Goal: Task Accomplishment & Management: Manage account settings

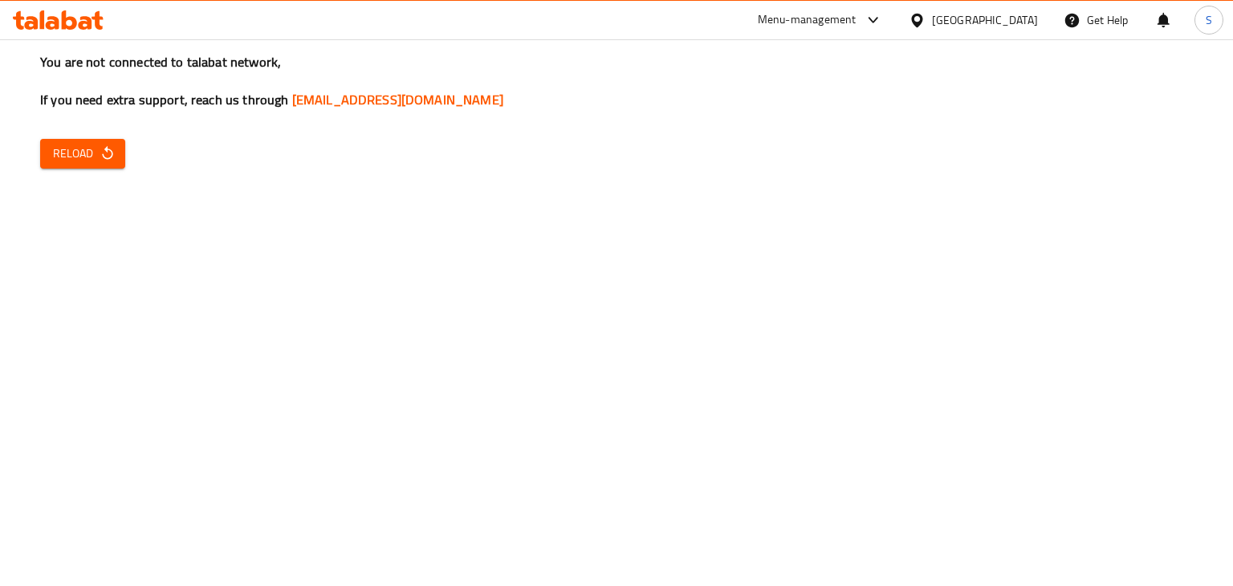
click at [79, 148] on span "Reload" at bounding box center [82, 154] width 59 height 20
click at [104, 157] on icon "button" at bounding box center [107, 153] width 10 height 14
click at [96, 159] on span "Reload" at bounding box center [82, 154] width 59 height 20
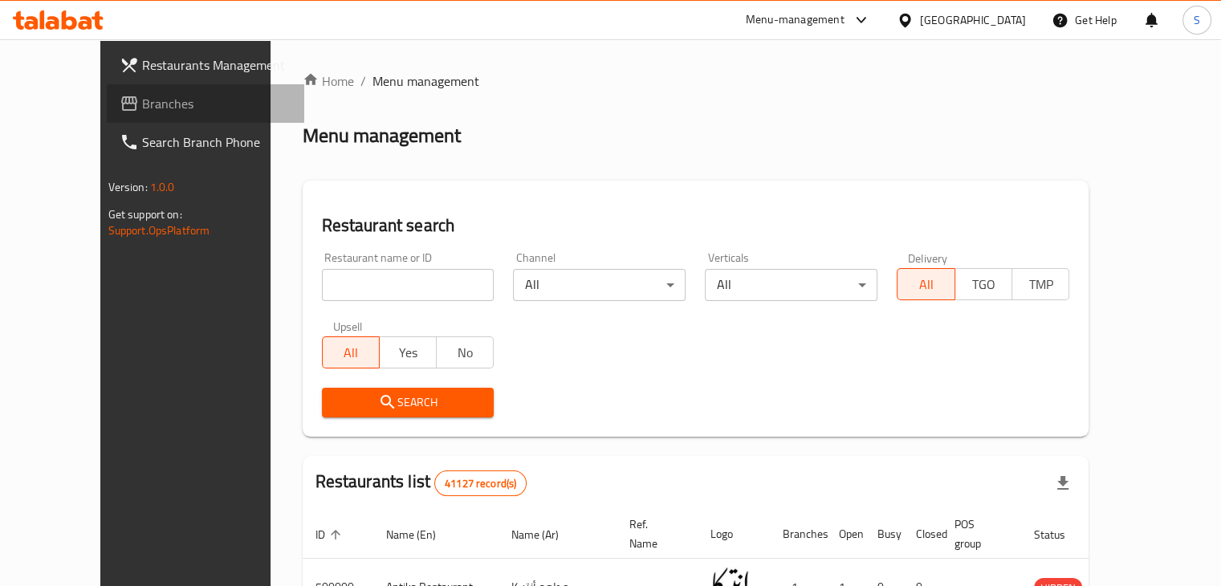
click at [142, 112] on span "Branches" at bounding box center [216, 103] width 149 height 19
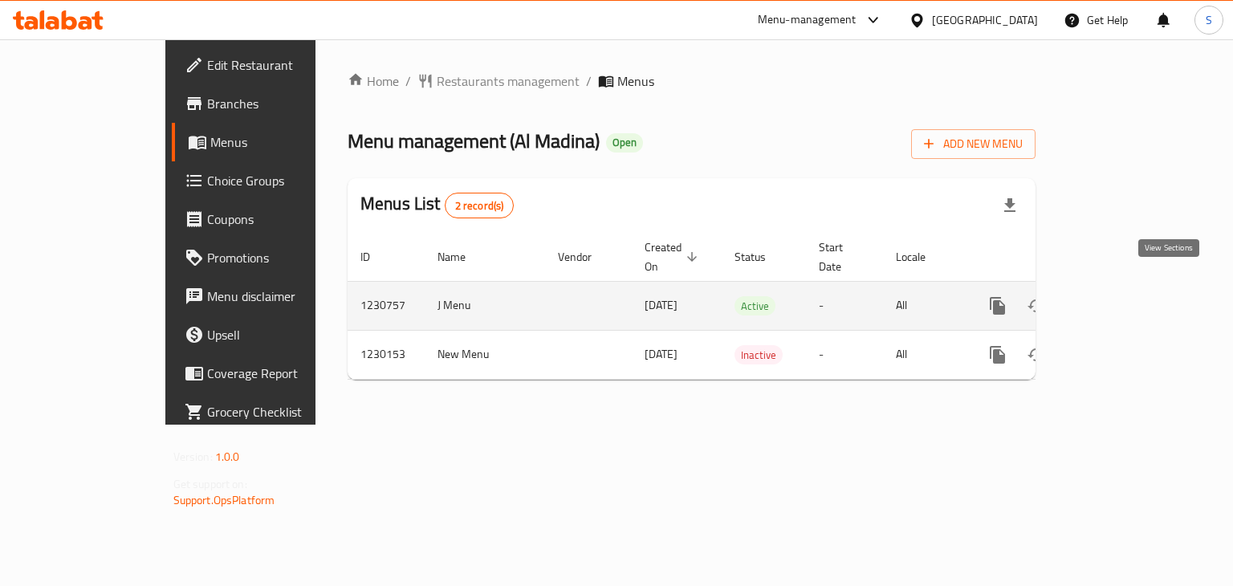
click at [1121, 299] on icon "enhanced table" at bounding box center [1113, 306] width 14 height 14
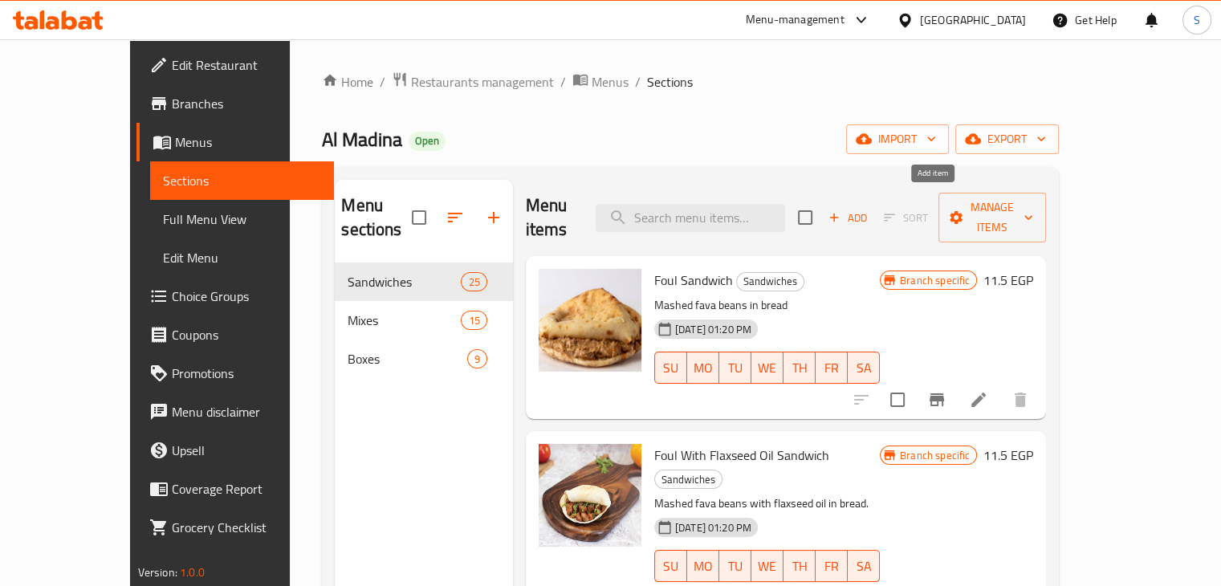
click at [870, 209] on span "Add" at bounding box center [847, 218] width 43 height 18
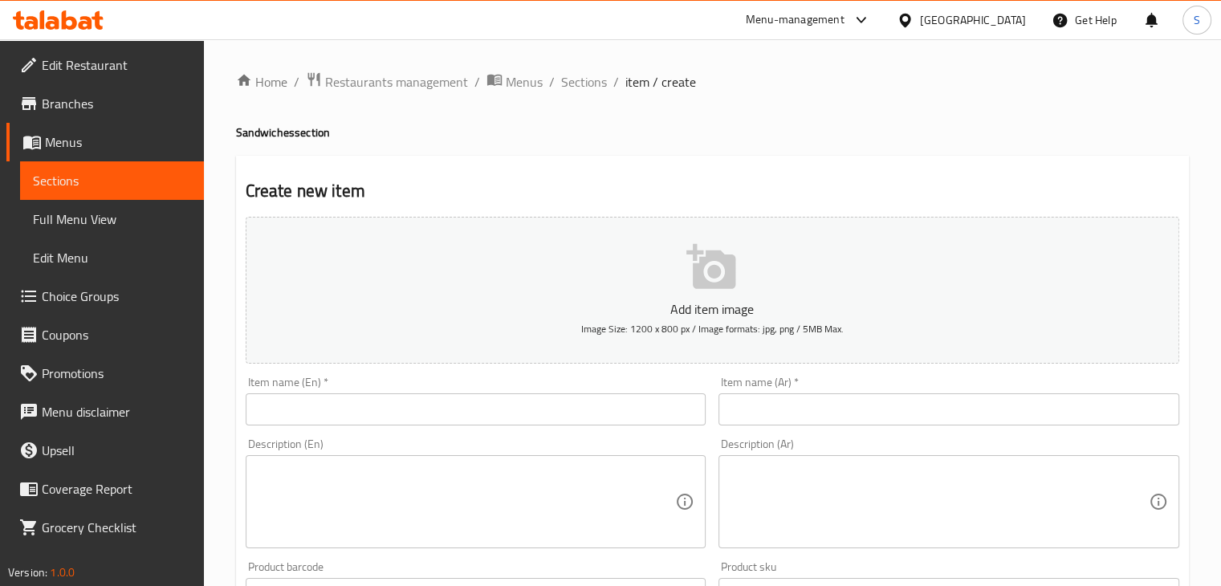
click at [466, 393] on div "Item name (En)   * Item name (En) *" at bounding box center [476, 401] width 461 height 49
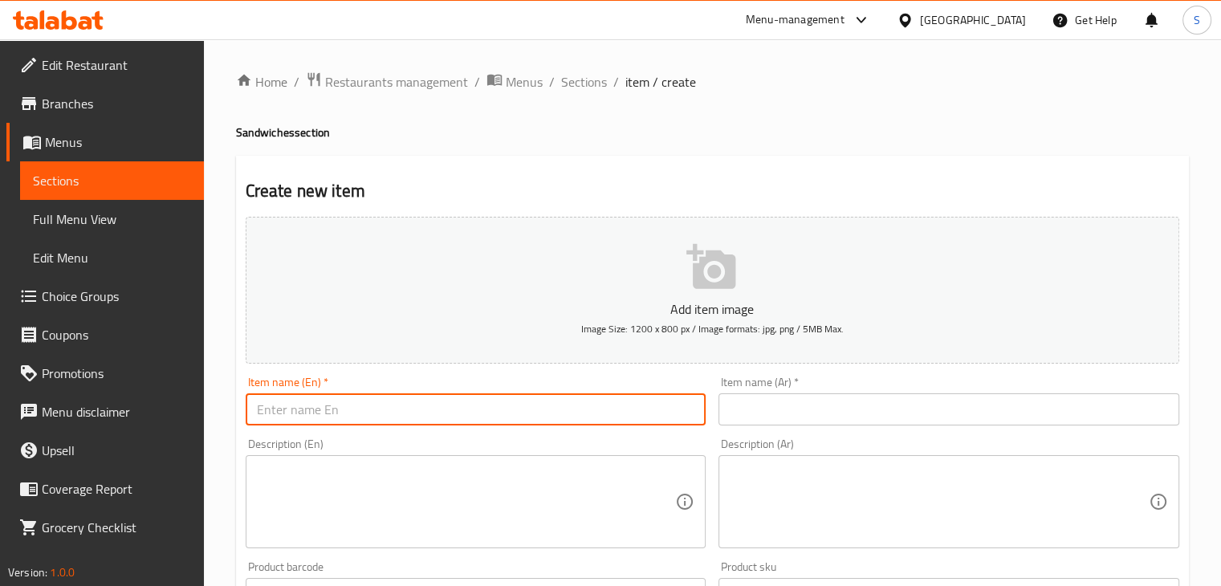
click at [461, 401] on input "text" at bounding box center [476, 409] width 461 height 32
paste input "Dynamite"
type input "Dynamite"
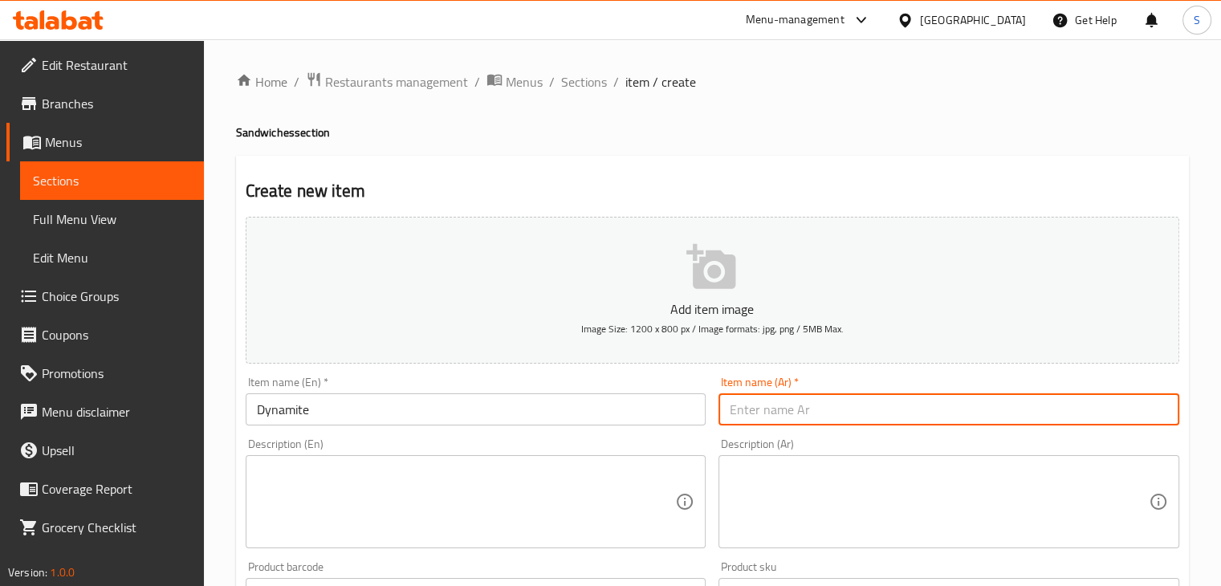
click at [803, 415] on input "text" at bounding box center [949, 409] width 461 height 32
paste input "ديناميت"
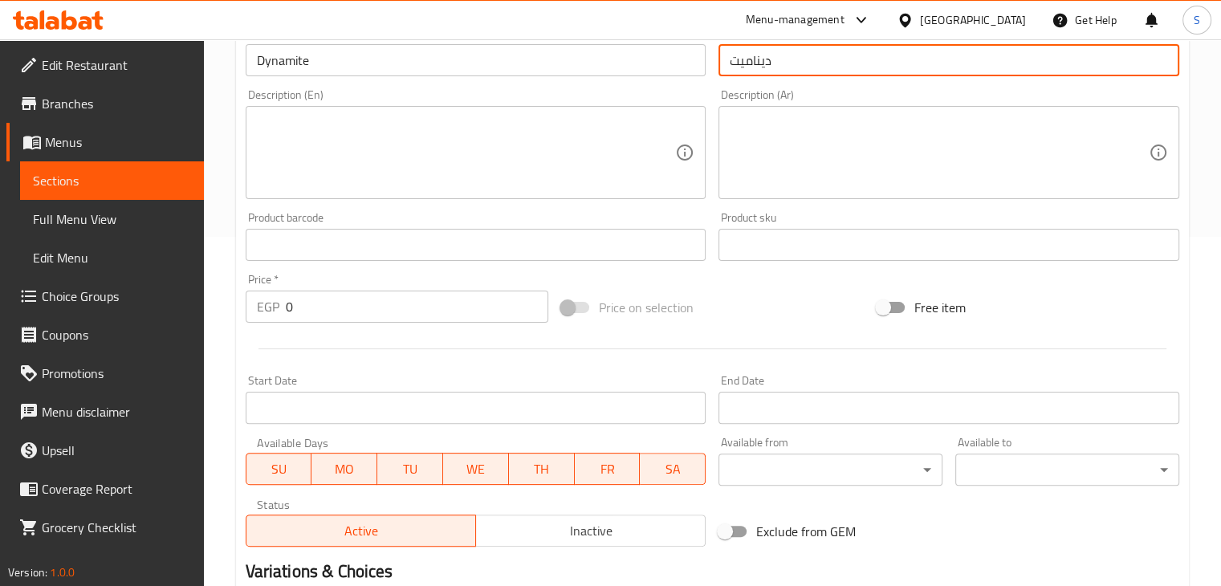
scroll to position [434, 0]
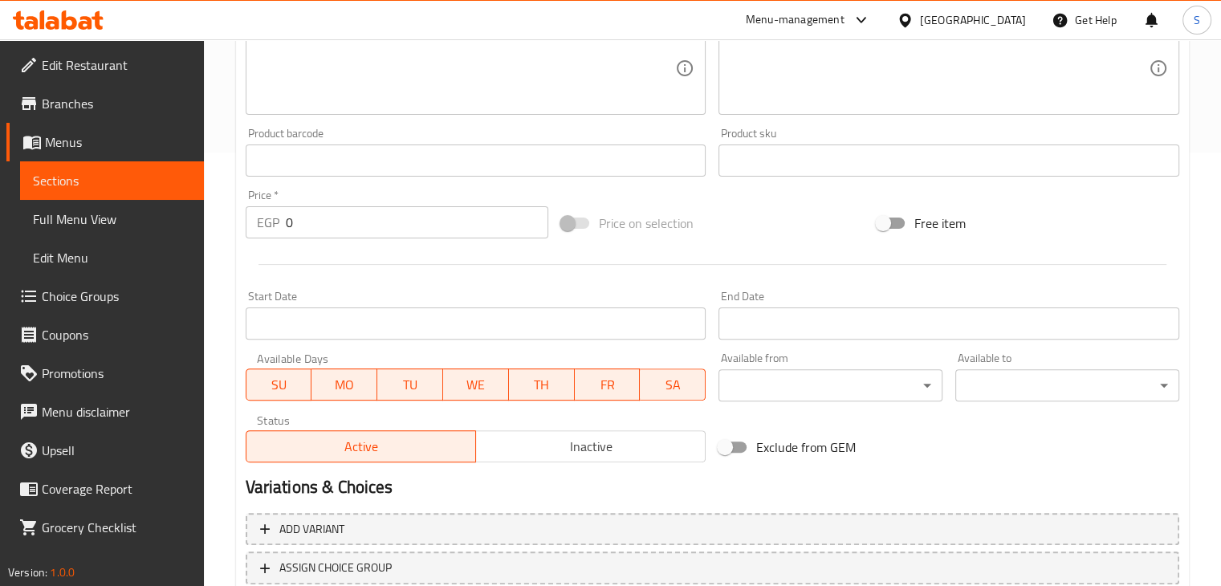
type input "ديناميت"
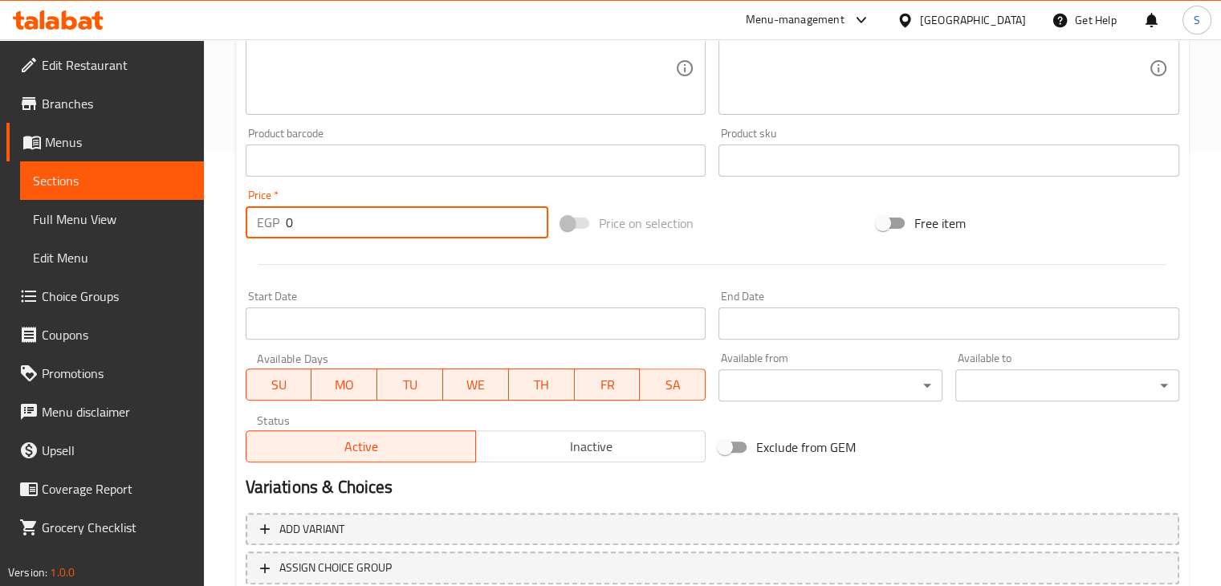
click at [299, 223] on input "0" at bounding box center [417, 222] width 263 height 32
click at [295, 224] on input "0" at bounding box center [417, 222] width 263 height 32
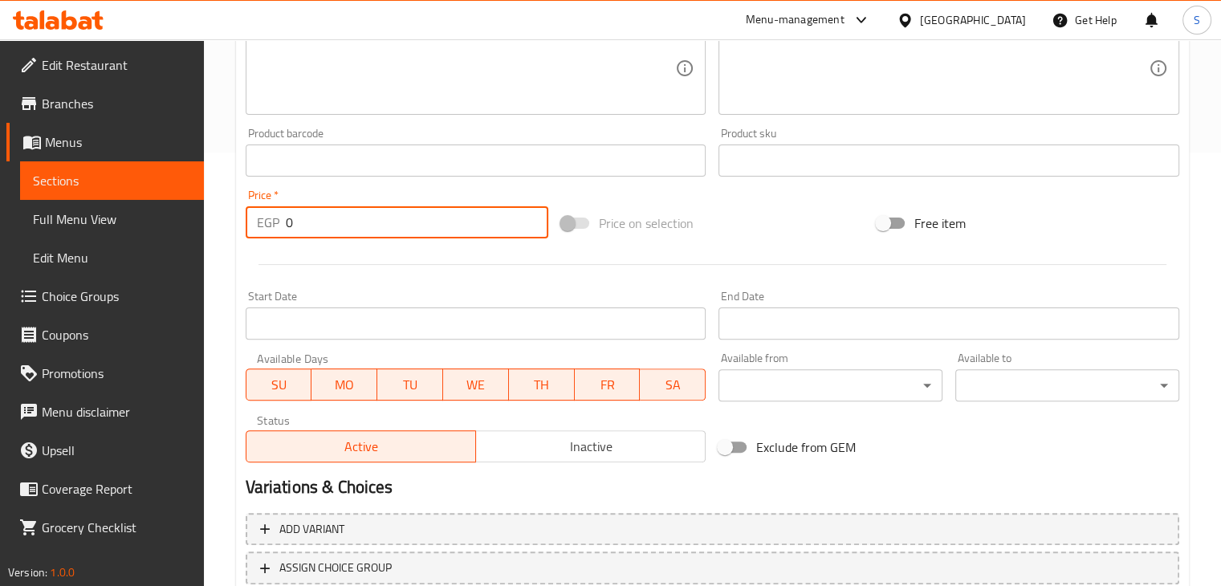
click at [295, 224] on input "0" at bounding box center [417, 222] width 263 height 32
type input "40"
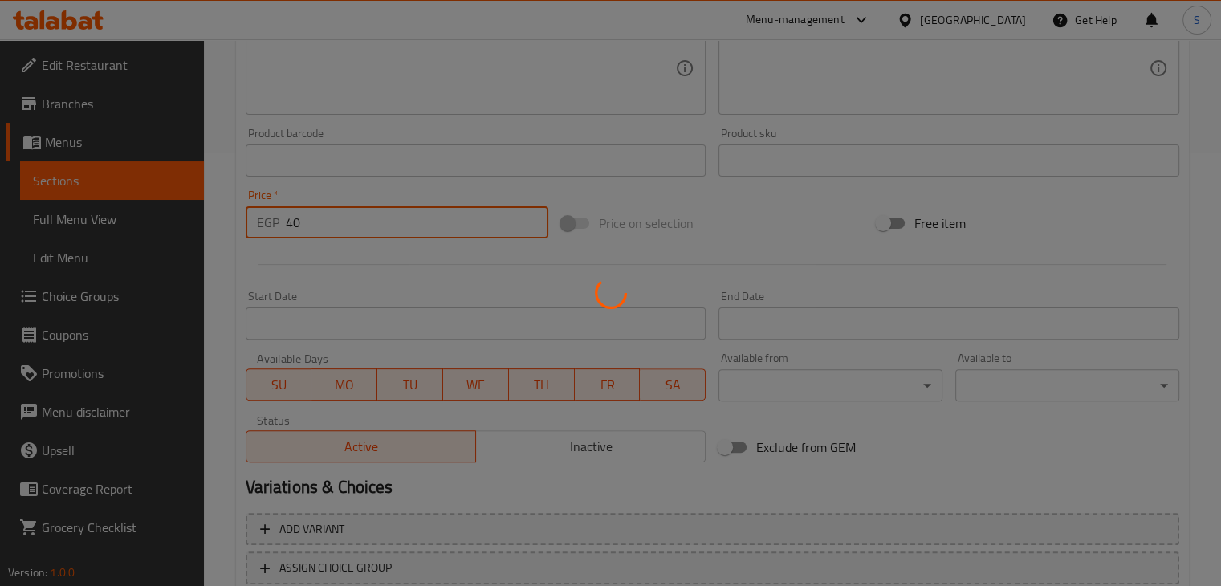
type input "0"
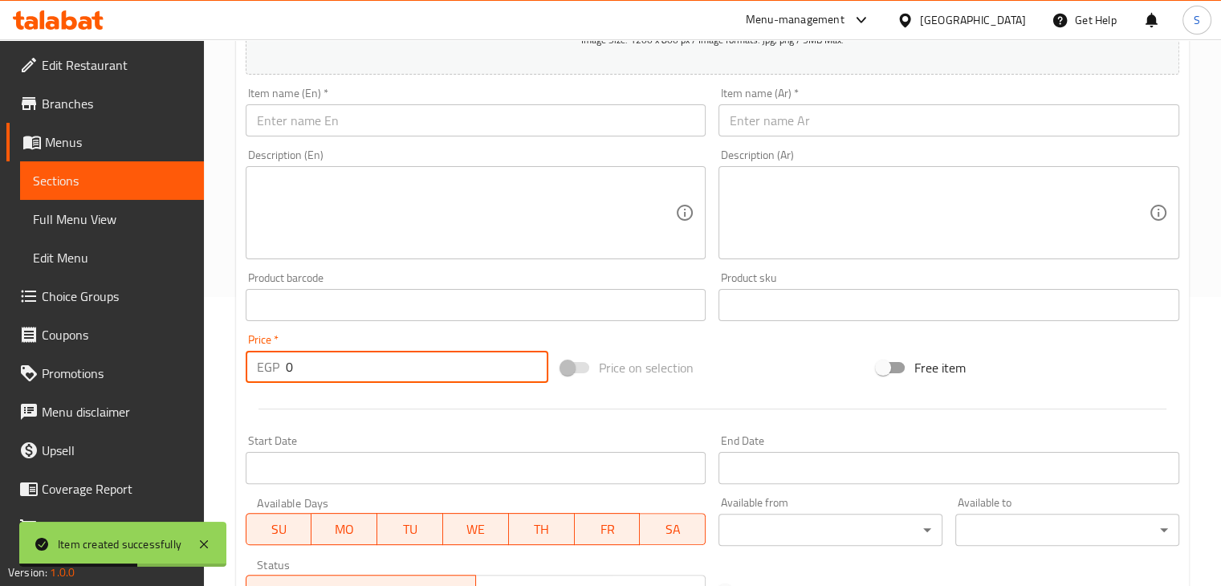
scroll to position [286, 0]
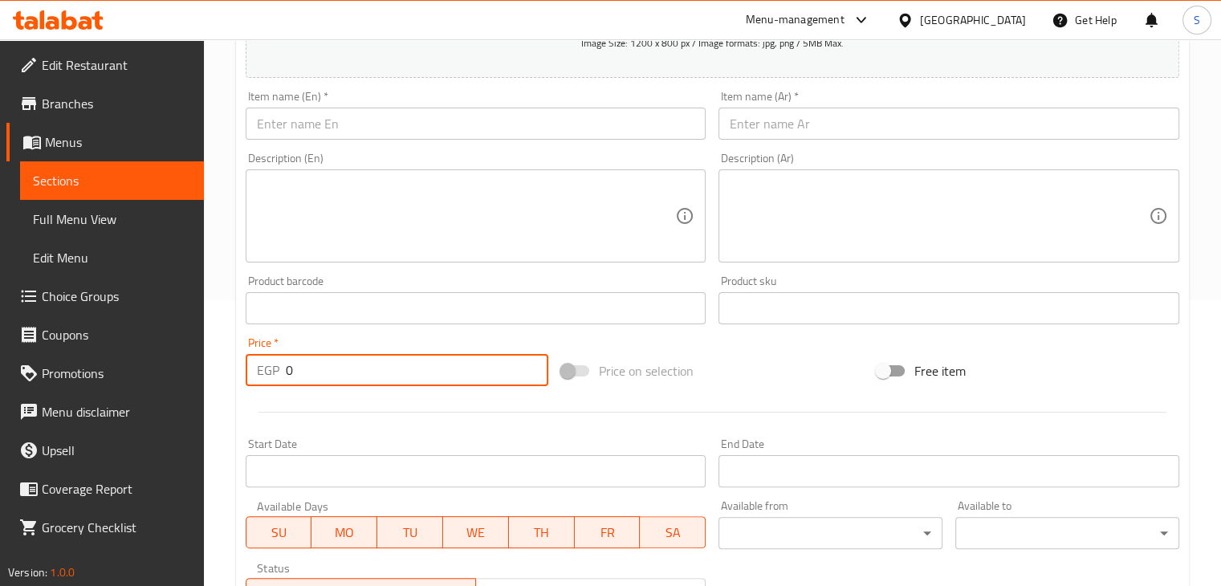
click at [352, 121] on input "text" at bounding box center [476, 124] width 461 height 32
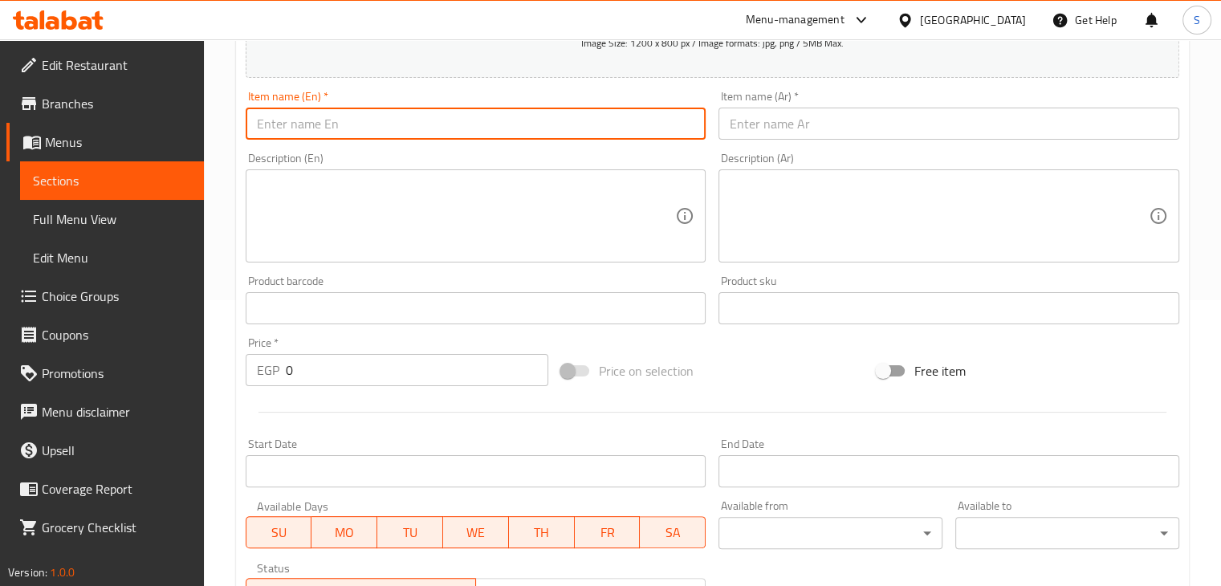
click at [352, 121] on input "text" at bounding box center [476, 124] width 461 height 32
paste input "Chips, Ketchup, and Mayonnaise 25"
type input "Chips, Ketchup, and Mayonnaise"
click at [807, 116] on input "text" at bounding box center [949, 124] width 461 height 32
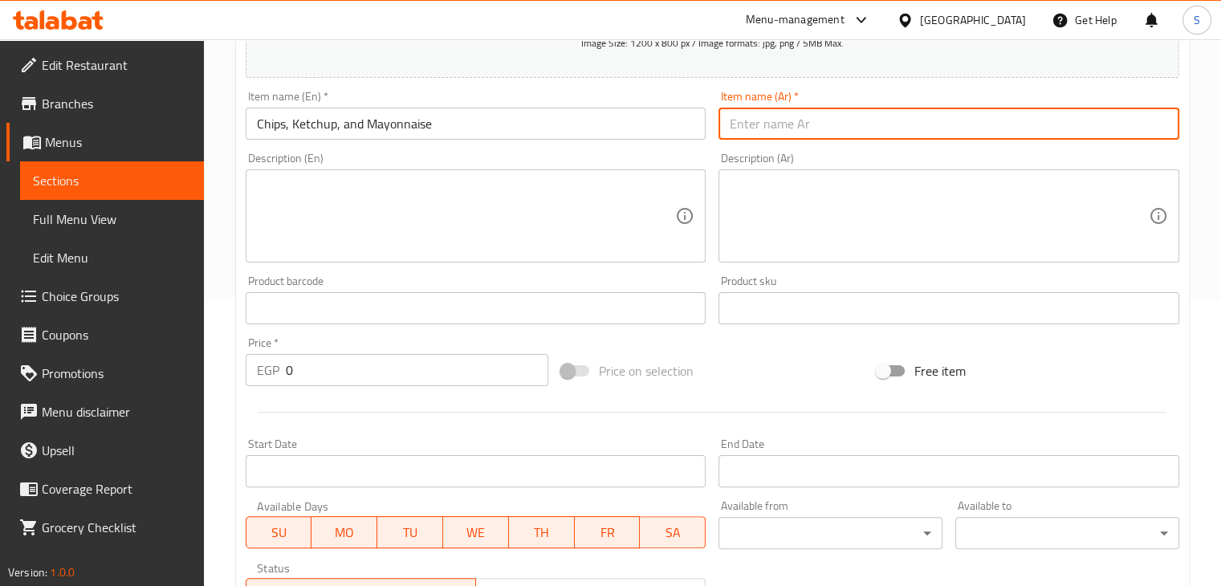
paste input "شيبسي كاتشب ومايونيز 25"
drag, startPoint x: 748, startPoint y: 126, endPoint x: 709, endPoint y: 132, distance: 39.1
click at [709, 132] on div "Add item image Image Size: 1200 x 800 px / Image formats: jpg, png / 5MB Max. I…" at bounding box center [712, 271] width 947 height 692
click at [727, 129] on input "شيبسي كاتشب ومايونيز 25" at bounding box center [949, 124] width 461 height 32
click at [733, 129] on input "شيبسي كاتشب ومايونيز 25" at bounding box center [949, 124] width 461 height 32
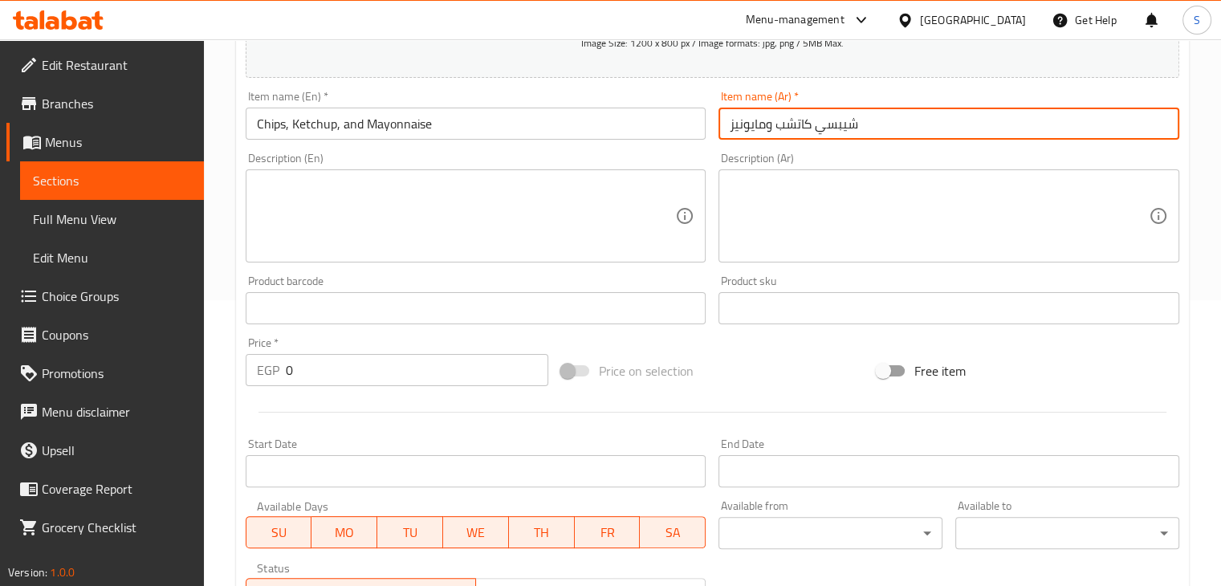
type input "شيبسي كاتشب ومايونيز"
click at [297, 370] on input "0" at bounding box center [417, 370] width 263 height 32
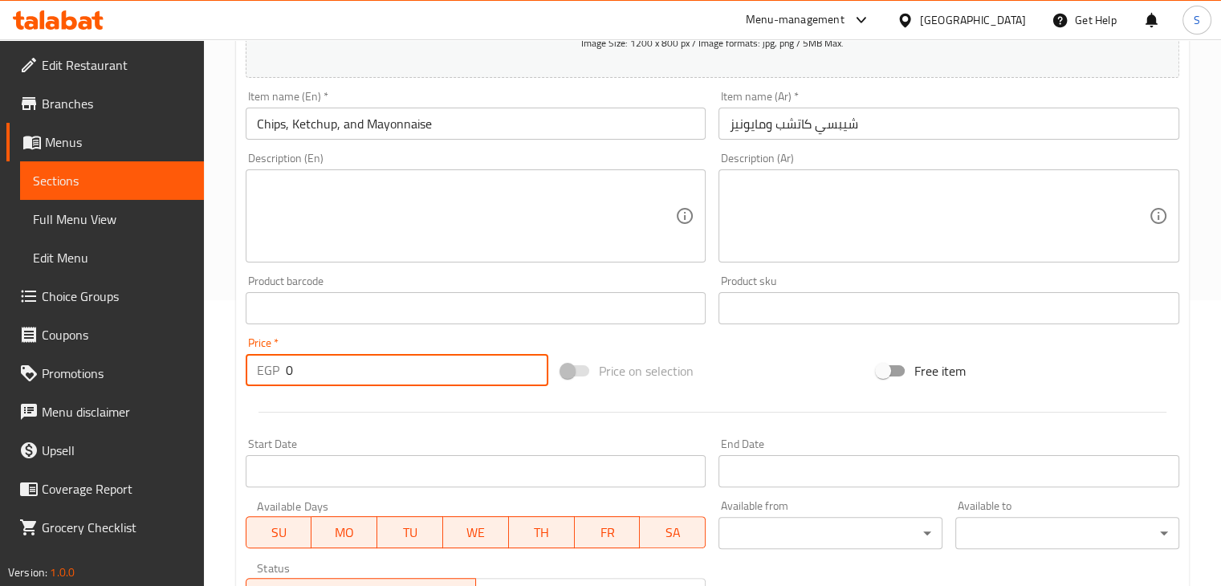
click at [297, 370] on input "0" at bounding box center [417, 370] width 263 height 32
click at [288, 372] on input "0" at bounding box center [417, 370] width 263 height 32
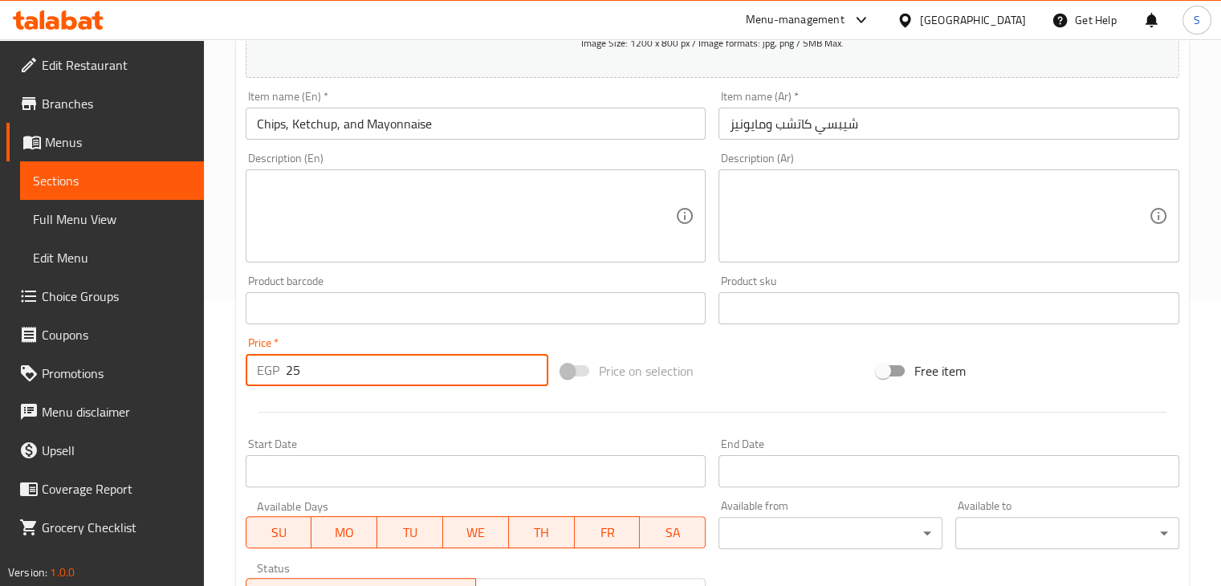
type input "25"
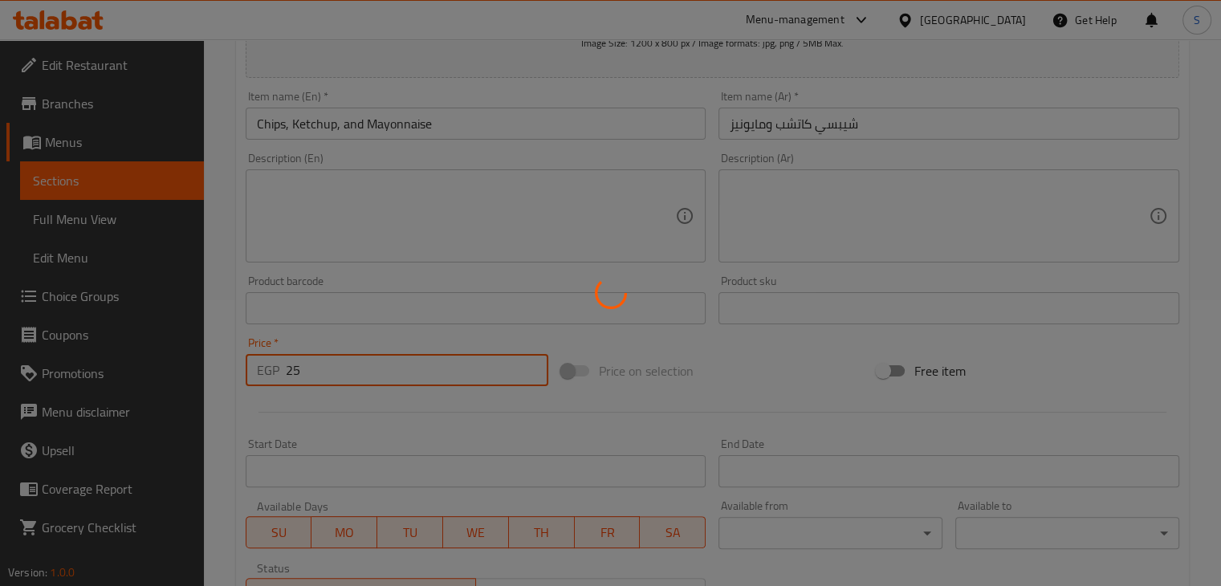
type input "0"
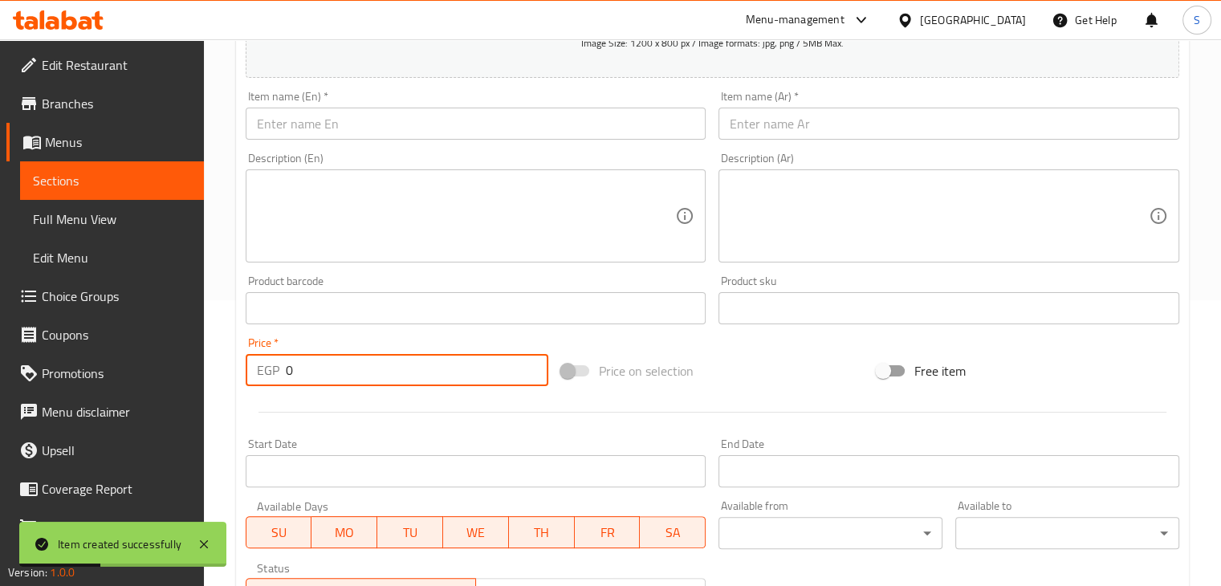
click at [354, 136] on input "text" at bounding box center [476, 124] width 461 height 32
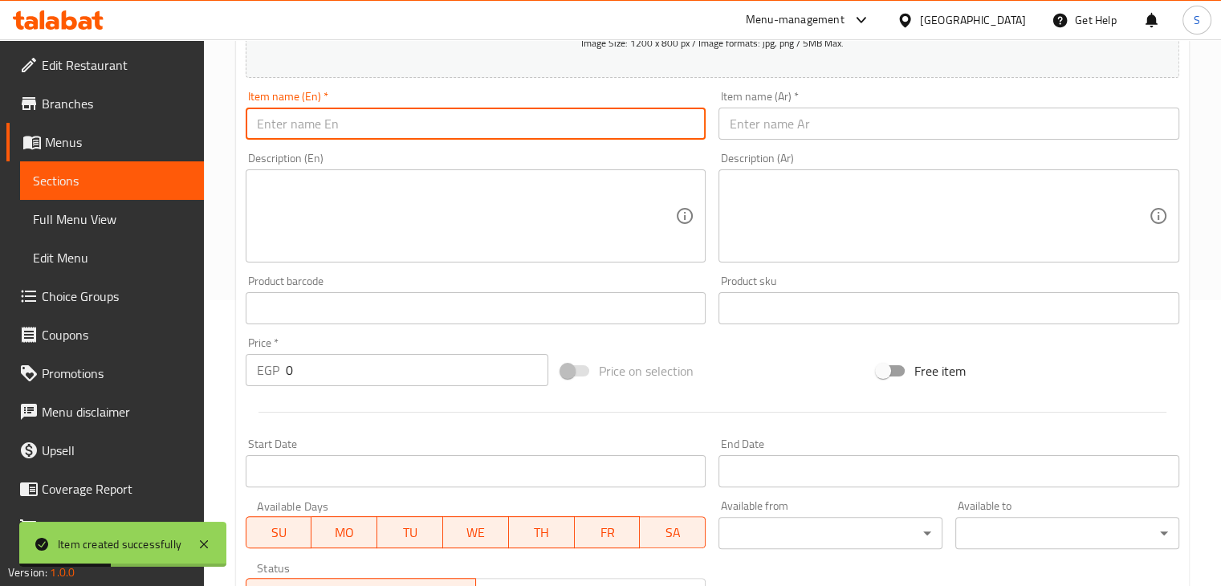
paste input "Fava Beans with Tomato Slices 18"
type input "Fava Beans with Tomato Slices"
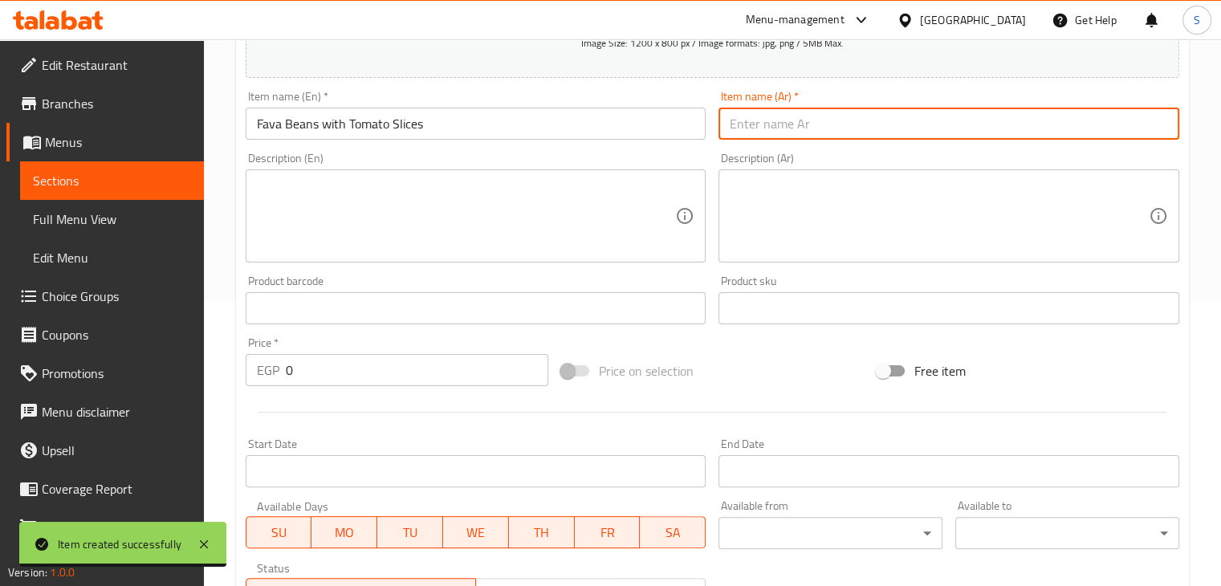
click at [781, 128] on input "text" at bounding box center [949, 124] width 461 height 32
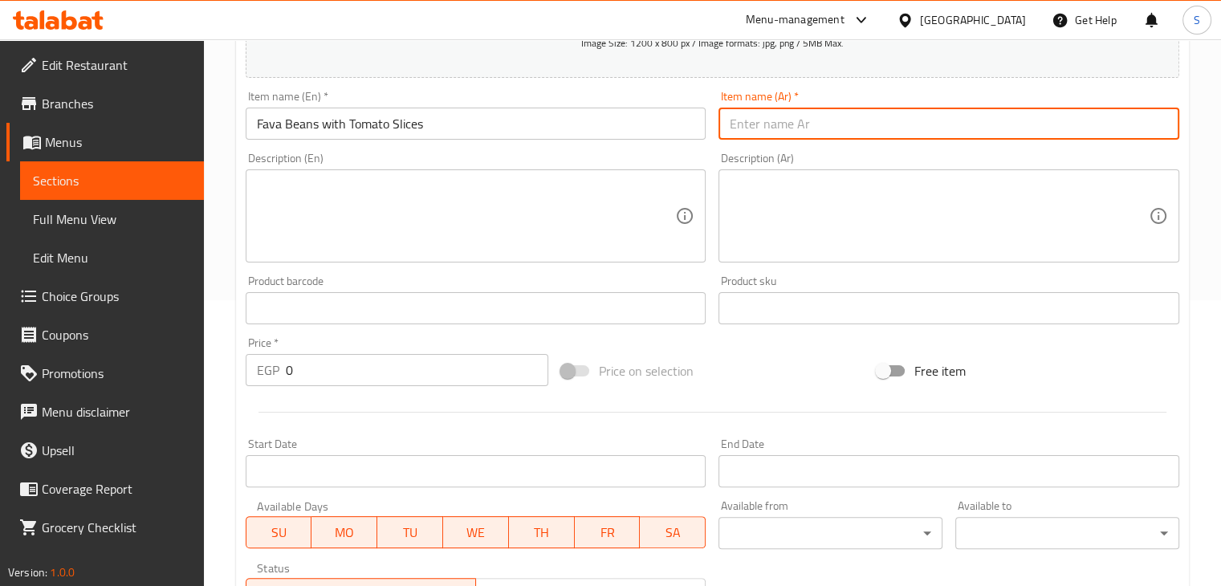
paste input "فول شرائح طماطم18"
type input "فول شرائح طماطم"
click at [324, 379] on input "0" at bounding box center [417, 370] width 263 height 32
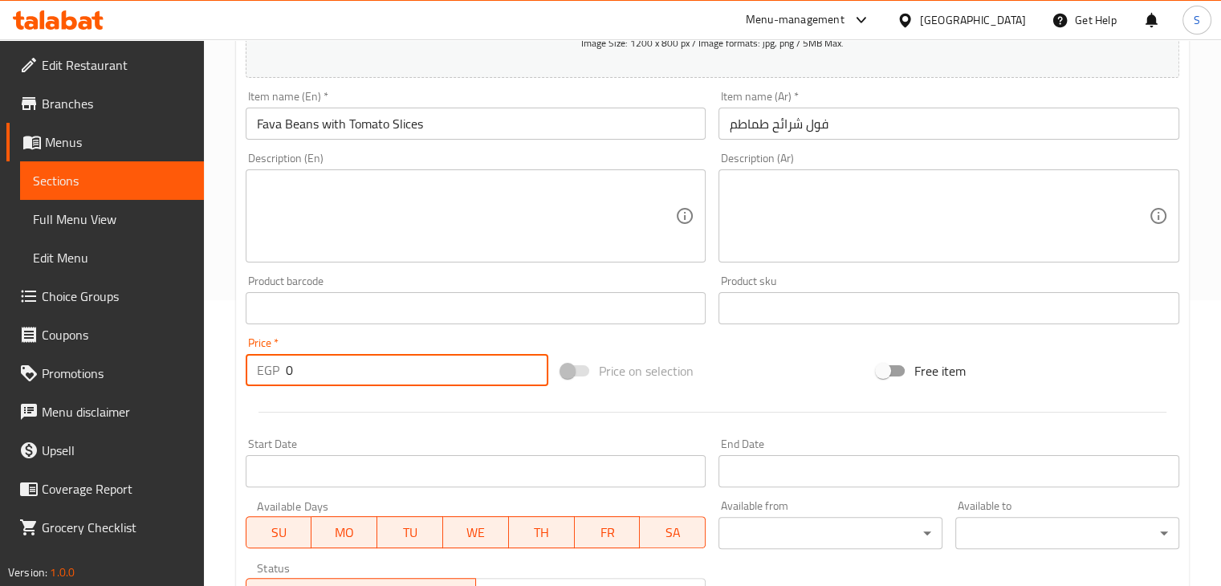
click at [324, 379] on input "0" at bounding box center [417, 370] width 263 height 32
click at [295, 376] on input "0" at bounding box center [417, 370] width 263 height 32
click at [291, 374] on input "0" at bounding box center [417, 370] width 263 height 32
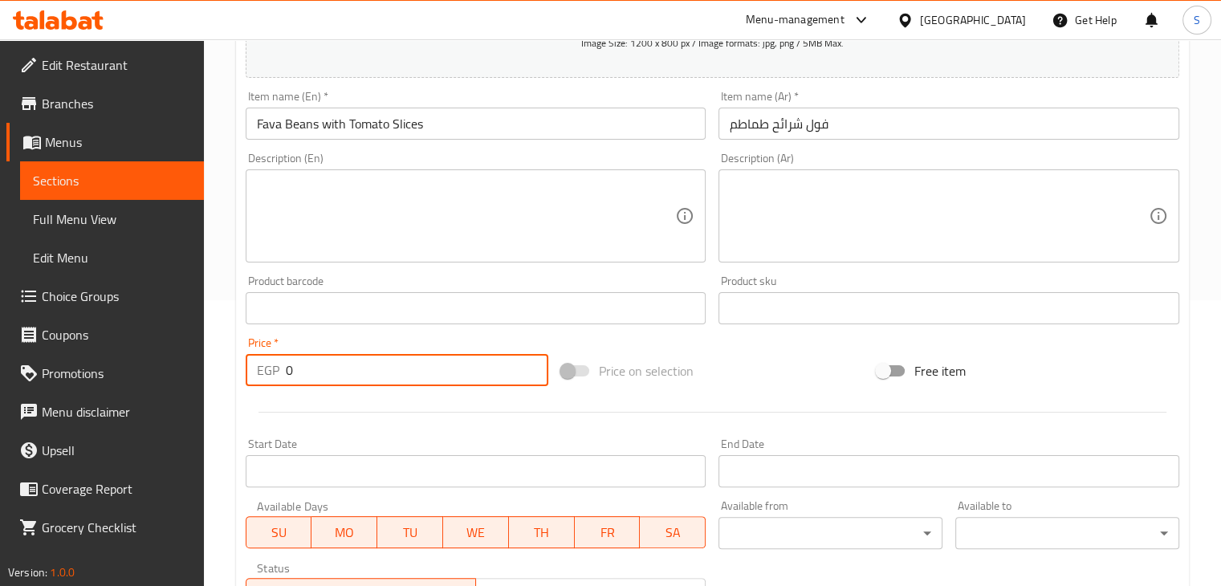
click at [289, 376] on input "0" at bounding box center [417, 370] width 263 height 32
type input "18"
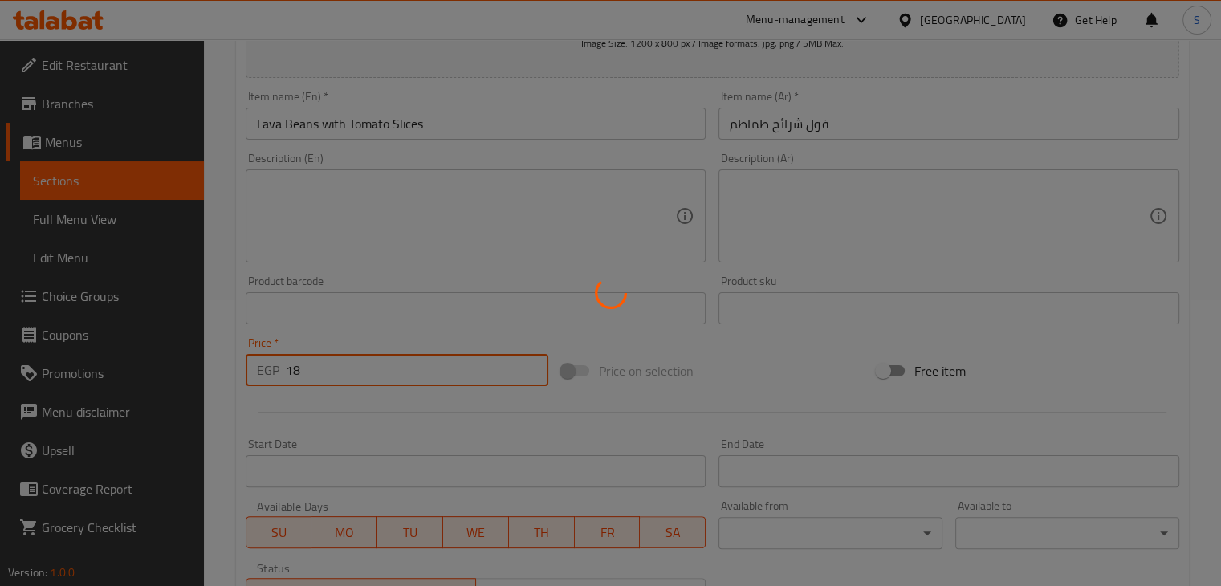
type input "0"
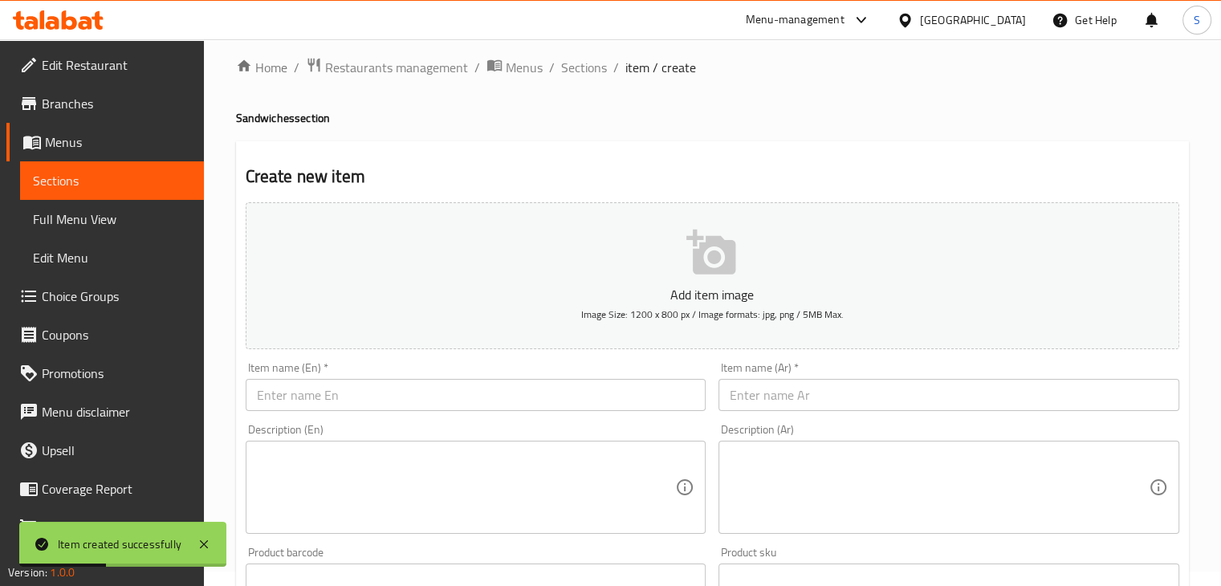
scroll to position [3, 0]
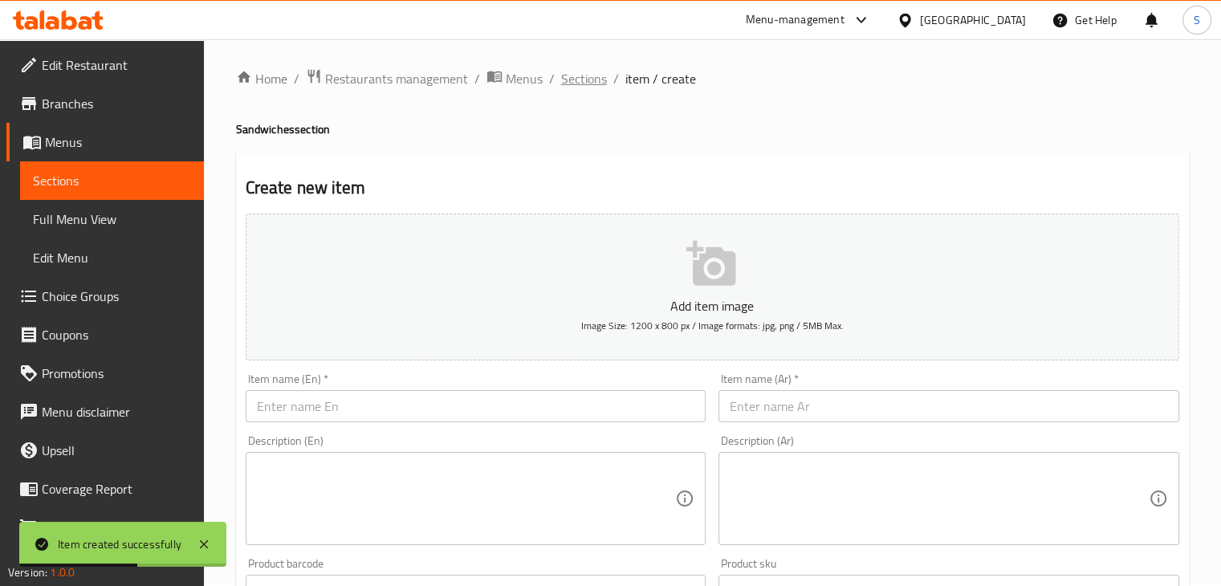
click at [585, 69] on span "Sections" at bounding box center [584, 78] width 46 height 19
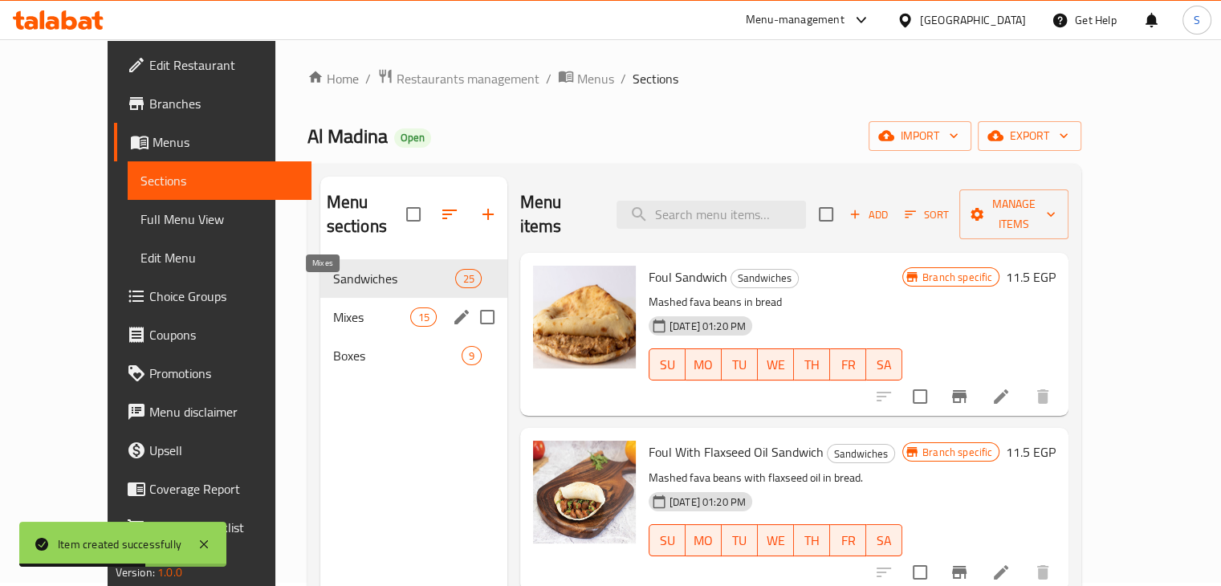
click at [333, 308] on span "Mixes" at bounding box center [372, 317] width 78 height 19
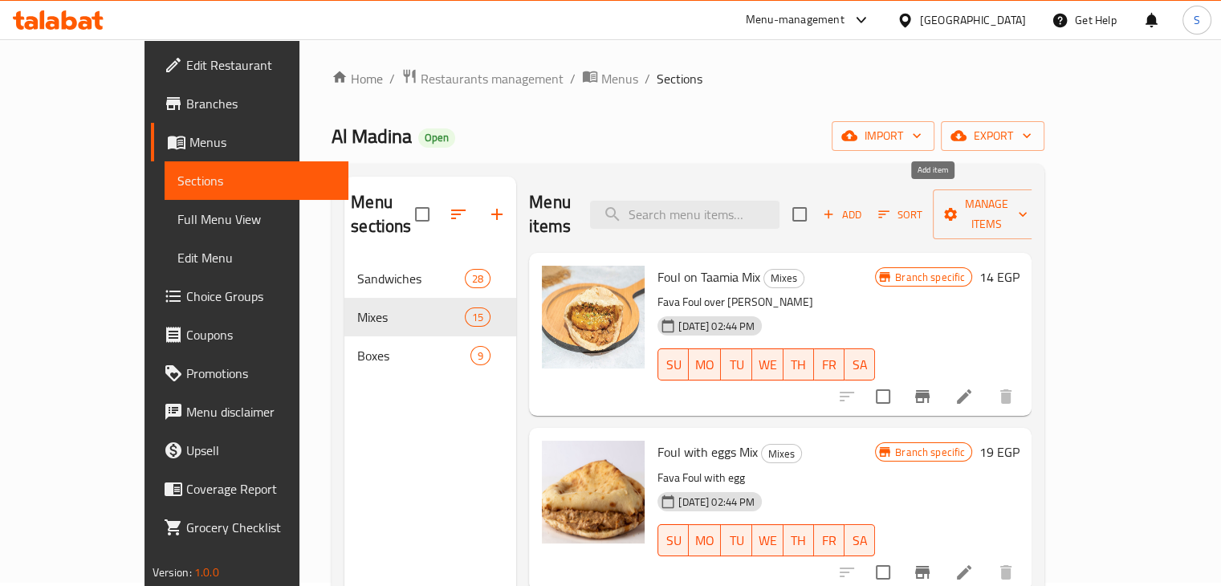
click at [864, 208] on span "Add" at bounding box center [842, 215] width 43 height 18
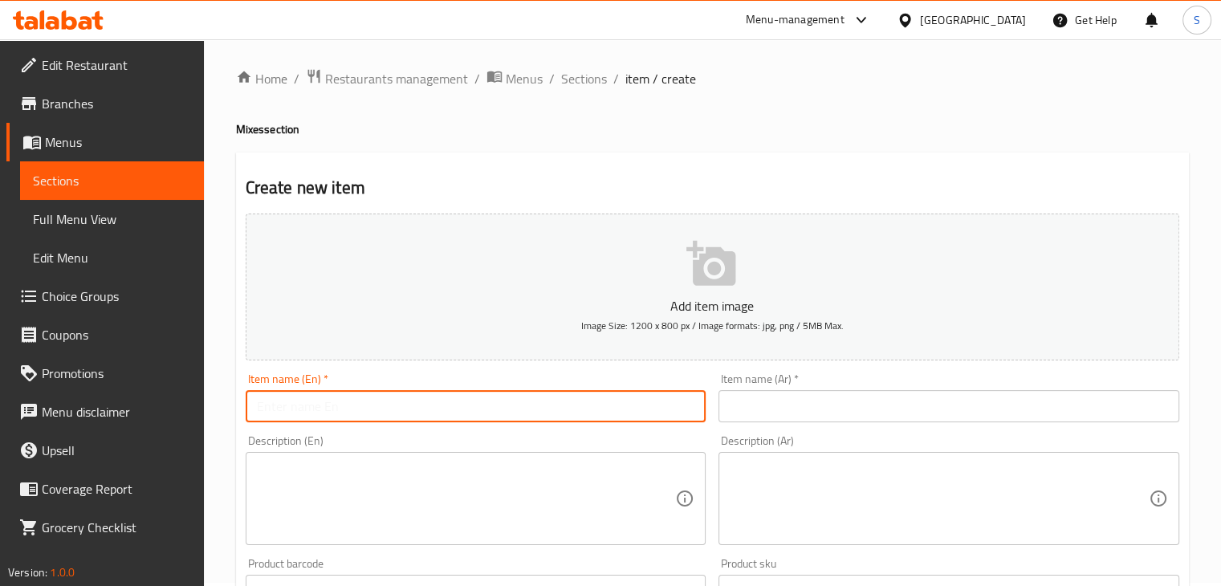
drag, startPoint x: 325, startPoint y: 398, endPoint x: 0, endPoint y: 274, distance: 348.2
click at [0, 274] on div "Edit Restaurant Branches Menus Sections Full Menu View Edit Menu Choice Groups …" at bounding box center [610, 583] width 1221 height 1095
paste input "Eggplant Feast 18"
type input "Eggplant Feast"
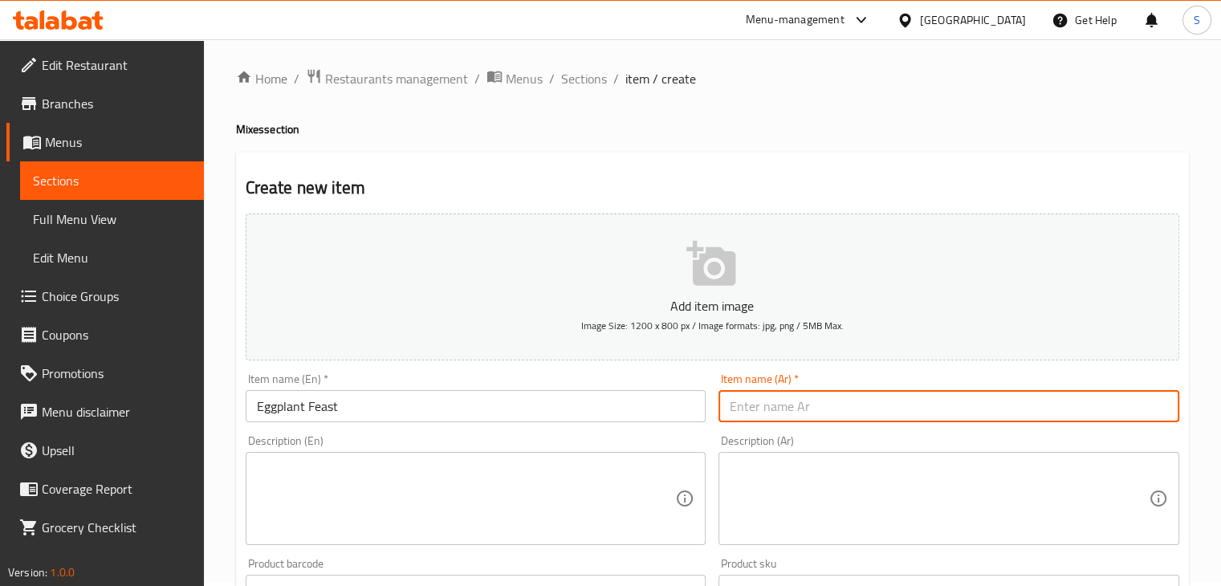
click at [739, 420] on input "text" at bounding box center [949, 406] width 461 height 32
paste input "طعميه باذنجان 18"
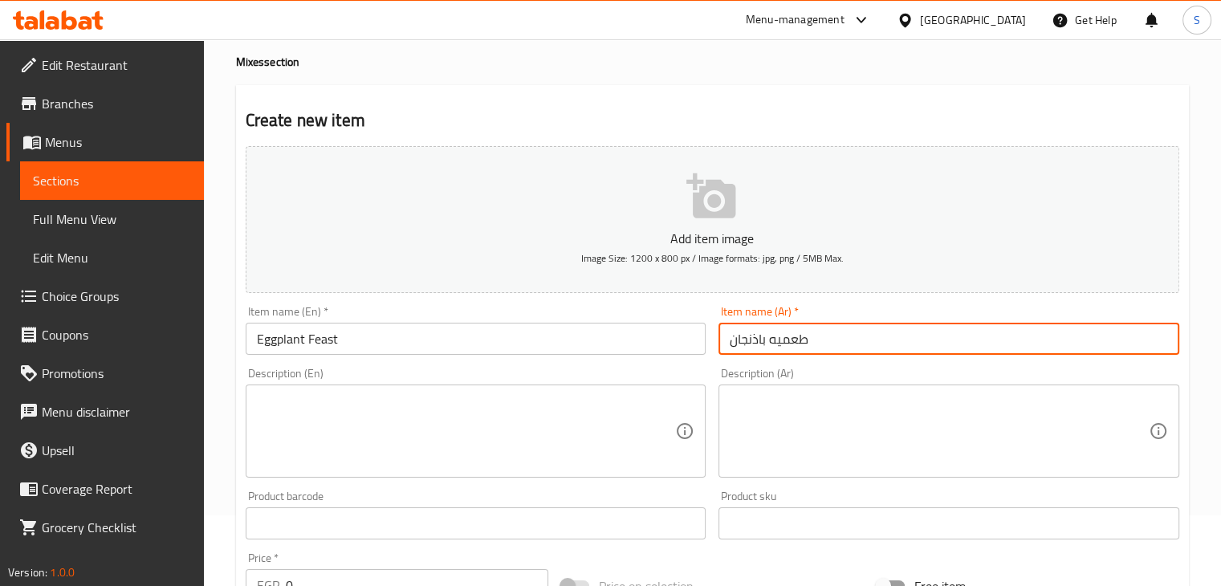
scroll to position [230, 0]
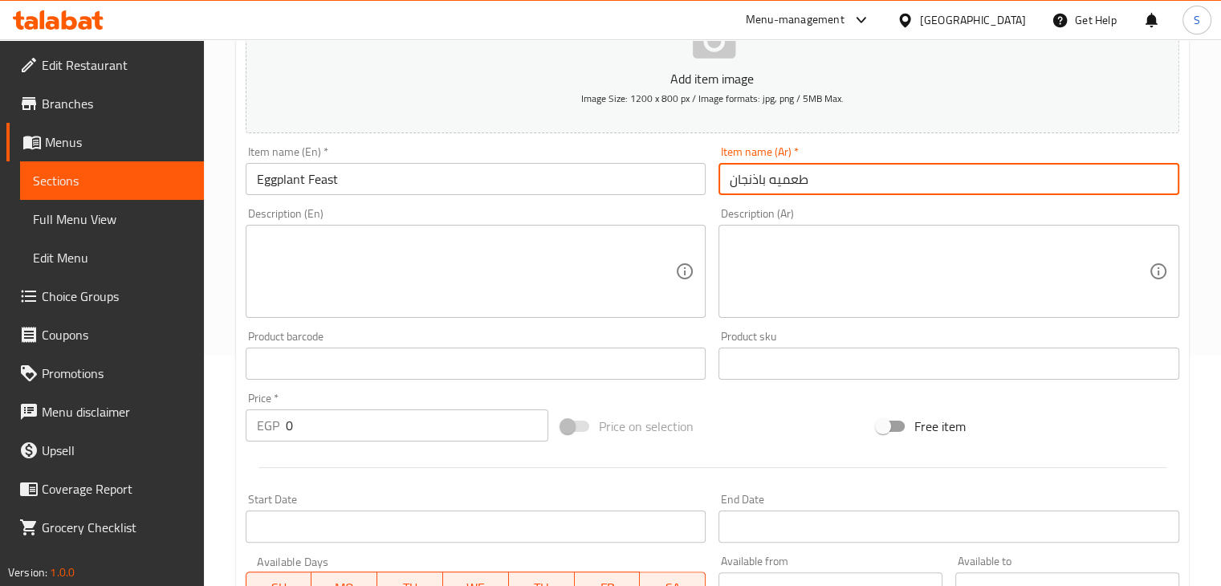
type input "طعميه باذنجان"
click at [291, 431] on input "0" at bounding box center [417, 425] width 263 height 32
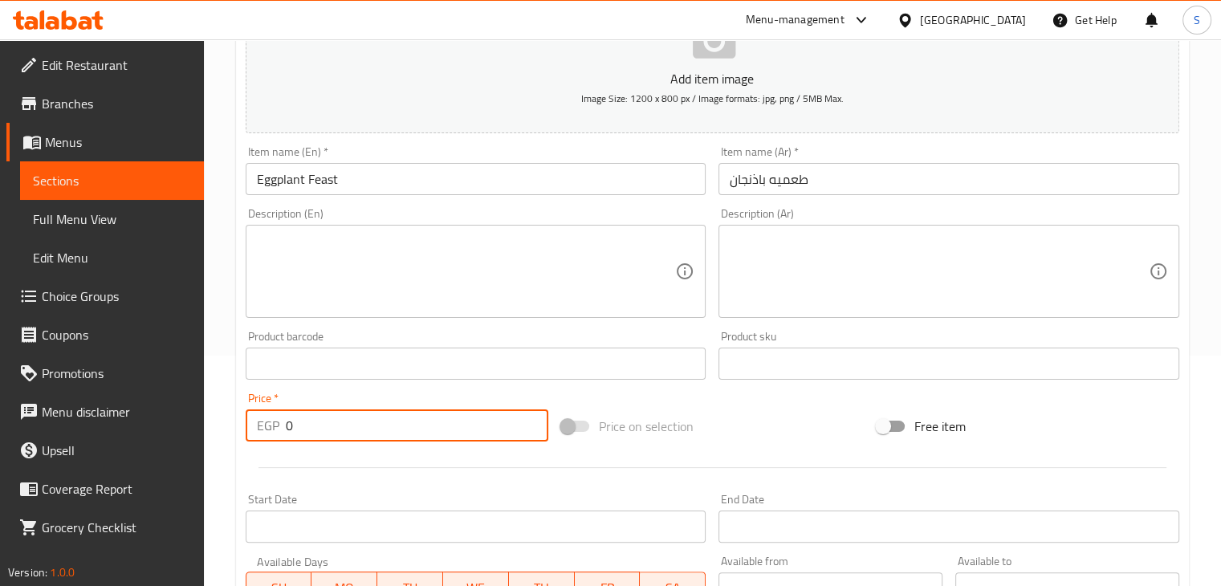
click at [291, 431] on input "0" at bounding box center [417, 425] width 263 height 32
click at [287, 430] on input "0" at bounding box center [417, 425] width 263 height 32
type input "18"
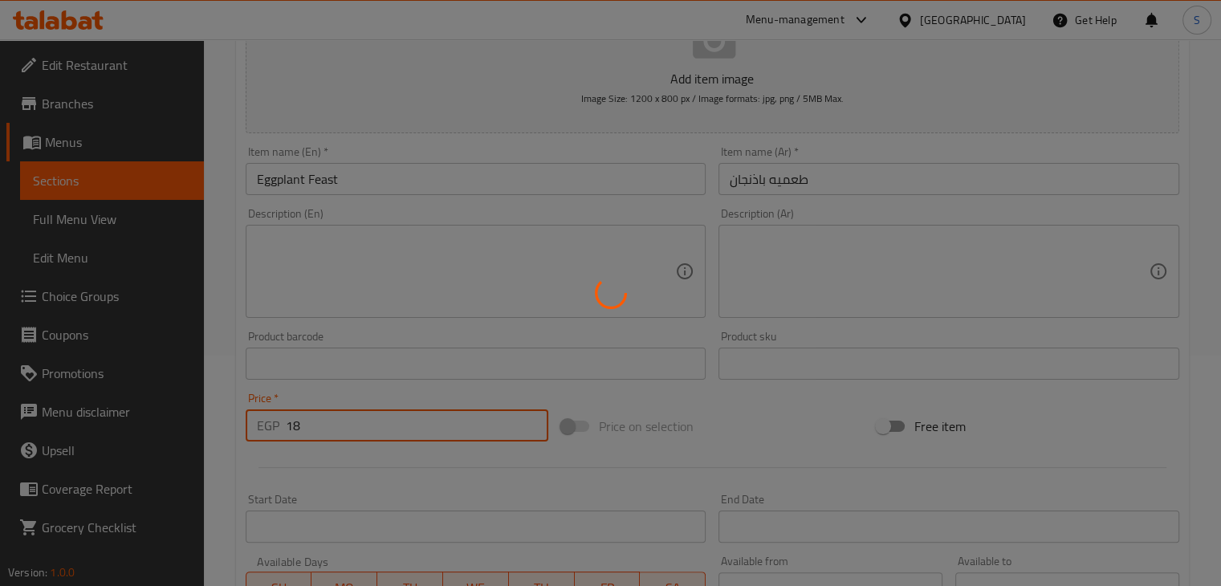
type input "0"
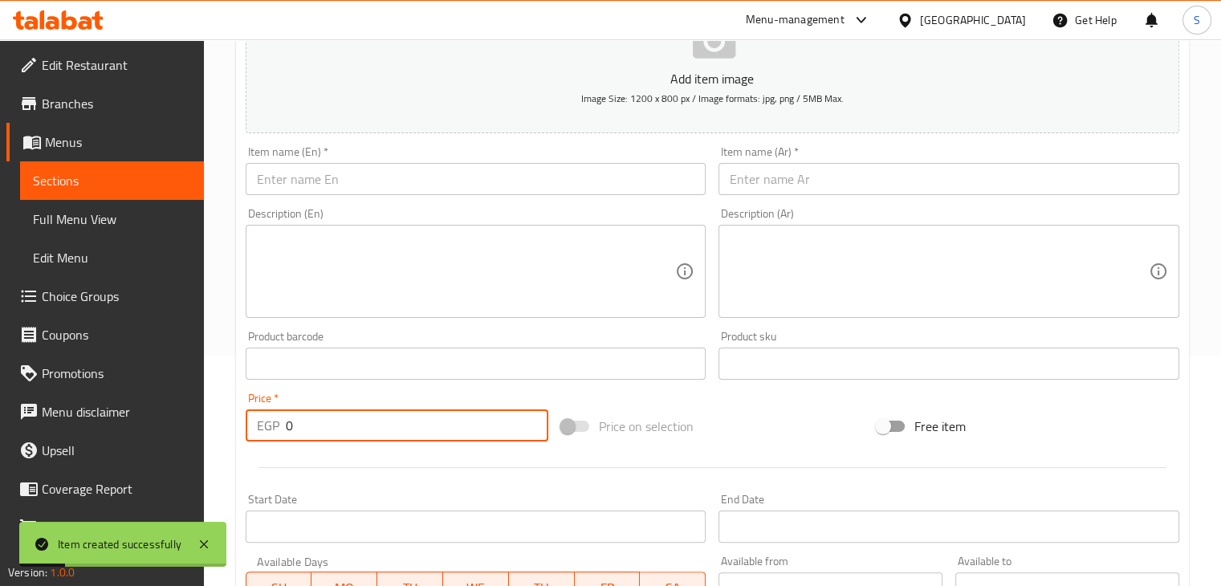
click at [341, 171] on input "text" at bounding box center [476, 179] width 461 height 32
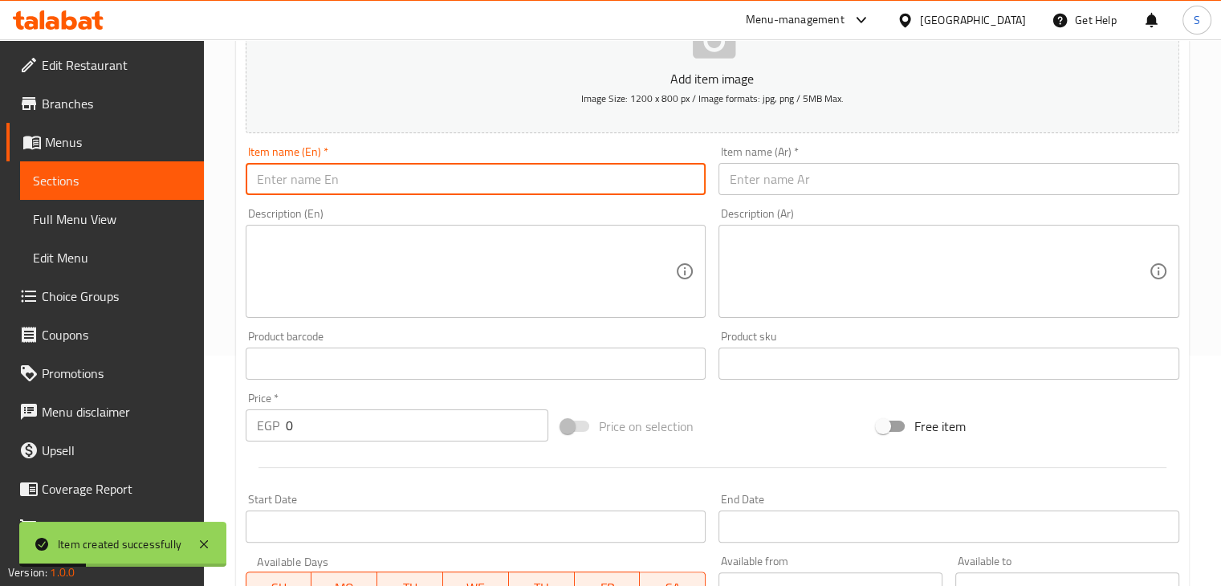
paste input "Baba Ghanoush Fava Beans 18"
type input "Baba Ghanoush Fava Beans"
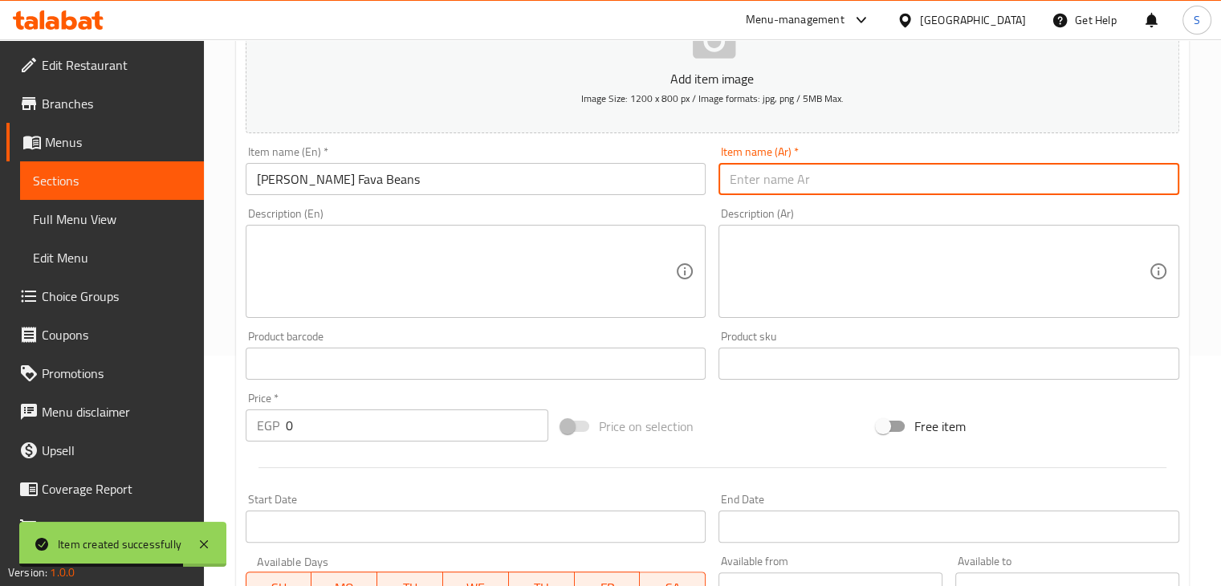
click at [806, 169] on input "text" at bounding box center [949, 179] width 461 height 32
paste input "‏فول بابا غنوج 18"
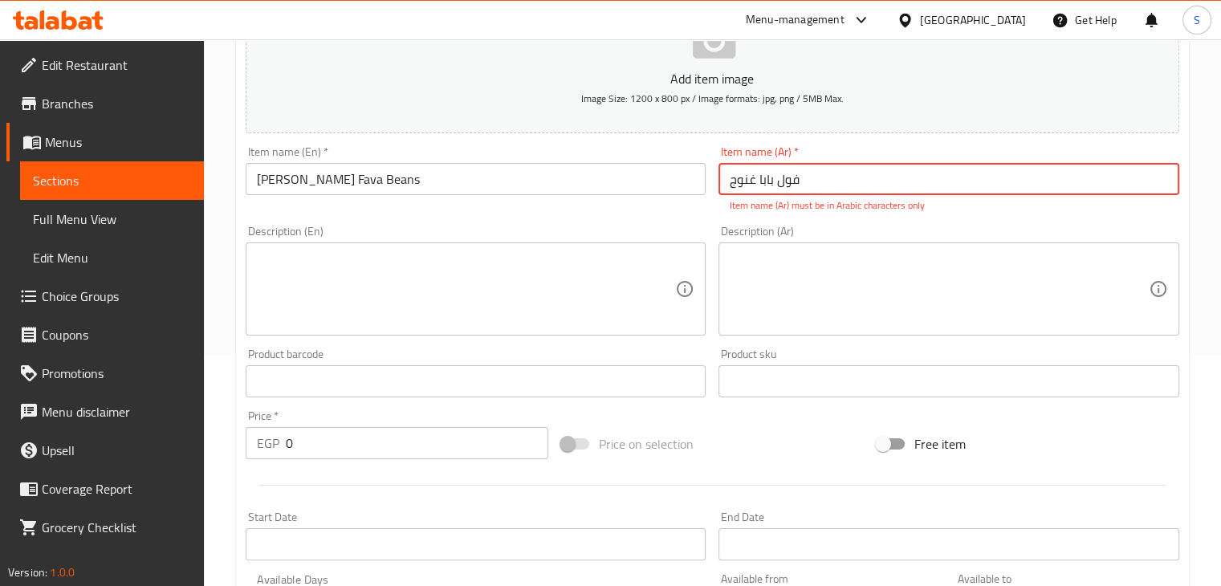
type input "‏فول بابا غنوج"
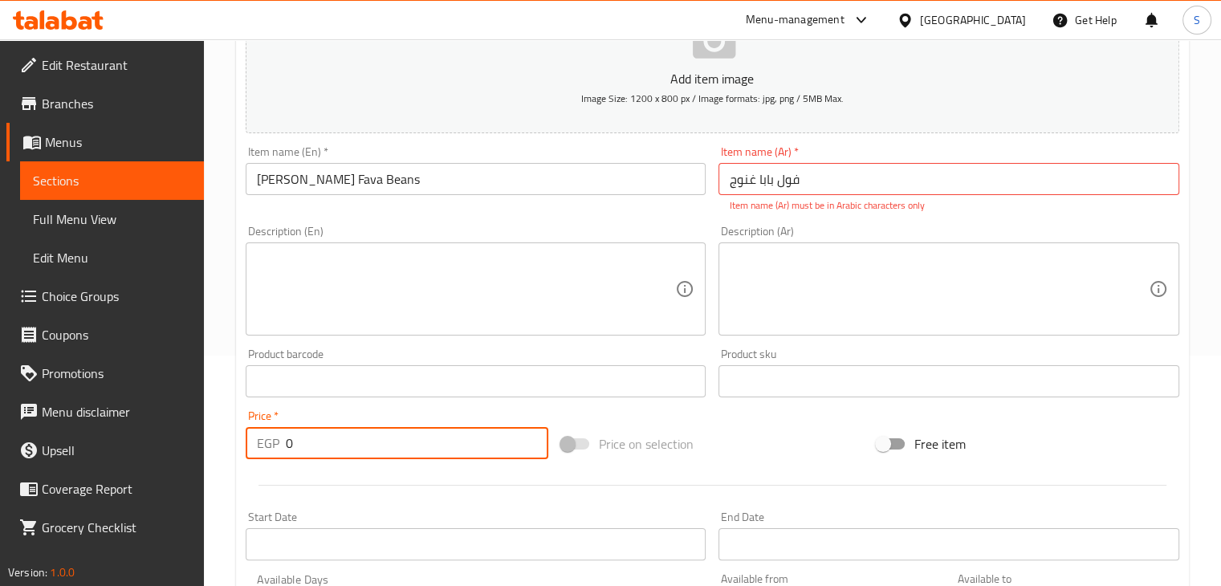
click at [308, 449] on input "0" at bounding box center [417, 443] width 263 height 32
click at [289, 443] on input "0" at bounding box center [417, 443] width 263 height 32
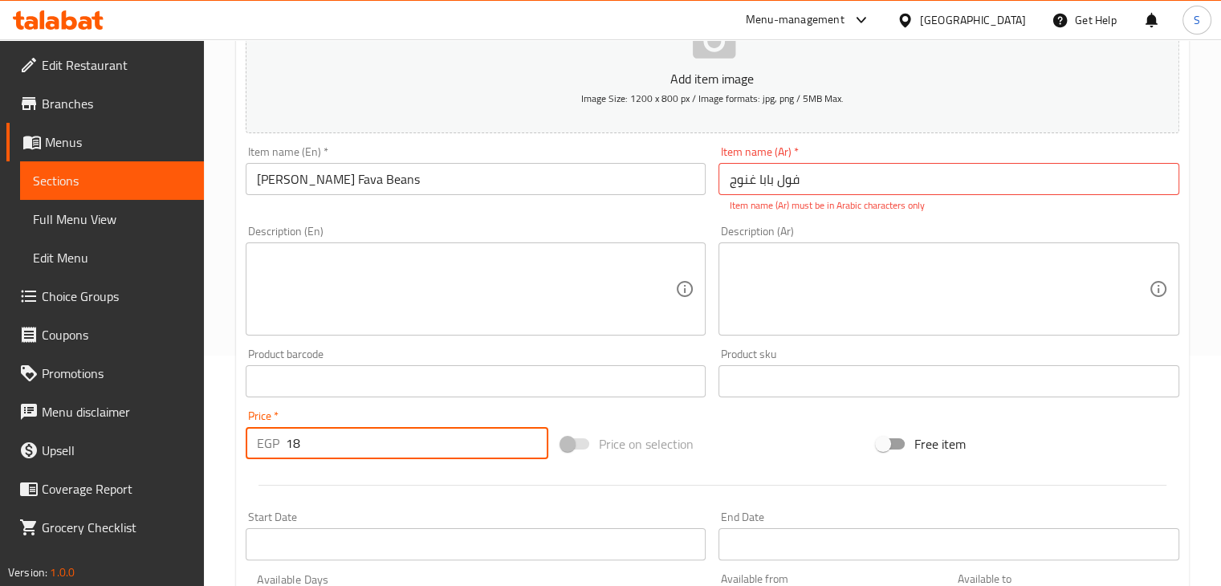
type input "18"
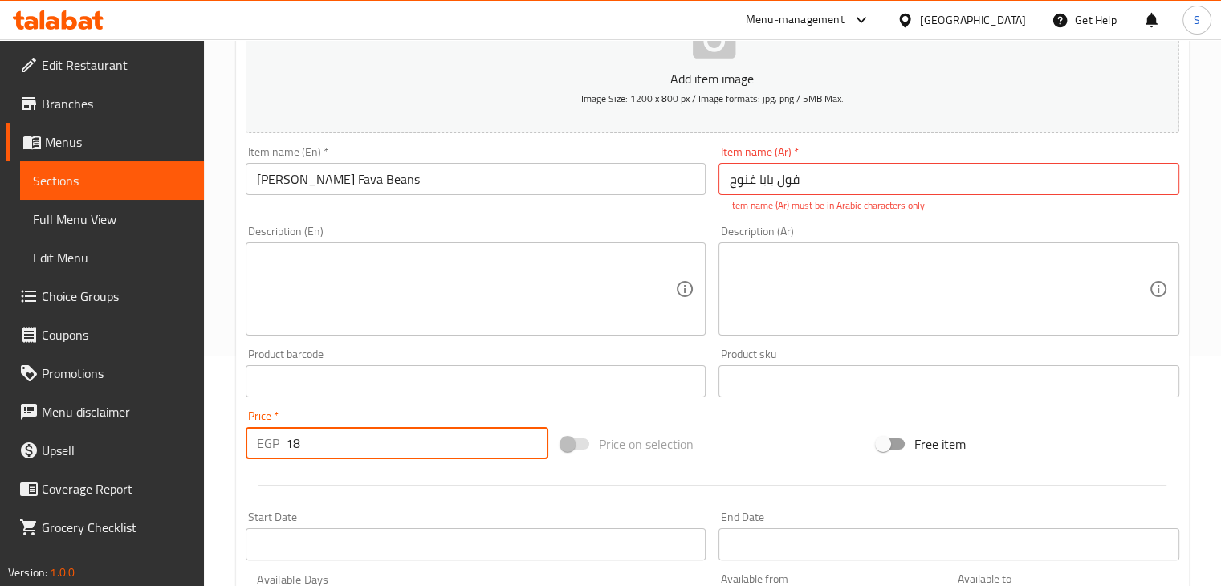
click at [305, 452] on input "18" at bounding box center [417, 443] width 263 height 32
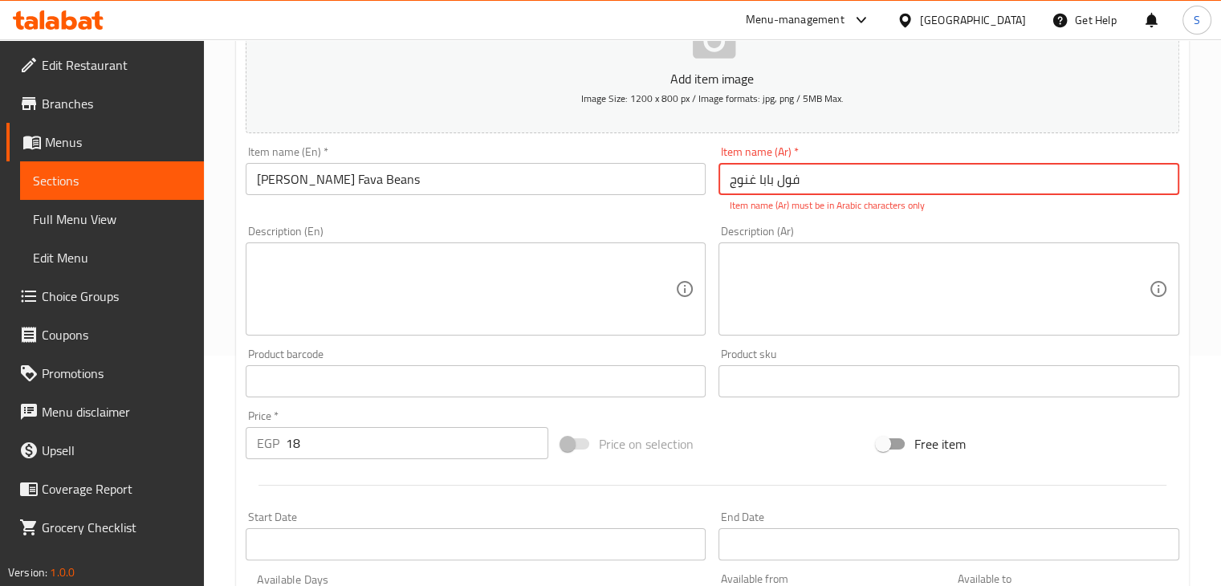
click at [340, 485] on hr at bounding box center [713, 485] width 908 height 1
click at [351, 466] on div at bounding box center [712, 485] width 947 height 39
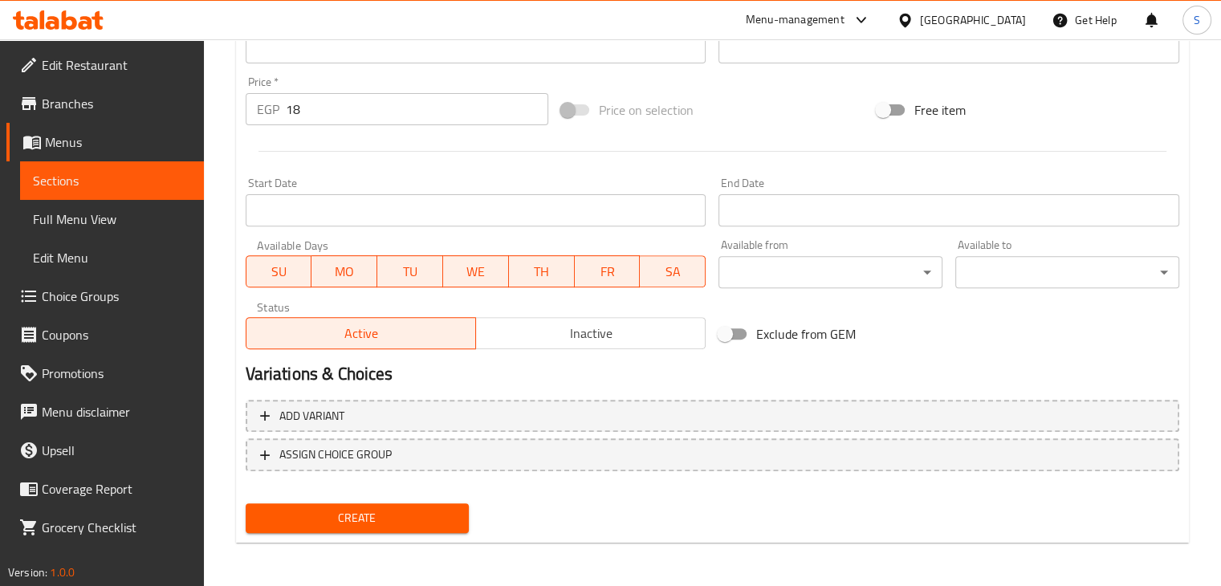
scroll to position [565, 0]
click at [365, 511] on span "Create" at bounding box center [358, 517] width 198 height 20
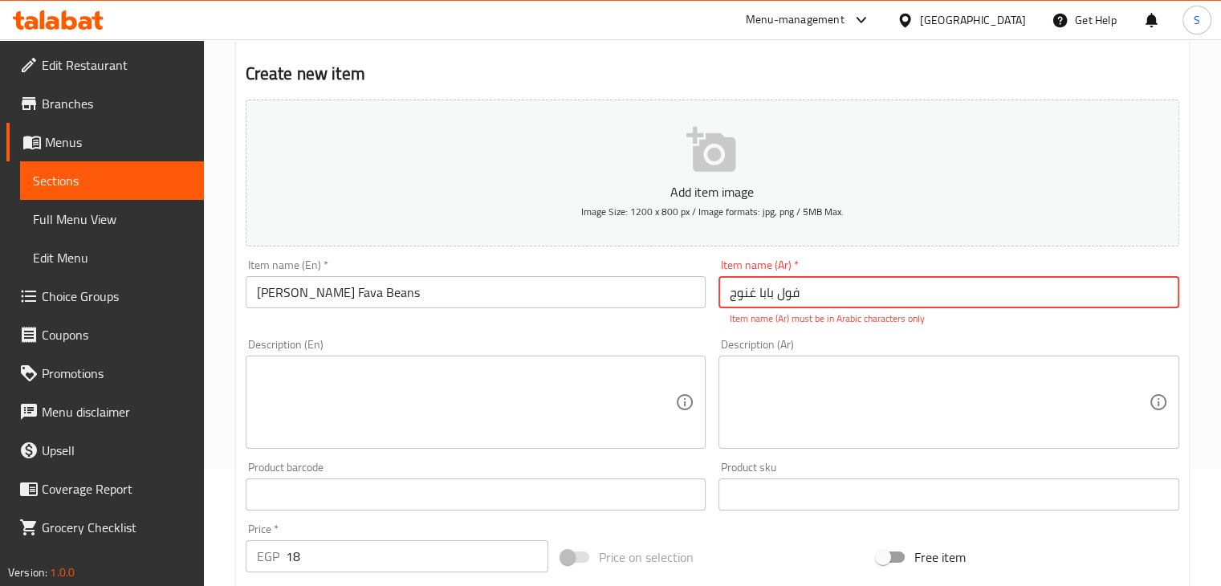
click at [786, 298] on input "‏فول بابا غنوج" at bounding box center [949, 292] width 461 height 32
paste input "18"
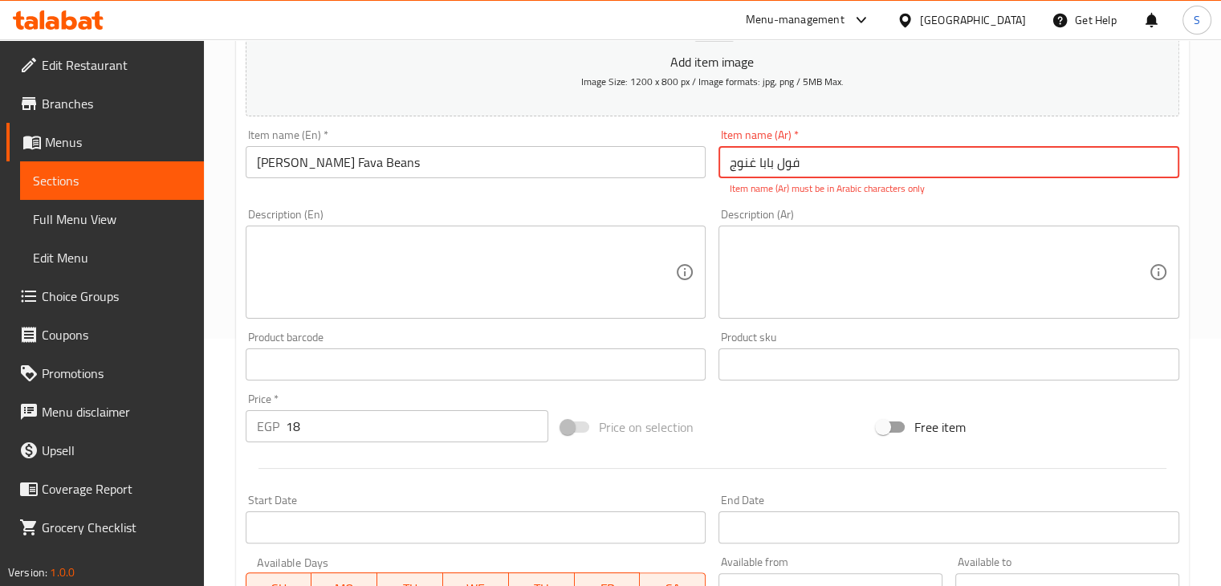
scroll to position [562, 0]
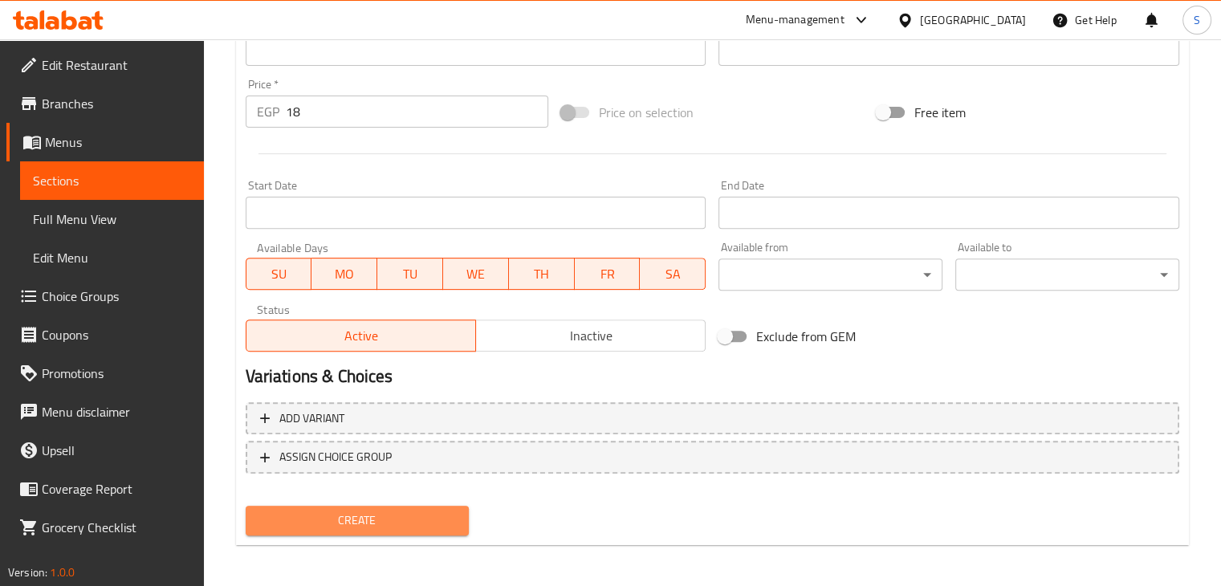
click at [344, 517] on span "Create" at bounding box center [358, 521] width 198 height 20
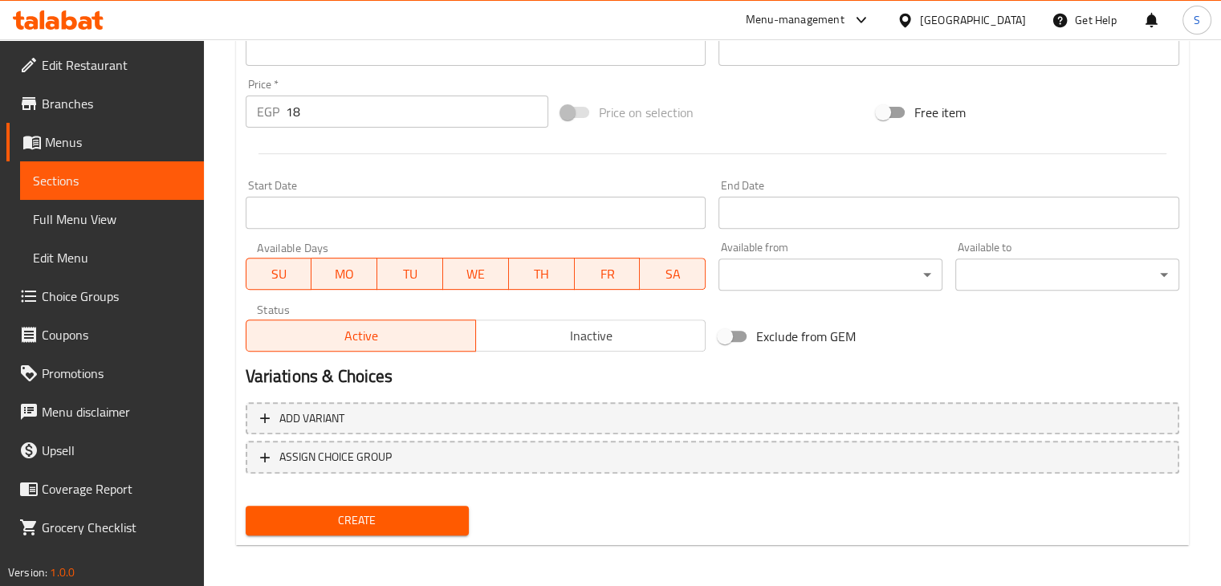
scroll to position [117, 0]
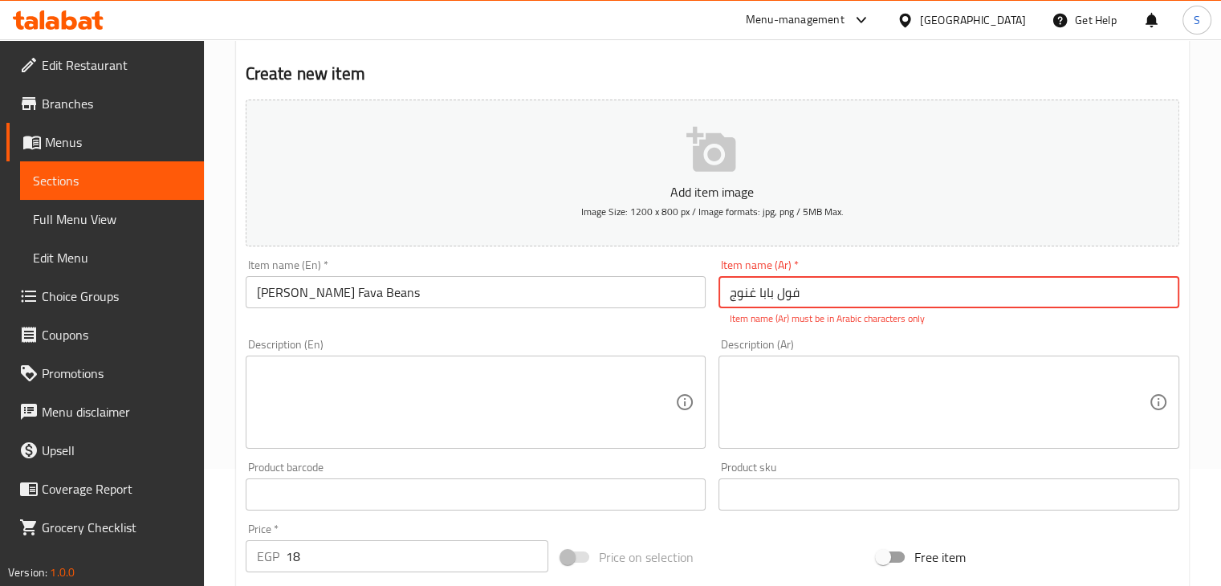
click at [777, 294] on input "‏فول بابا غنوج" at bounding box center [949, 292] width 461 height 32
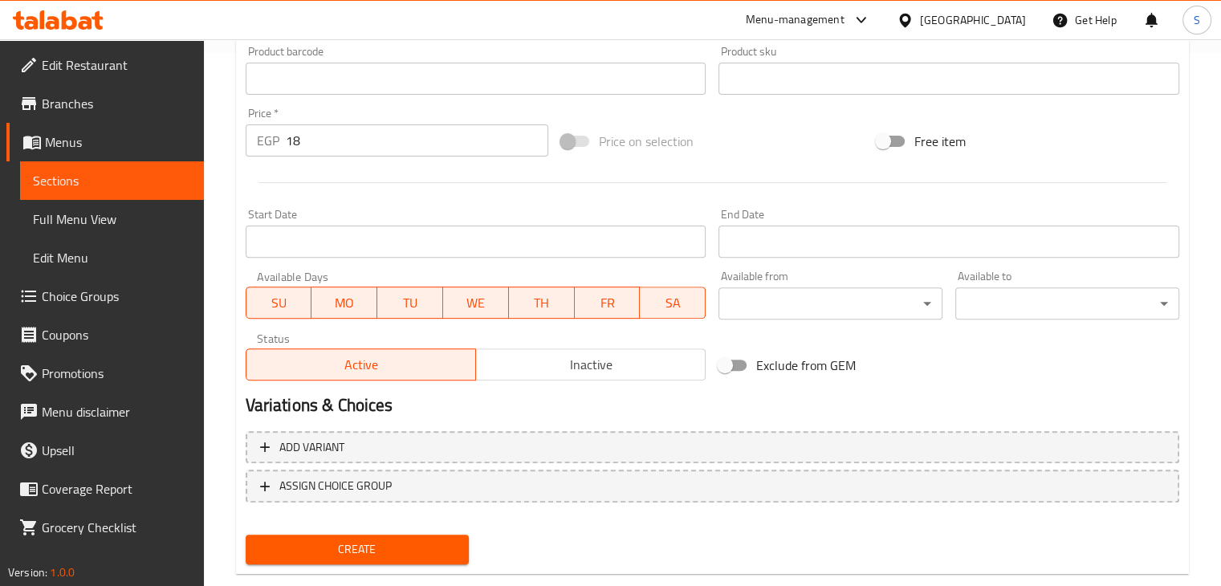
scroll to position [565, 0]
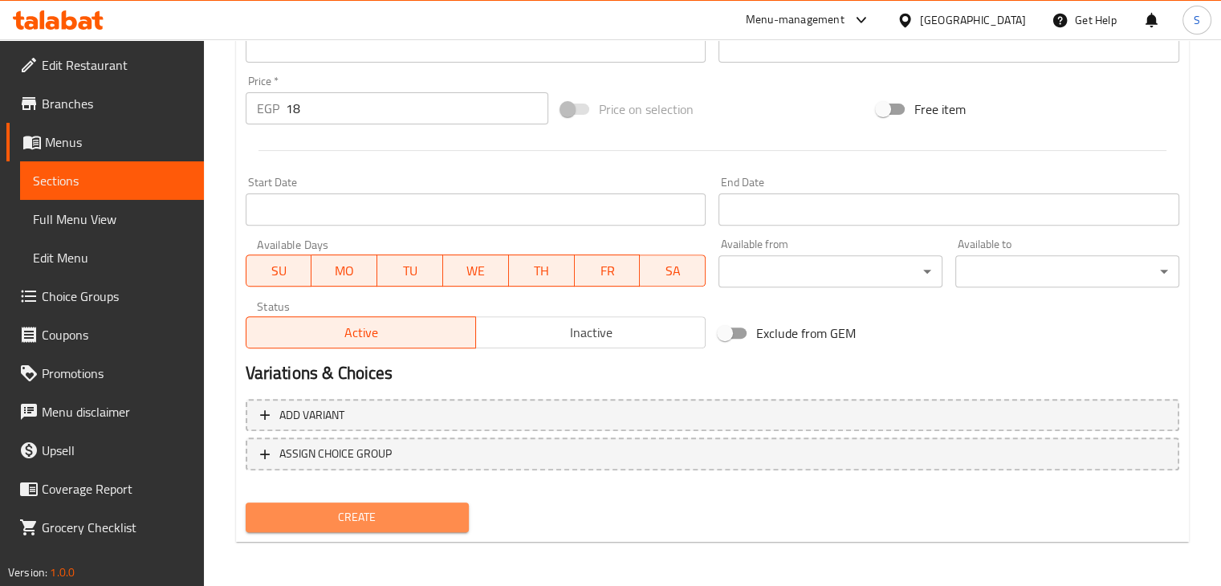
click at [392, 509] on span "Create" at bounding box center [358, 517] width 198 height 20
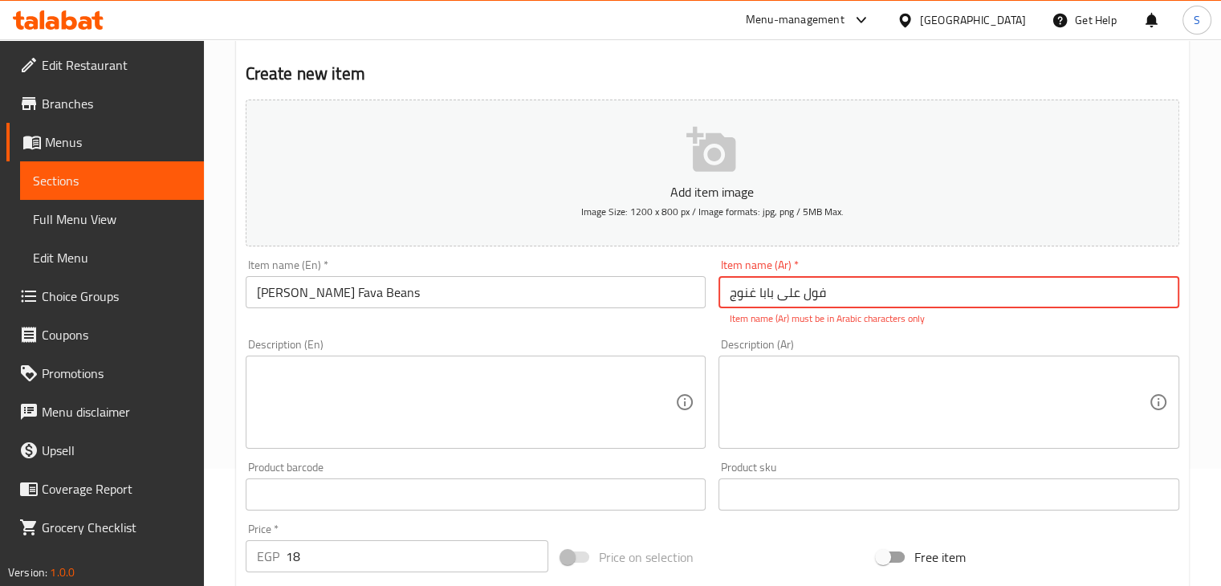
click at [757, 283] on input "‏فول على بابا غنوج" at bounding box center [949, 292] width 461 height 32
paste input "ابا غنوج 18"
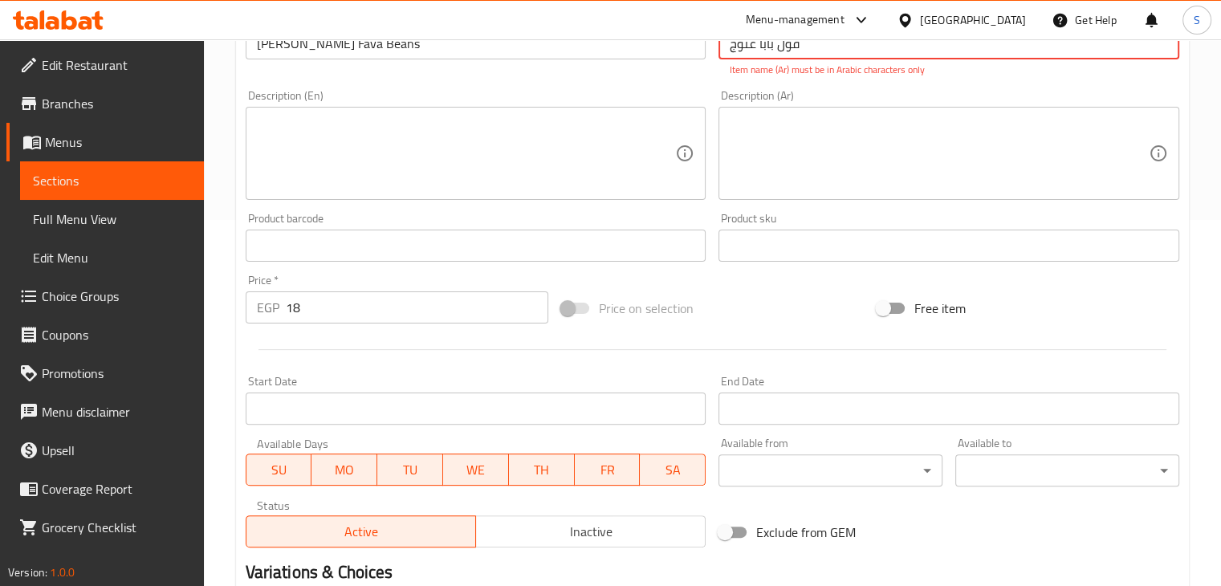
scroll to position [549, 0]
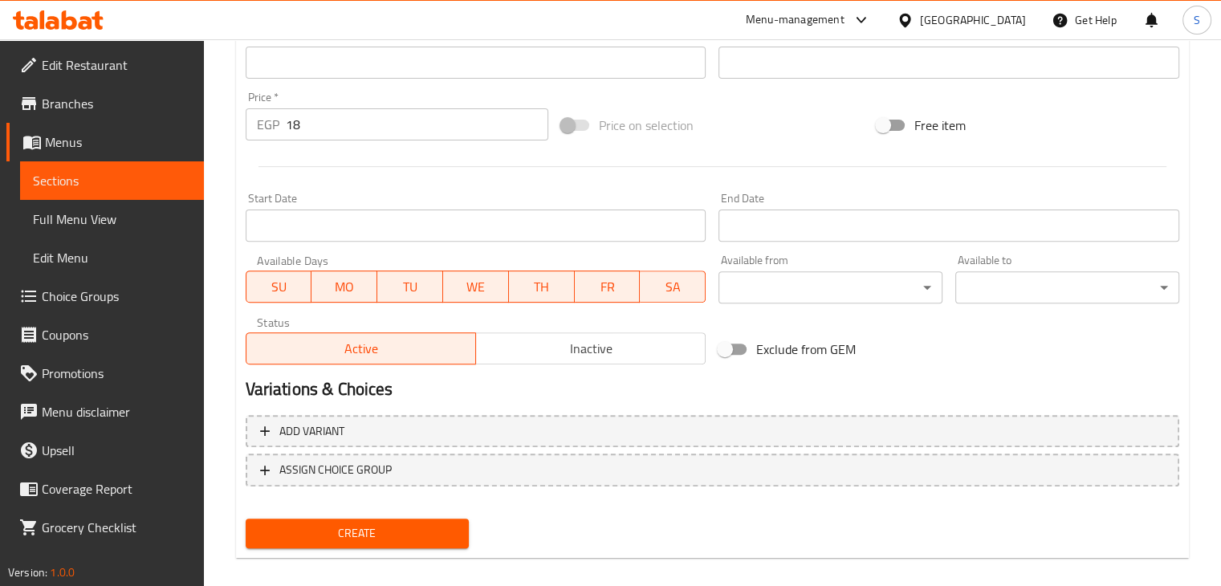
click at [382, 524] on span "Create" at bounding box center [358, 534] width 198 height 20
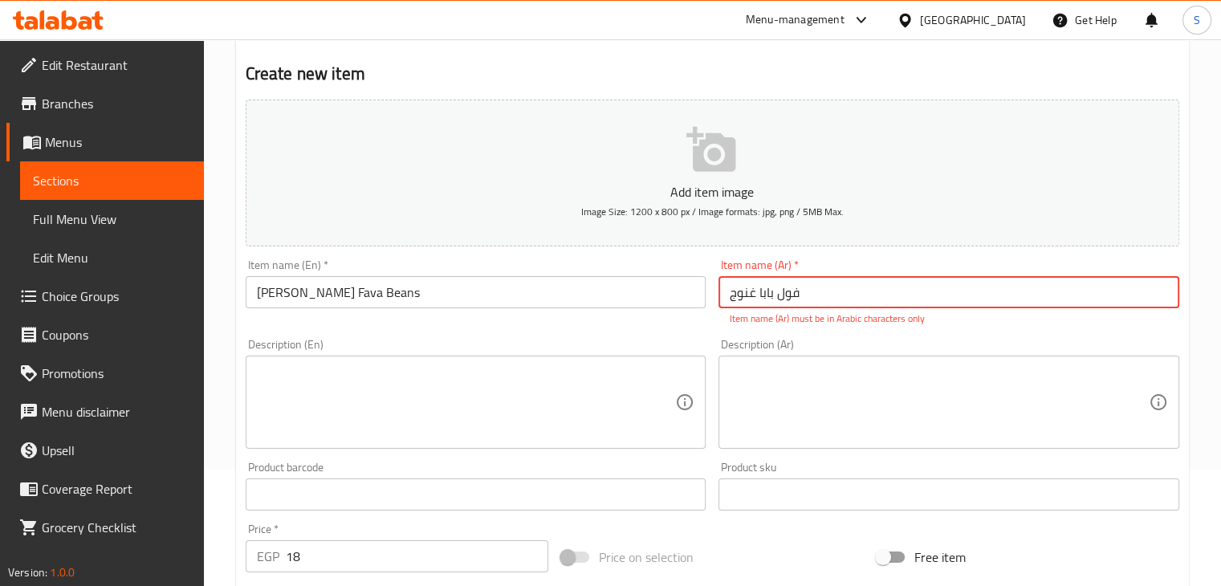
drag, startPoint x: 731, startPoint y: 297, endPoint x: 776, endPoint y: 300, distance: 45.1
click at [776, 300] on input "‏فول بابا غنوج" at bounding box center [949, 292] width 461 height 32
click at [726, 299] on input "‏فول" at bounding box center [949, 292] width 461 height 32
paste input "بابا غنوج"
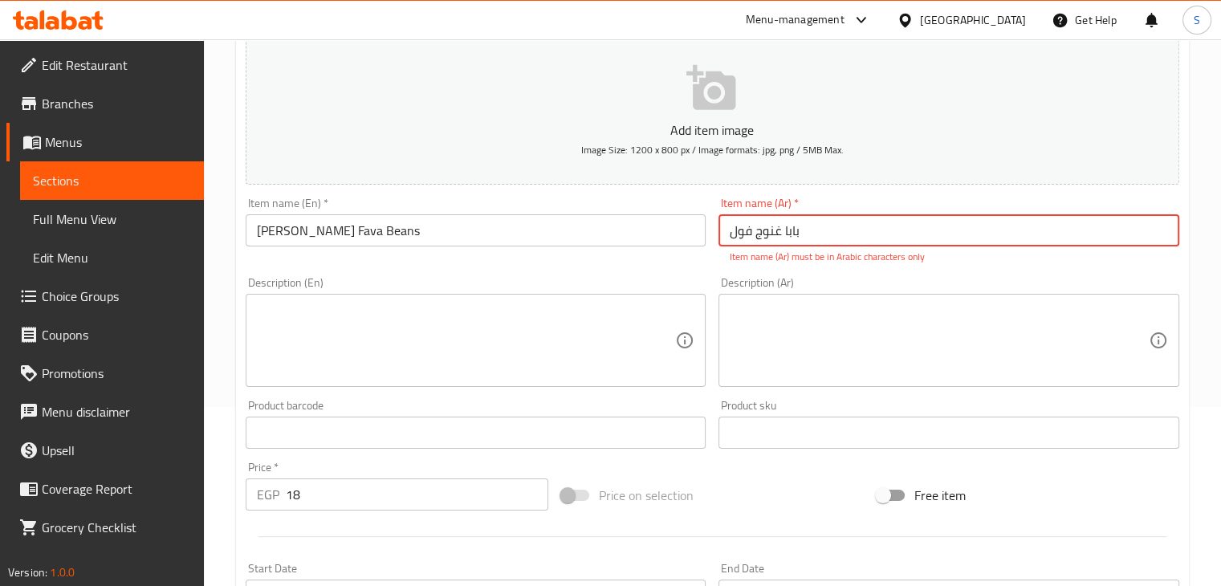
scroll to position [565, 0]
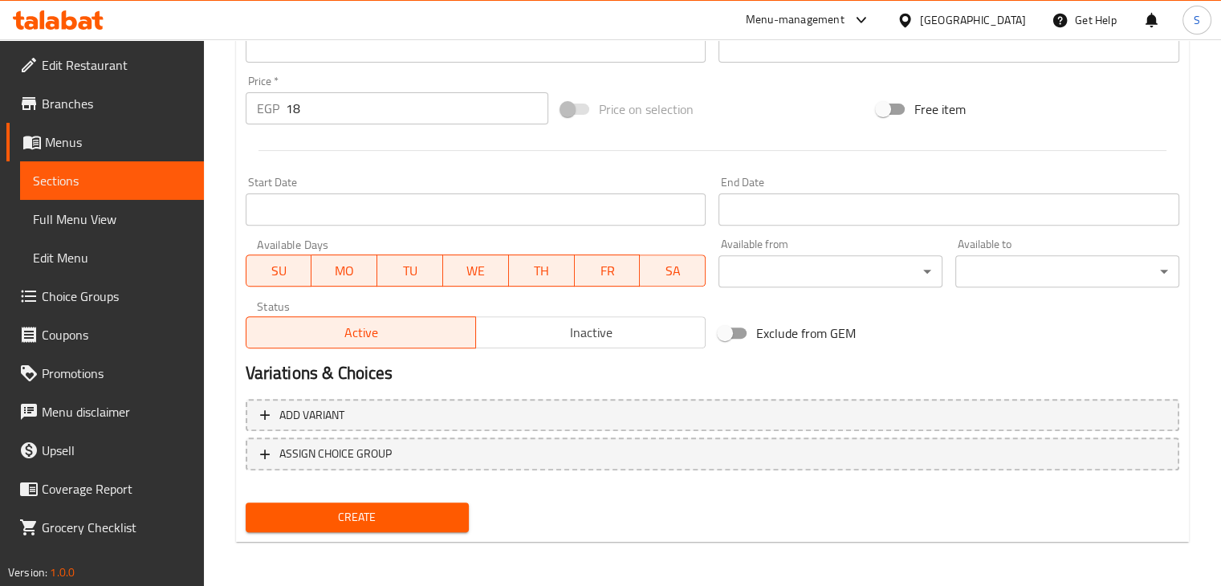
click at [369, 511] on span "Create" at bounding box center [358, 517] width 198 height 20
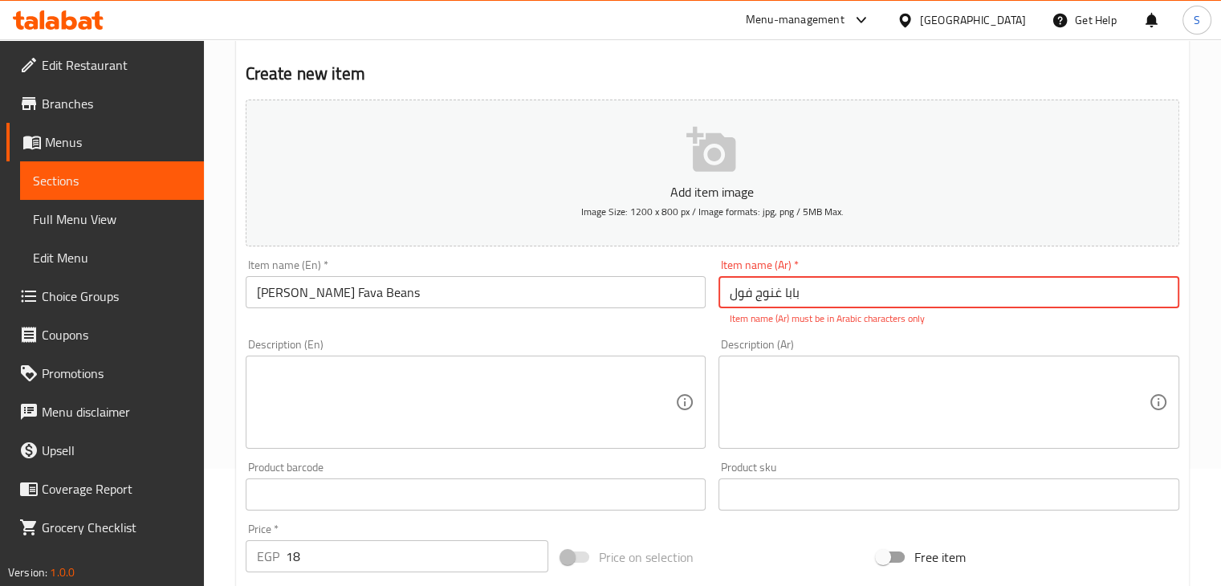
click at [774, 297] on input "بابا غنوج ‏فول" at bounding box center [949, 292] width 461 height 32
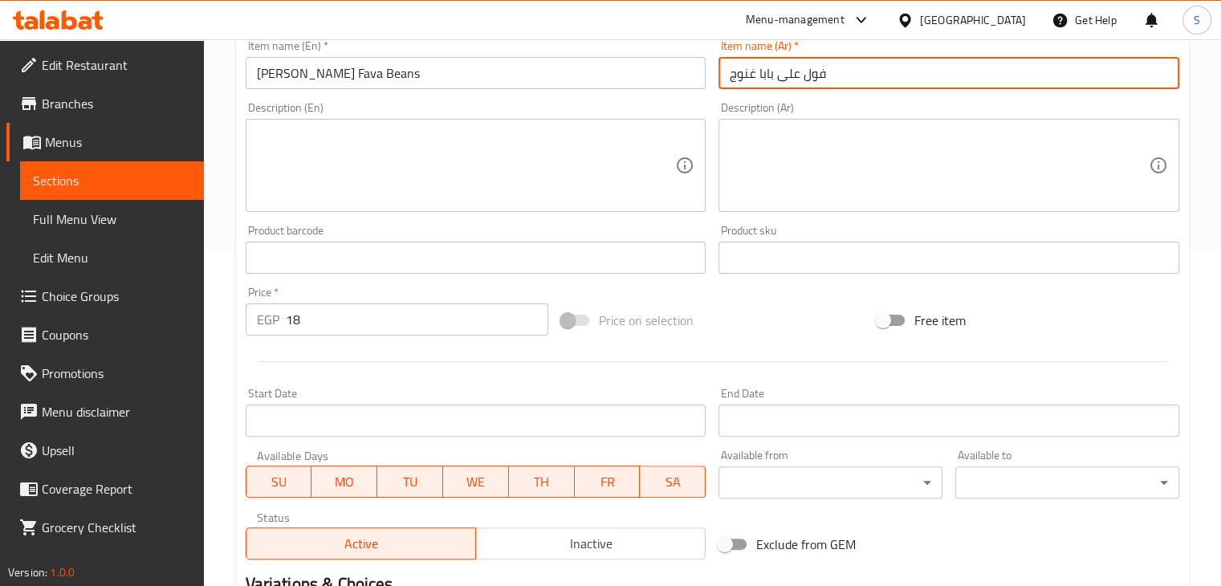
scroll to position [548, 0]
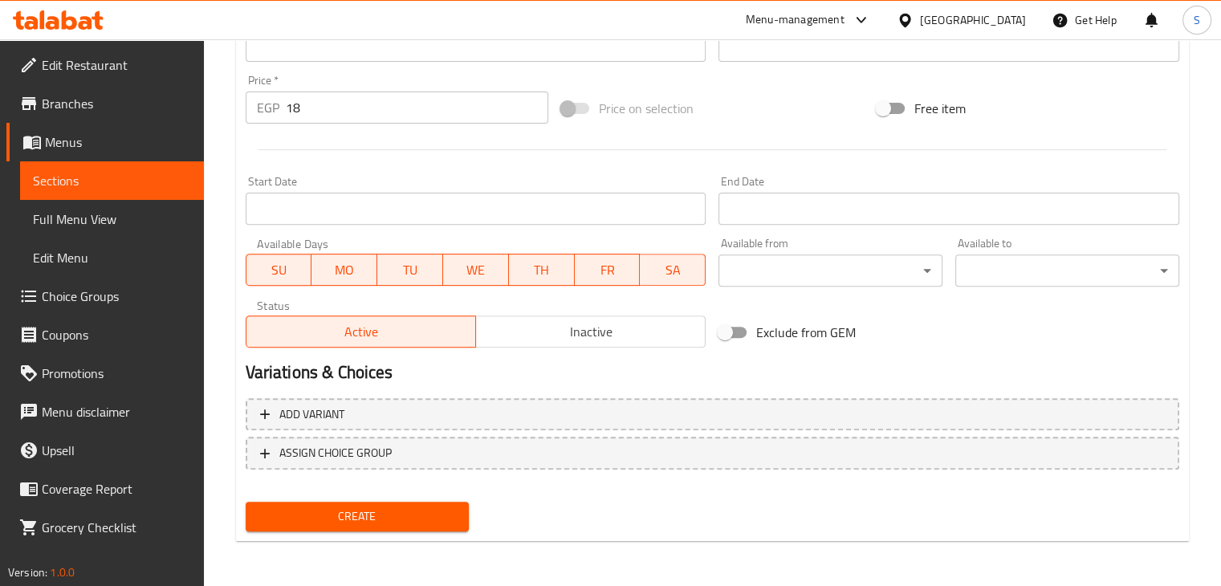
type input "فول على بابا غنوج"
click at [393, 511] on span "Create" at bounding box center [358, 517] width 198 height 20
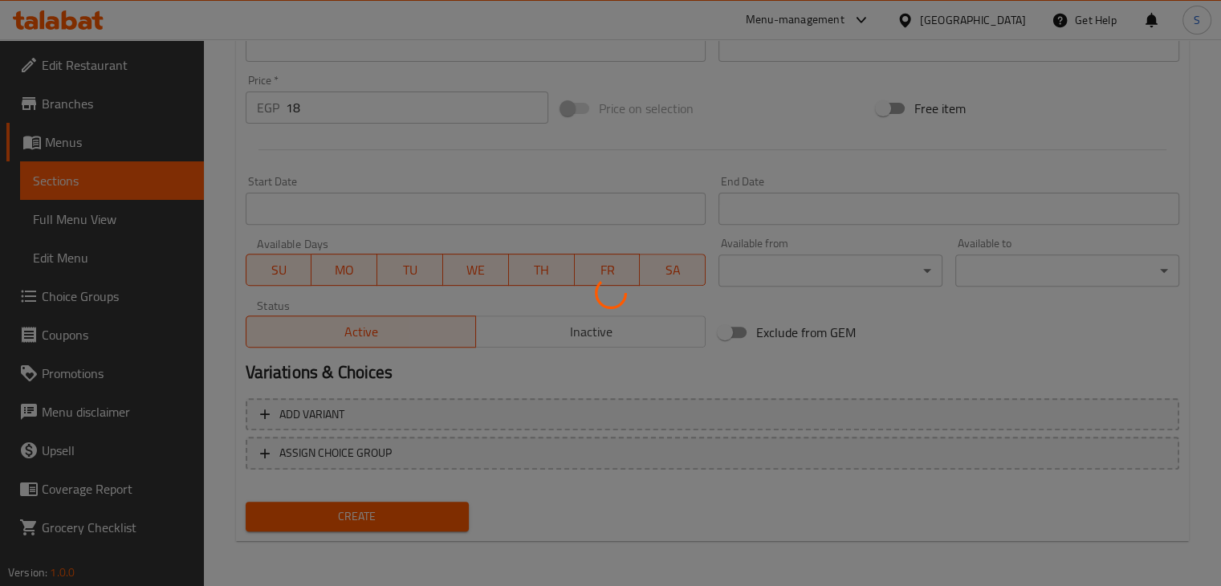
type input "0"
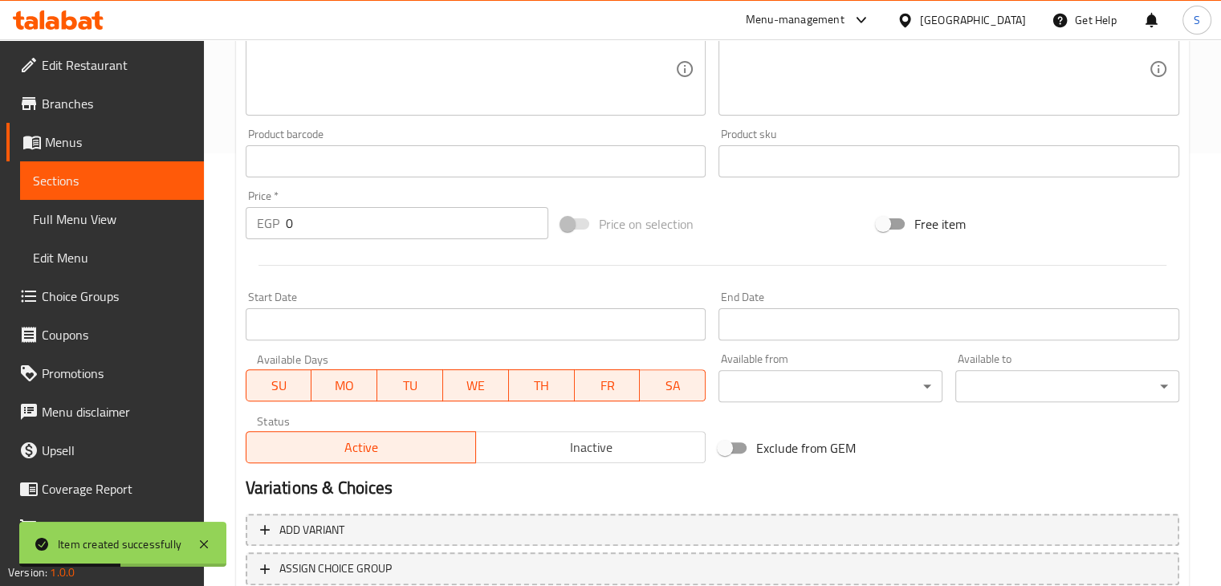
scroll to position [352, 0]
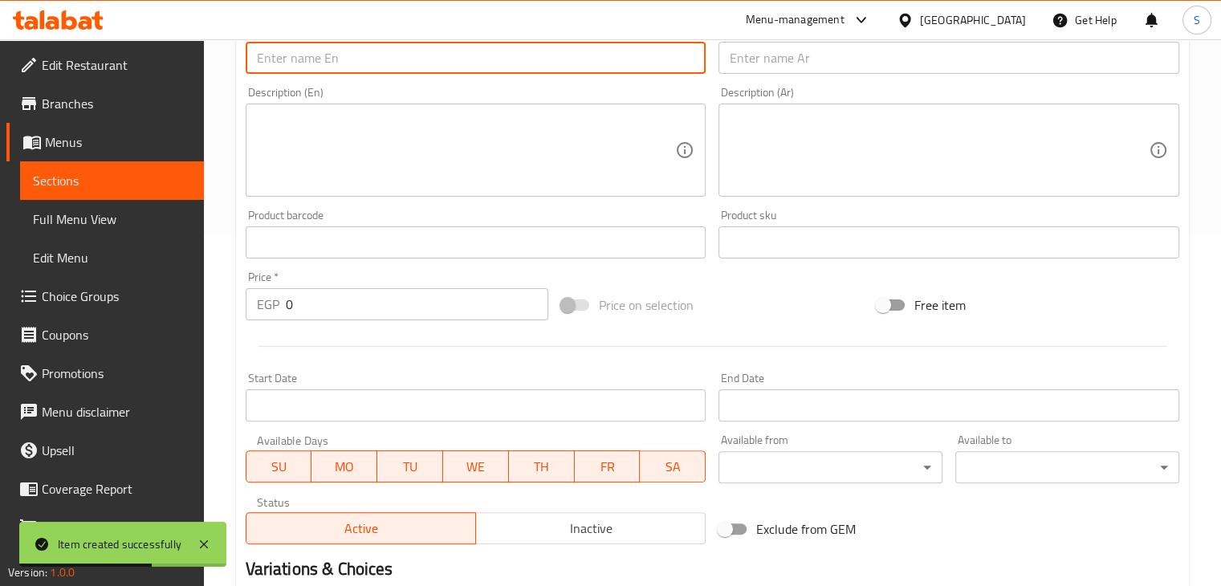
click at [491, 49] on input "text" at bounding box center [476, 58] width 461 height 32
paste input "Mashed potatoes with Roman cheese 32"
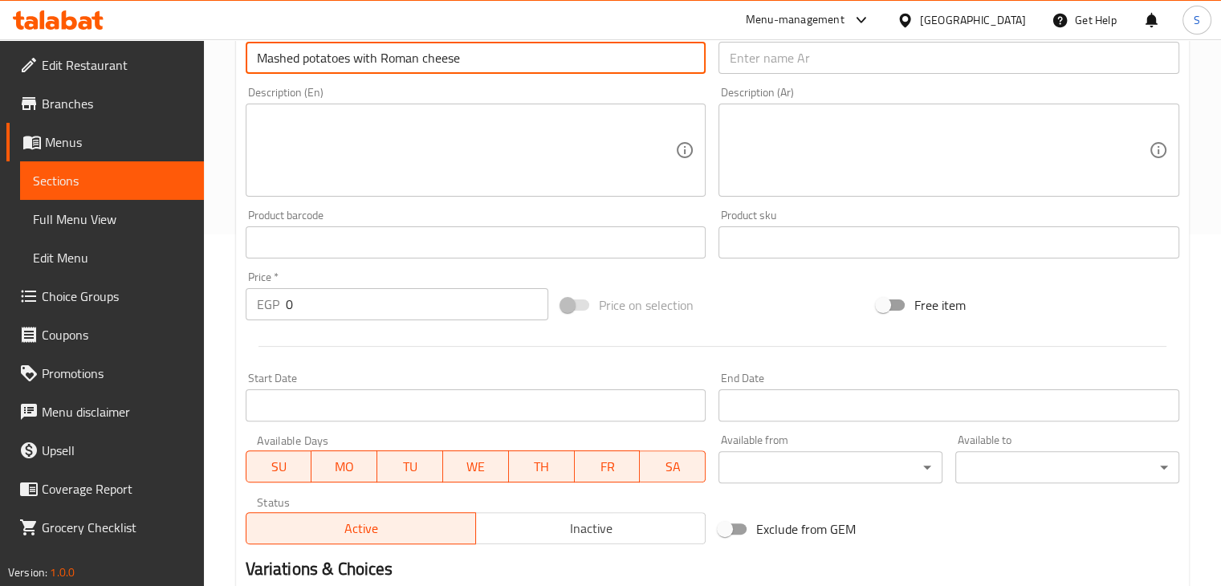
type input "Mashed potatoes with Roman cheese"
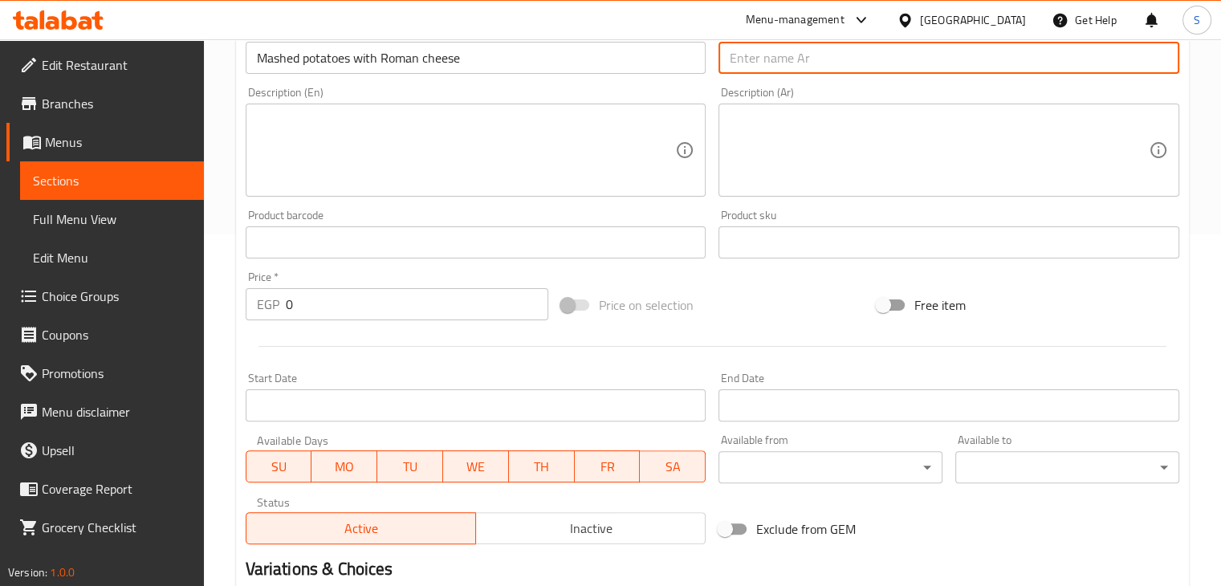
click at [768, 63] on input "text" at bounding box center [949, 58] width 461 height 32
paste input "بطاطس بوريه جبنه رومي 32"
type input "بطاطس بوريه جبنه رومي"
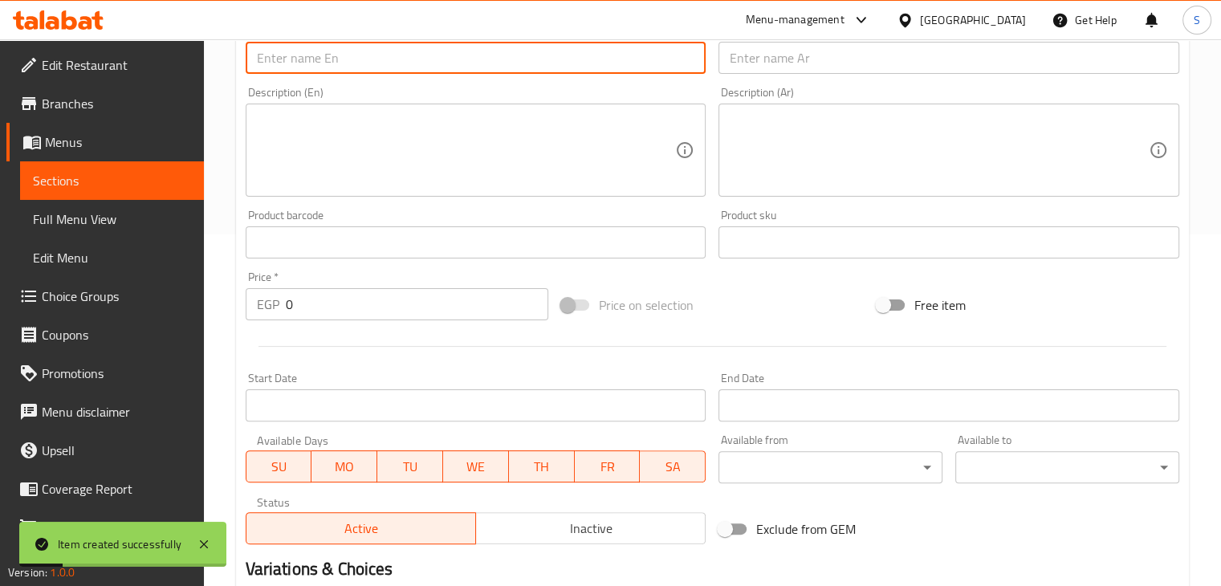
click at [346, 64] on input "text" at bounding box center [476, 58] width 461 height 32
paste input "Tameya on potatoes 25"
type input "Tameya on potatoes"
click at [755, 59] on input "text" at bounding box center [949, 58] width 461 height 32
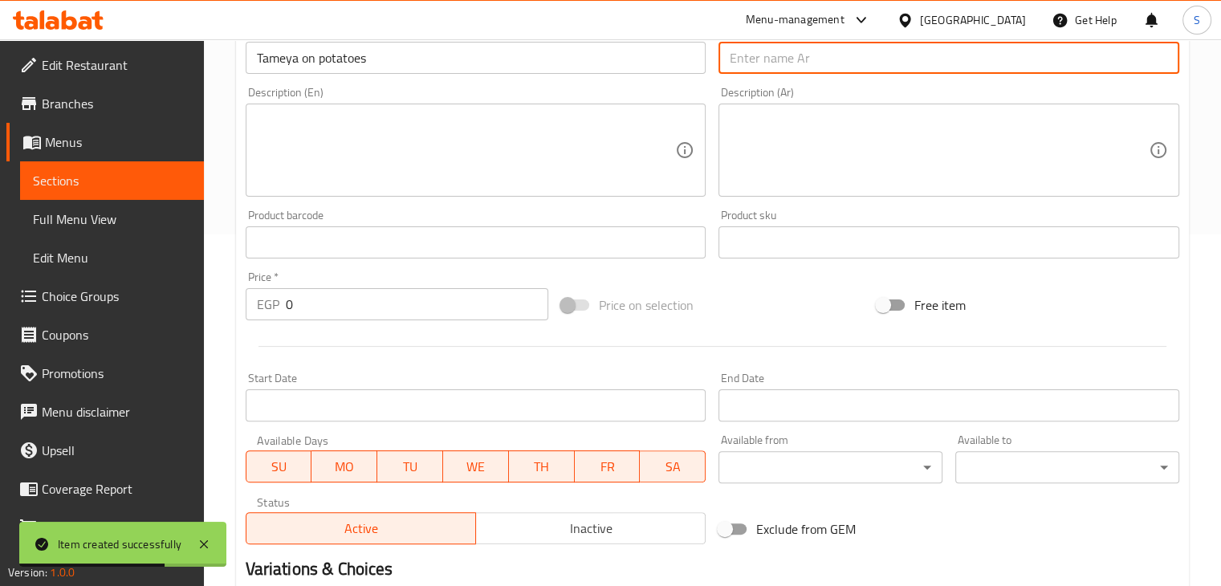
paste input "طعميه على بطاطس 25"
type input "طعميه على بطاطس"
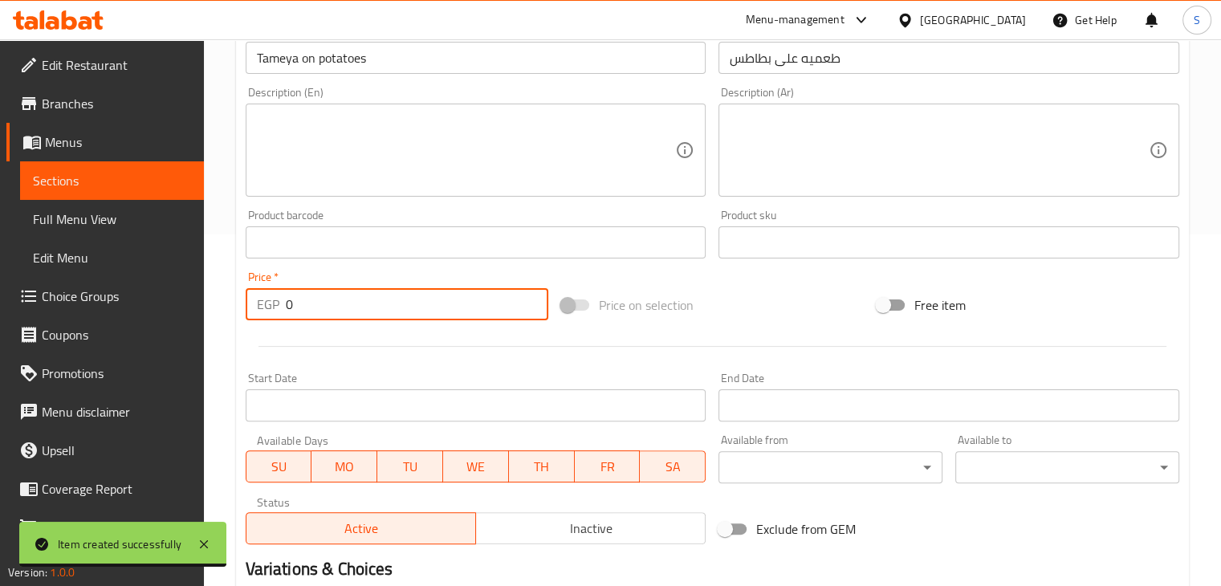
click at [362, 302] on input "0" at bounding box center [417, 304] width 263 height 32
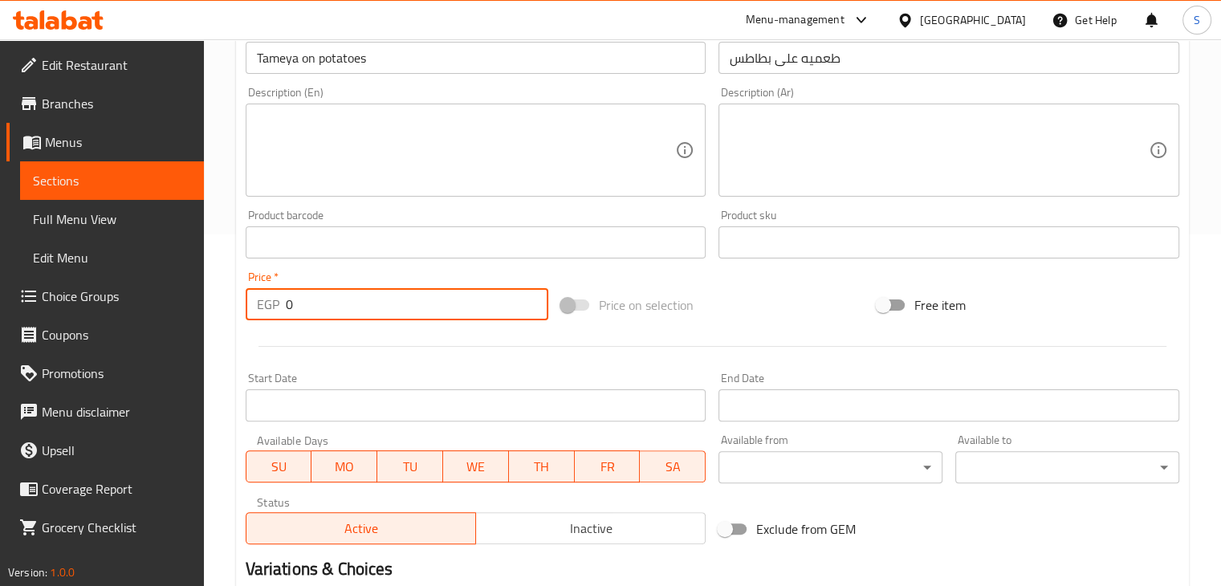
click at [307, 299] on input "0" at bounding box center [417, 304] width 263 height 32
type input "25"
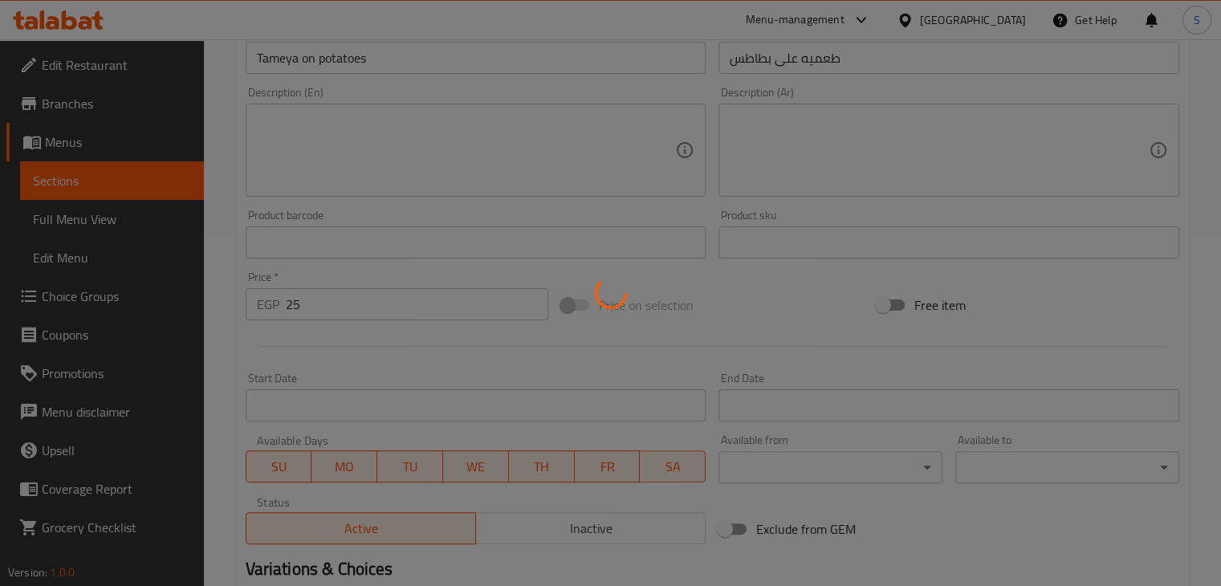
type input "0"
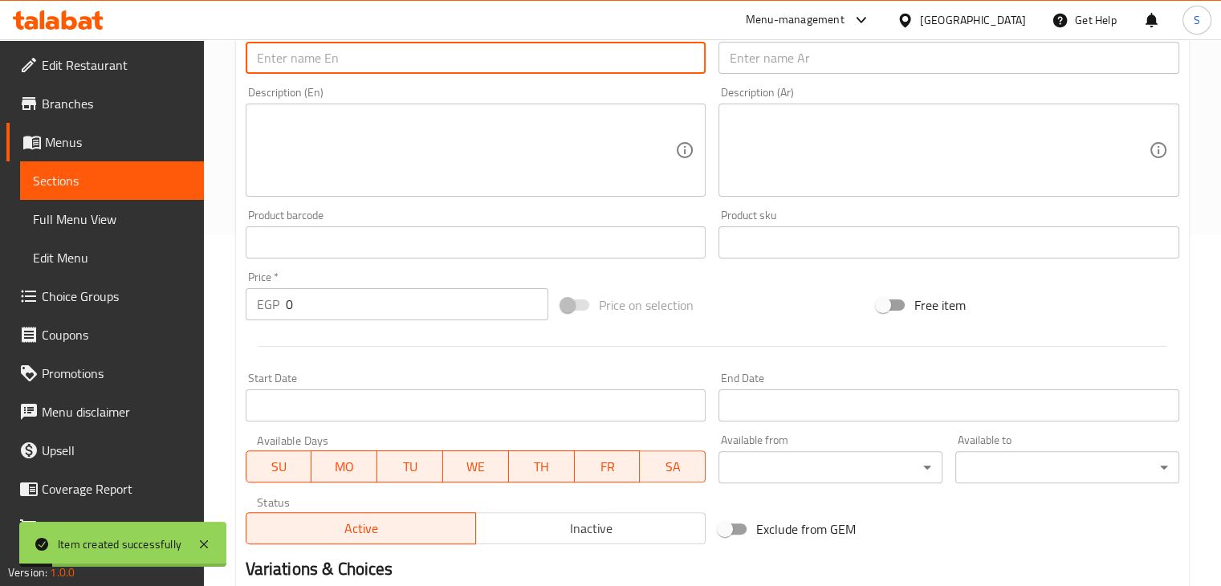
click at [413, 67] on input "text" at bounding box center [476, 58] width 461 height 32
paste input "35 cheese chips"
drag, startPoint x: 271, startPoint y: 63, endPoint x: 259, endPoint y: 63, distance: 12.0
click at [259, 63] on input "35 cheese chips" at bounding box center [476, 58] width 461 height 32
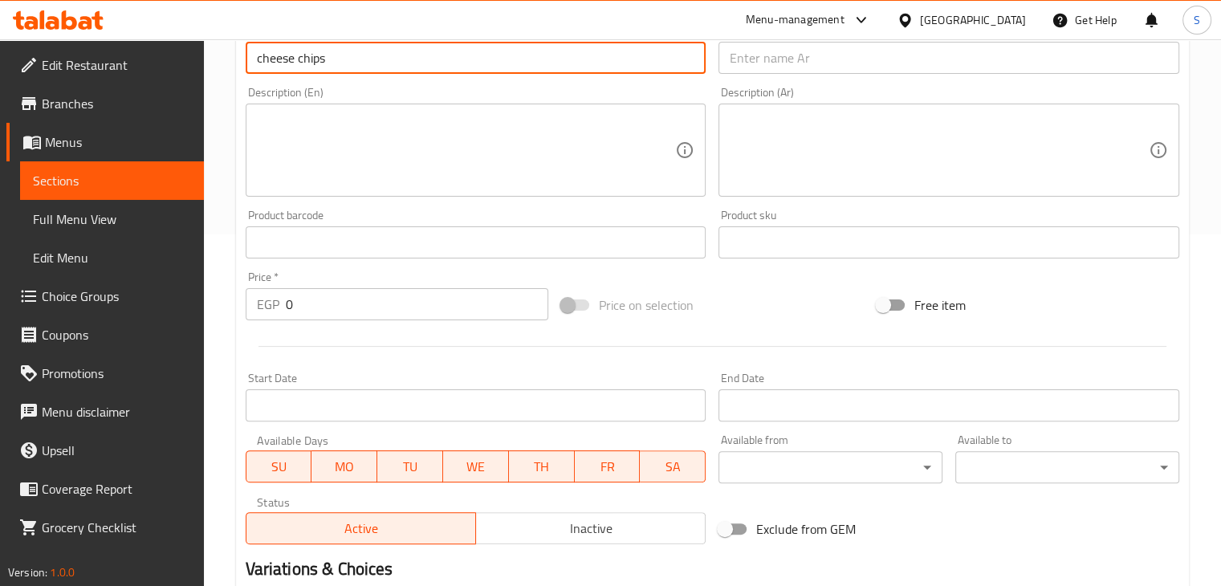
click at [259, 63] on input "cheese chips" at bounding box center [476, 58] width 461 height 32
type input "cheese chips"
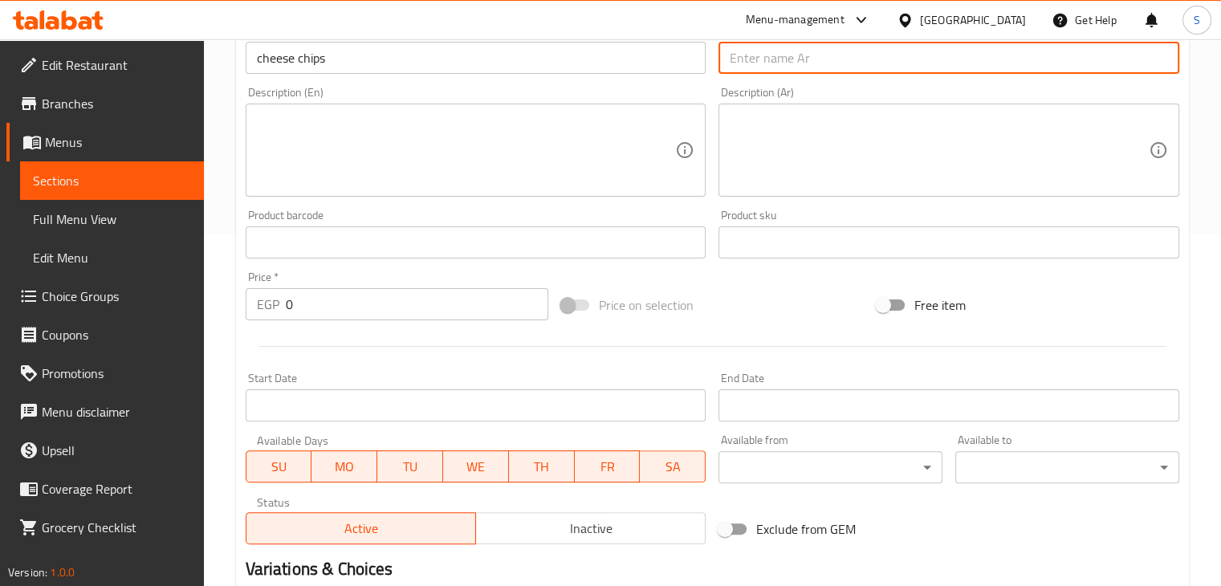
click at [735, 63] on input "text" at bounding box center [949, 58] width 461 height 32
paste input "شيبسي جبنه رومي 35"
type input "شيبسي جبنه رومي"
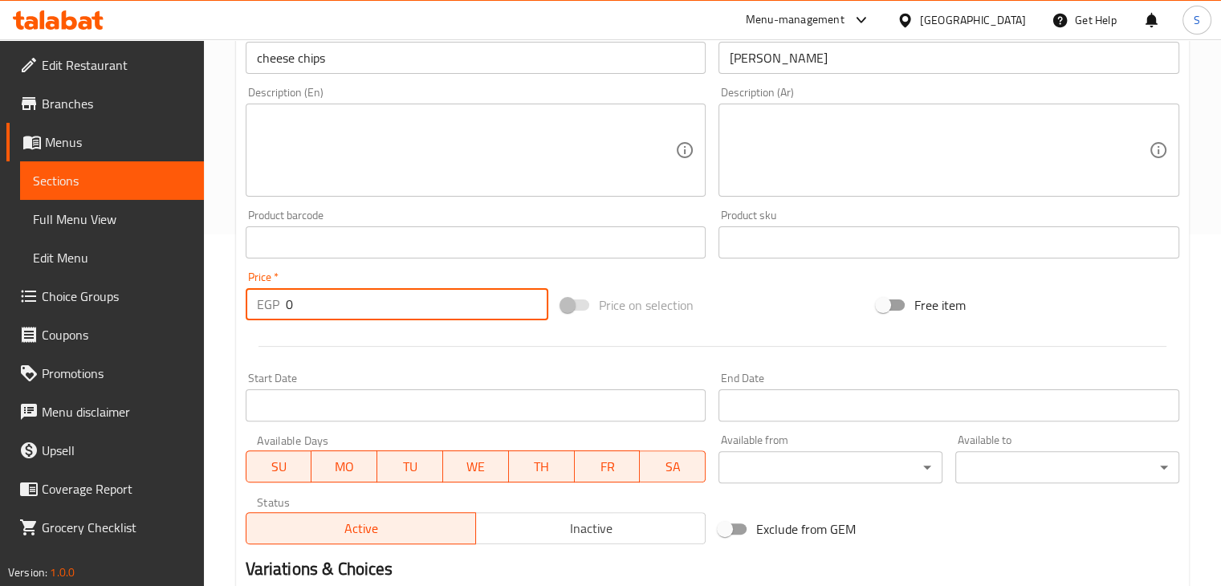
click at [306, 304] on input "0" at bounding box center [417, 304] width 263 height 32
click at [306, 305] on input "0" at bounding box center [417, 304] width 263 height 32
type input "35"
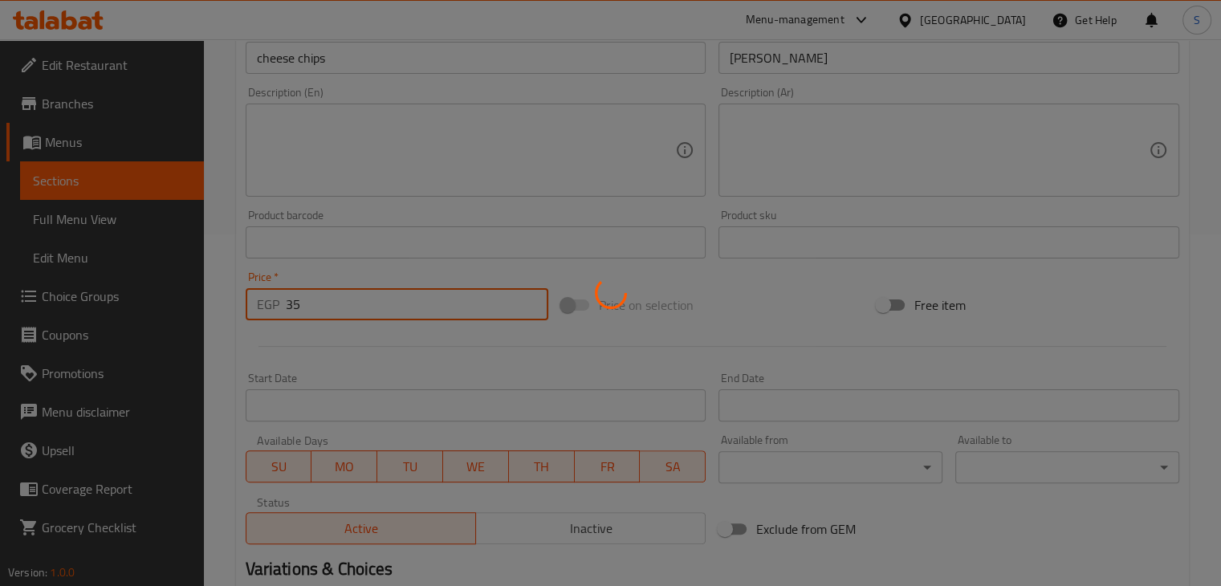
type input "0"
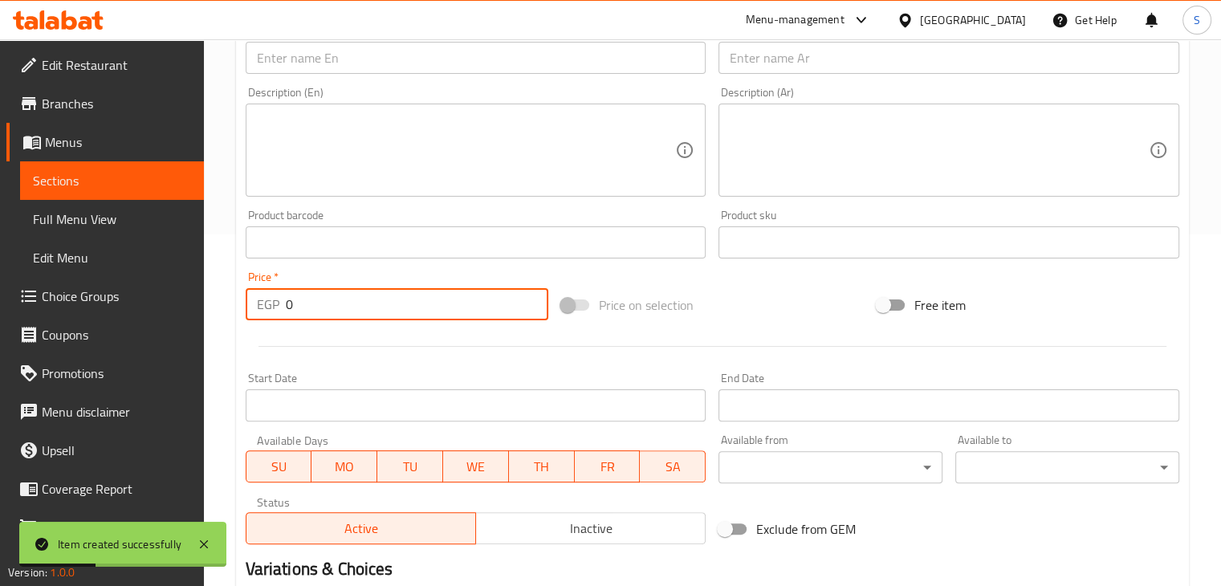
scroll to position [0, 0]
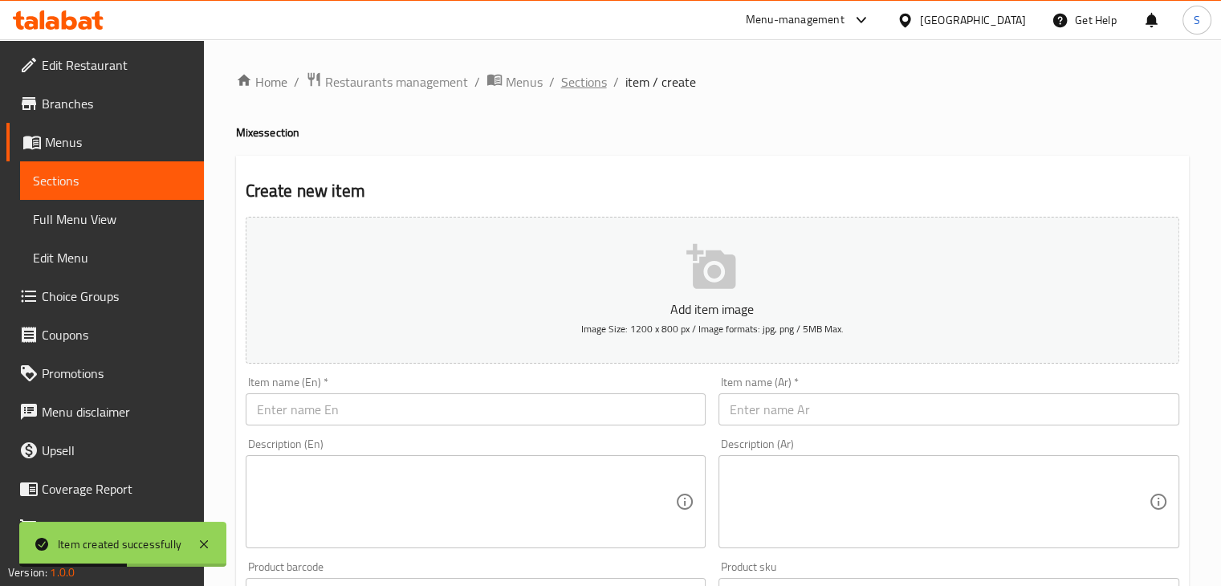
click at [594, 85] on span "Sections" at bounding box center [584, 81] width 46 height 19
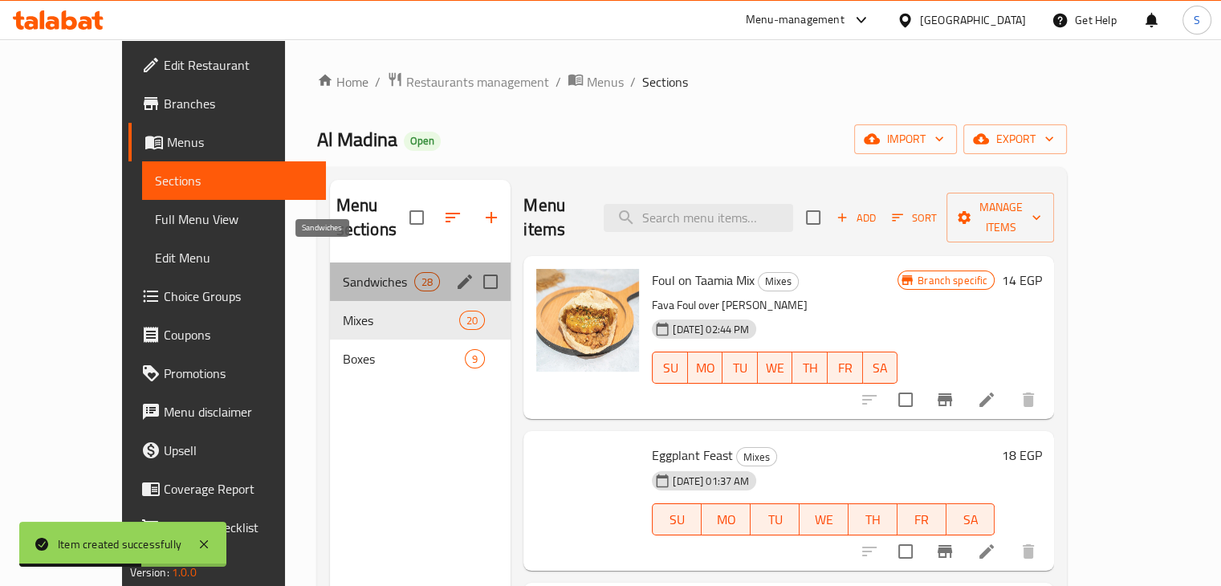
click at [347, 272] on span "Sandwiches" at bounding box center [378, 281] width 71 height 19
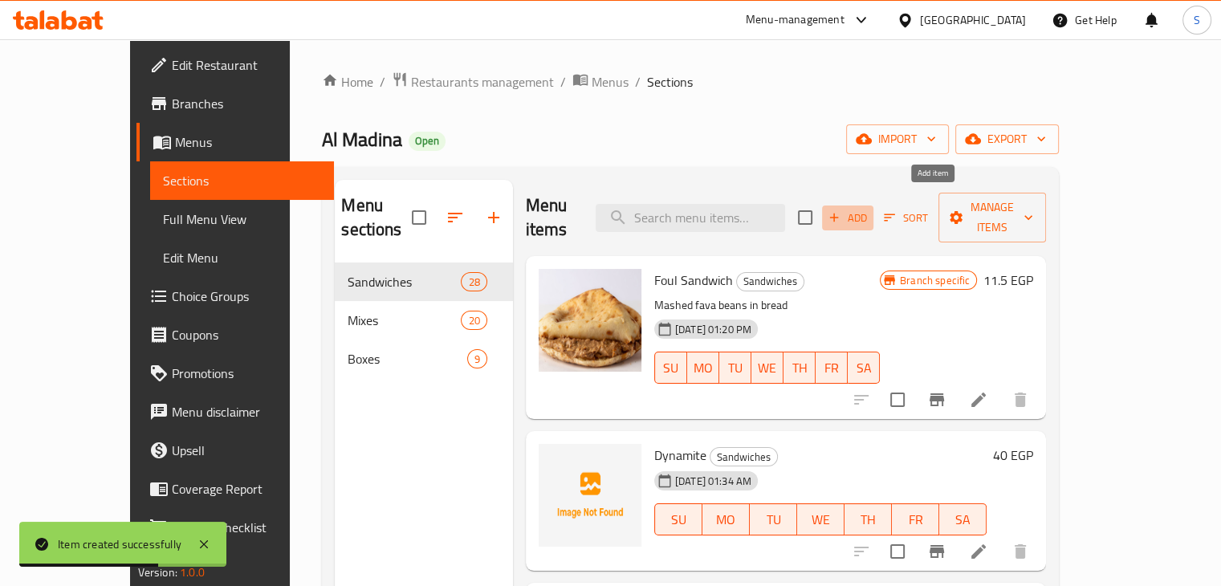
click at [841, 210] on icon "button" at bounding box center [834, 217] width 14 height 14
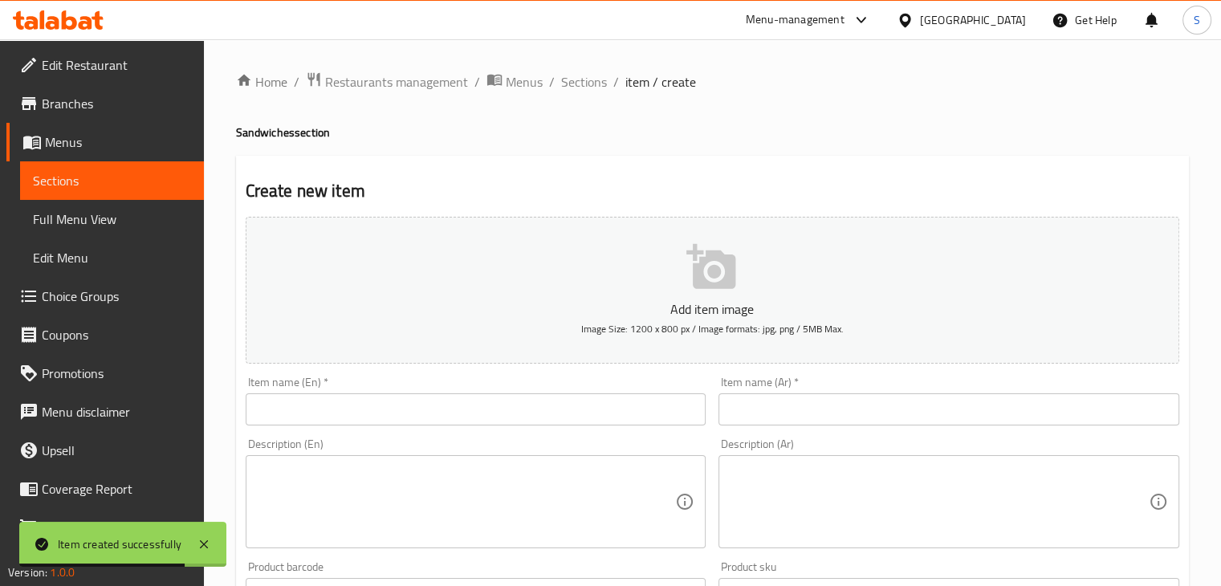
click at [529, 402] on input "text" at bounding box center [476, 409] width 461 height 32
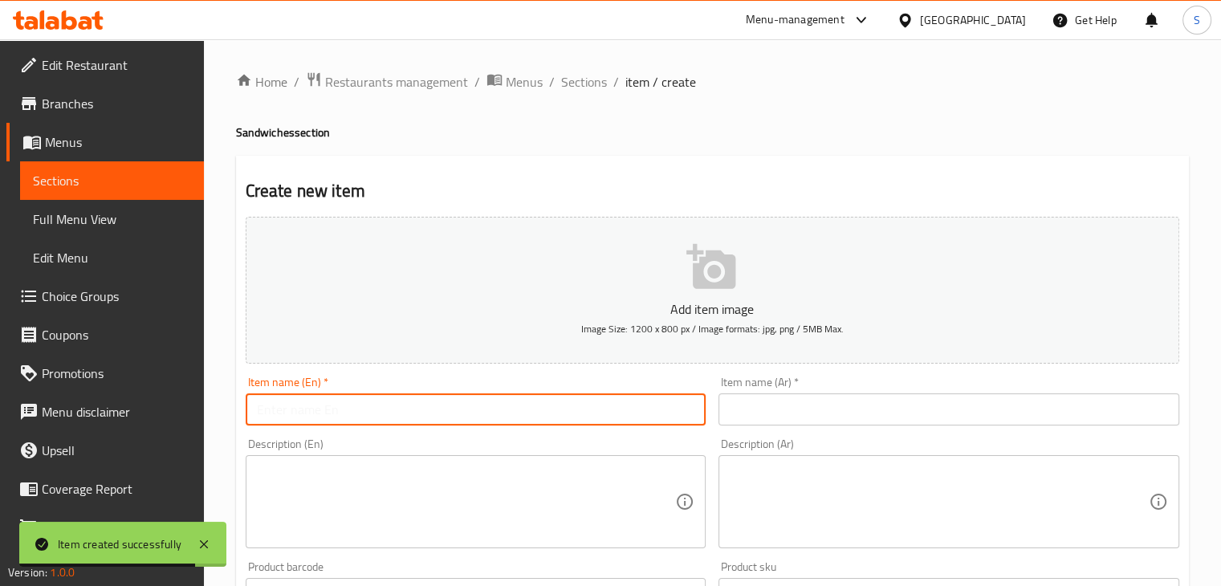
paste input "Tame tomato slices 18"
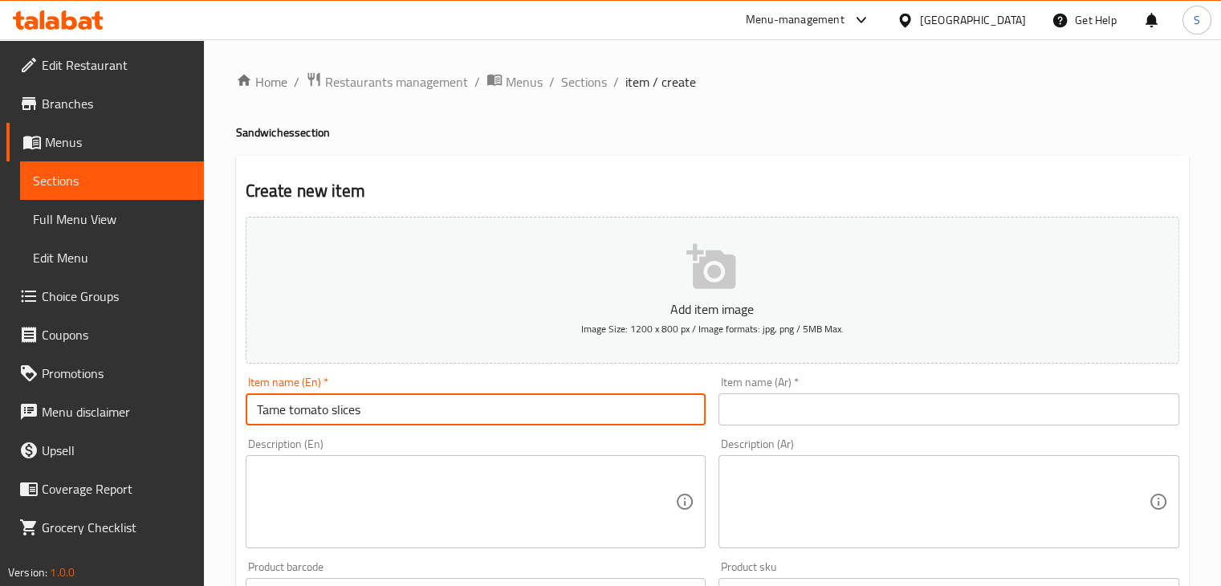
type input "Tame tomato slices"
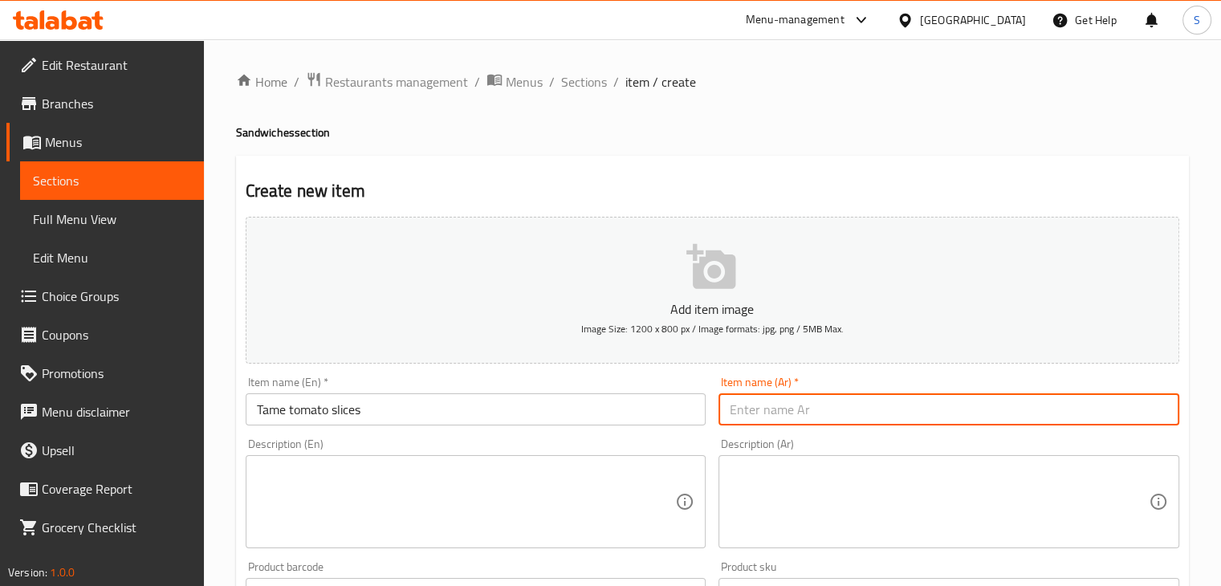
click at [774, 402] on input "text" at bounding box center [949, 409] width 461 height 32
paste input "طعميه شرائح طماطم 18"
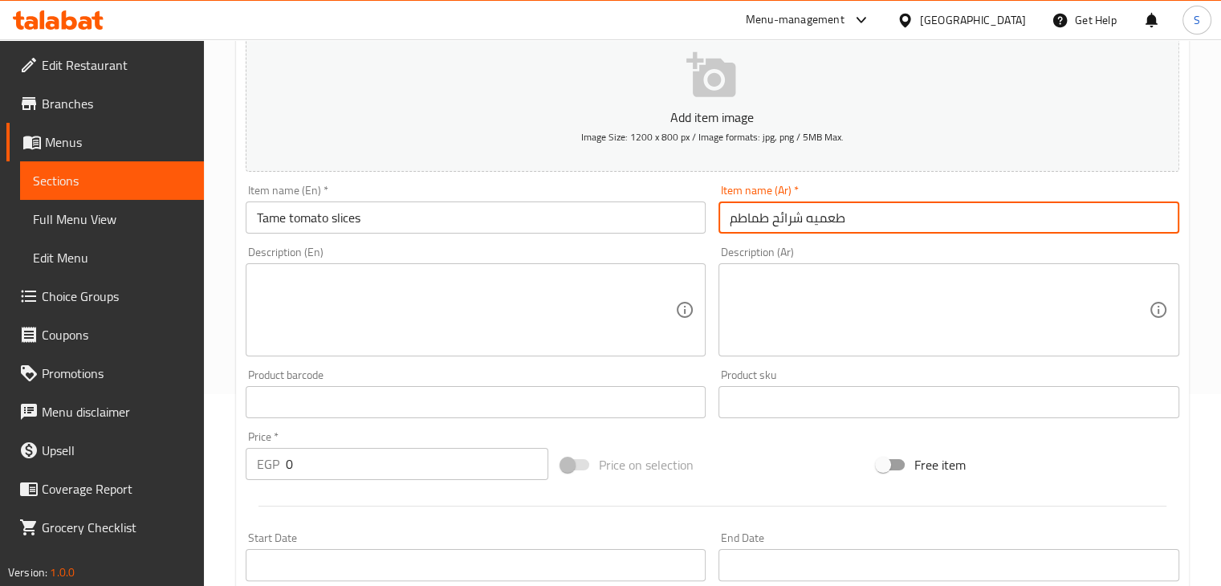
scroll to position [261, 0]
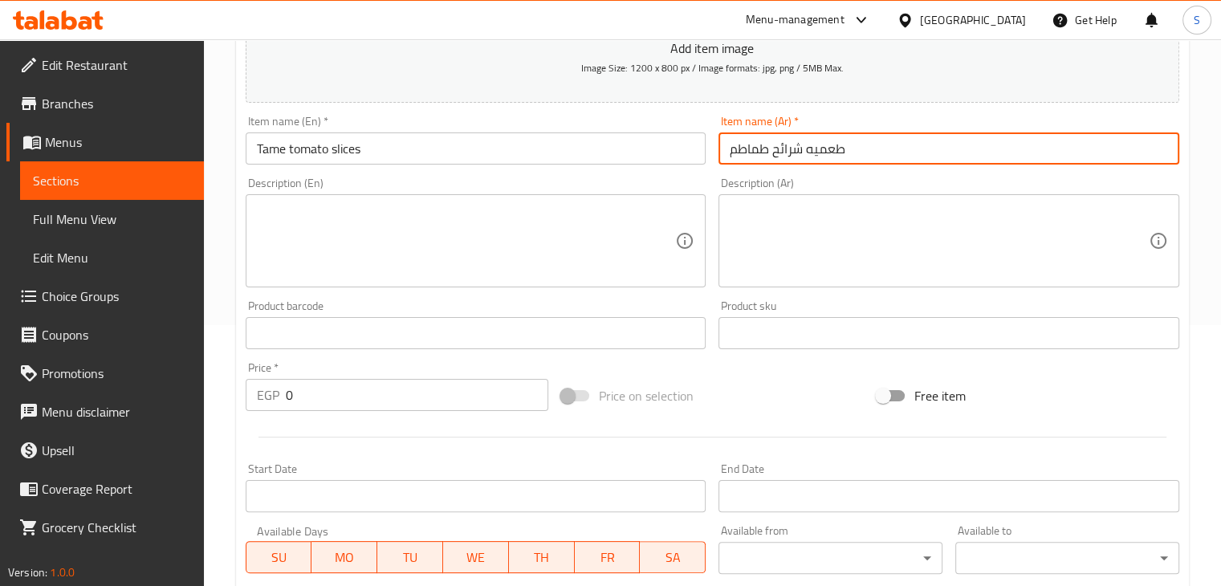
type input "طعميه شرائح طماطم"
click at [389, 394] on input "0" at bounding box center [417, 395] width 263 height 32
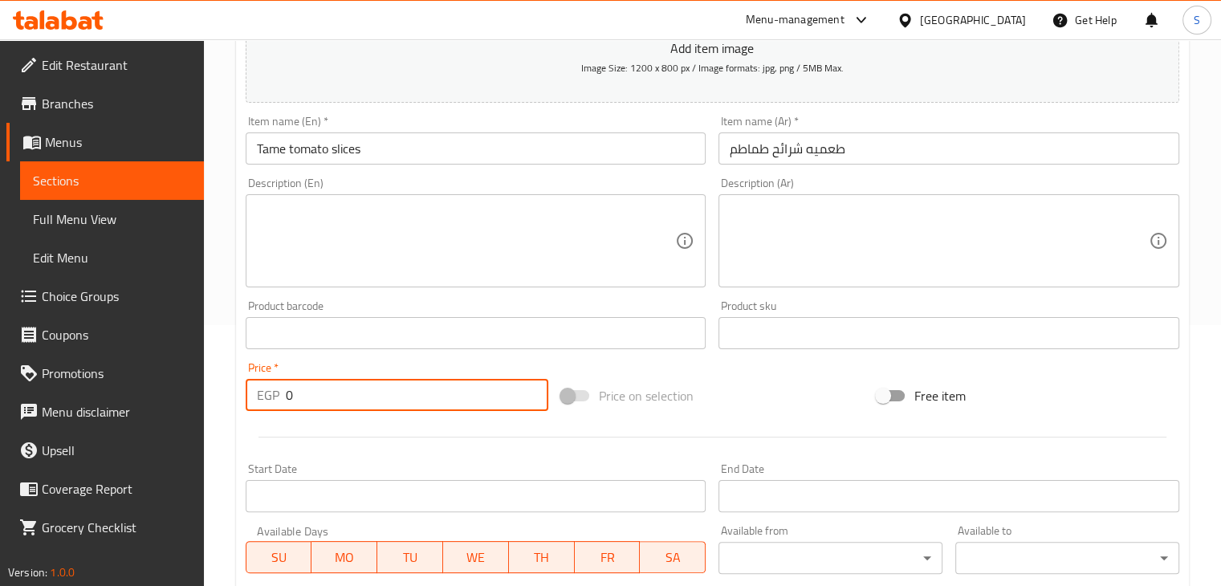
click at [389, 394] on input "0" at bounding box center [417, 395] width 263 height 32
click at [388, 394] on input "0" at bounding box center [417, 395] width 263 height 32
type input "18"
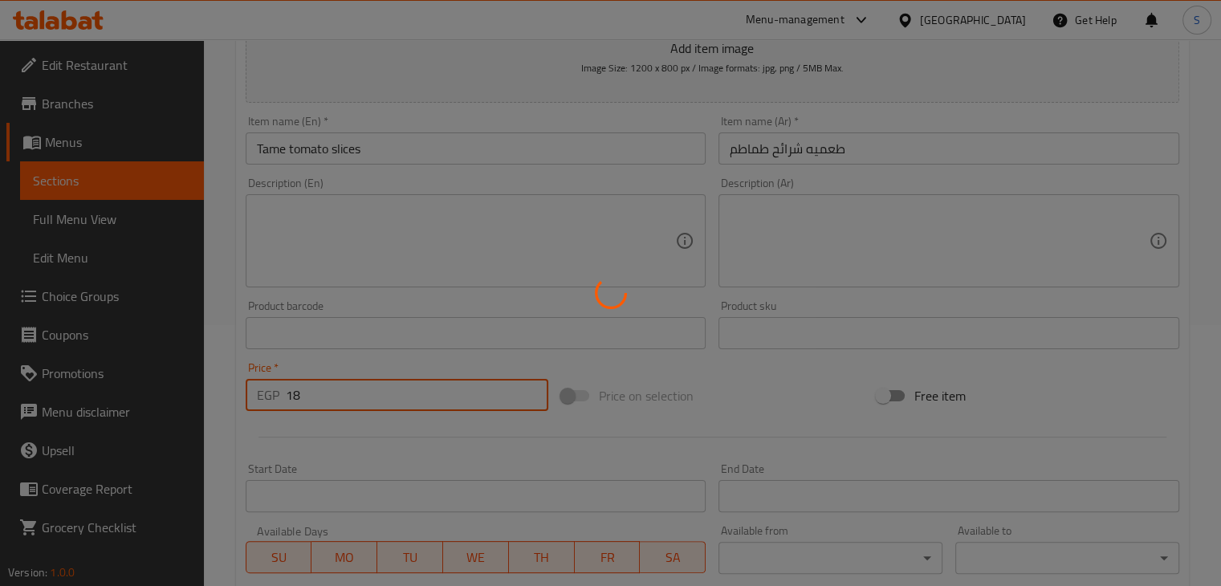
type input "0"
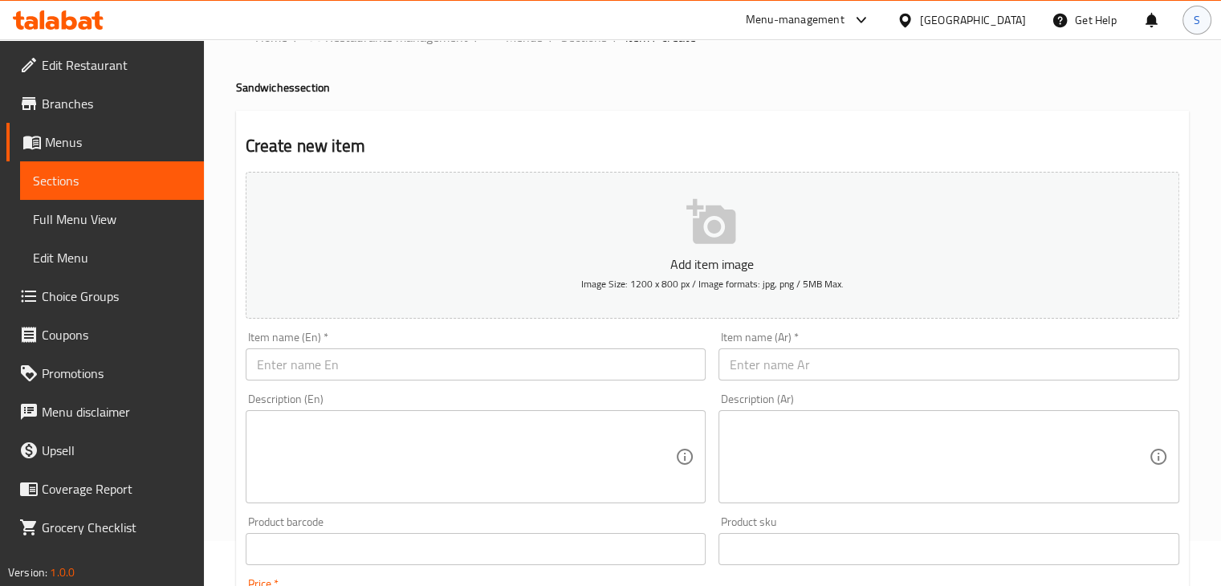
scroll to position [0, 0]
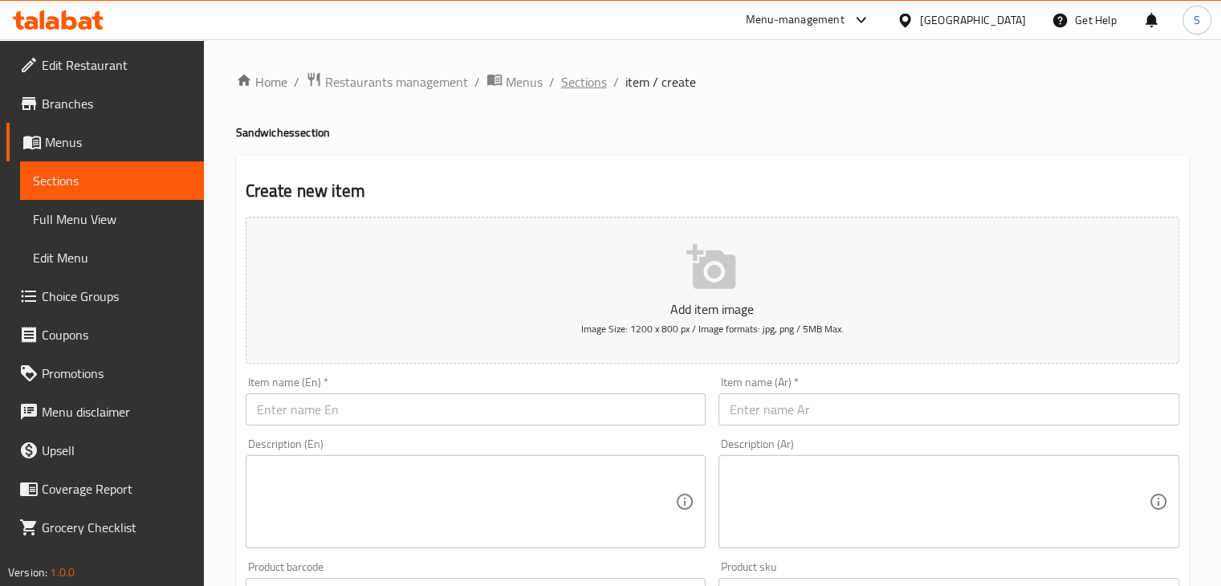
click at [578, 79] on span "Sections" at bounding box center [584, 81] width 46 height 19
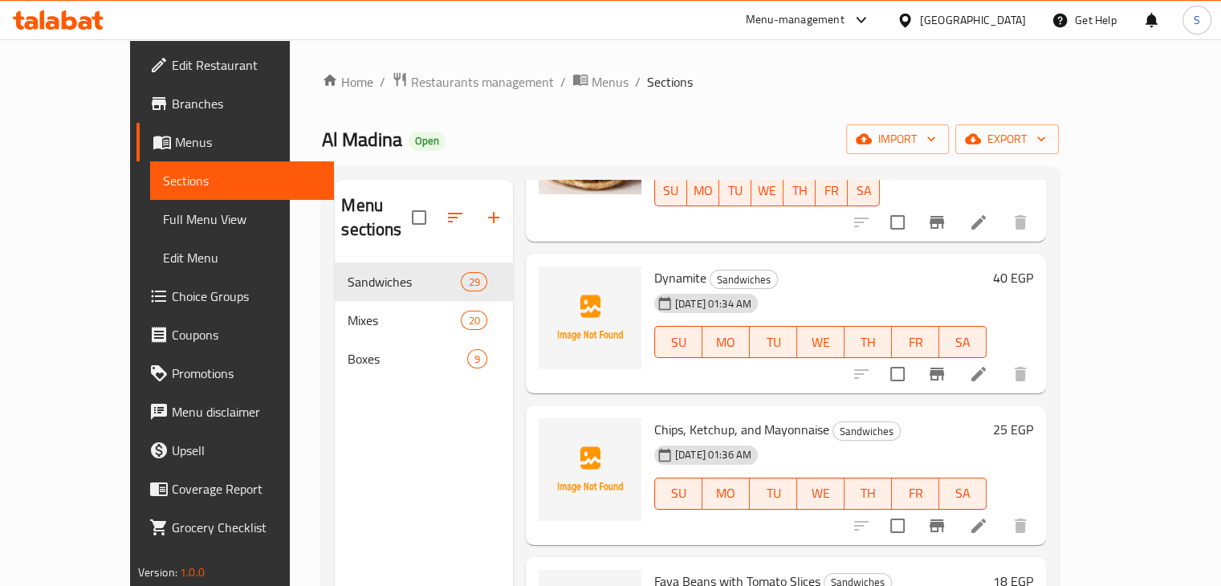
scroll to position [172, 0]
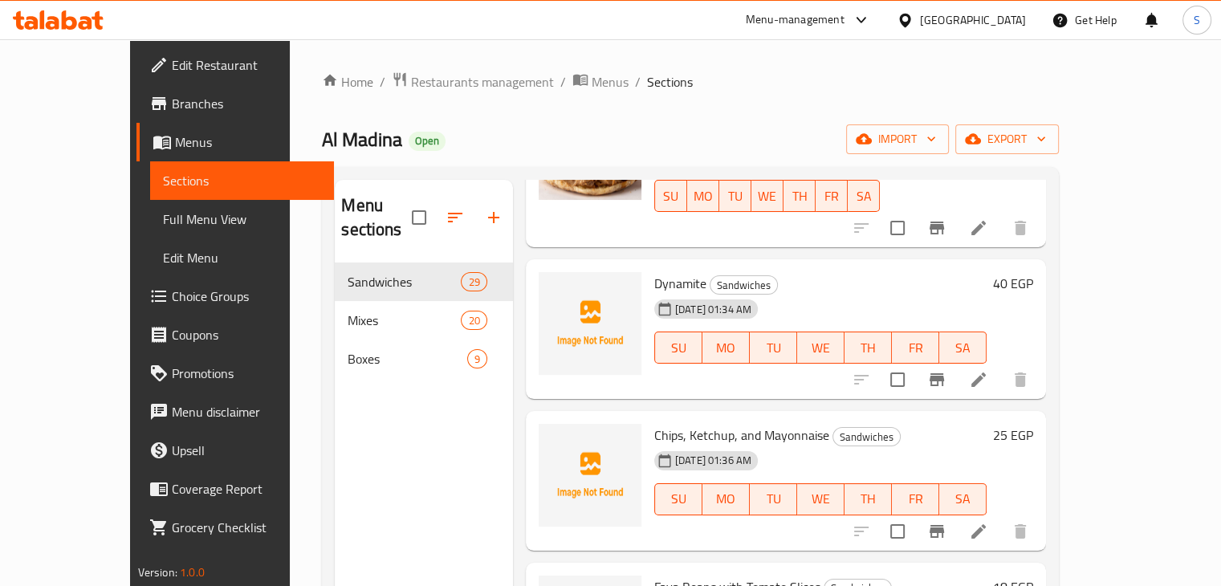
click at [654, 271] on span "Dynamite" at bounding box center [680, 283] width 52 height 24
click at [662, 423] on span "Chips, Ketchup, and Mayonnaise" at bounding box center [741, 435] width 175 height 24
click at [661, 423] on span "Chips, Ketchup, and Mayonnaise" at bounding box center [741, 435] width 175 height 24
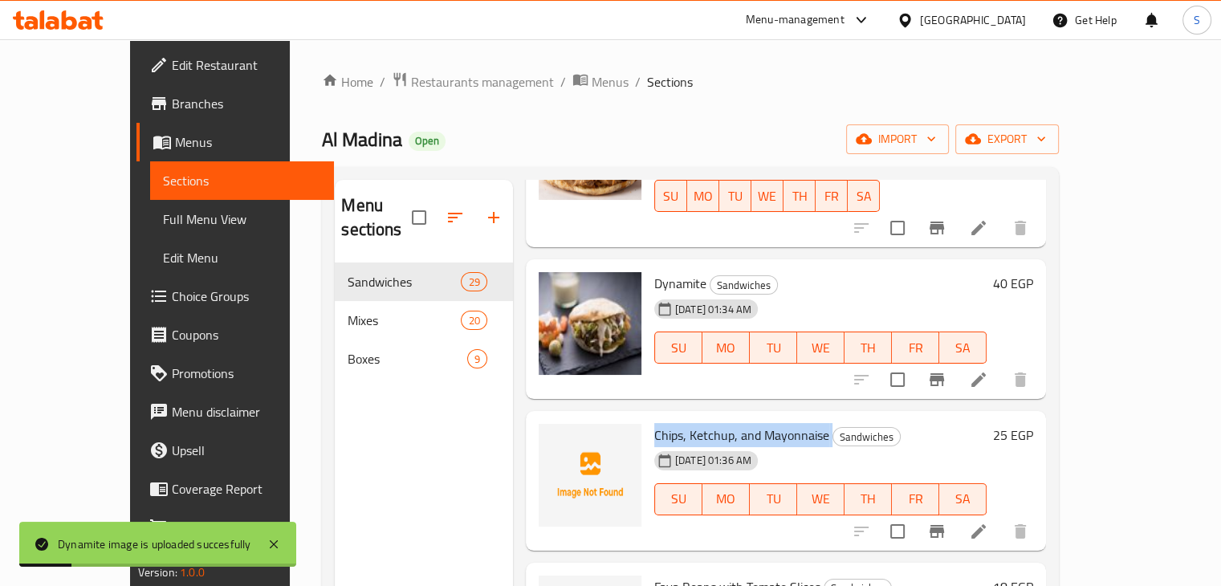
copy h6 "Chips, Ketchup, and Mayonnaise"
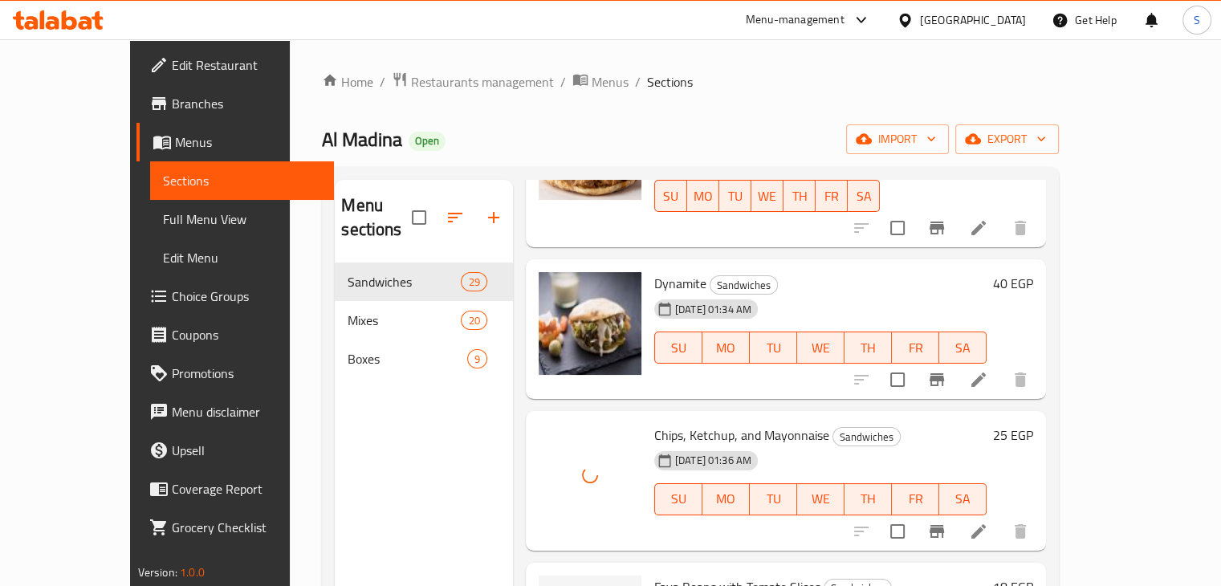
click at [875, 445] on div "18-09-2025 01:36 AM SU MO TU WE TH FR SA" at bounding box center [820, 488] width 345 height 87
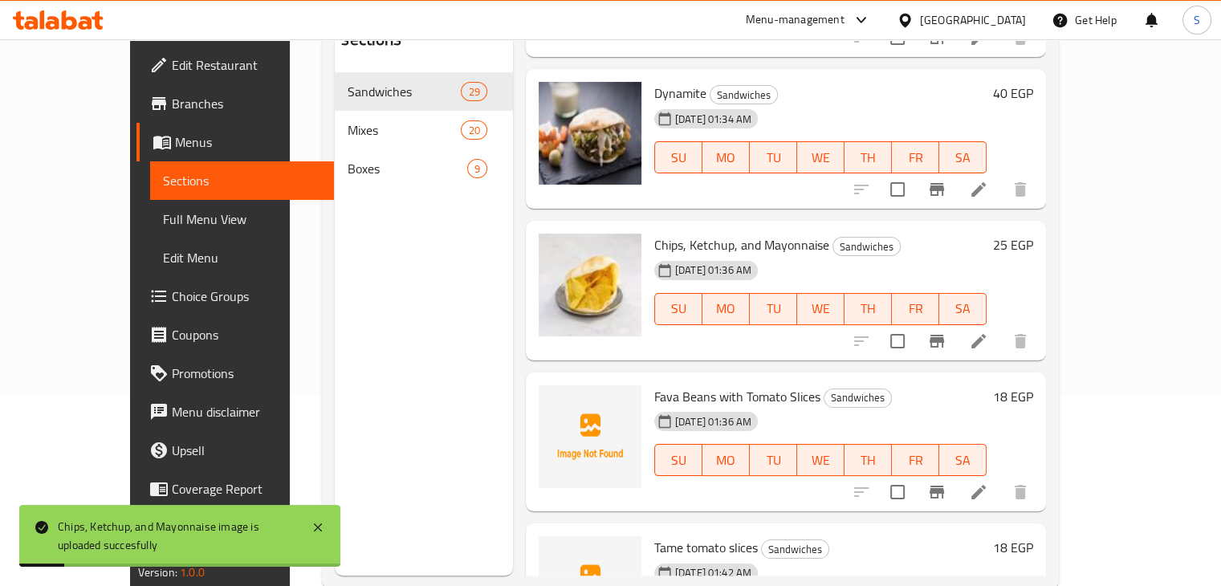
scroll to position [201, 0]
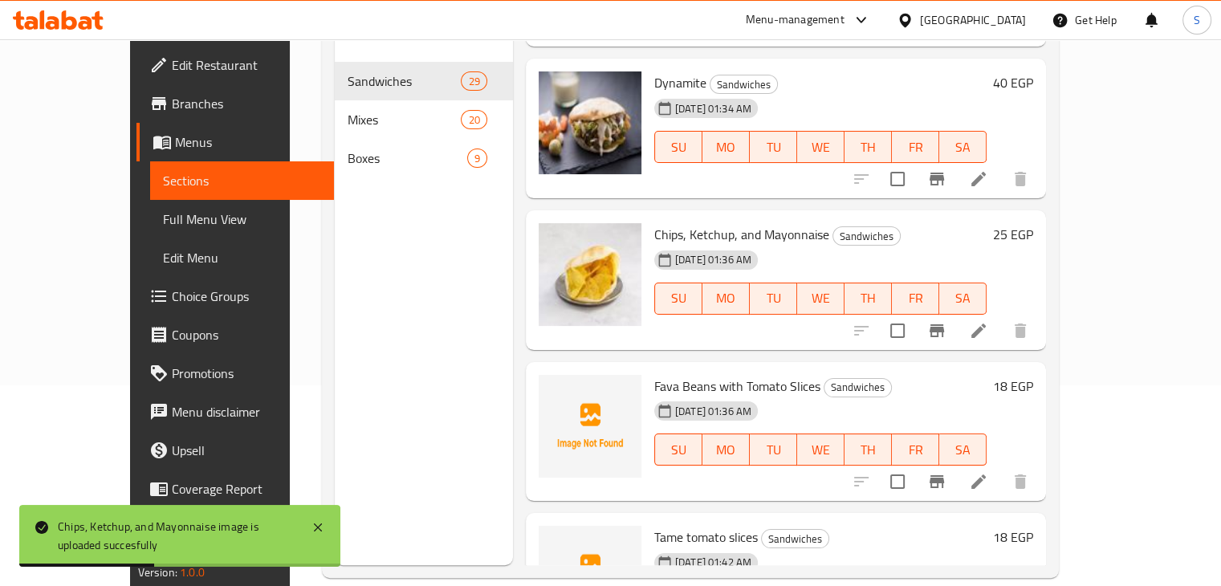
click at [665, 374] on span "Fava Beans with Tomato Slices" at bounding box center [737, 386] width 166 height 24
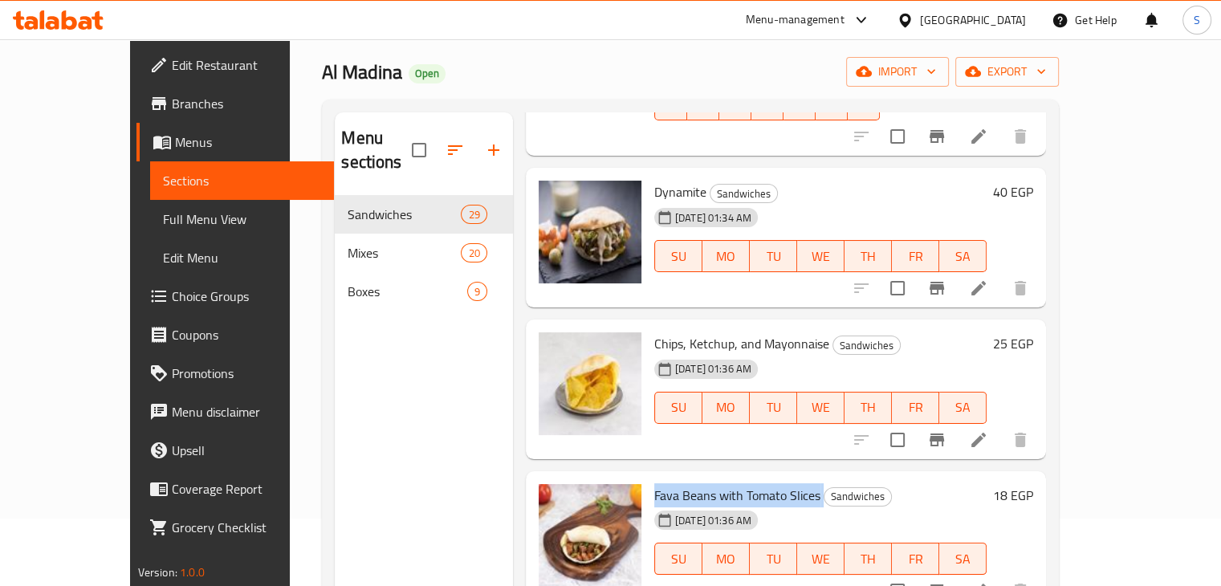
scroll to position [67, 0]
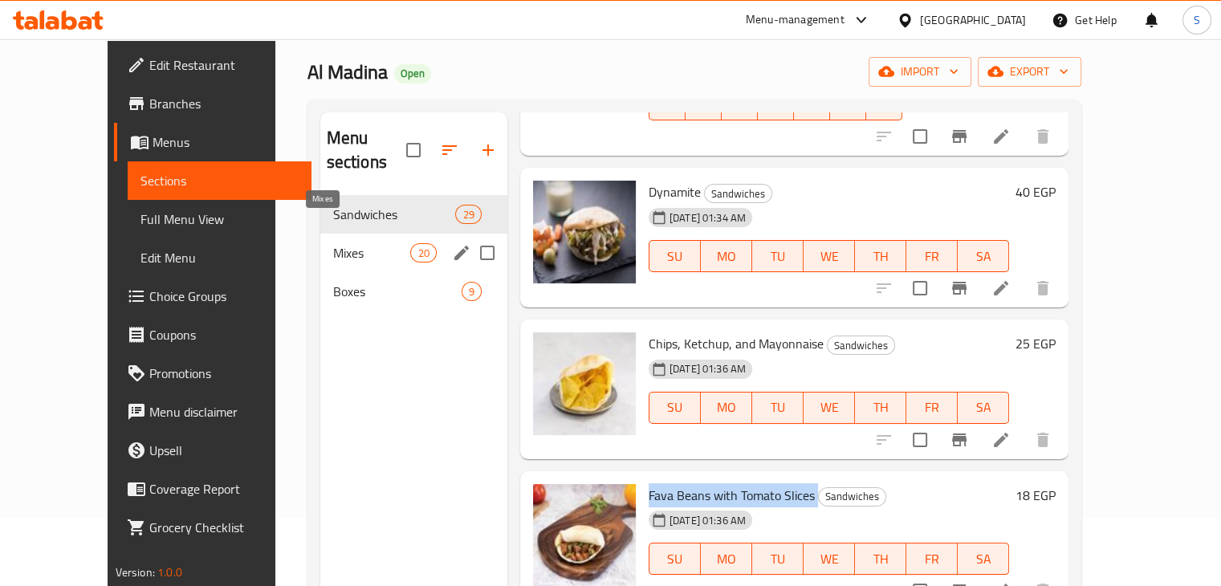
click at [333, 243] on span "Mixes" at bounding box center [372, 252] width 78 height 19
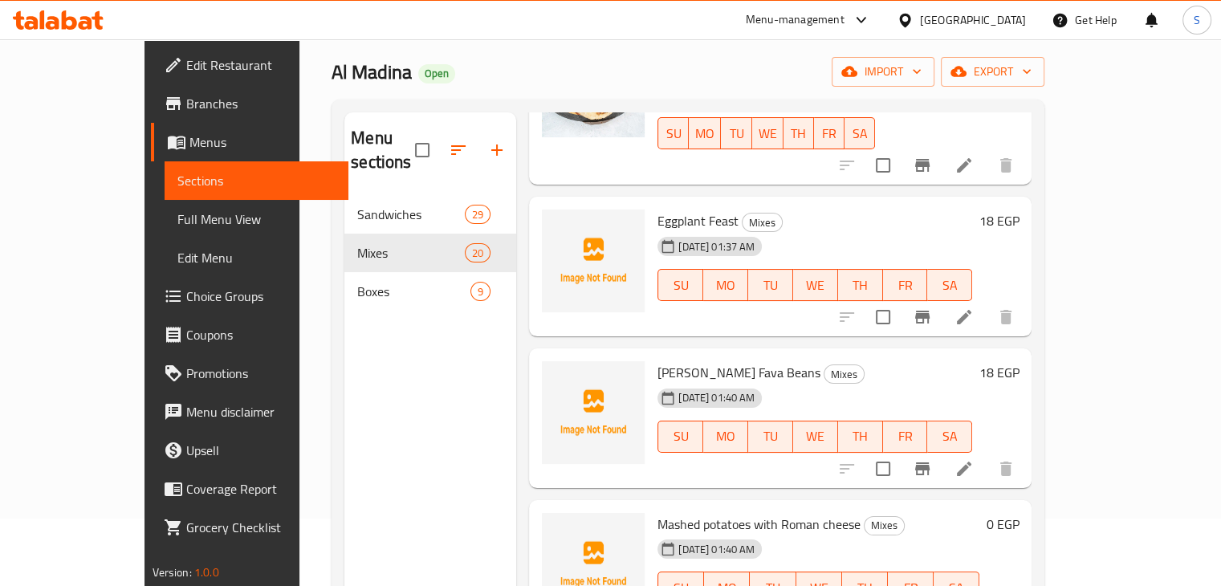
scroll to position [180, 0]
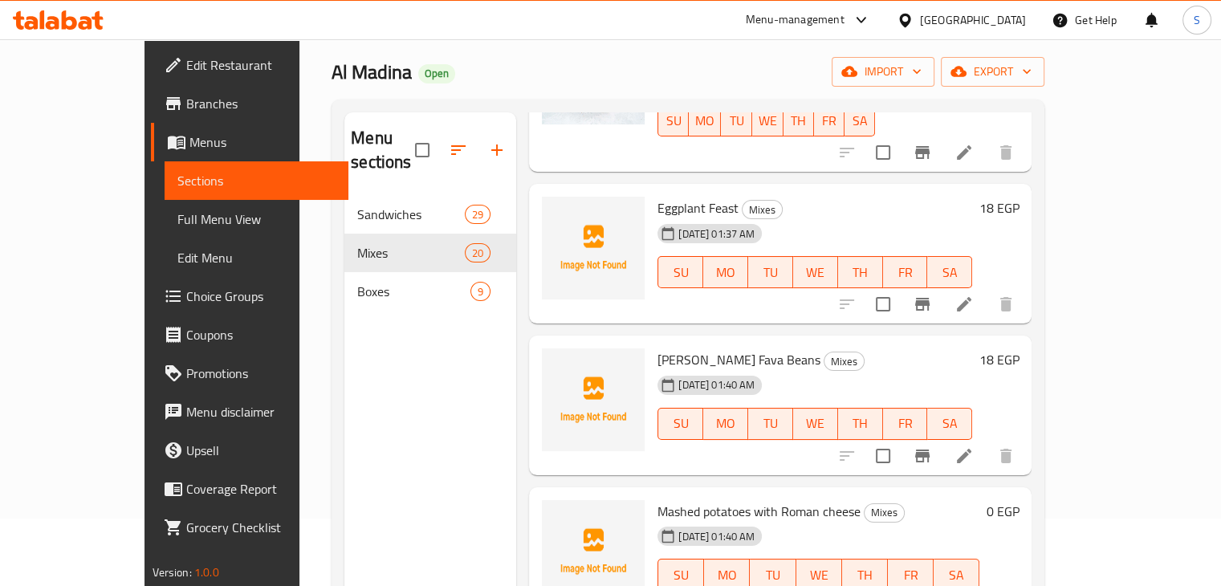
click at [660, 196] on span "Eggplant Feast" at bounding box center [698, 208] width 81 height 24
click at [974, 295] on icon at bounding box center [964, 304] width 19 height 19
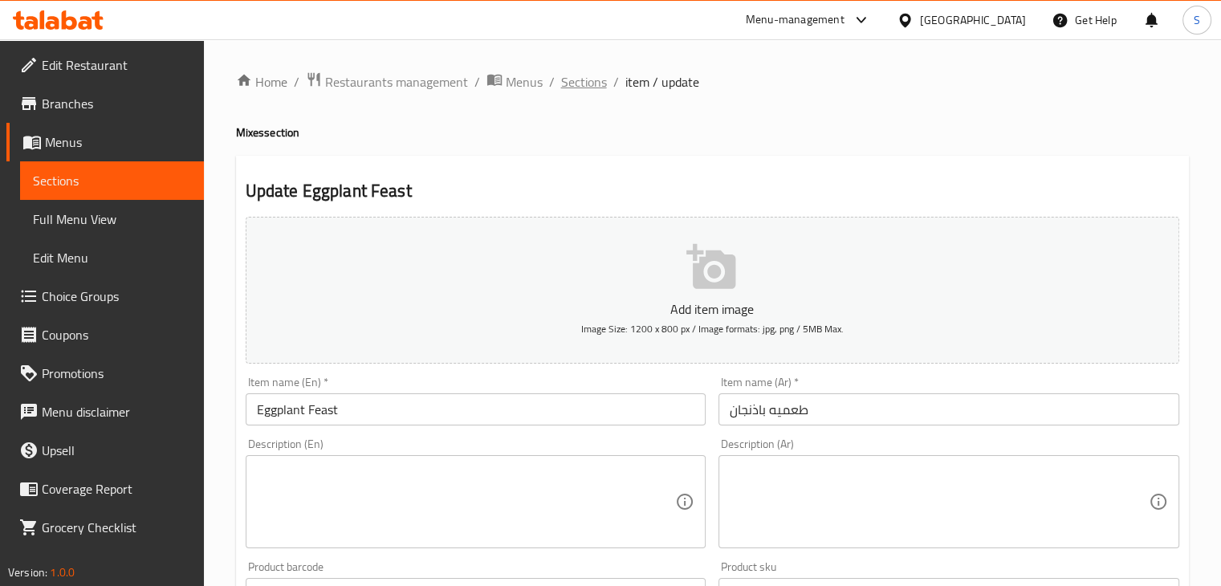
click at [585, 84] on span "Sections" at bounding box center [584, 81] width 46 height 19
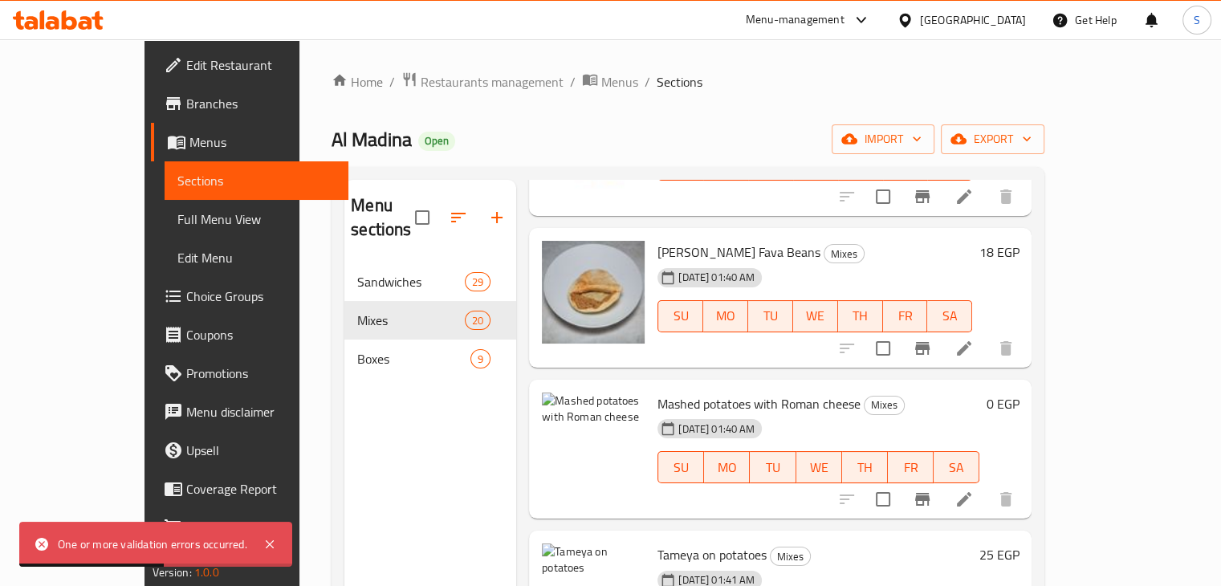
scroll to position [359, 0]
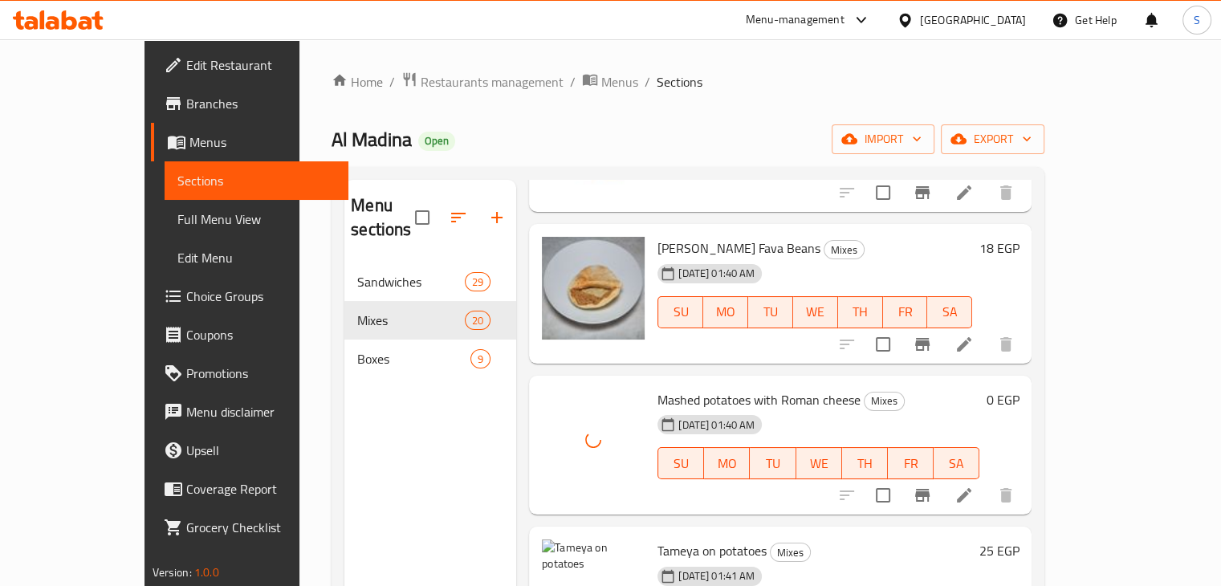
click at [902, 409] on div "18-09-2025 01:40 AM SU MO TU WE TH FR SA" at bounding box center [818, 452] width 335 height 87
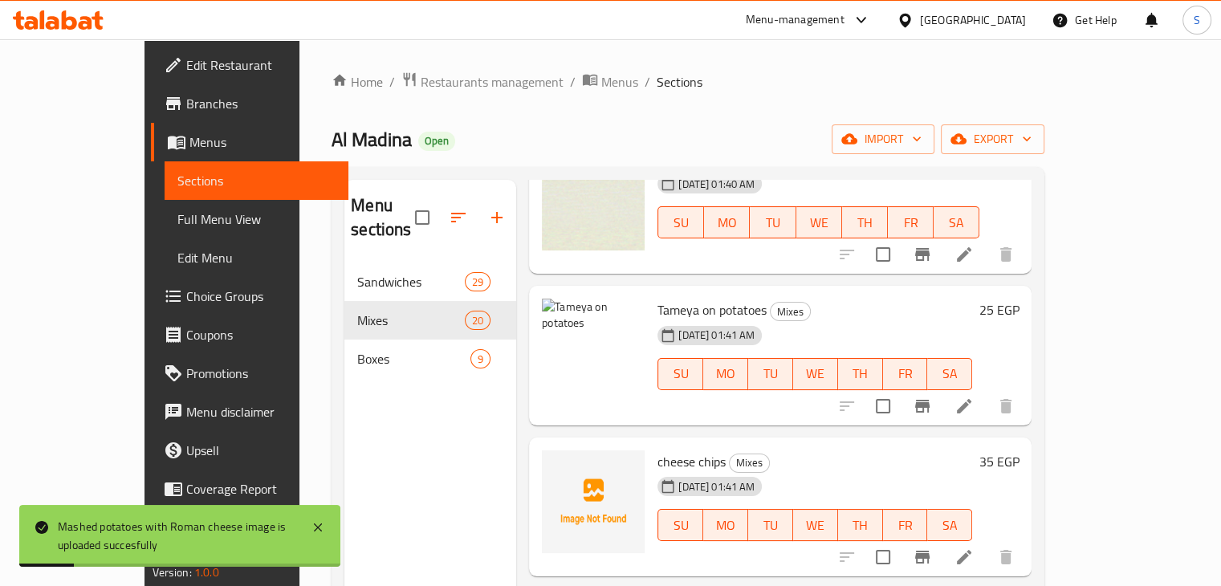
scroll to position [592, 0]
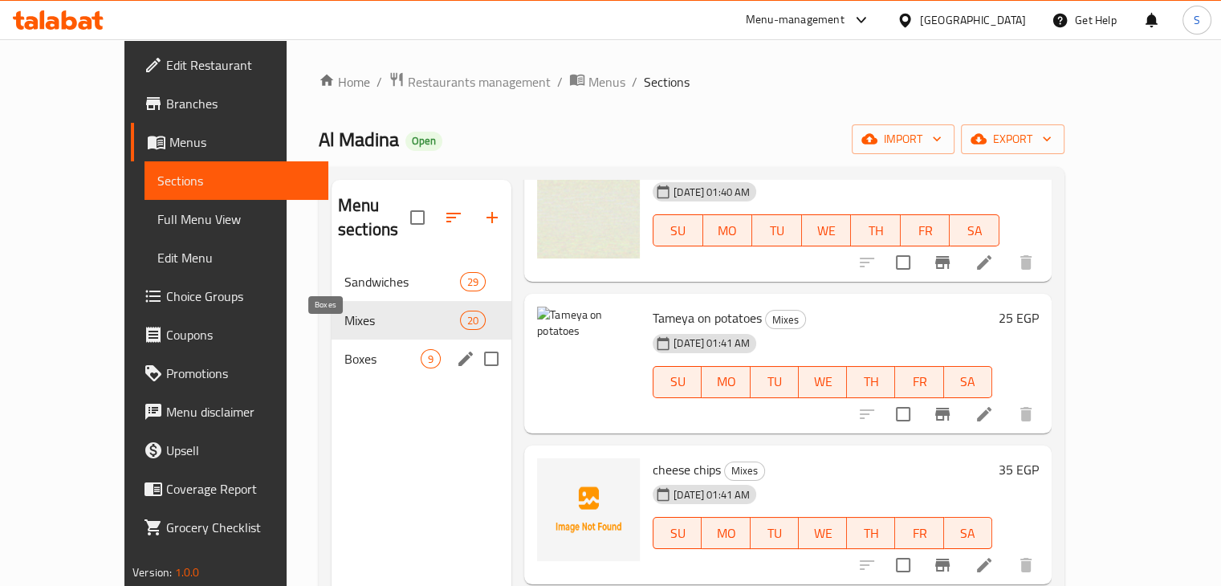
click at [346, 349] on span "Boxes" at bounding box center [382, 358] width 76 height 19
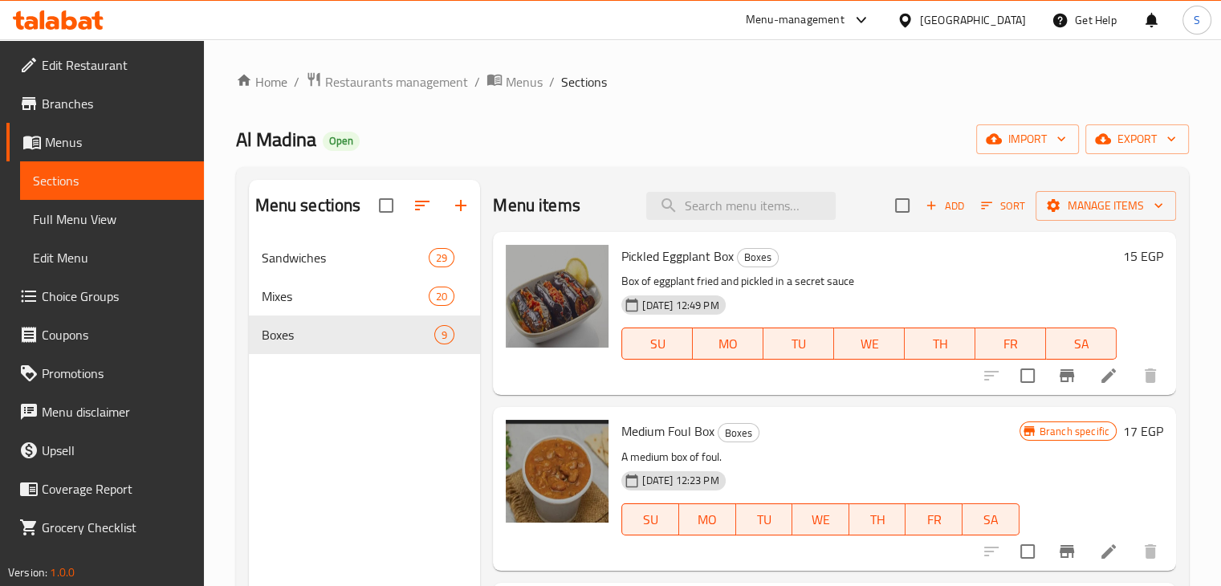
drag, startPoint x: 1159, startPoint y: 185, endPoint x: 1168, endPoint y: 202, distance: 20.1
click at [1168, 202] on div "Menu items Add Sort Manage items Pickled Eggplant Box Boxes Box of eggplant fri…" at bounding box center [828, 473] width 696 height 586
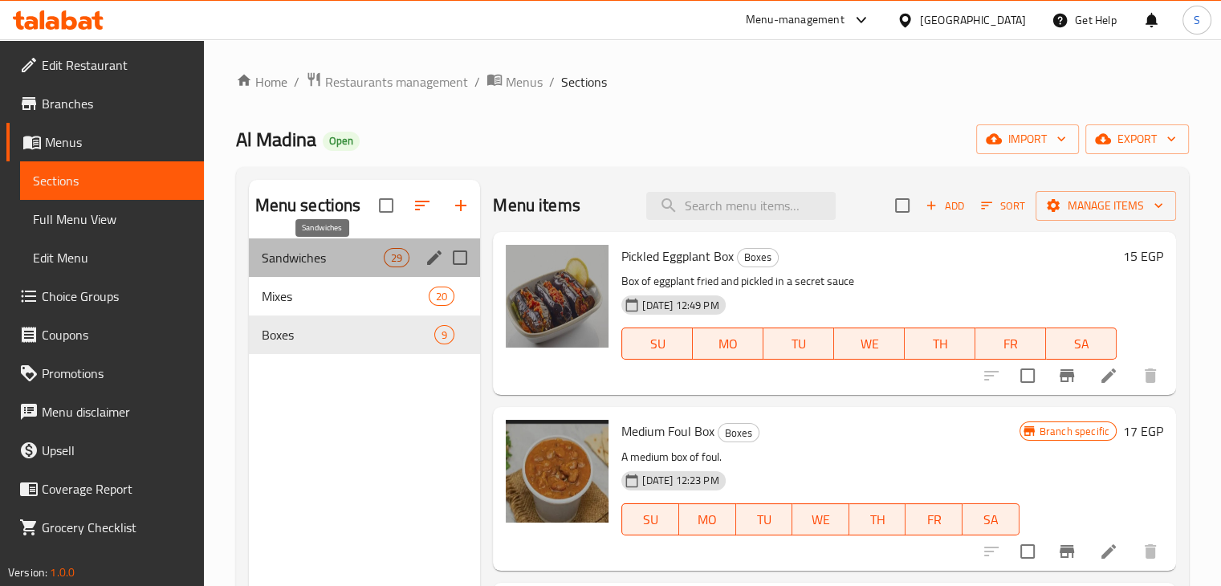
click at [320, 261] on span "Sandwiches" at bounding box center [323, 257] width 123 height 19
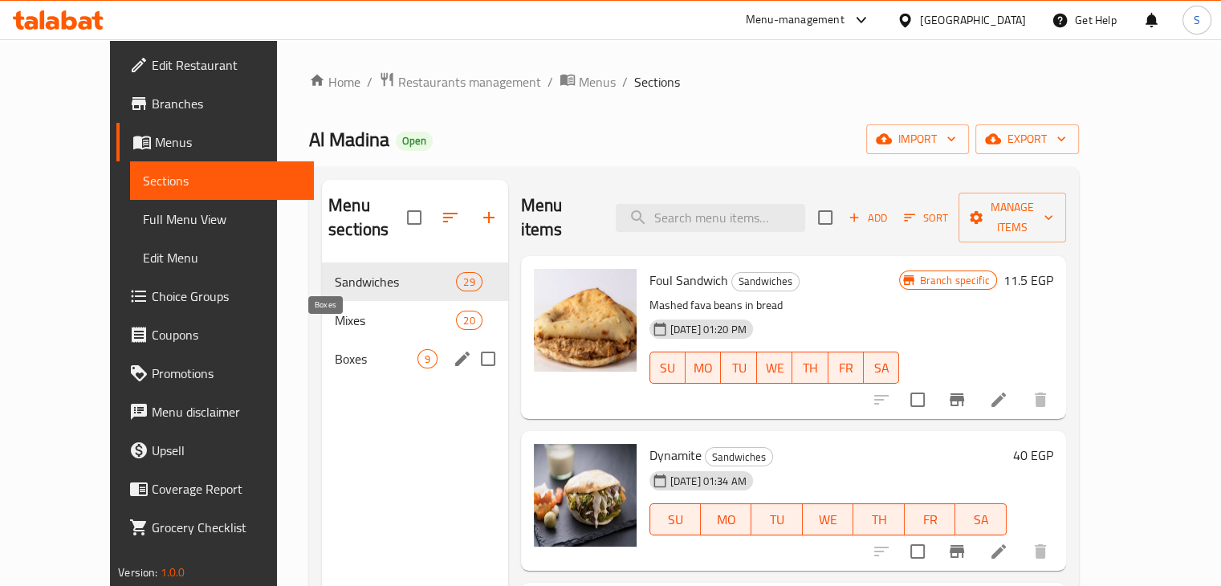
click at [358, 349] on span "Boxes" at bounding box center [376, 358] width 83 height 19
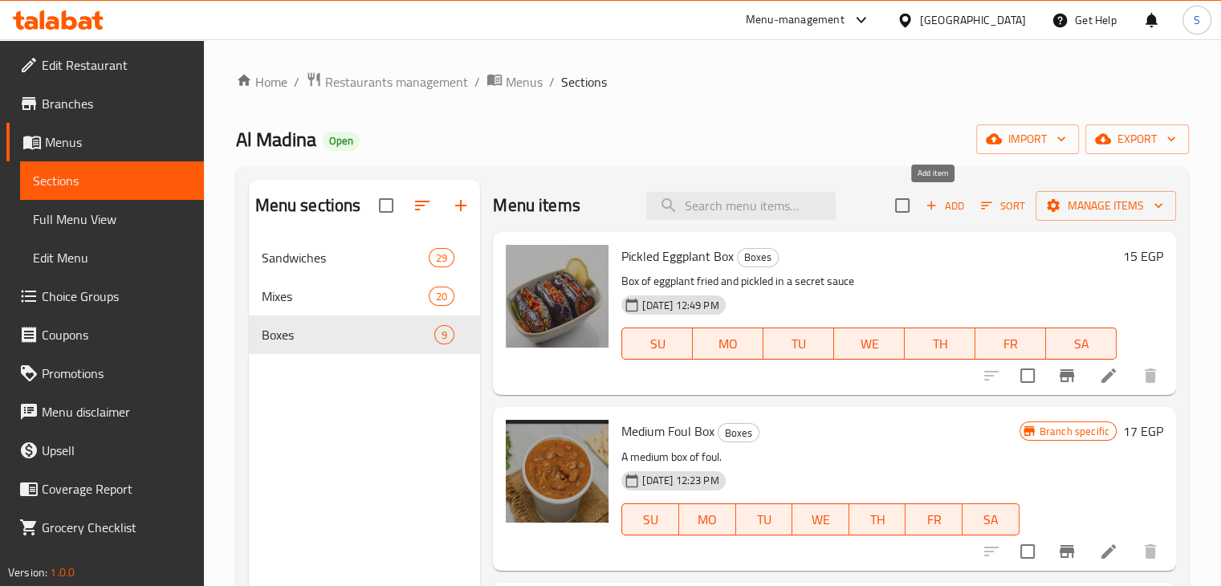
click at [925, 212] on icon "button" at bounding box center [931, 205] width 14 height 14
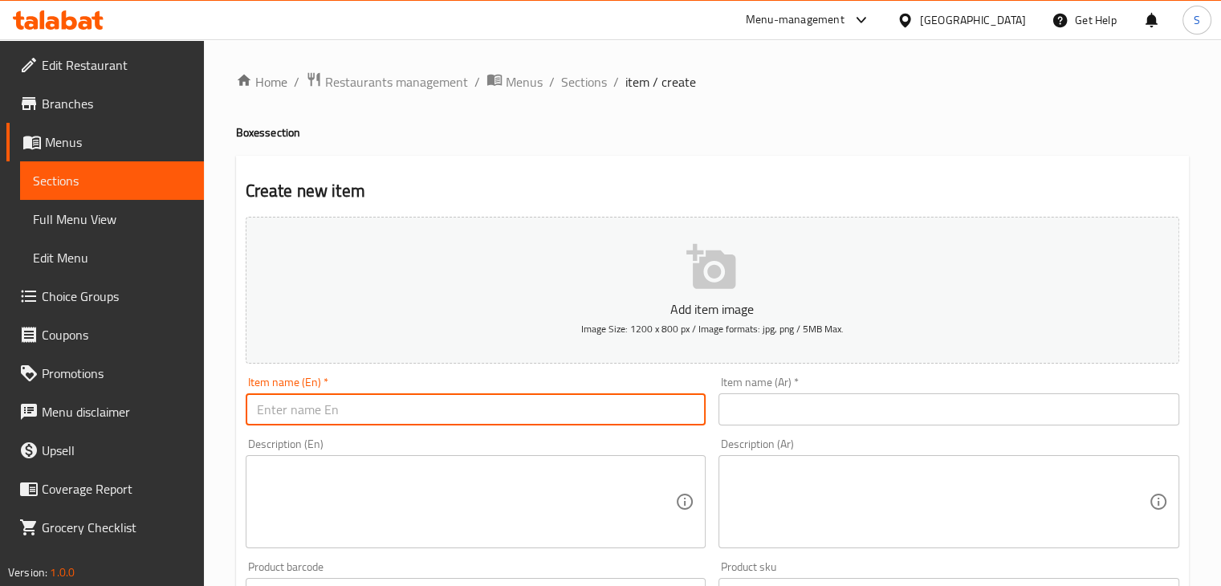
click at [398, 396] on input "text" at bounding box center [476, 409] width 461 height 32
paste input "18 Kiri Taameya Discs"
drag, startPoint x: 273, startPoint y: 411, endPoint x: 209, endPoint y: 421, distance: 65.0
click at [209, 421] on div "Home / Restaurants management / Menus / Sections / item / create Boxes section …" at bounding box center [712, 586] width 1017 height 1095
paste input "قرص طعميه كيري 18"
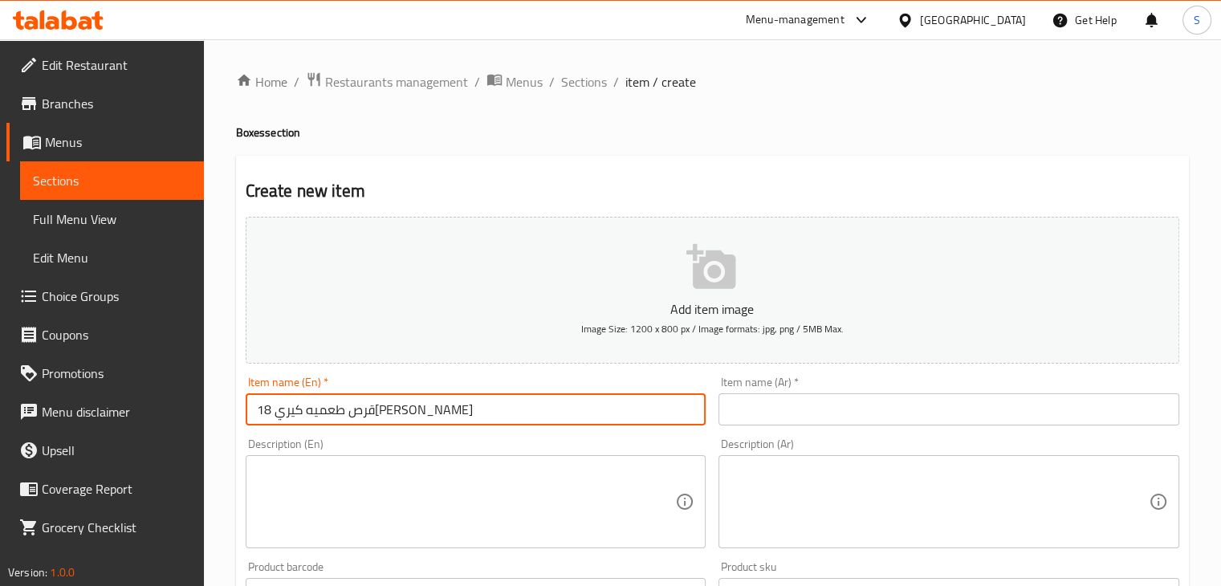
type input "Kiri Taameya"
click at [938, 409] on input "text" at bounding box center [949, 409] width 461 height 32
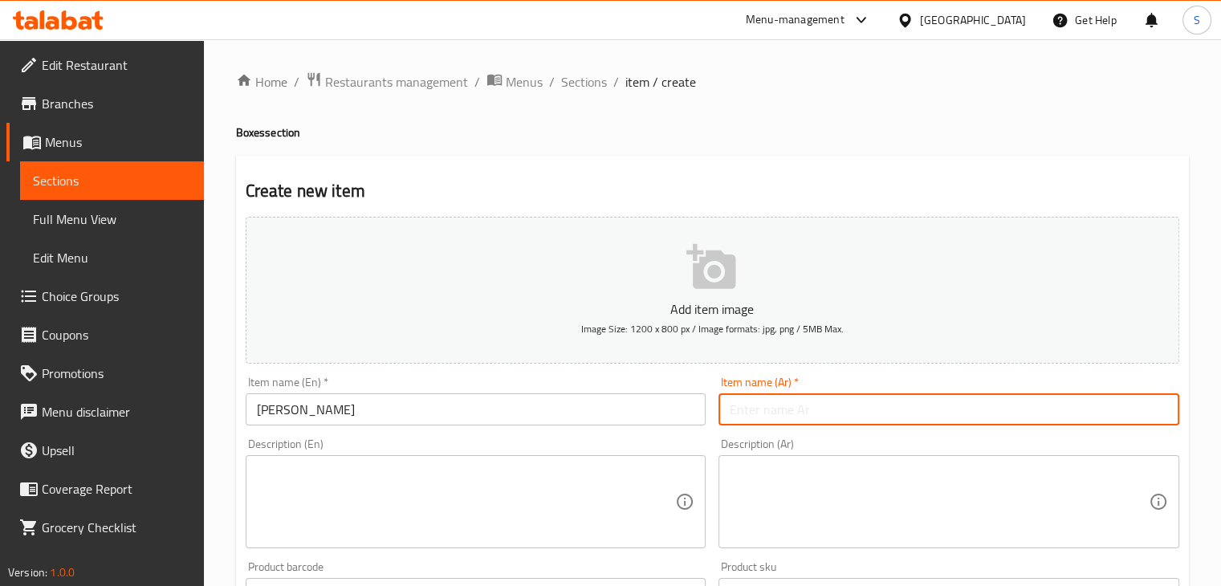
paste input "قرص طعميه كيري 18"
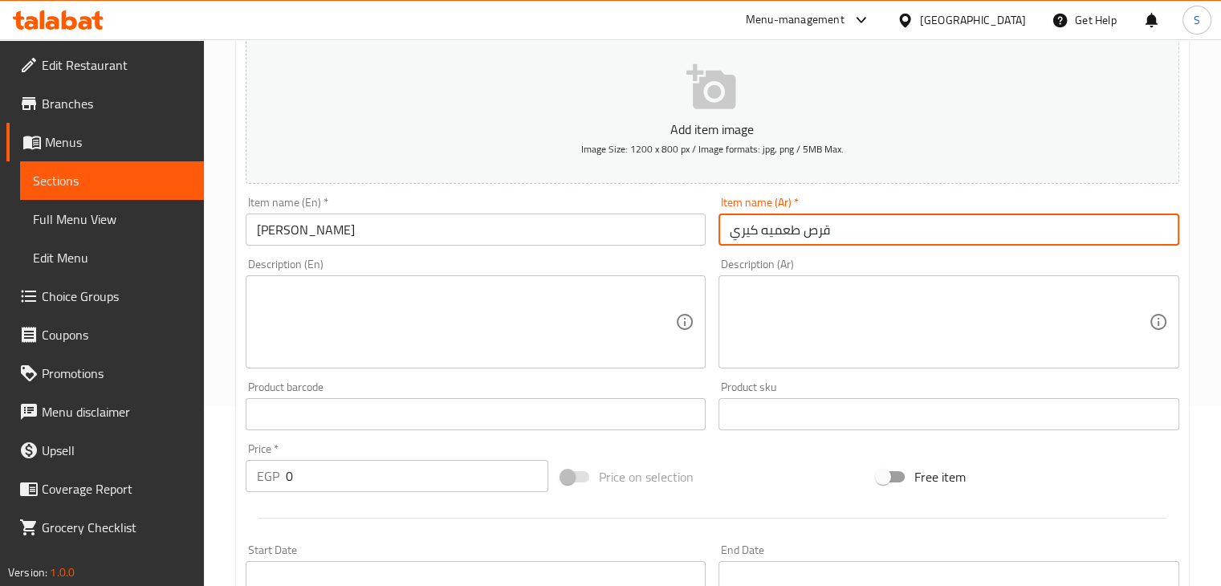
scroll to position [183, 0]
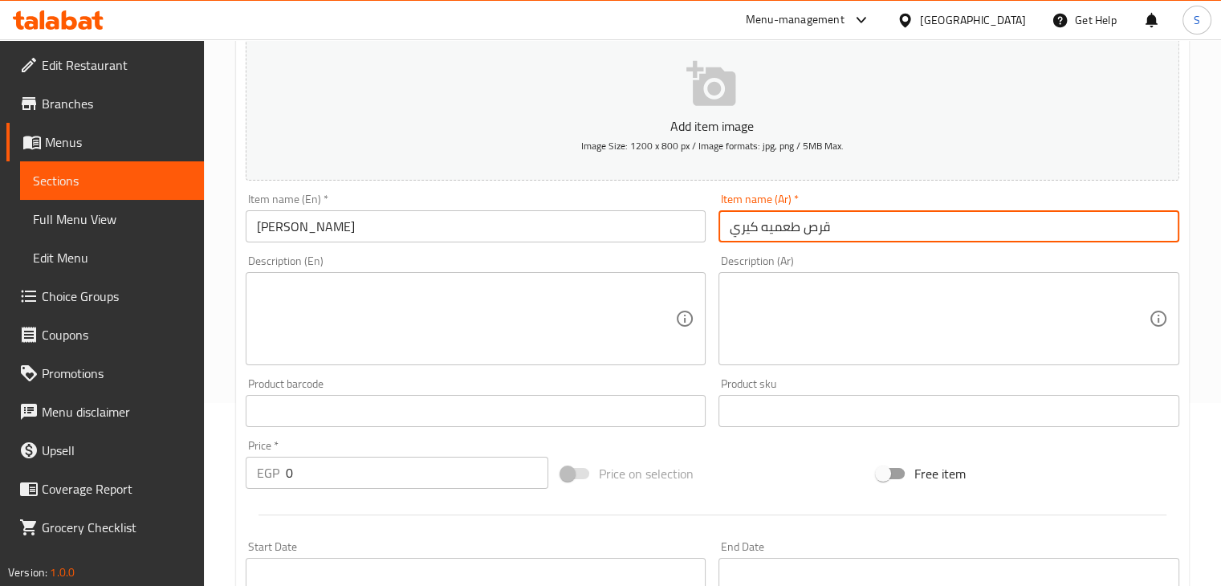
type input "قرص طعميه كيري"
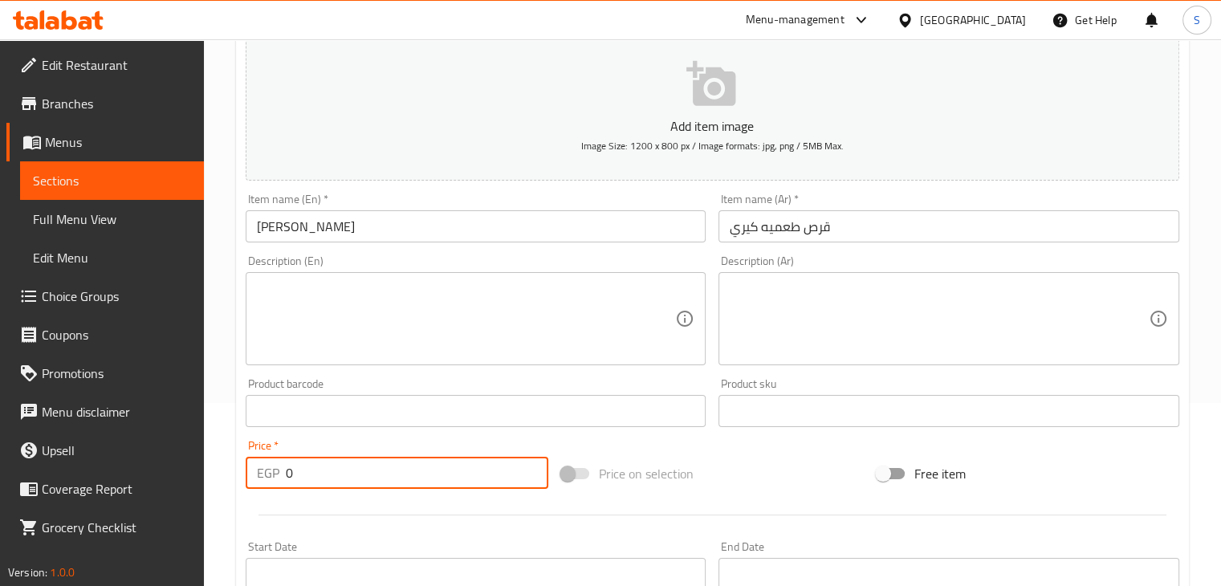
click at [447, 479] on input "0" at bounding box center [417, 473] width 263 height 32
click at [287, 474] on input "0" at bounding box center [417, 473] width 263 height 32
type input "18"
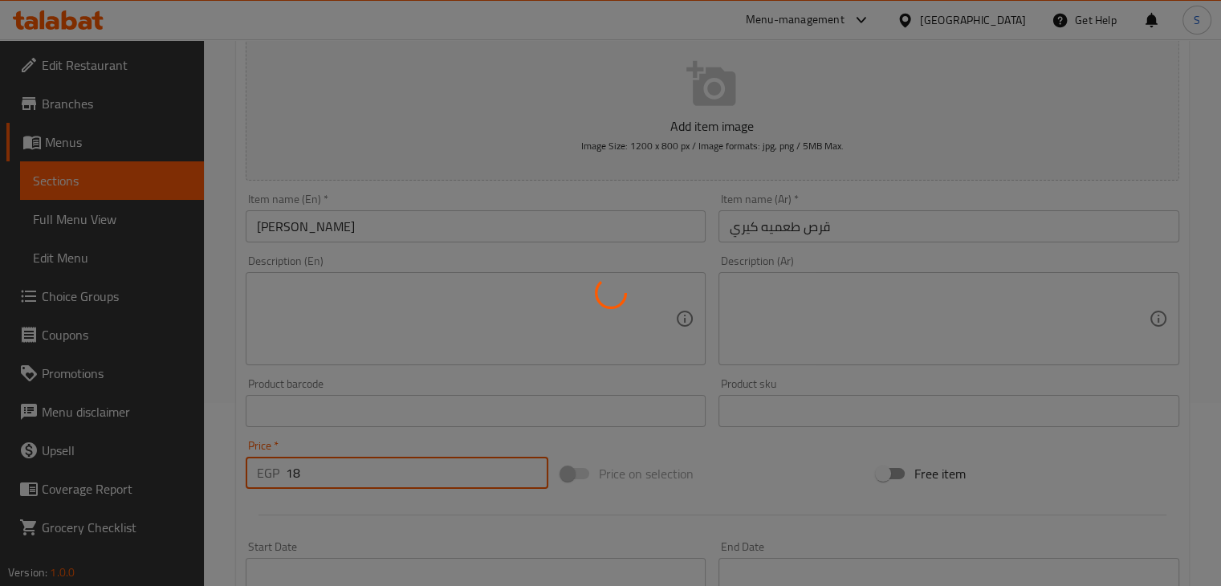
type input "0"
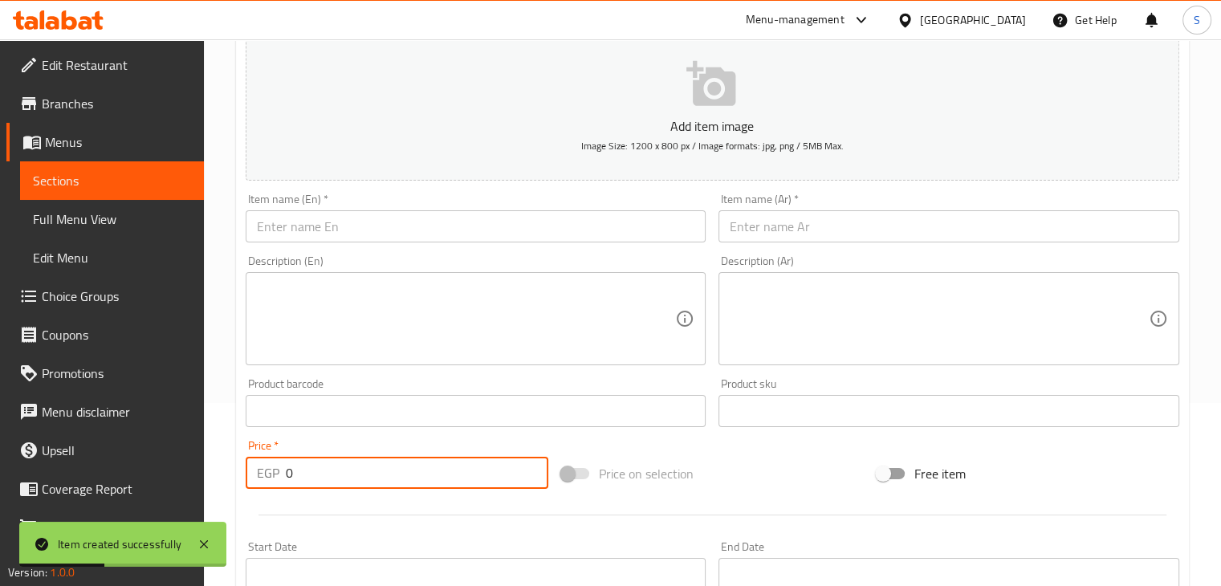
paste input "number"
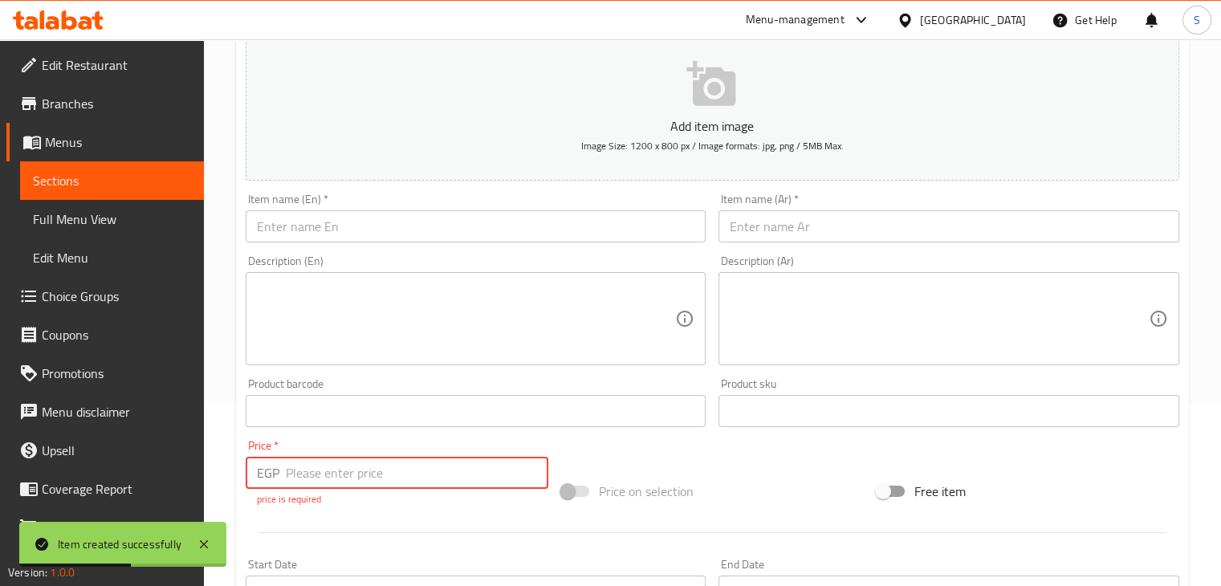
type input "0"
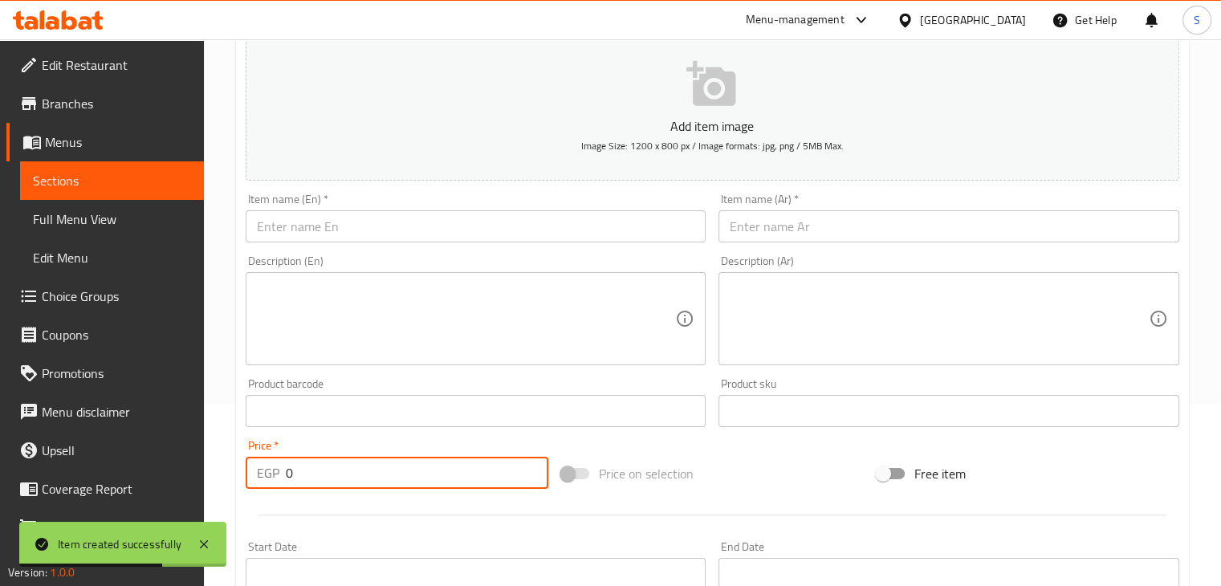
click at [375, 222] on input "text" at bounding box center [476, 226] width 461 height 32
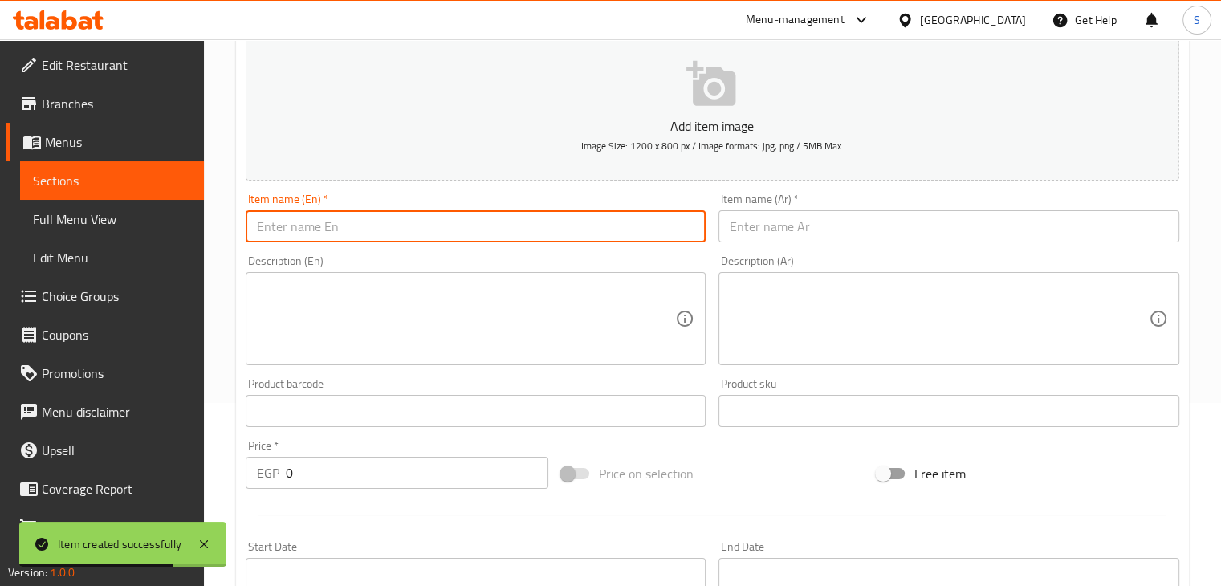
paste input "25 pcs of pastrami falafel"
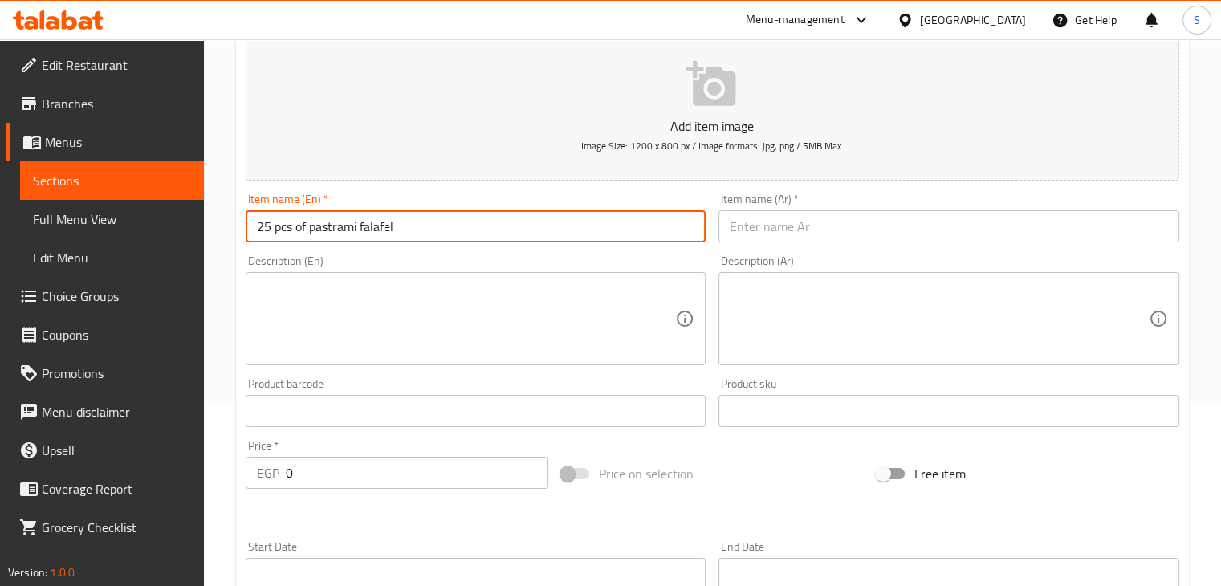
click at [274, 226] on input "25 pcs of pastrami falafel" at bounding box center [476, 226] width 461 height 32
drag, startPoint x: 307, startPoint y: 229, endPoint x: 247, endPoint y: 242, distance: 61.6
click at [247, 242] on input "25 pcs of pastrami falafel" at bounding box center [476, 226] width 461 height 32
type input "pastrami falafel"
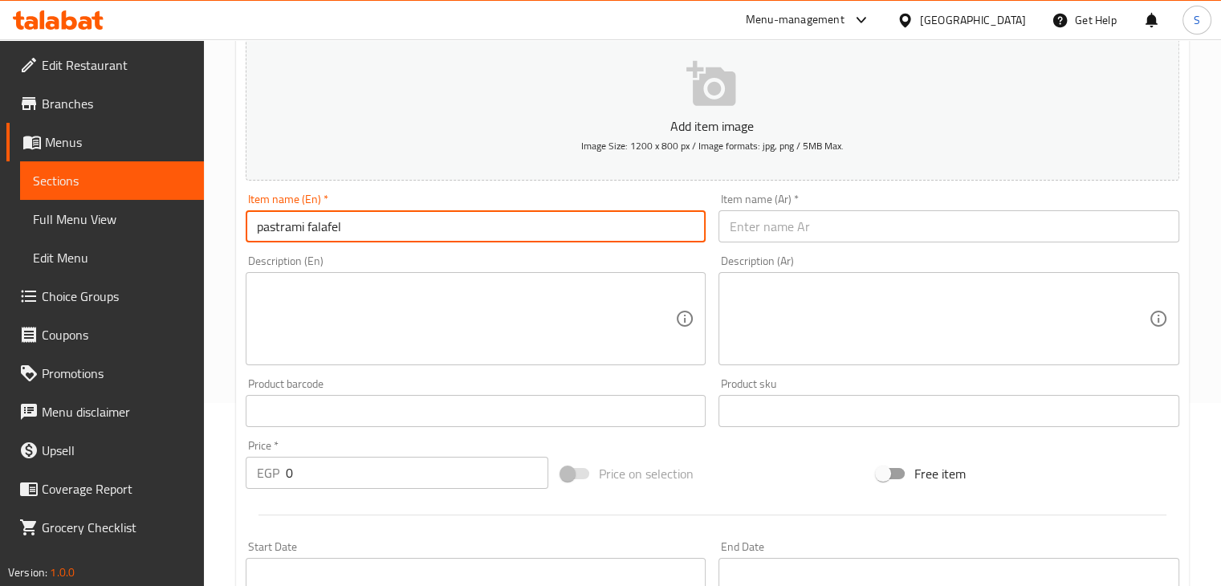
click at [813, 218] on input "text" at bounding box center [949, 226] width 461 height 32
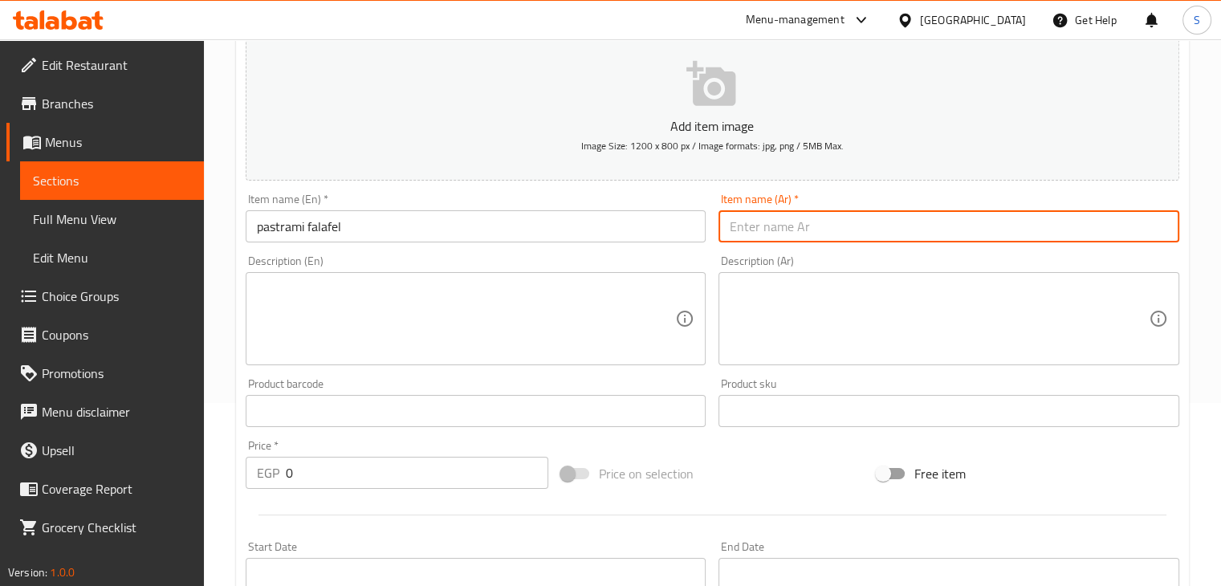
paste input "قرص طعميه بسطرمه 25"
type input "قرص طعميه بسطرمه"
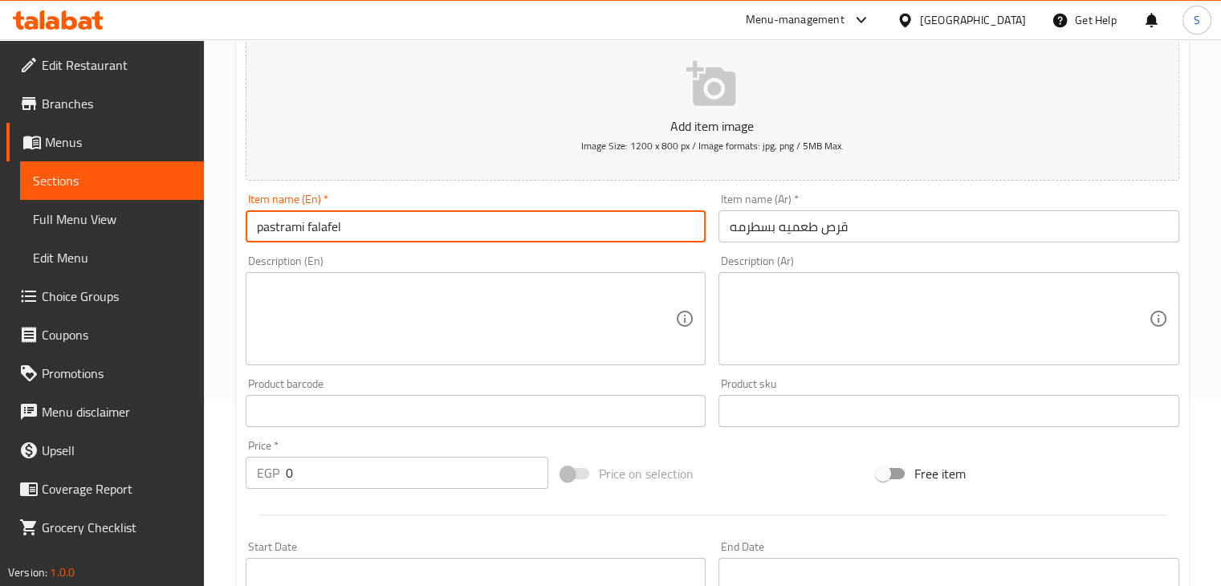
click at [258, 239] on input "pastrami falafel" at bounding box center [476, 226] width 461 height 32
type input "pastrami falafel"
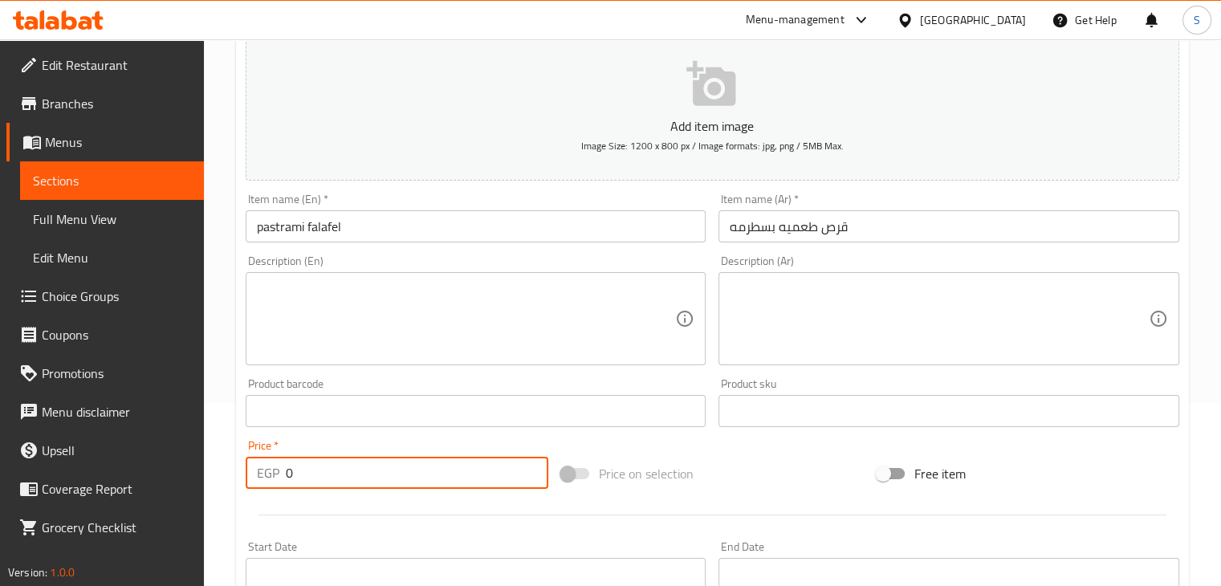
click at [287, 474] on input "0" at bounding box center [417, 473] width 263 height 32
type input "25"
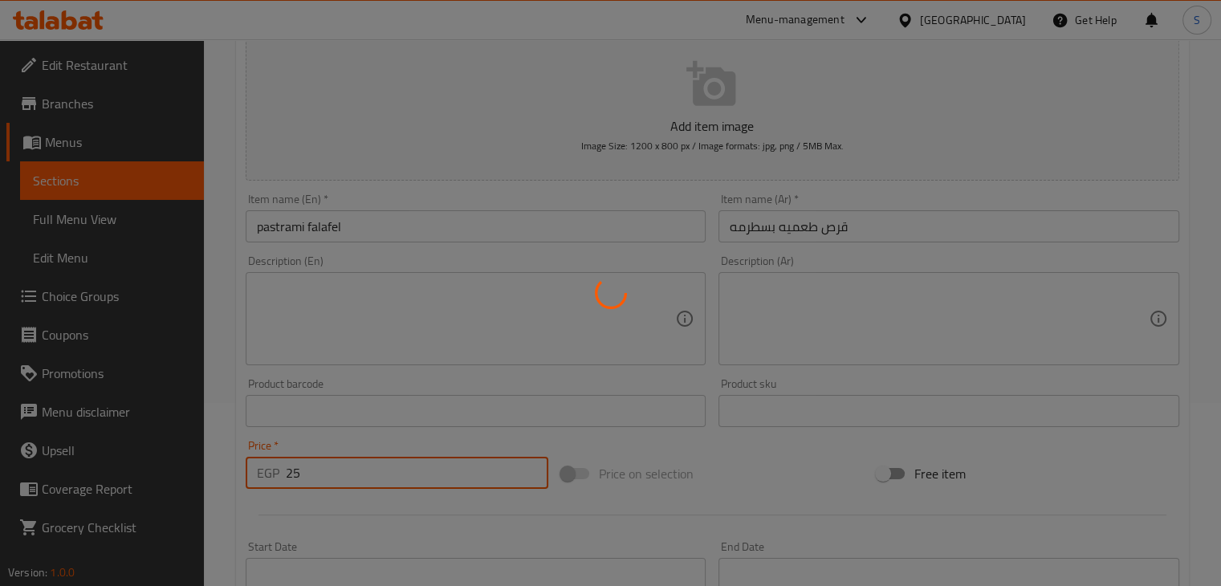
type input "0"
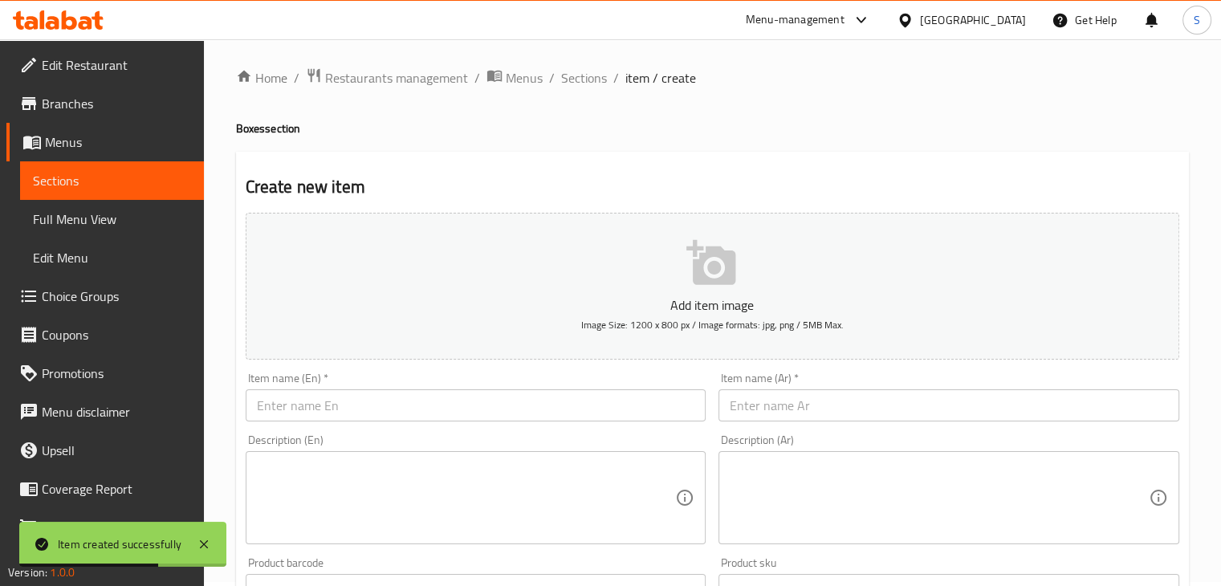
scroll to position [2, 0]
click at [575, 86] on span "Sections" at bounding box center [584, 80] width 46 height 19
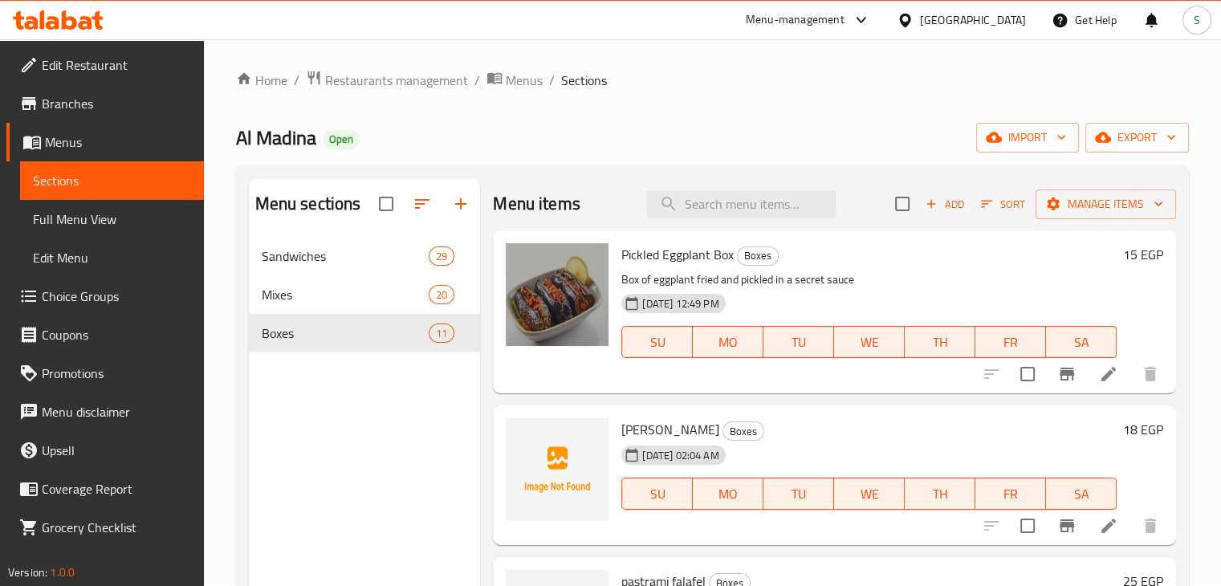
click at [665, 437] on span "Kiri Taameya" at bounding box center [670, 430] width 98 height 24
click at [664, 437] on span "Kiri Taameya" at bounding box center [670, 430] width 98 height 24
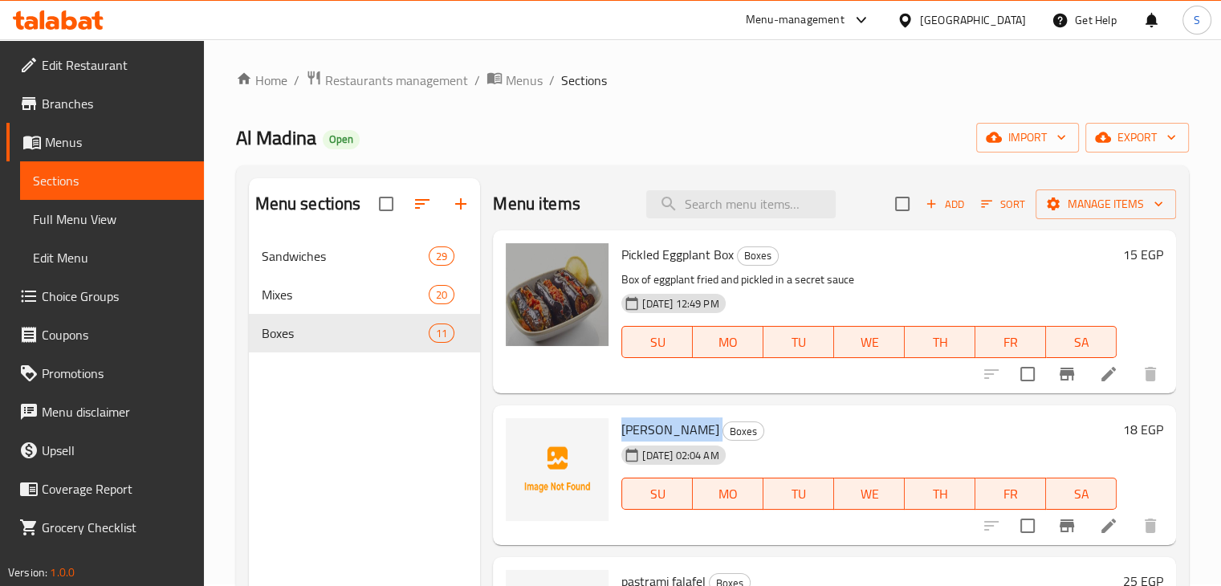
click at [664, 437] on span "Kiri Taameya" at bounding box center [670, 430] width 98 height 24
copy h6 "Kiri Taameya"
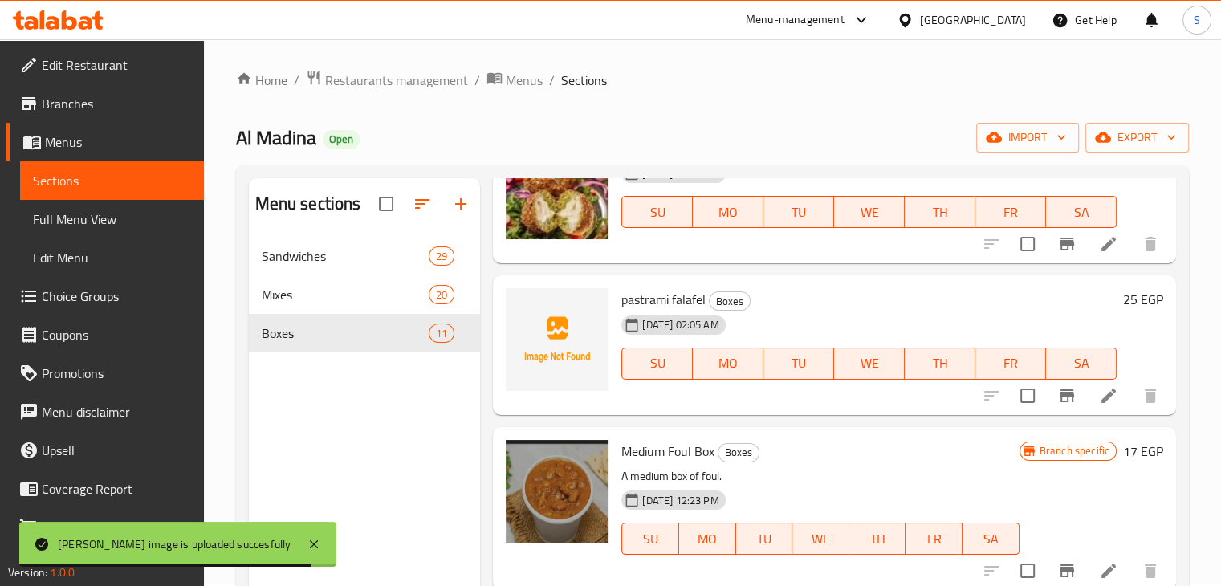
scroll to position [286, 0]
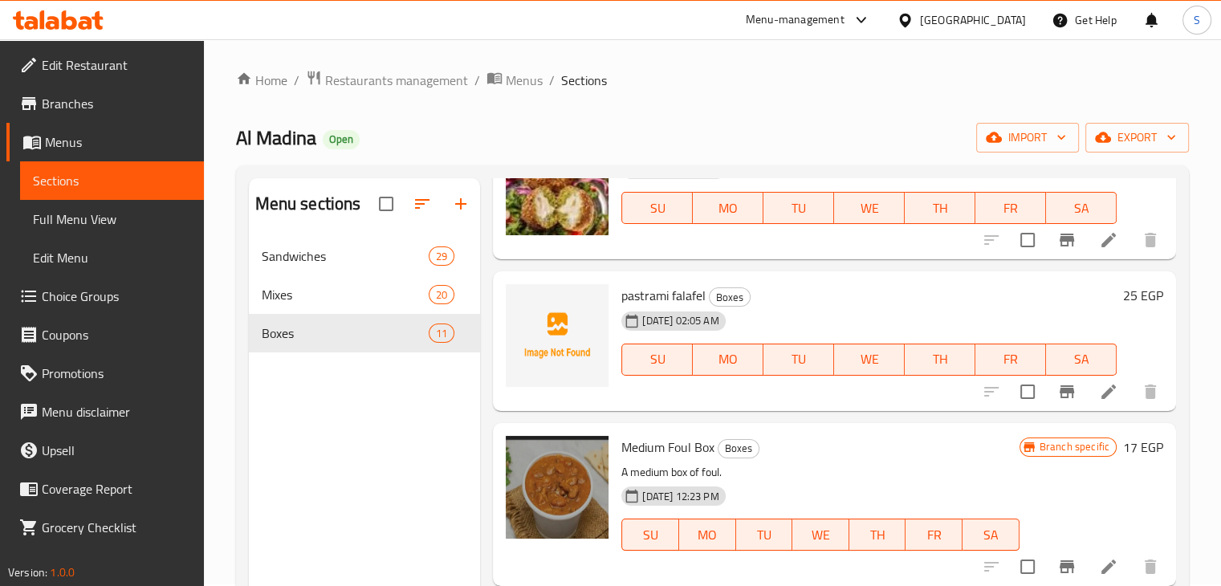
click at [658, 298] on span "pastrami falafel" at bounding box center [663, 295] width 84 height 24
copy h6 "pastrami falafel"
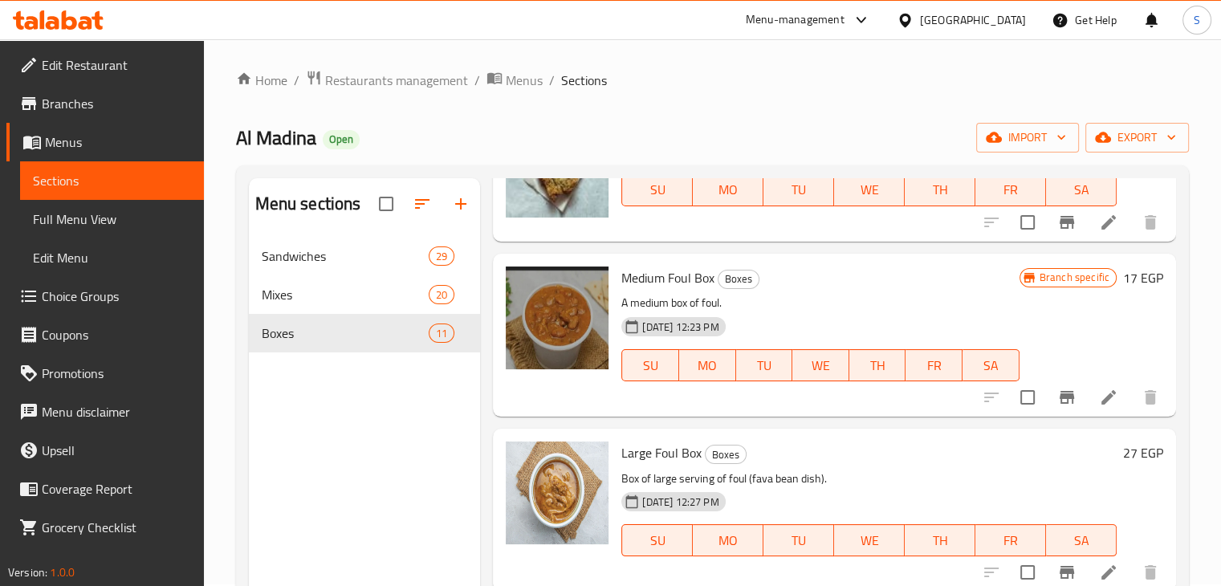
scroll to position [0, 0]
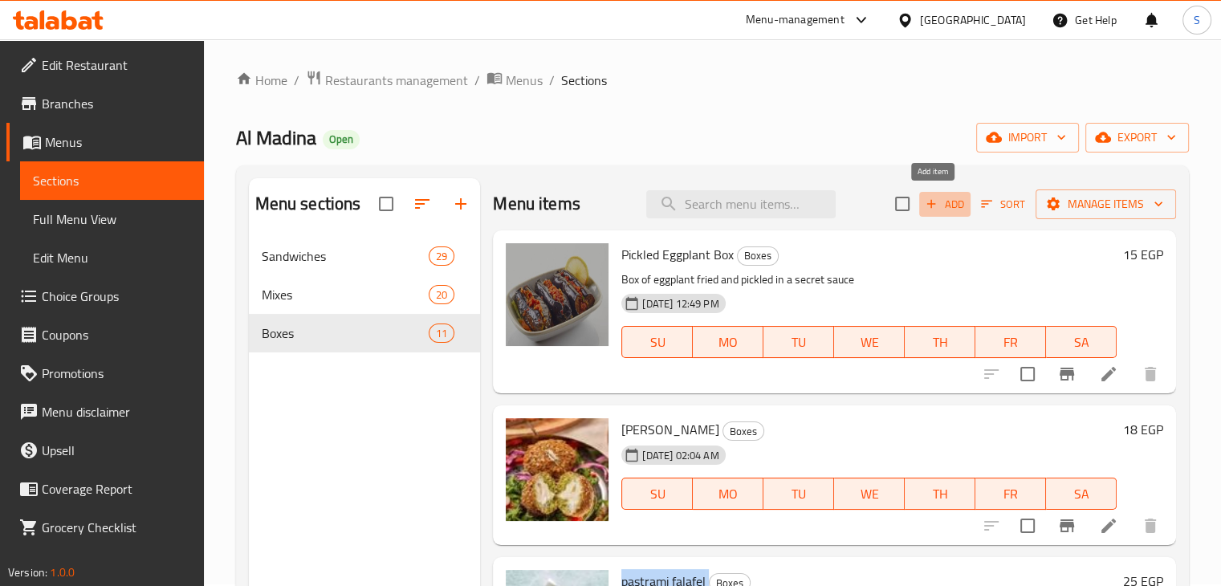
click at [927, 203] on icon "button" at bounding box center [931, 204] width 9 height 9
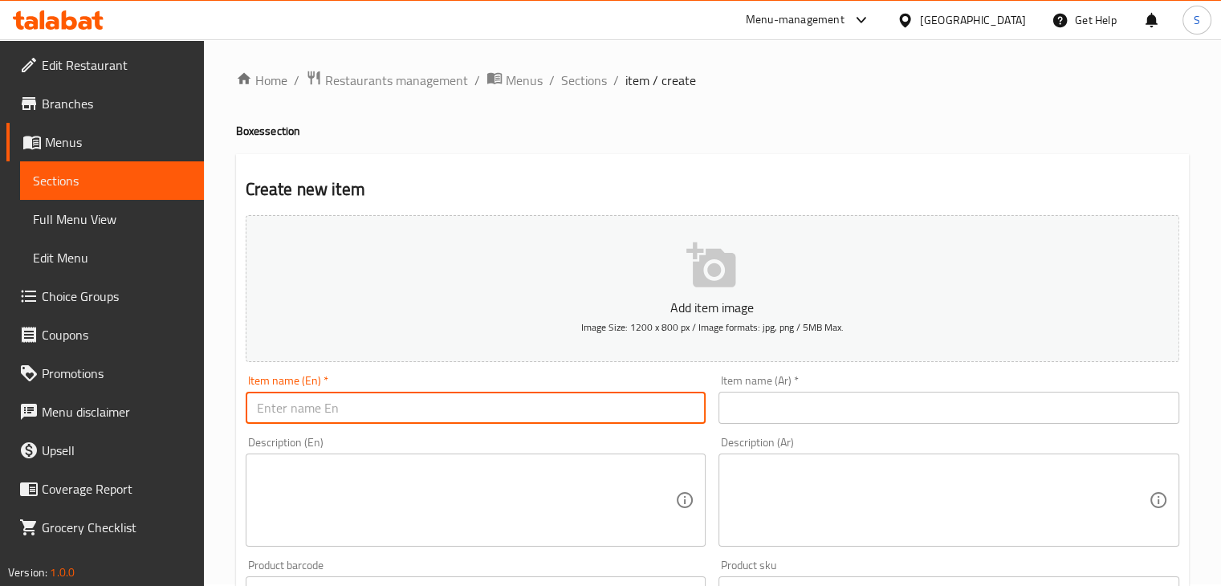
click at [413, 407] on input "text" at bounding box center [476, 408] width 461 height 32
paste input "Can of Alexandrian Fava Beans"
drag, startPoint x: 291, startPoint y: 411, endPoint x: 248, endPoint y: 409, distance: 43.4
click at [248, 409] on input "Can of Alexandrian Fava Beans" at bounding box center [476, 408] width 461 height 32
click at [258, 409] on input "Alexandrian Fava Beans" at bounding box center [476, 408] width 461 height 32
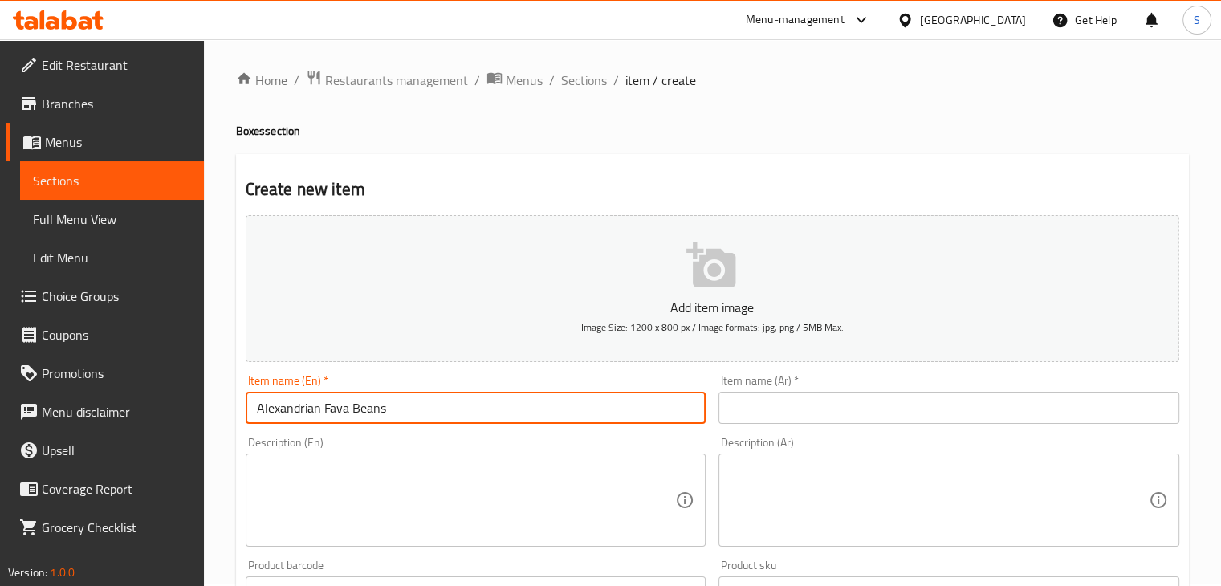
type input "Alexandrian Fava Beans"
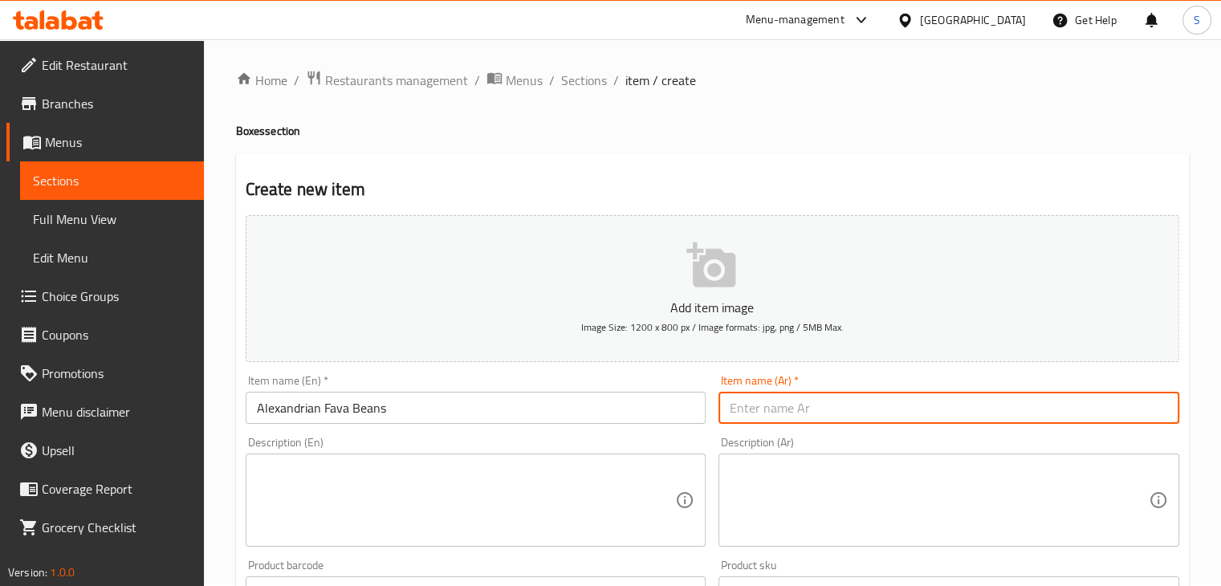
click at [806, 408] on input "text" at bounding box center [949, 408] width 461 height 32
paste input "علبه فول اسكندراني 20/30/40"
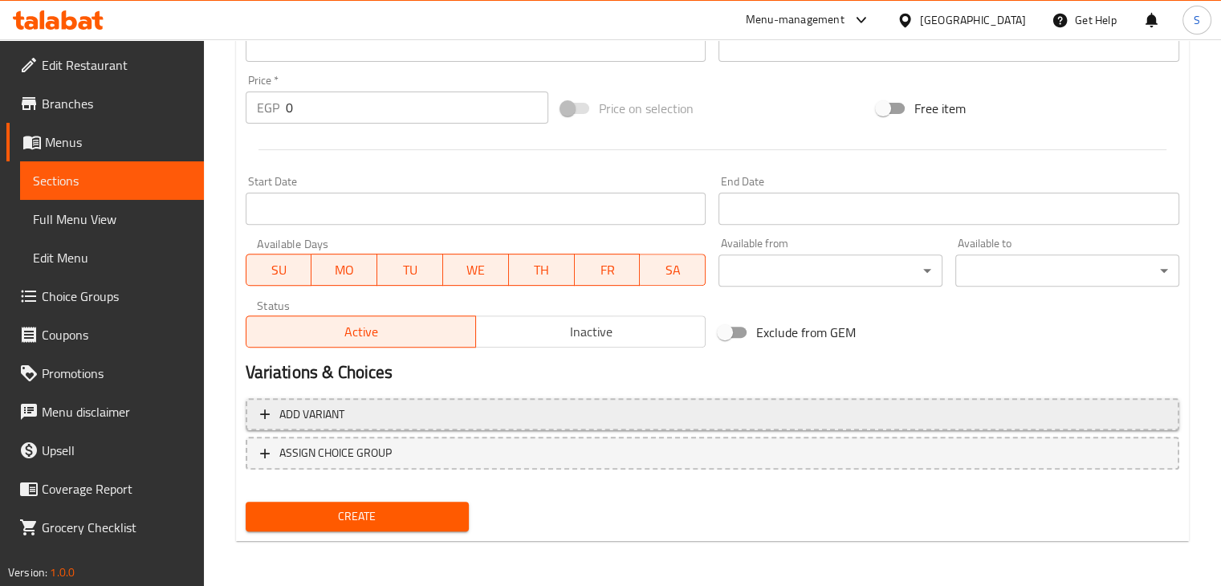
type input "علبه فول اسكندراني"
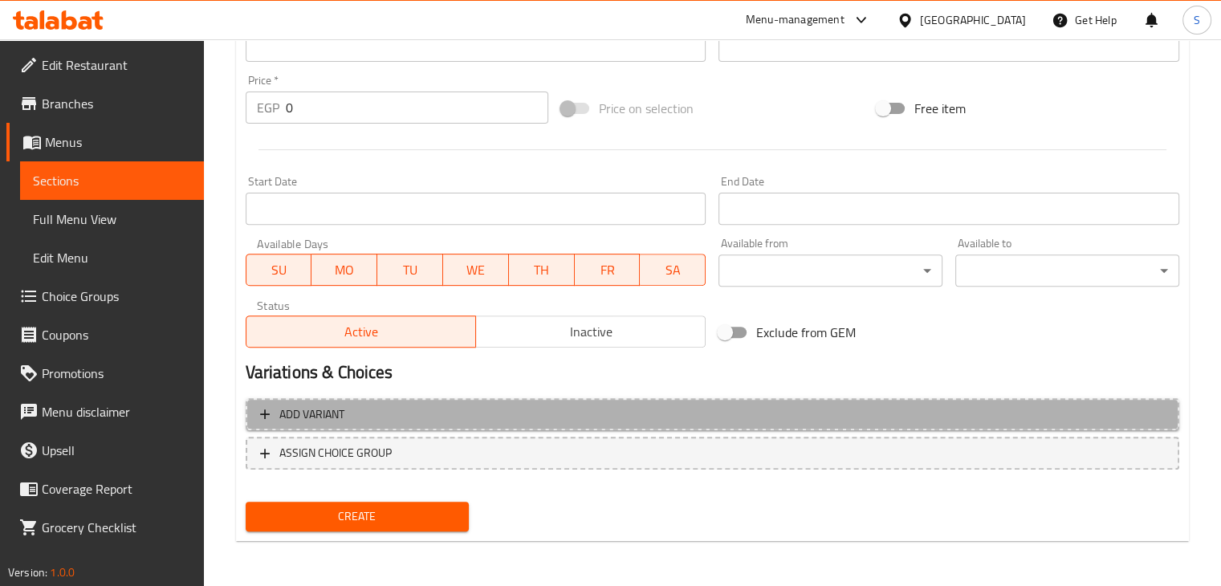
click at [968, 409] on span "Add variant" at bounding box center [712, 415] width 905 height 20
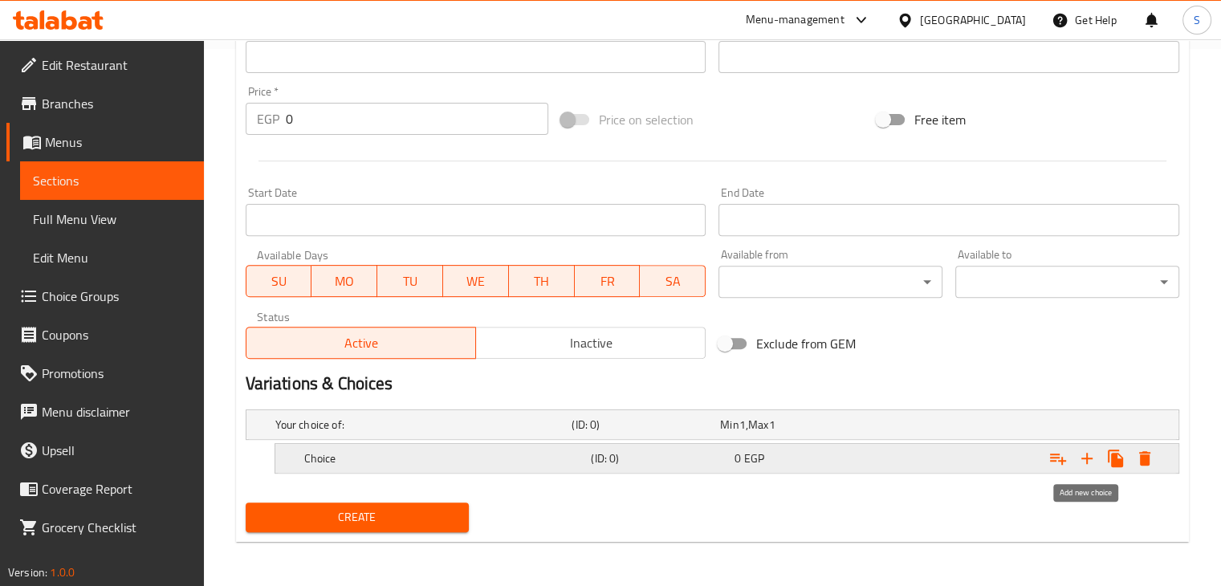
click at [1091, 453] on icon "Expand" at bounding box center [1087, 458] width 19 height 19
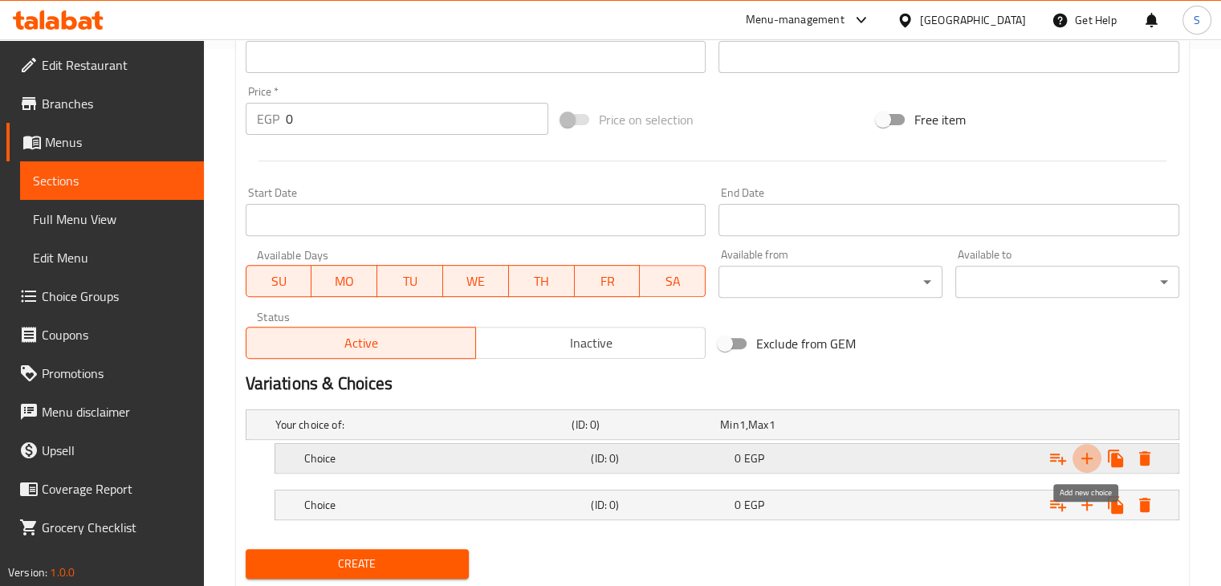
click at [1091, 453] on icon "Expand" at bounding box center [1087, 458] width 19 height 19
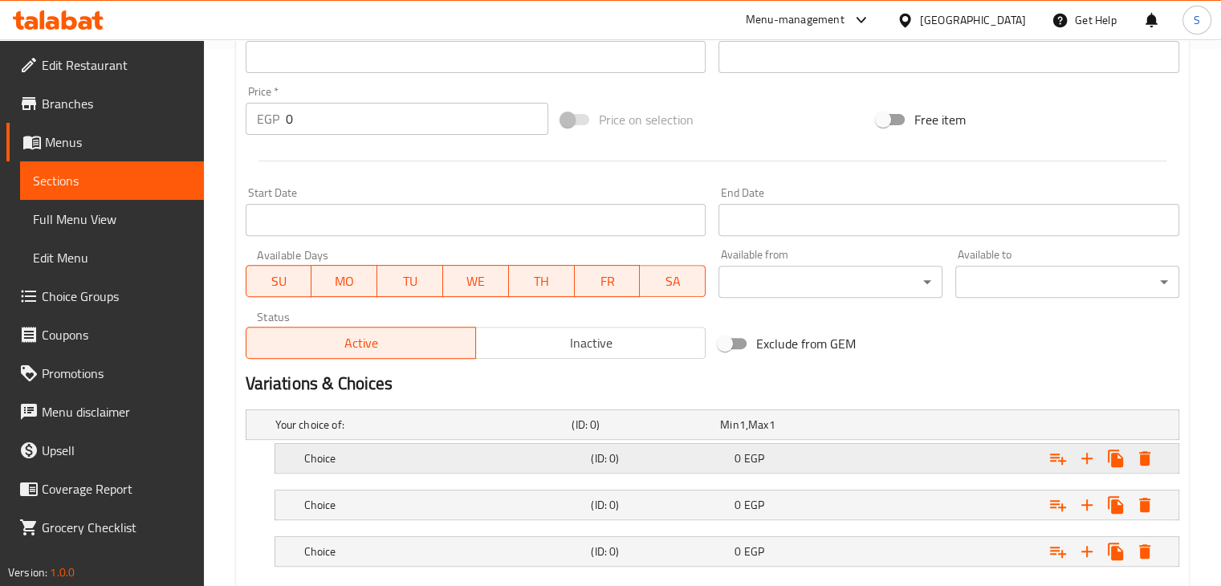
click at [905, 464] on div "Expand" at bounding box center [1018, 458] width 287 height 35
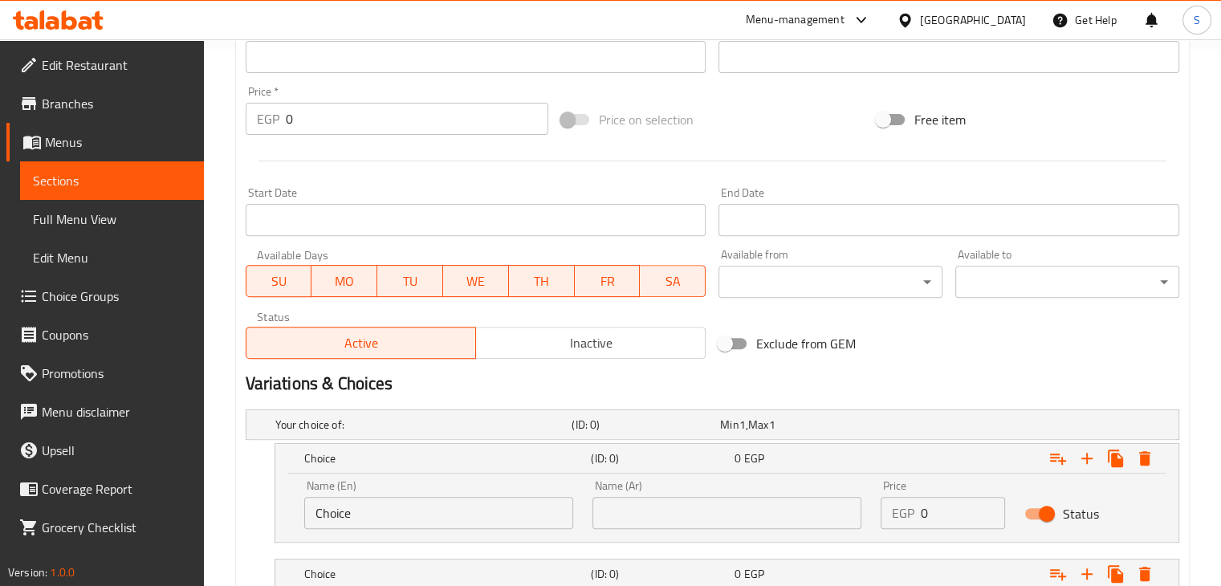
scroll to position [699, 0]
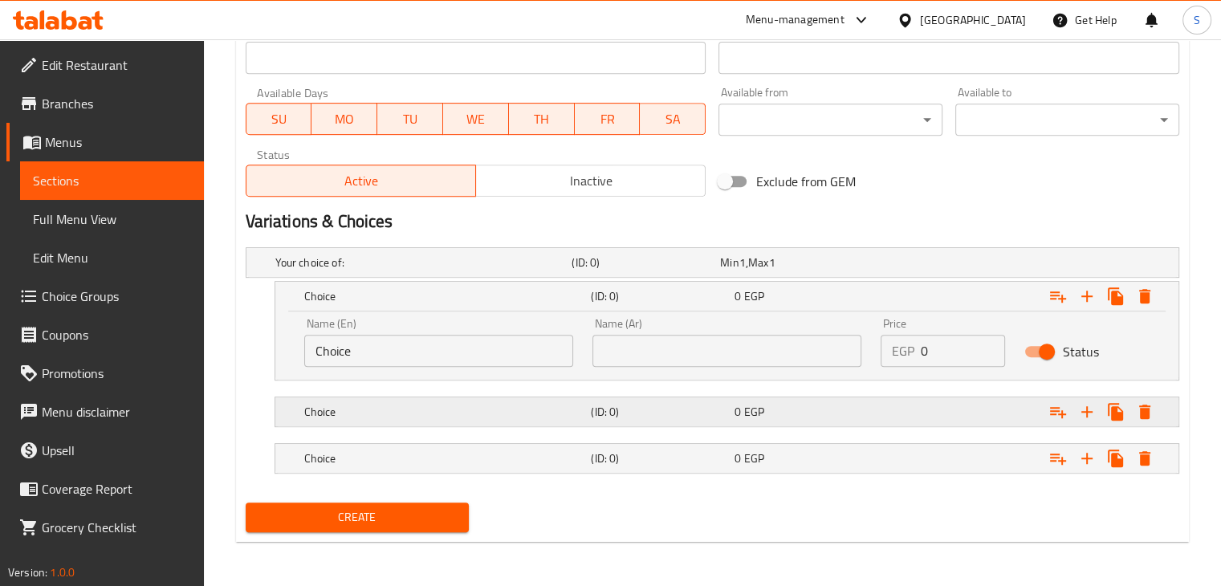
click at [829, 414] on div "0 EGP" at bounding box center [803, 412] width 137 height 16
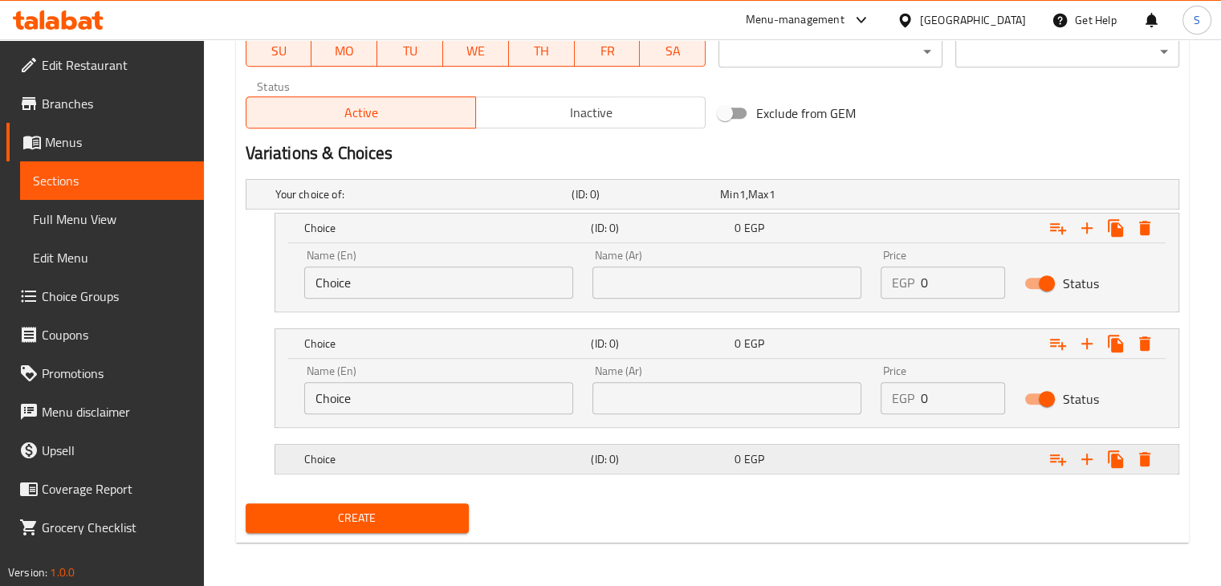
click at [872, 463] on div "0 EGP" at bounding box center [803, 459] width 144 height 22
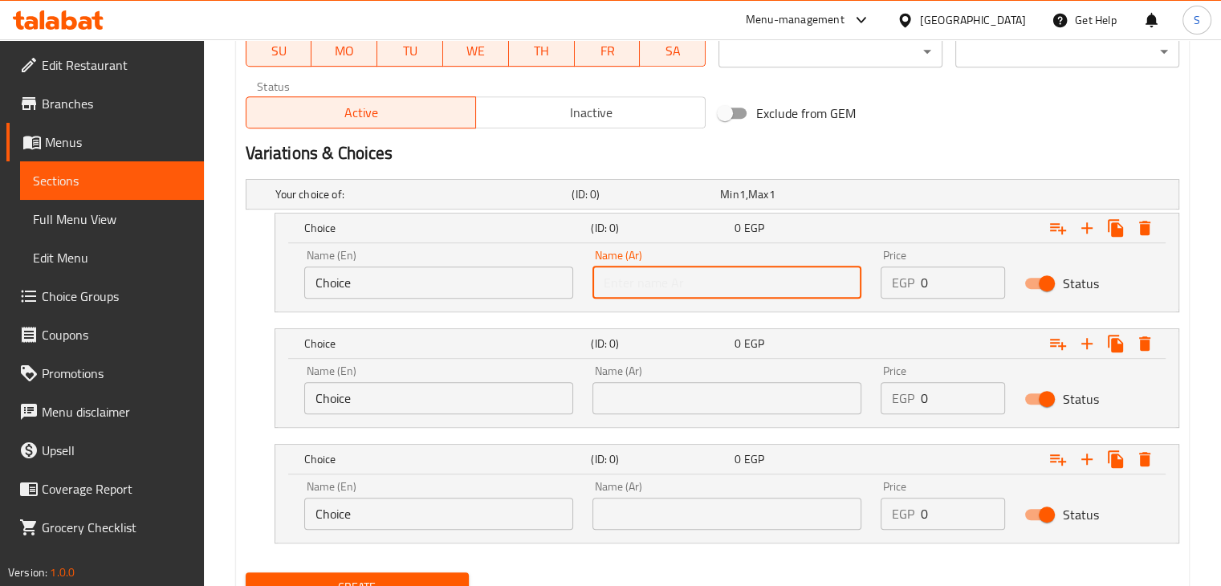
click at [711, 291] on input "text" at bounding box center [727, 283] width 269 height 32
type input "صغير"
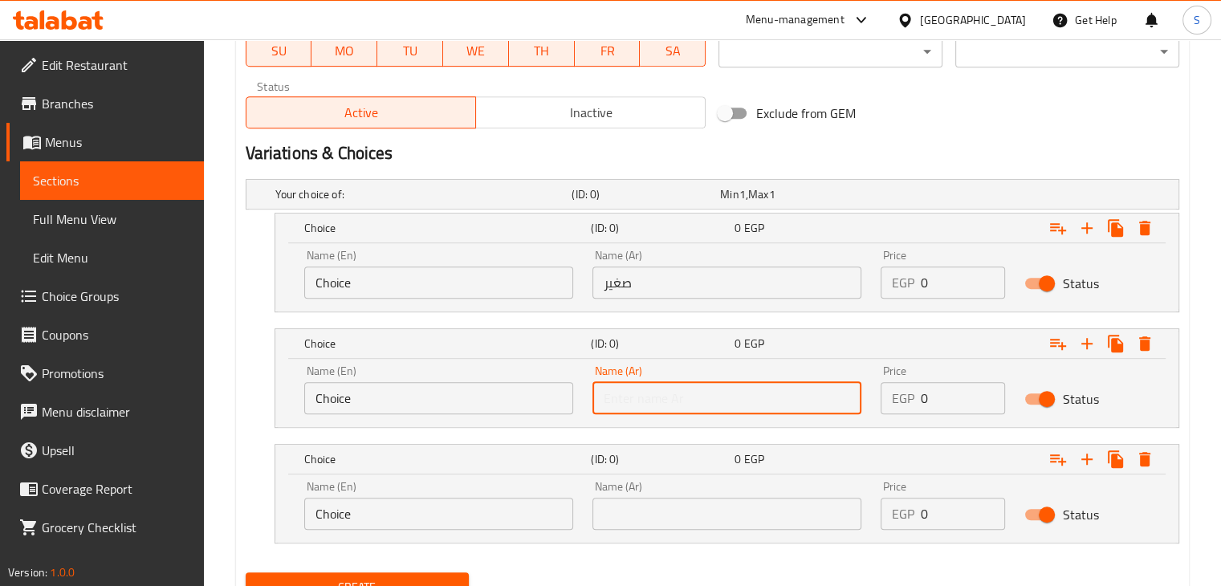
click at [626, 388] on input "text" at bounding box center [727, 398] width 269 height 32
type input "وسط"
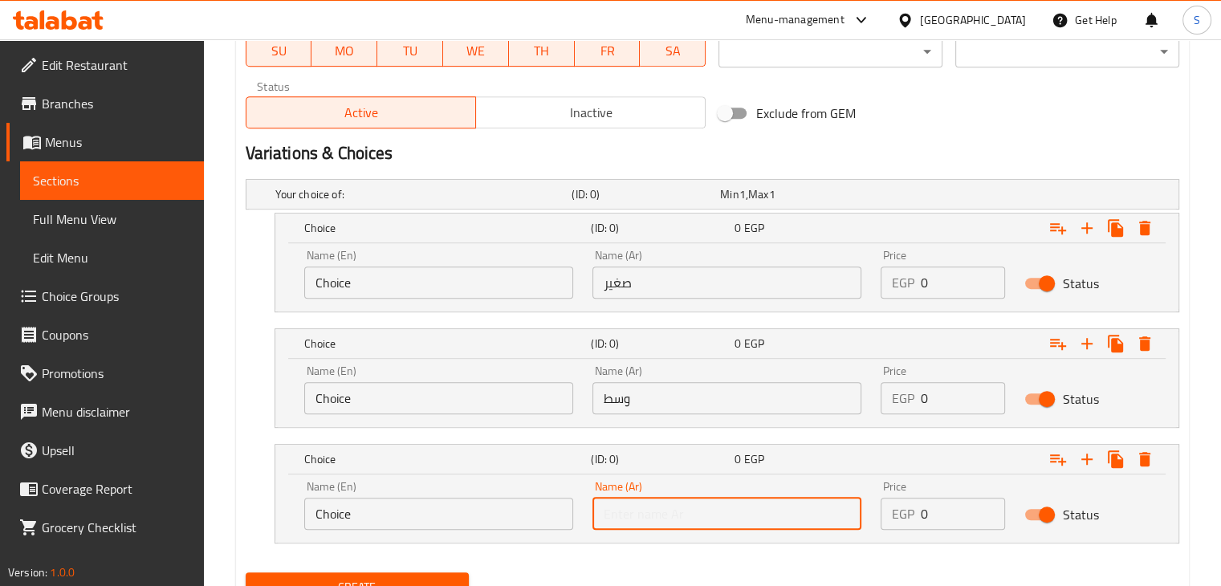
click at [655, 511] on input "text" at bounding box center [727, 514] width 269 height 32
type input "كبير"
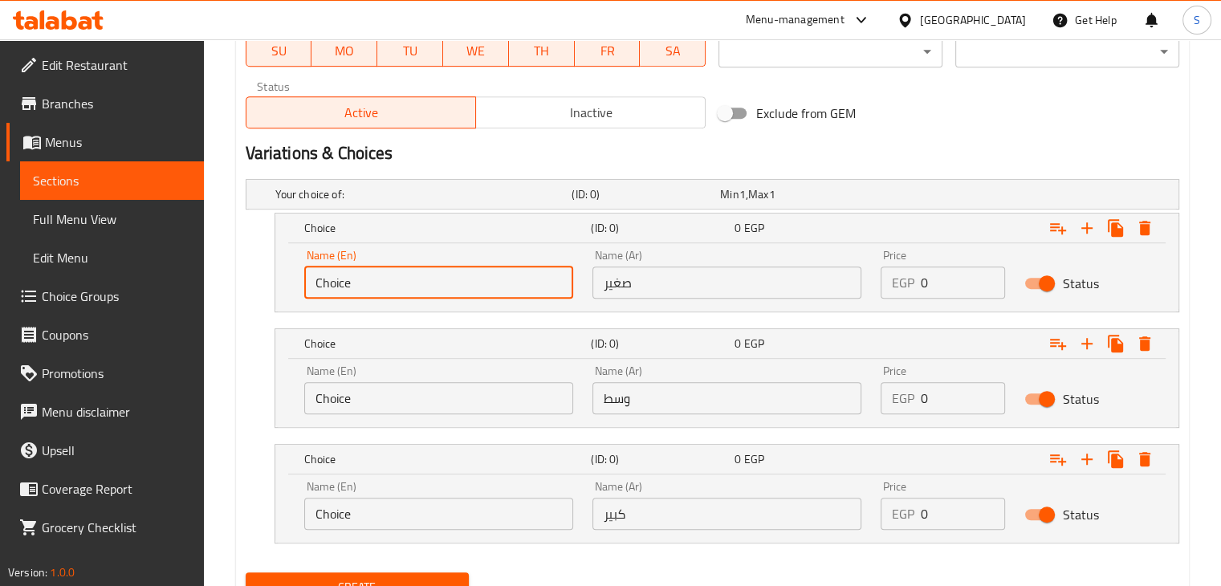
click at [389, 284] on input "Choice" at bounding box center [438, 283] width 269 height 32
type input "Small"
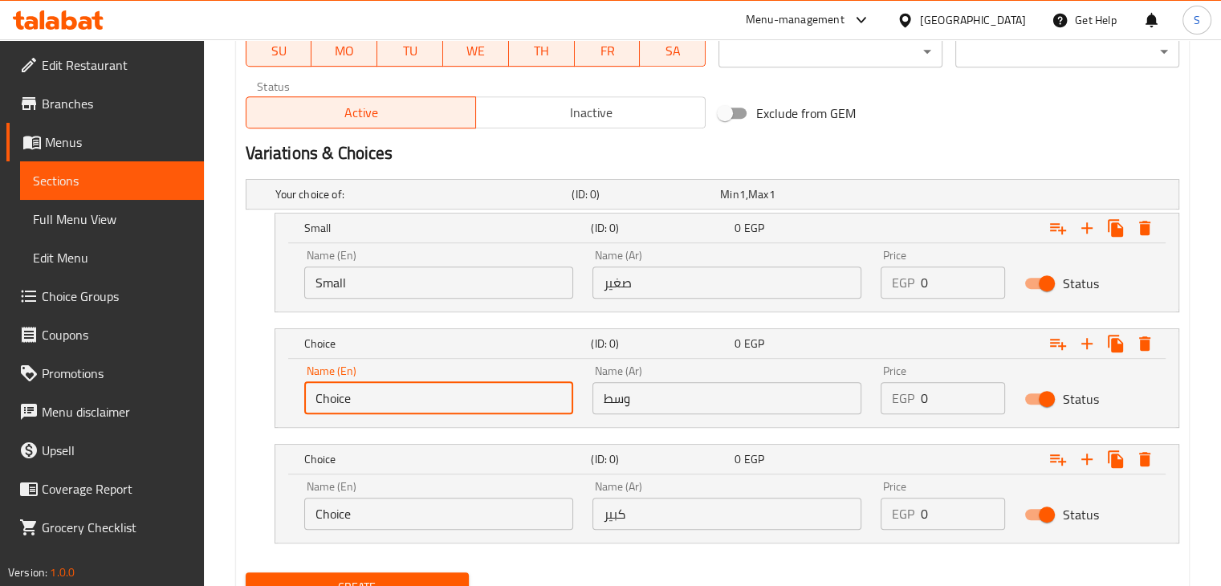
click at [370, 389] on input "Choice" at bounding box center [438, 398] width 269 height 32
type input "Medium"
click at [377, 504] on input "Choice" at bounding box center [438, 514] width 269 height 32
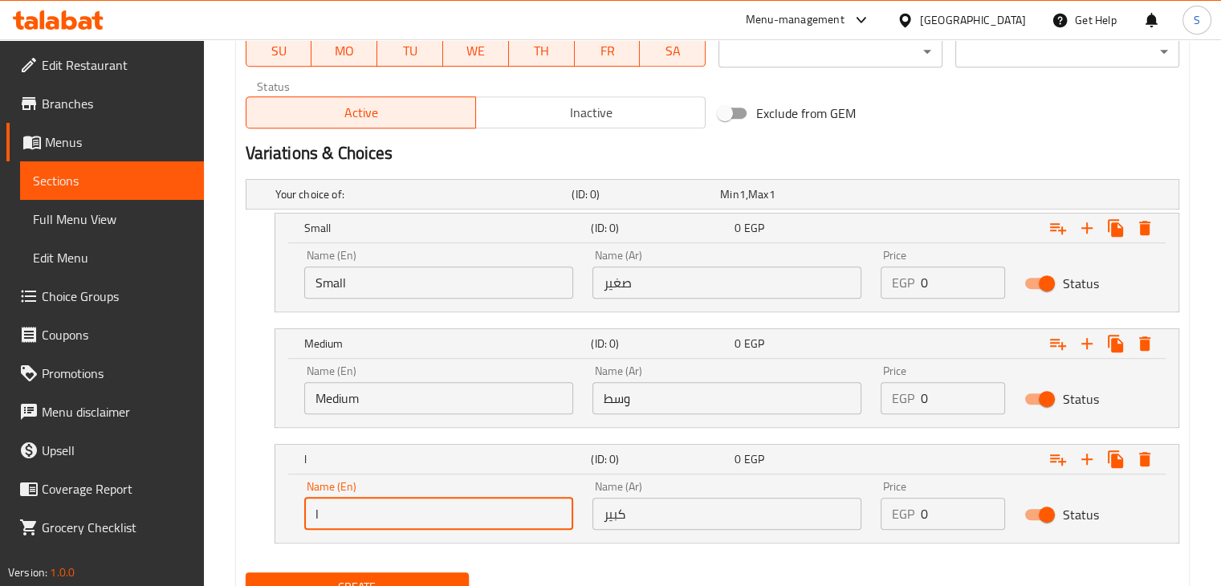
type input "Large"
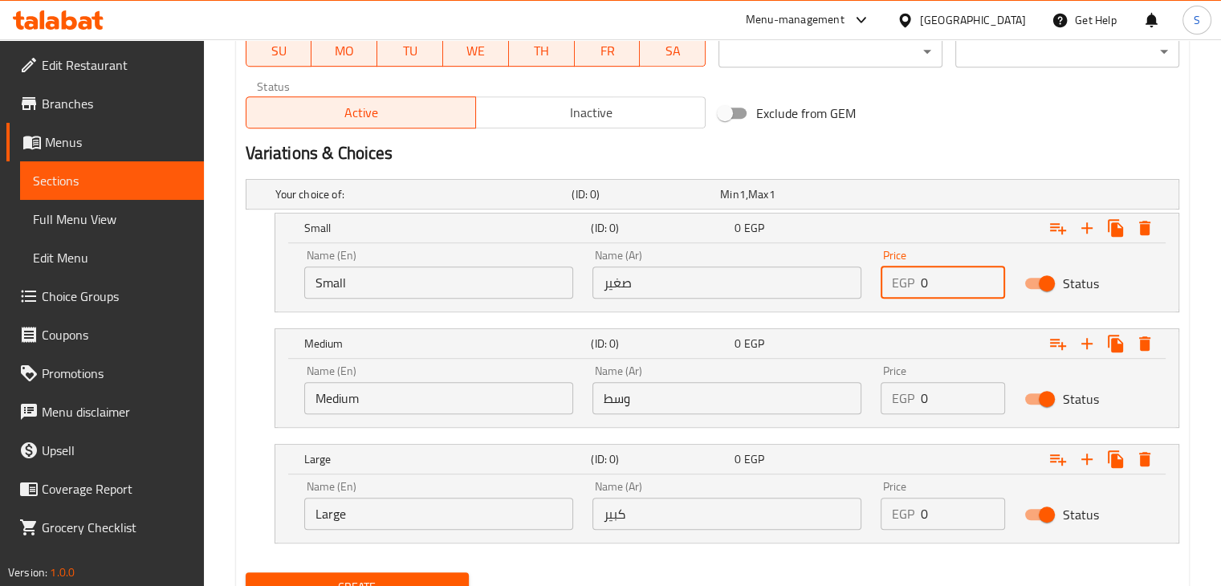
click at [935, 277] on input "0" at bounding box center [963, 283] width 85 height 32
click at [929, 277] on input "0" at bounding box center [963, 283] width 85 height 32
click at [928, 278] on input "0" at bounding box center [963, 283] width 85 height 32
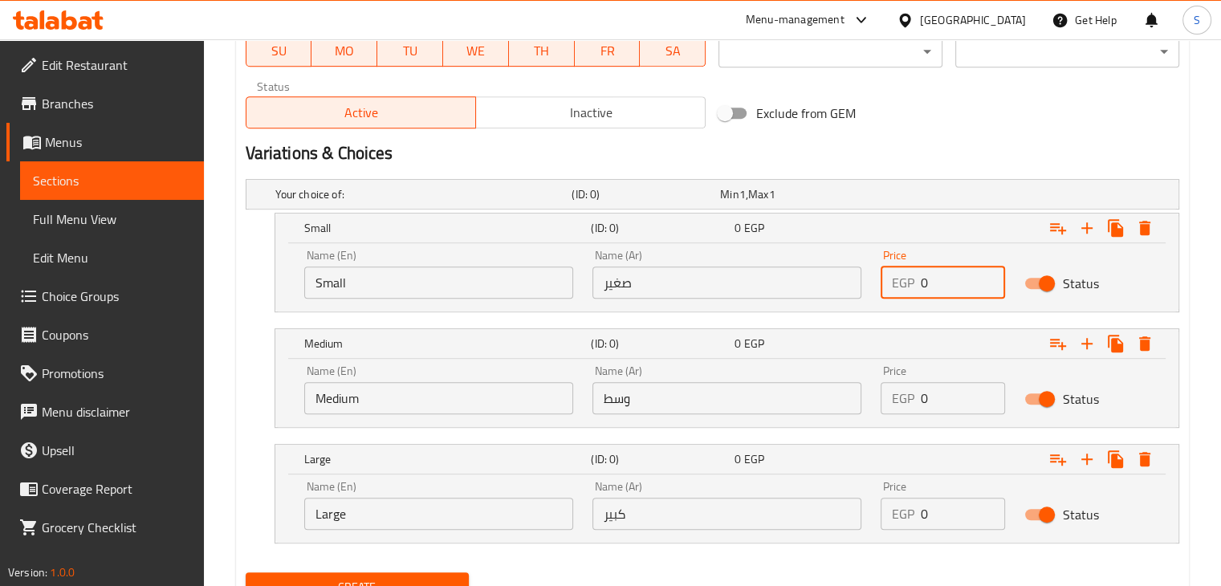
click at [928, 278] on input "0" at bounding box center [963, 283] width 85 height 32
type input "20"
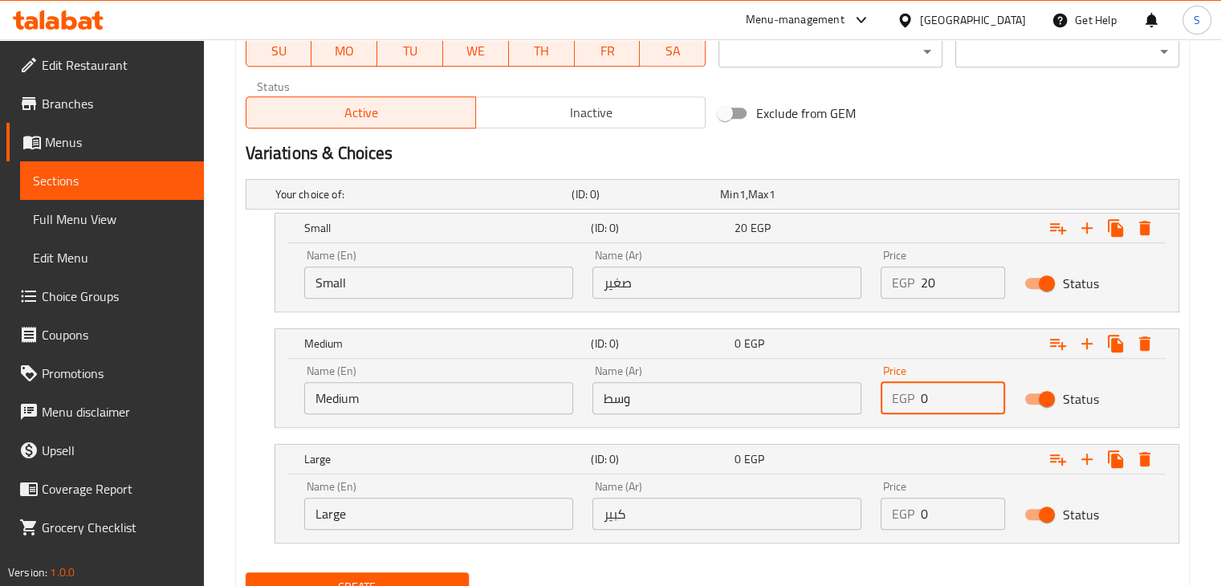
click at [931, 390] on input "0" at bounding box center [963, 398] width 85 height 32
type input "30"
click at [927, 513] on input "0" at bounding box center [963, 514] width 85 height 32
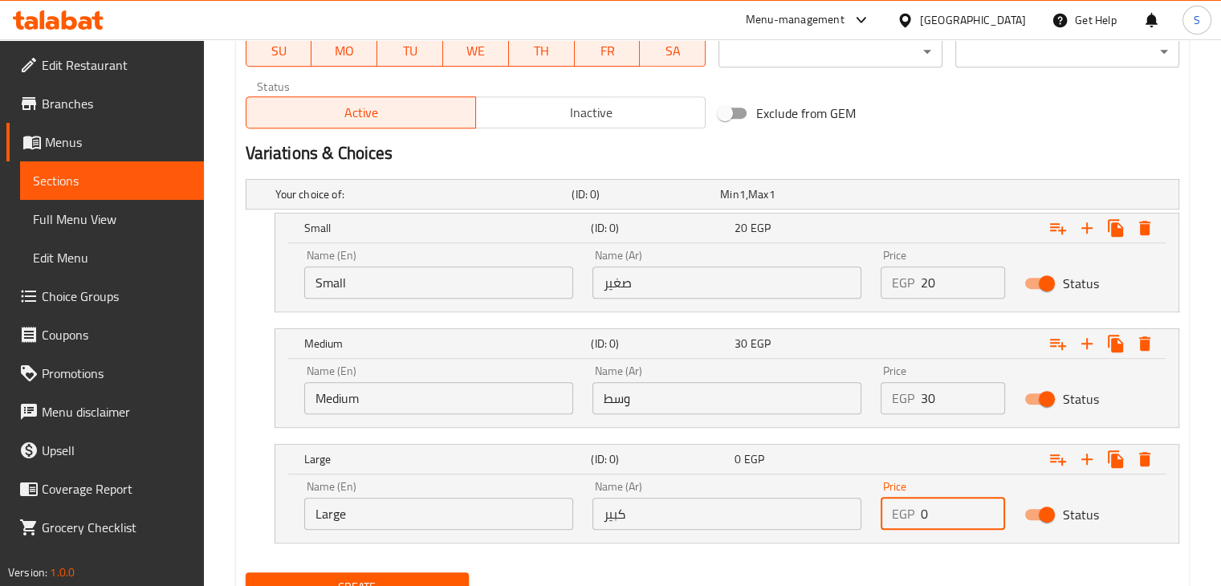
click at [927, 513] on input "0" at bounding box center [963, 514] width 85 height 32
click at [924, 513] on input "0" at bounding box center [963, 514] width 85 height 32
type input "40"
click at [246, 572] on button "Create" at bounding box center [358, 587] width 224 height 30
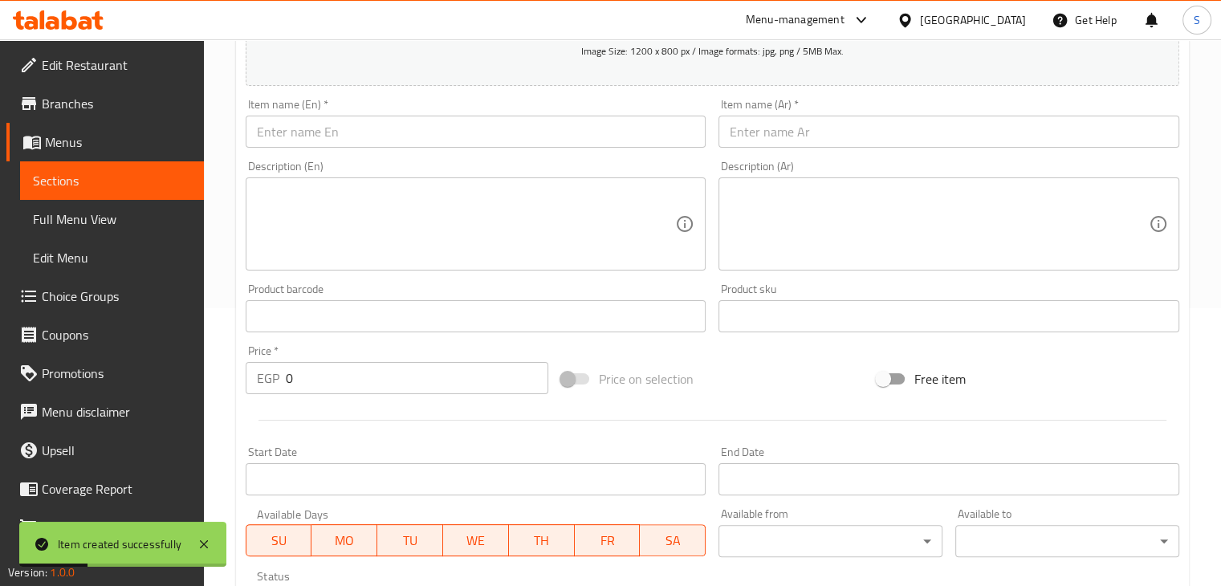
scroll to position [186, 0]
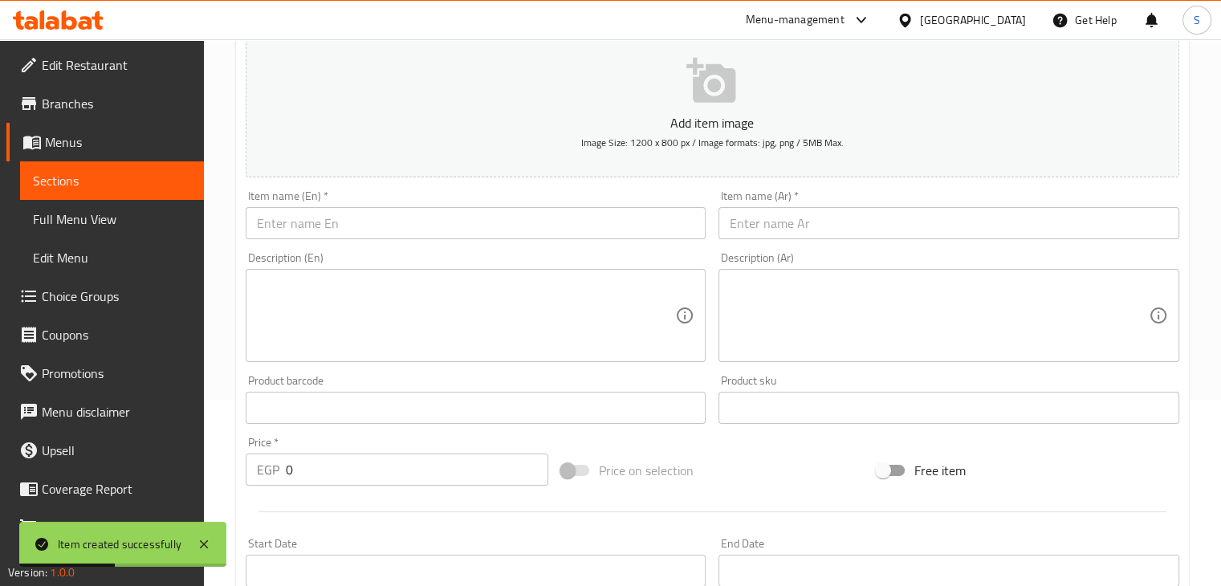
click at [511, 232] on input "text" at bounding box center [476, 223] width 461 height 32
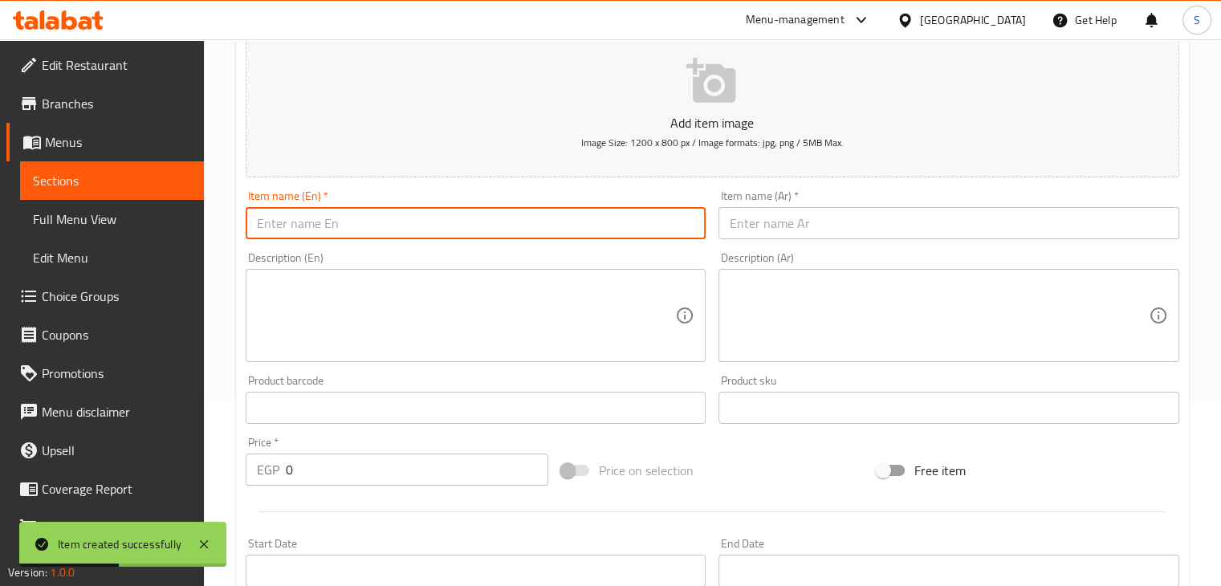
paste input "Can of beans"
drag, startPoint x: 288, startPoint y: 226, endPoint x: 271, endPoint y: 227, distance: 16.9
click at [271, 227] on input "Can of beans" at bounding box center [476, 223] width 461 height 32
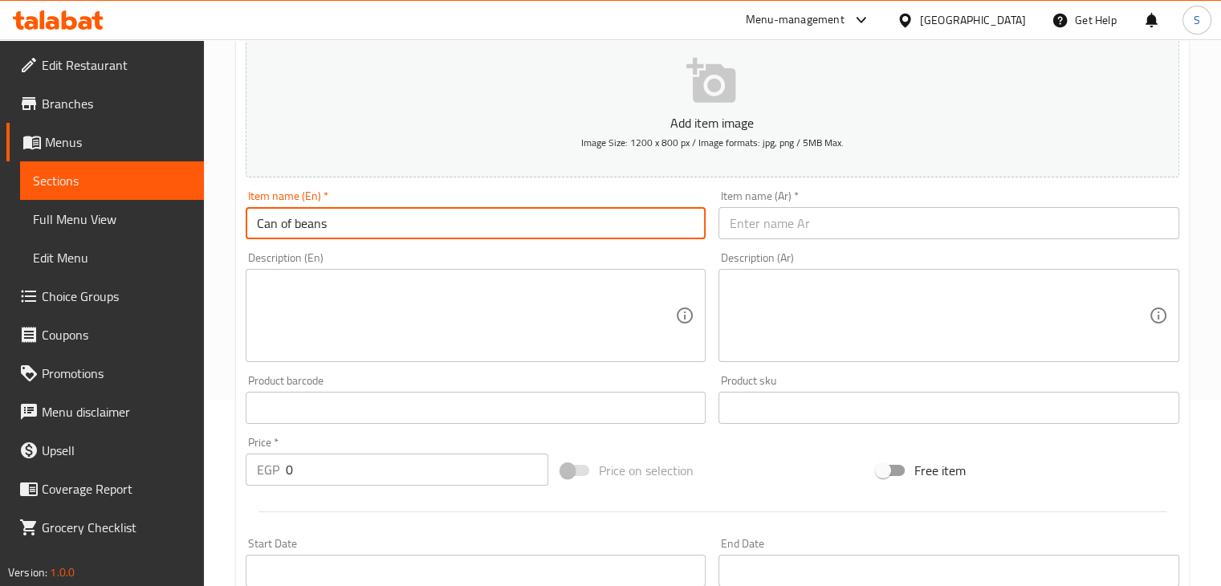
drag, startPoint x: 289, startPoint y: 227, endPoint x: 252, endPoint y: 229, distance: 37.0
click at [252, 229] on input "Can of beans" at bounding box center [476, 223] width 461 height 32
type input "Box beans"
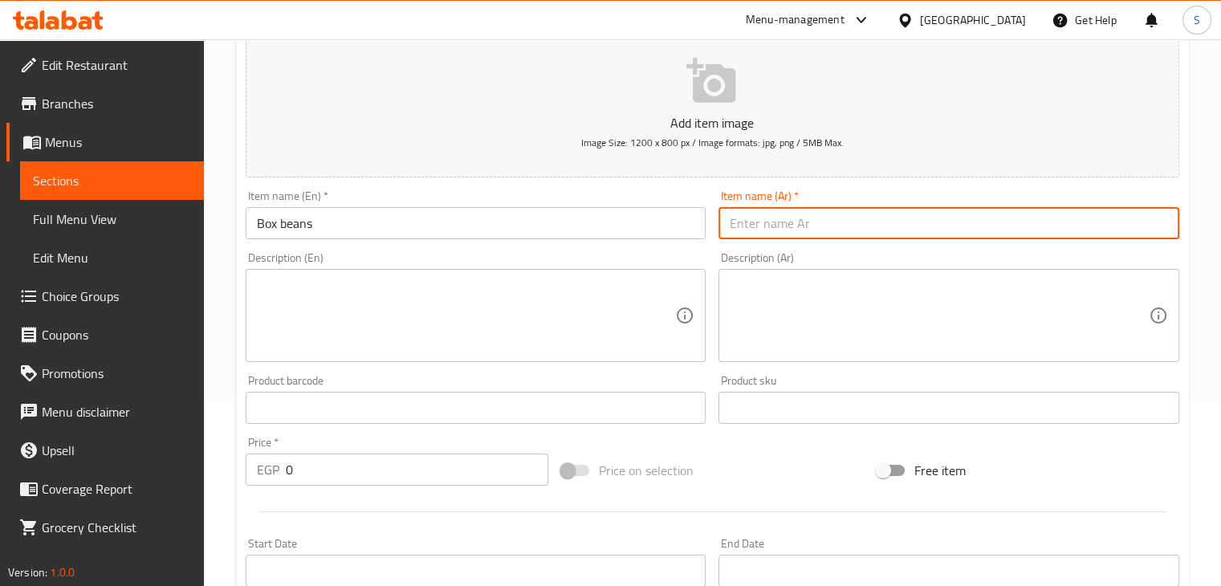
click at [788, 211] on input "text" at bounding box center [949, 223] width 461 height 32
paste input "علبه فول"
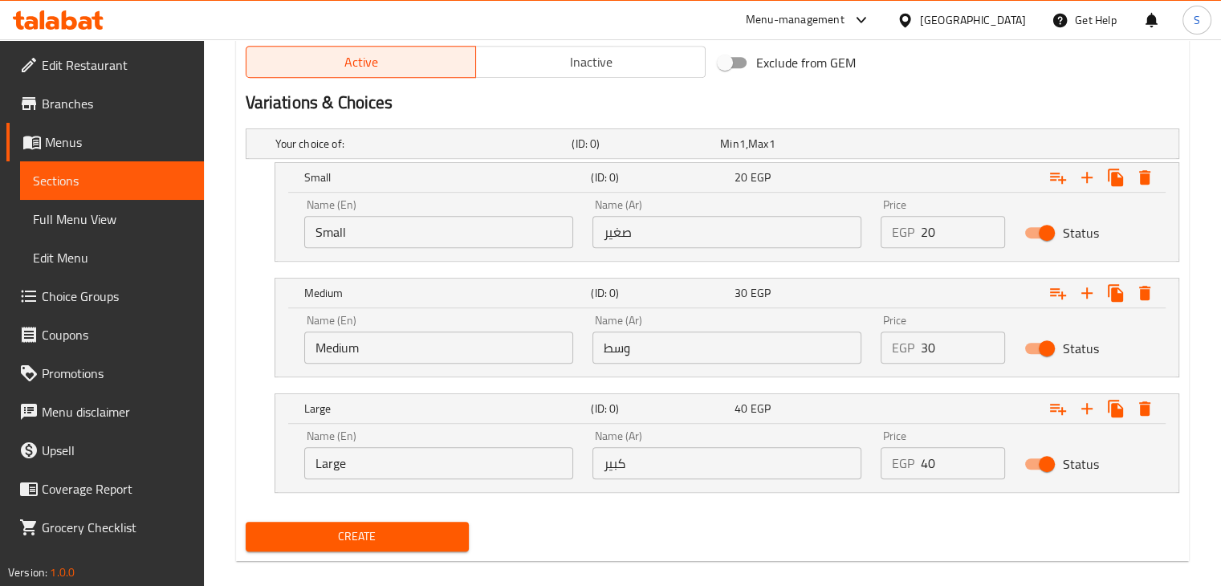
scroll to position [837, 0]
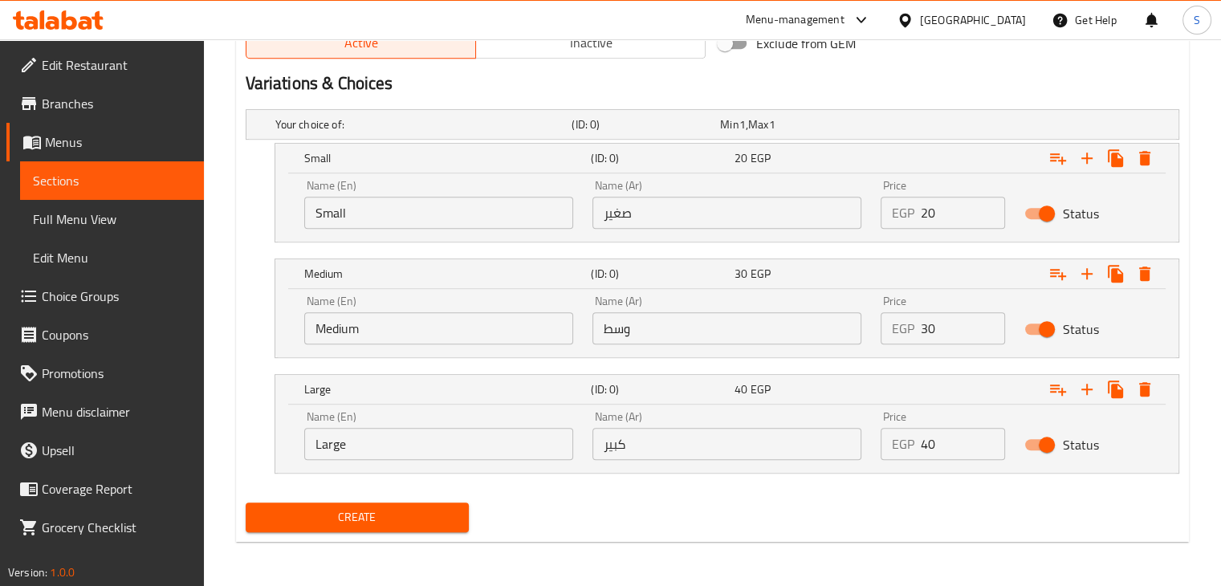
type input "علبه فول"
click at [923, 211] on input "20" at bounding box center [963, 213] width 85 height 32
type input "15"
click at [925, 332] on input "30" at bounding box center [963, 328] width 85 height 32
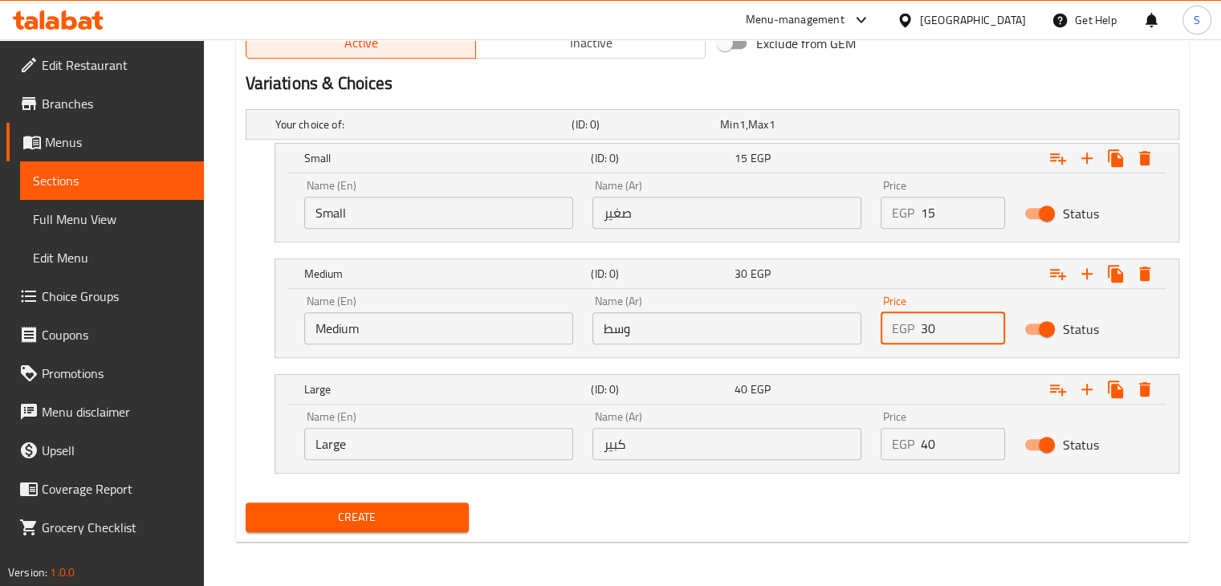
click at [925, 332] on input "30" at bounding box center [963, 328] width 85 height 32
type input "22"
click at [927, 435] on input "40" at bounding box center [963, 444] width 85 height 32
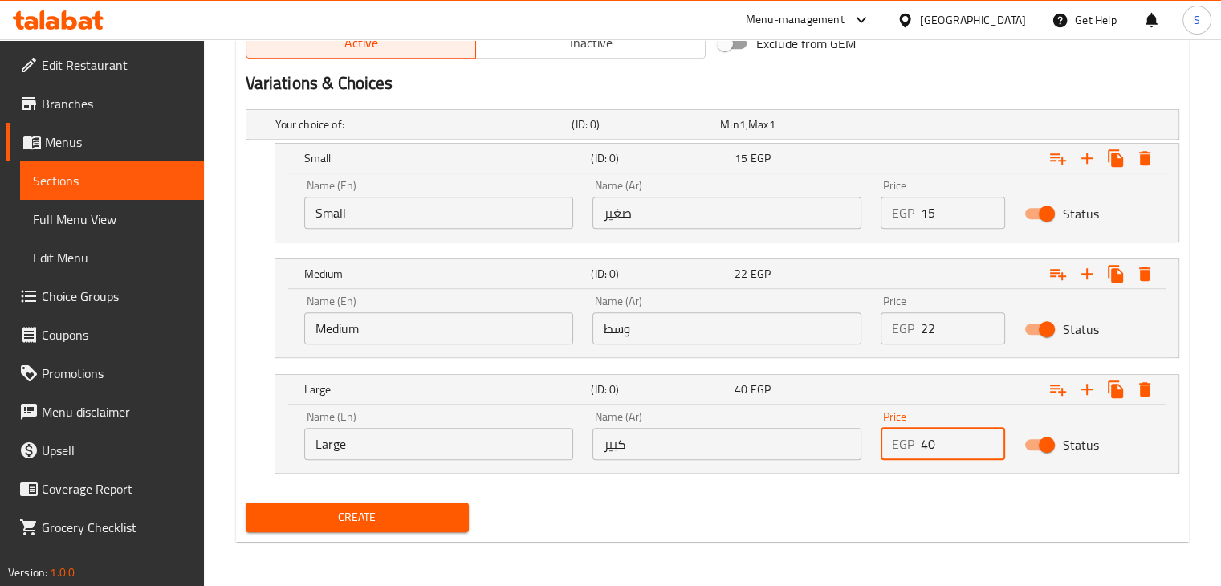
click at [927, 435] on input "40" at bounding box center [963, 444] width 85 height 32
type input "37"
click at [246, 503] on button "Create" at bounding box center [358, 518] width 224 height 30
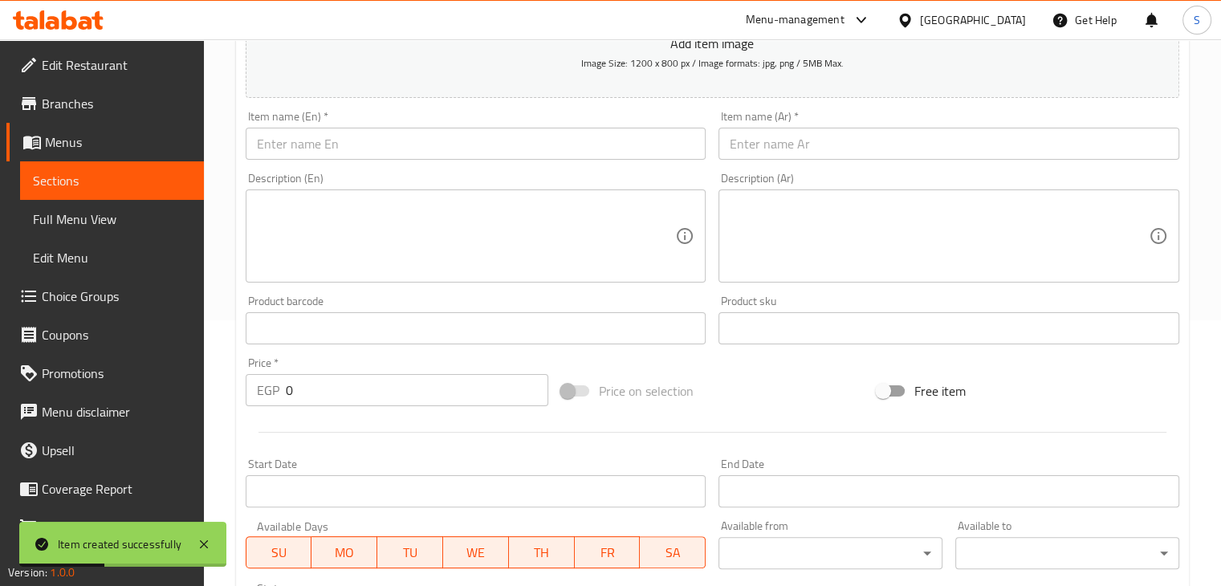
scroll to position [151, 0]
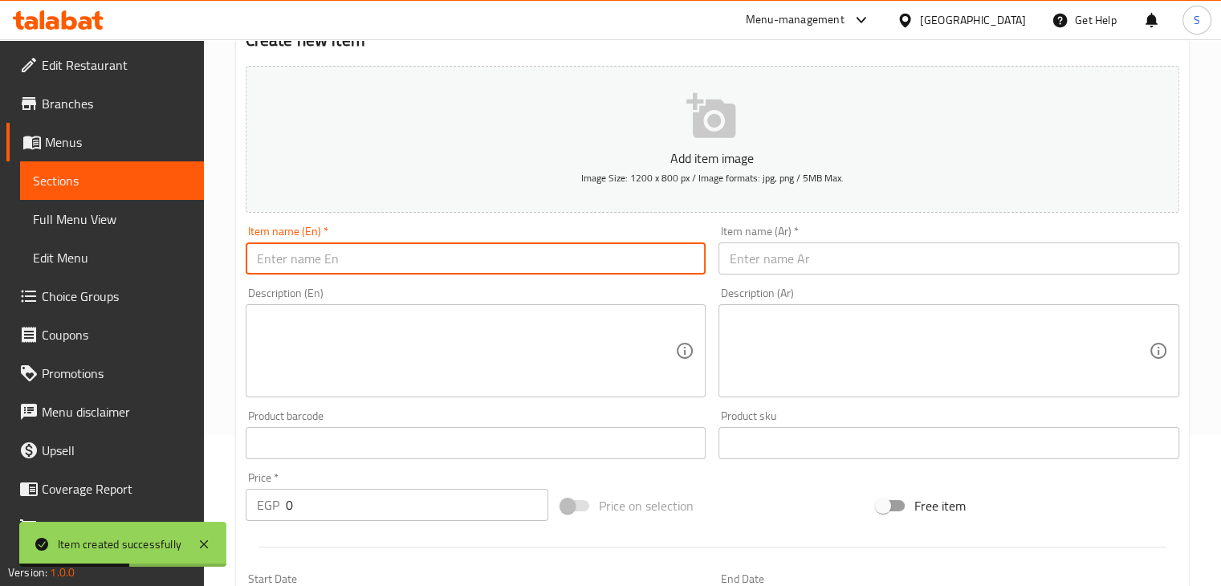
click at [586, 262] on input "text" at bounding box center [476, 258] width 461 height 32
paste input "Musakhan Box"
type input "Musakhan Box"
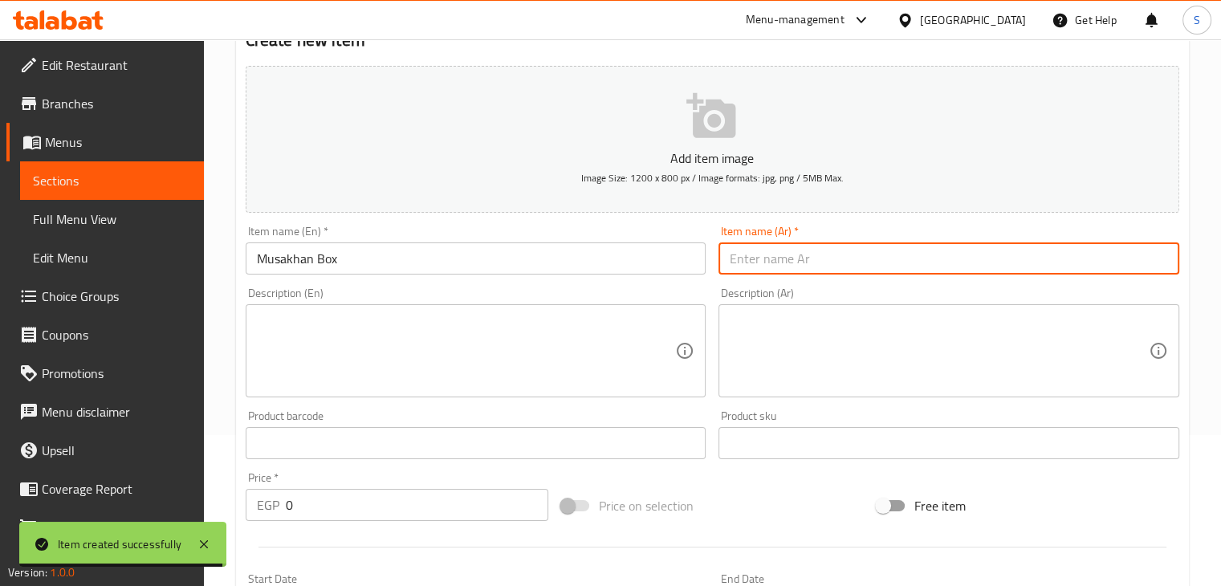
click at [768, 259] on input "text" at bounding box center [949, 258] width 461 height 32
paste input "علبه مسقعه"
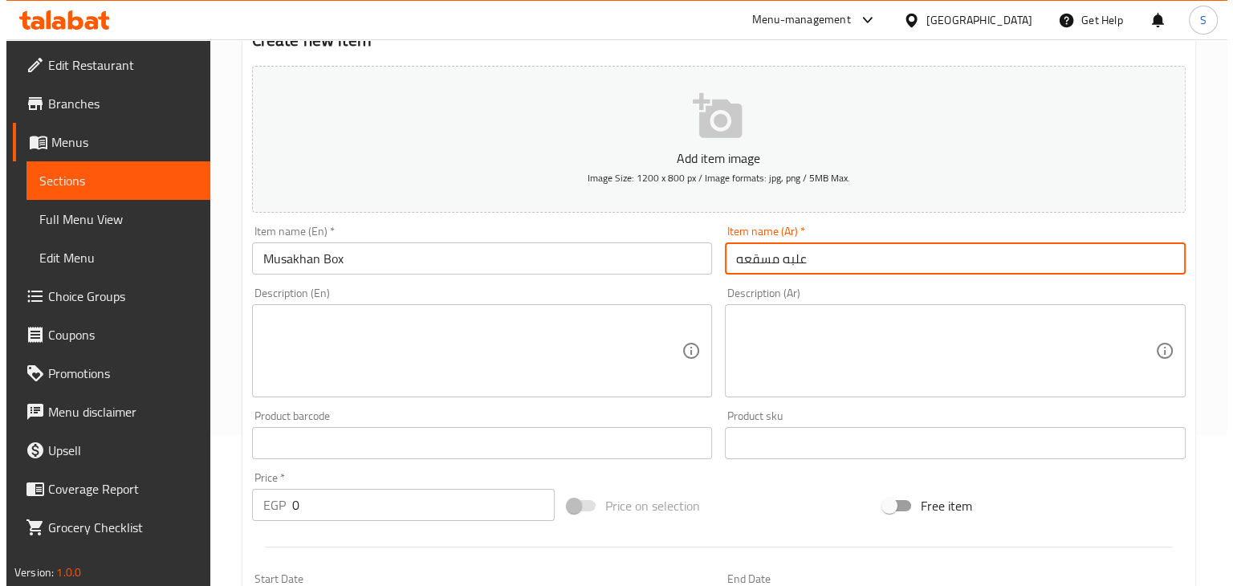
scroll to position [837, 0]
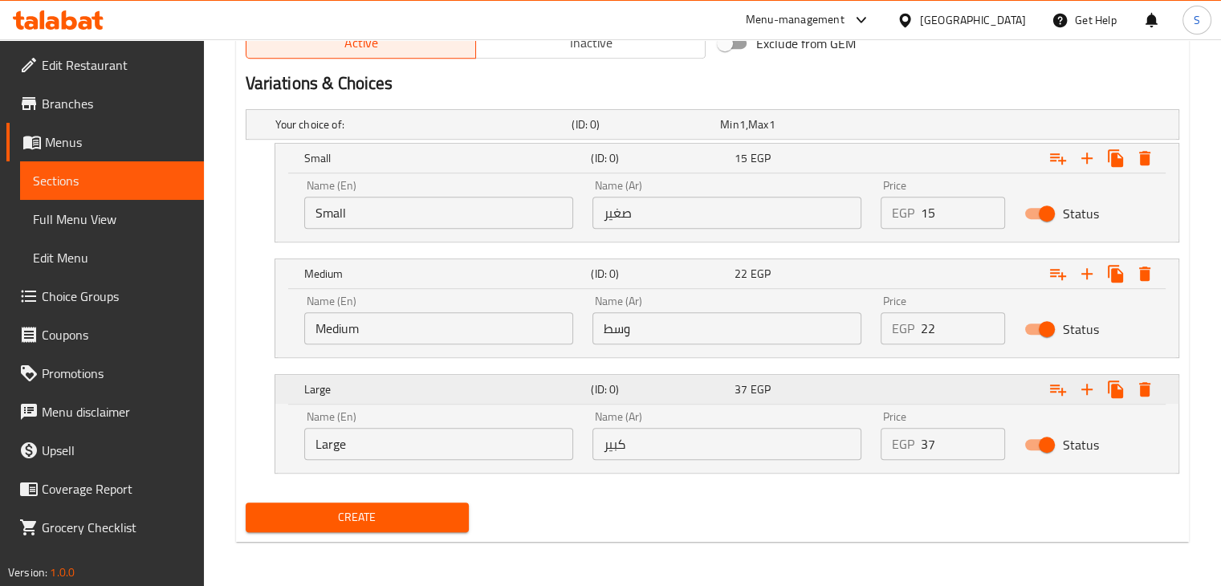
type input "علبه مسقعه"
click at [1144, 398] on button "Expand" at bounding box center [1145, 389] width 29 height 29
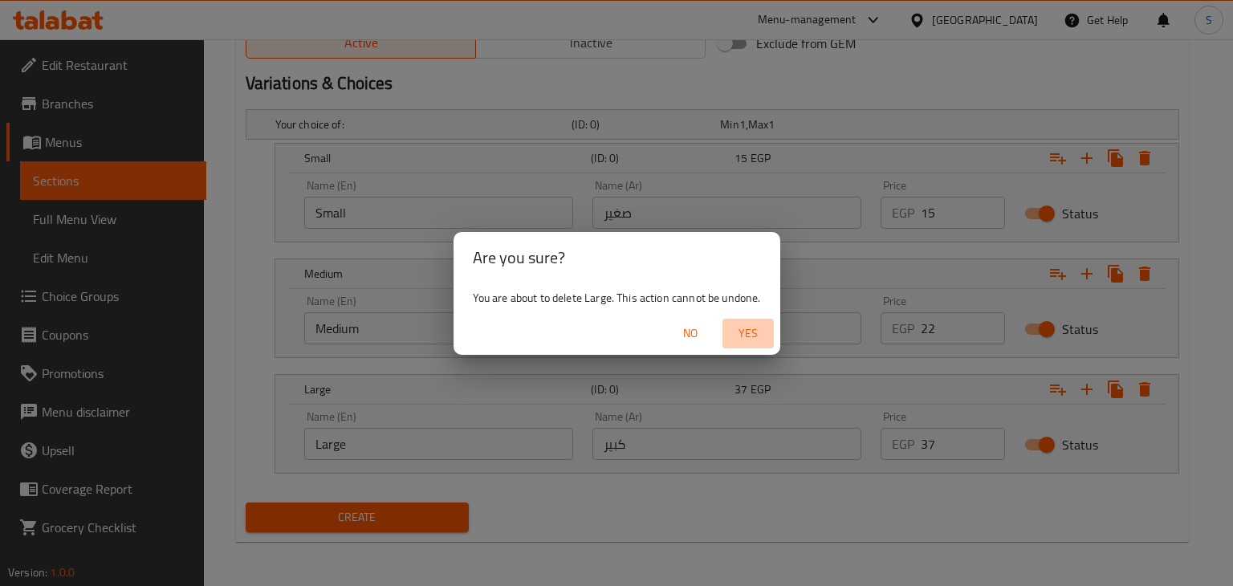
click at [760, 334] on span "Yes" at bounding box center [748, 334] width 39 height 20
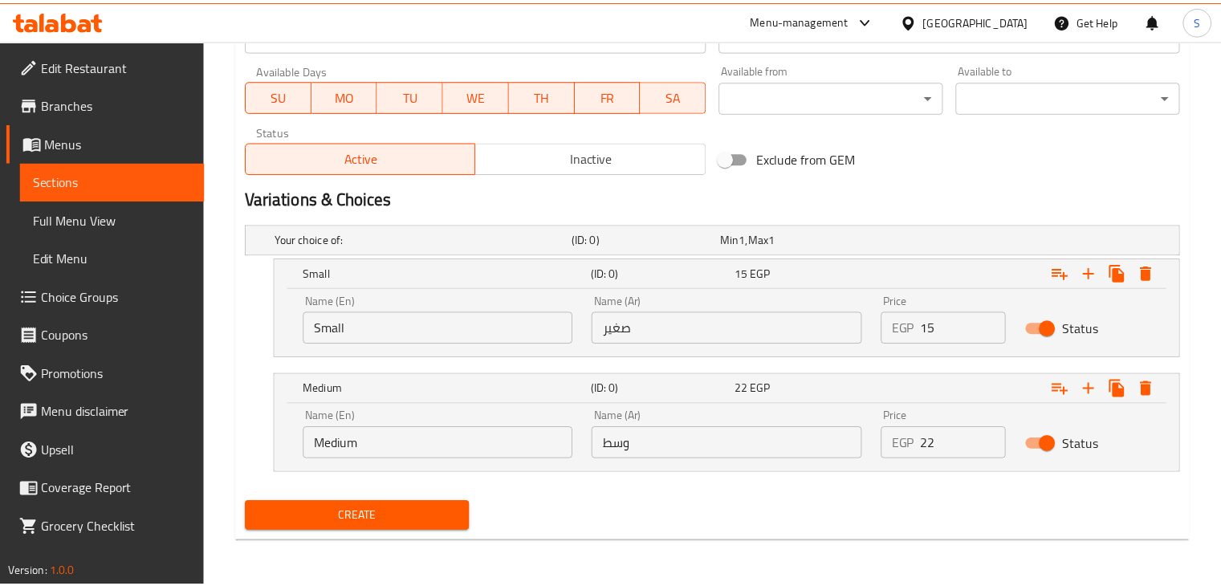
scroll to position [722, 0]
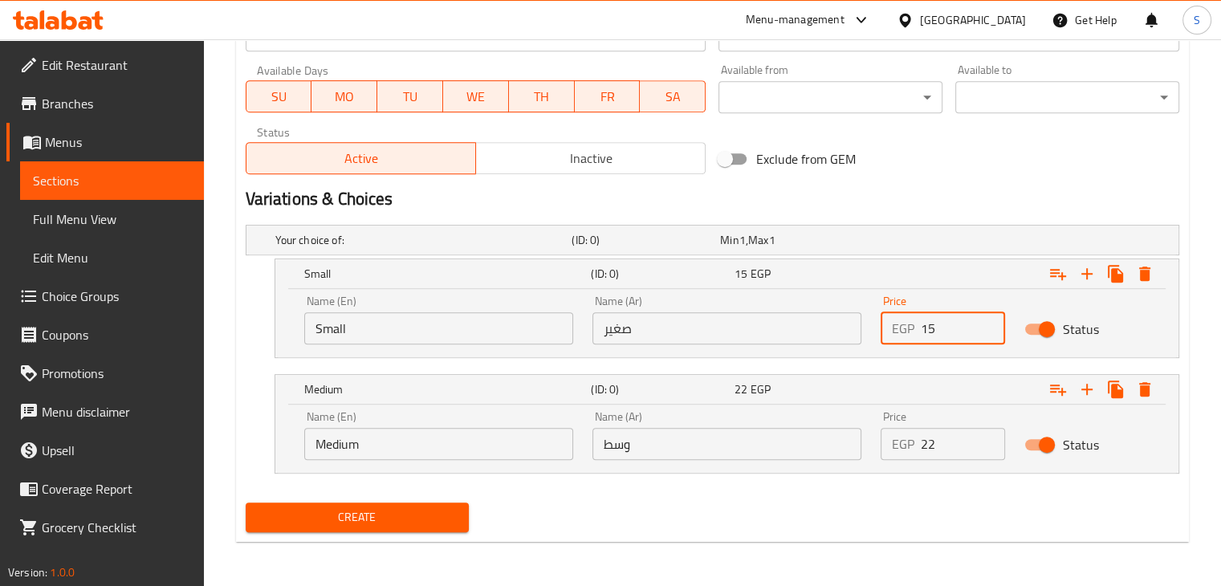
click at [932, 331] on input "15" at bounding box center [963, 328] width 85 height 32
type input "20"
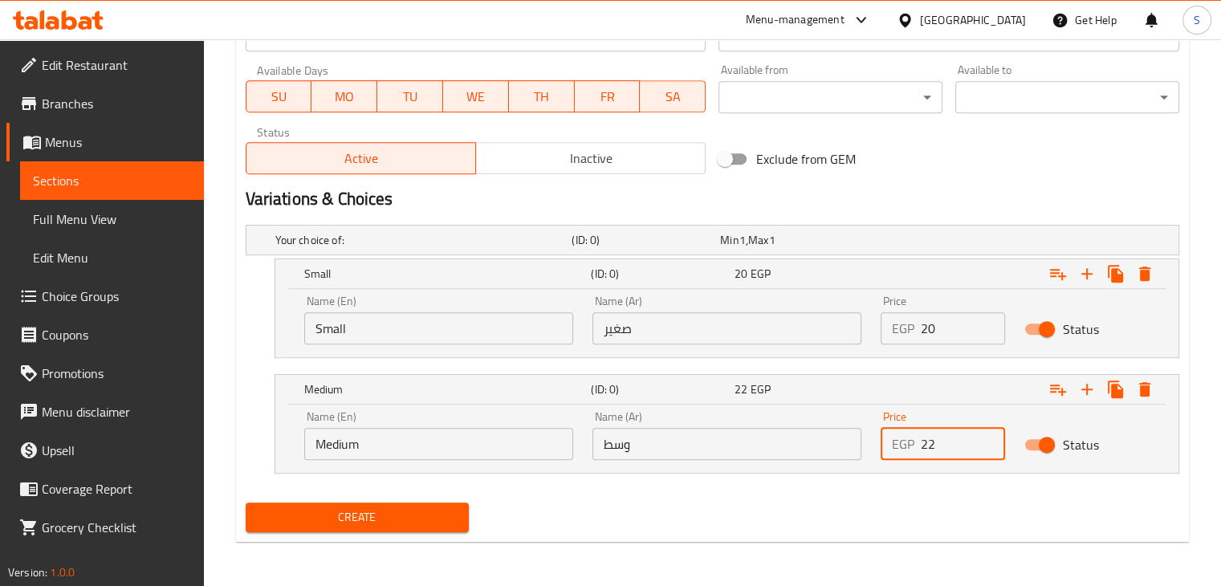
click at [927, 442] on input "22" at bounding box center [963, 444] width 85 height 32
click at [927, 443] on input "22" at bounding box center [963, 444] width 85 height 32
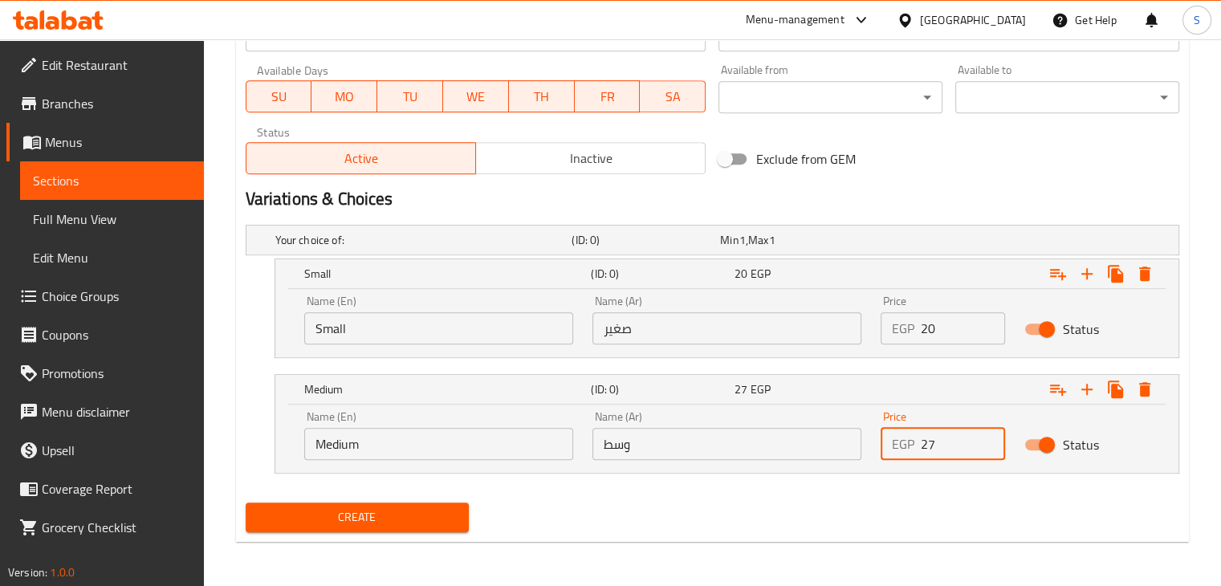
type input "27"
click at [246, 503] on button "Create" at bounding box center [358, 518] width 224 height 30
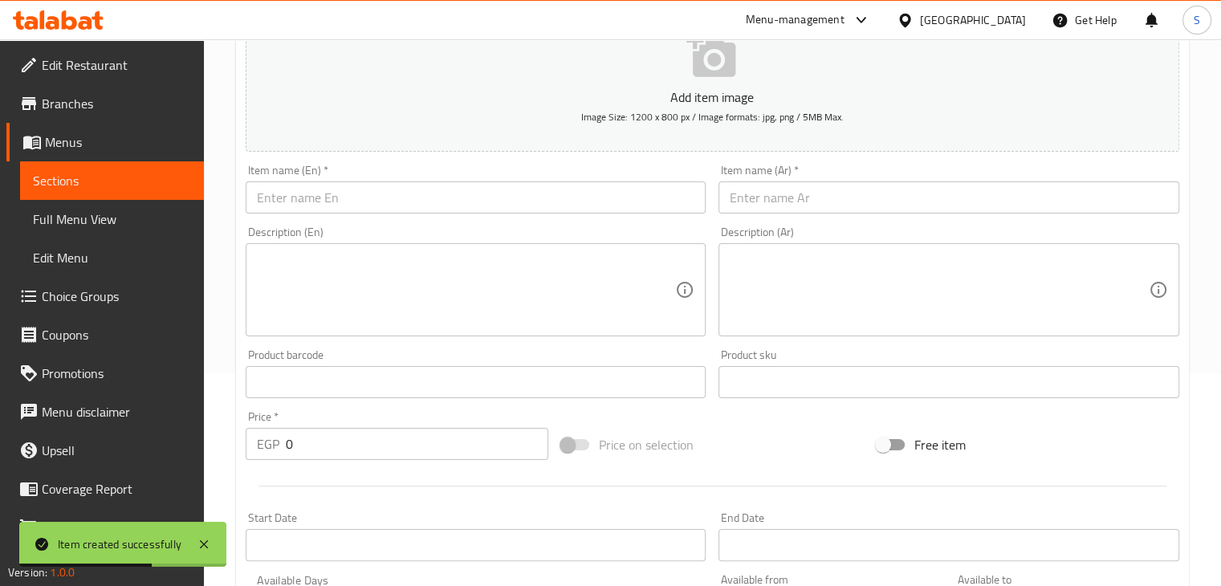
scroll to position [193, 0]
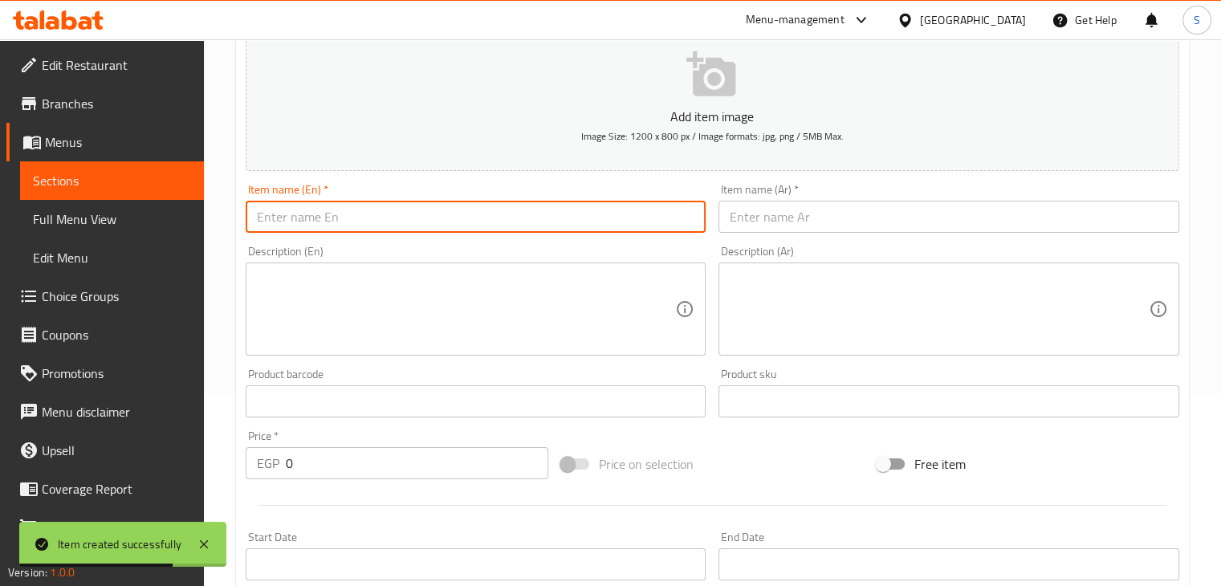
click at [568, 208] on input "text" at bounding box center [476, 217] width 461 height 32
paste input "Baba Ghanoush Box"
type input "Baba Ghanoush Box"
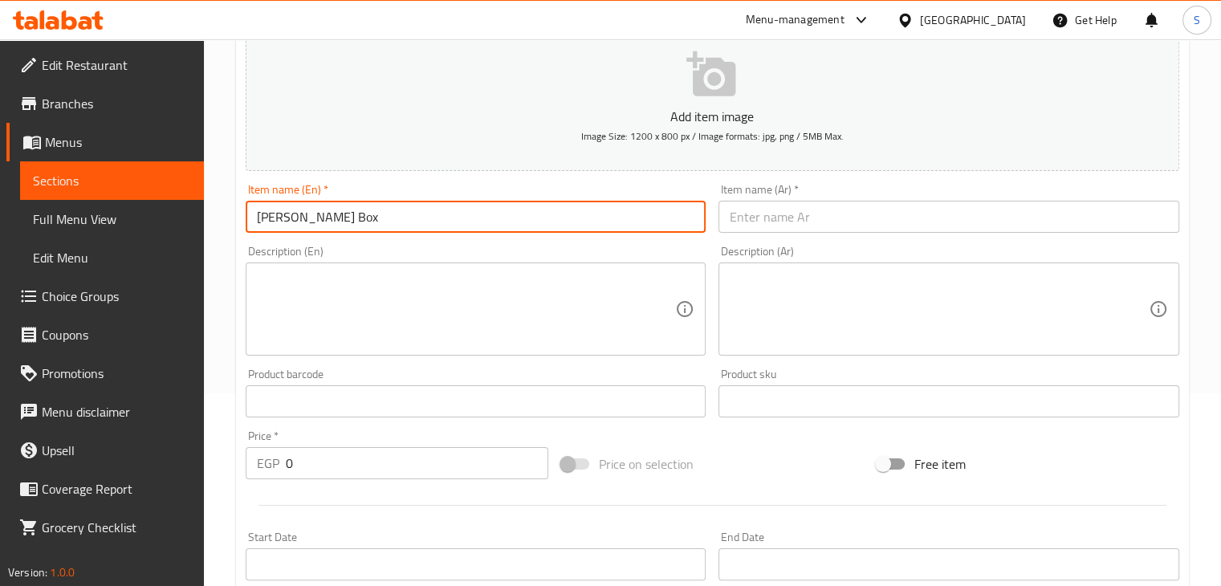
click at [823, 212] on input "text" at bounding box center [949, 217] width 461 height 32
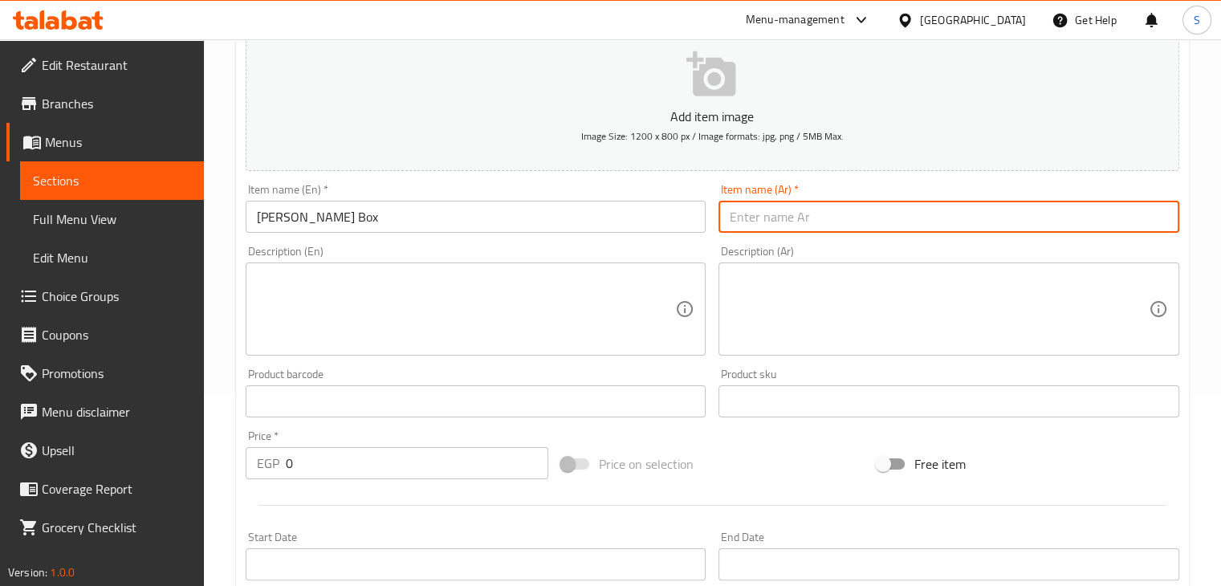
paste input "علبه بابا غنوج"
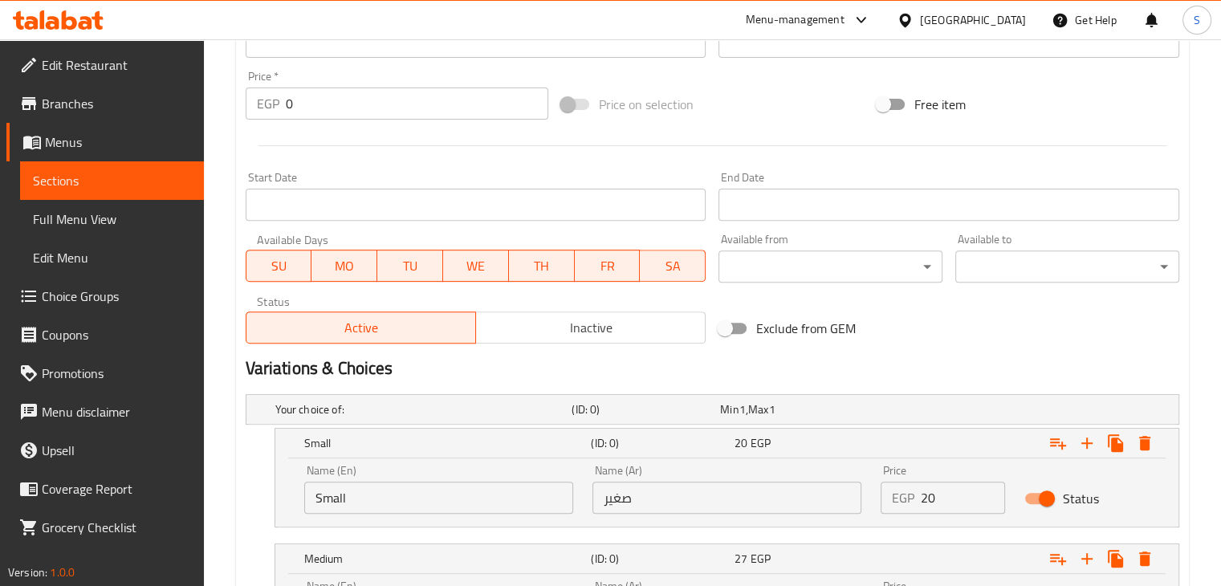
scroll to position [722, 0]
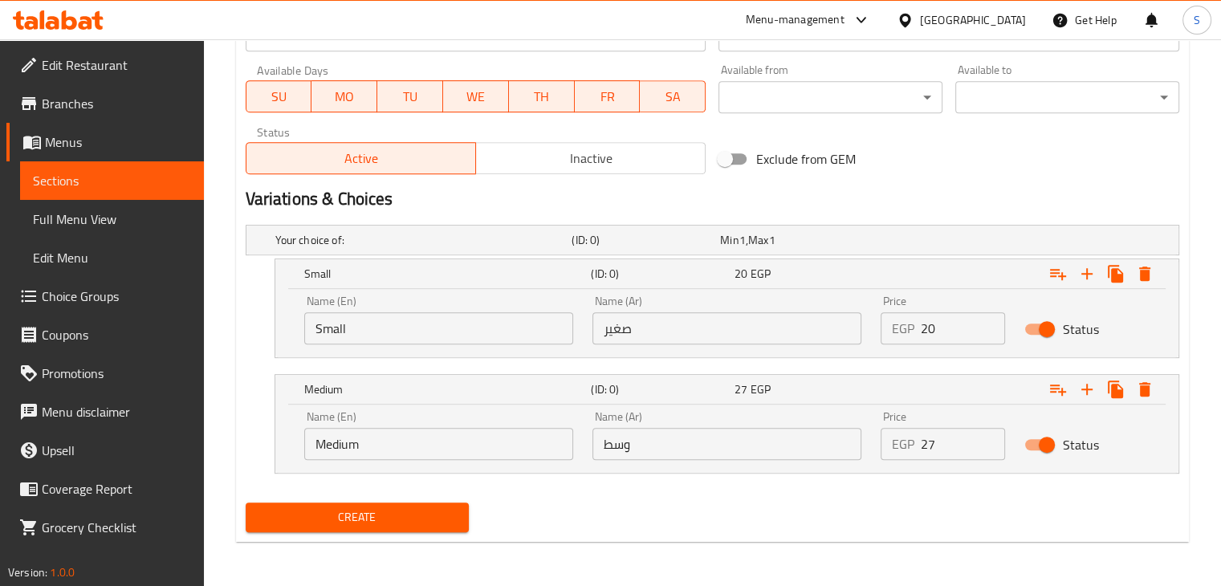
type input "علبه بابا غنوج"
click at [370, 517] on span "Create" at bounding box center [358, 517] width 198 height 20
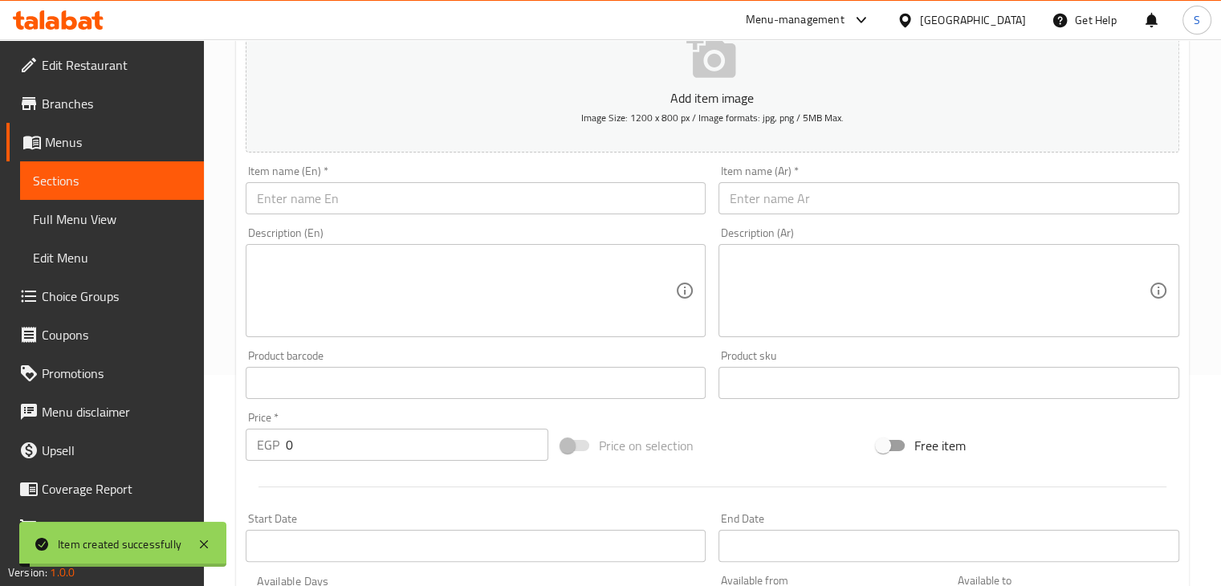
scroll to position [206, 0]
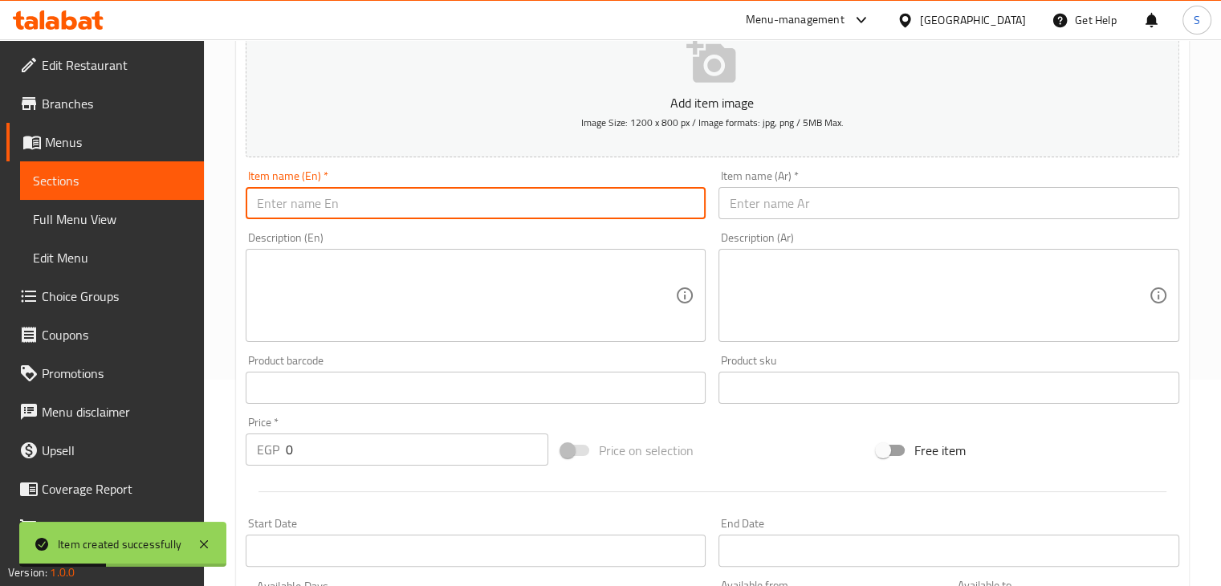
click at [376, 203] on input "text" at bounding box center [476, 203] width 461 height 32
paste input "A box of cheese with tomatoes"
drag, startPoint x: 268, startPoint y: 208, endPoint x: 251, endPoint y: 210, distance: 16.9
click at [251, 210] on input "A box of cheese with tomatoes" at bounding box center [476, 203] width 461 height 32
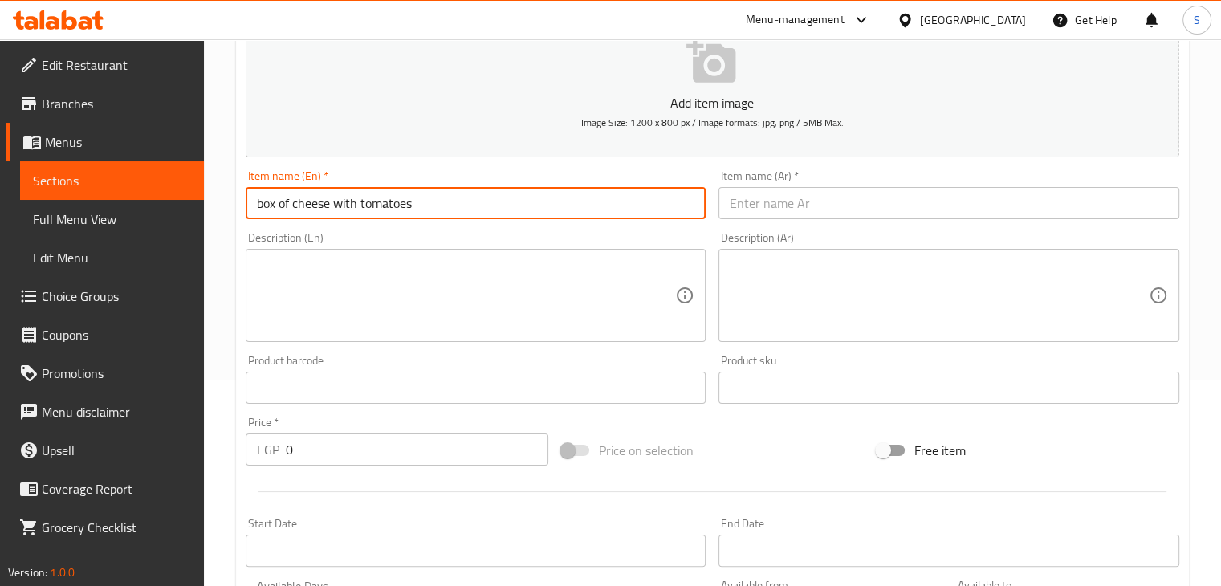
drag, startPoint x: 277, startPoint y: 204, endPoint x: 289, endPoint y: 204, distance: 12.0
click at [289, 204] on input "box of cheese with tomatoes" at bounding box center [476, 203] width 461 height 32
click at [263, 205] on input "box cheese with tomatoes" at bounding box center [476, 203] width 461 height 32
click at [469, 206] on input "Box cheese with tomatoes" at bounding box center [476, 203] width 461 height 32
type input "Box cheese with tomatoes"
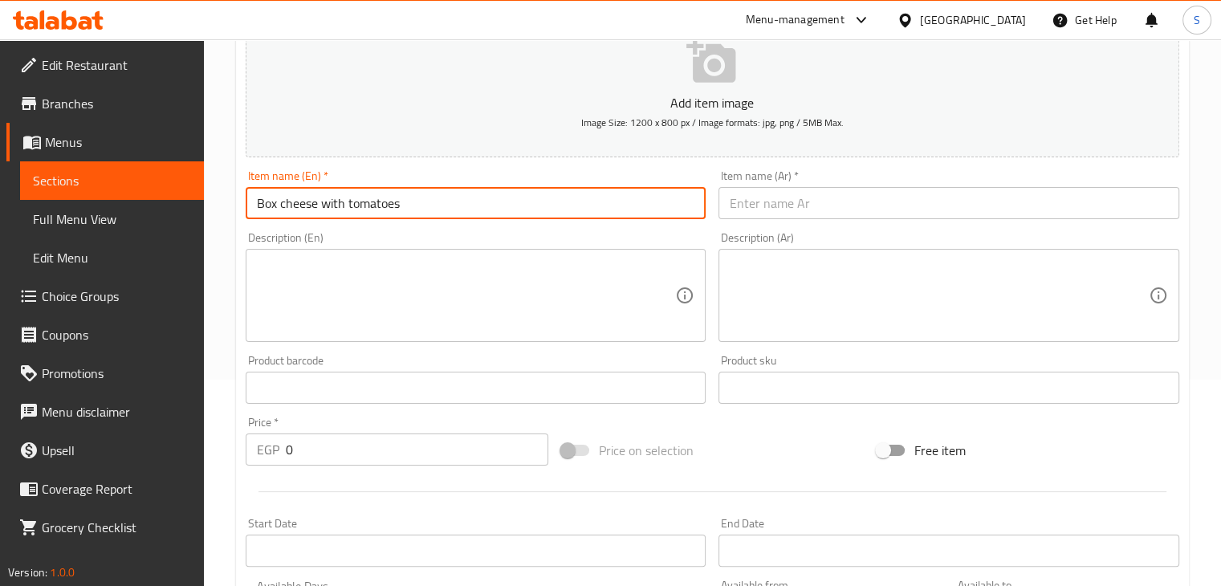
click at [785, 209] on input "text" at bounding box center [949, 203] width 461 height 32
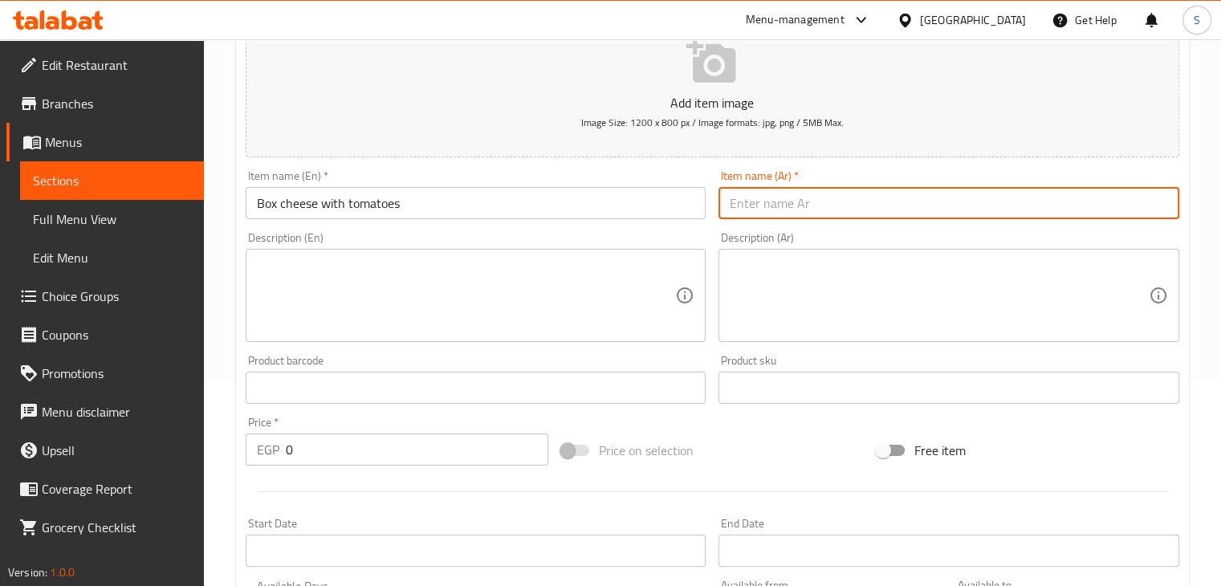
paste input "علبه جبنه بالطماطم"
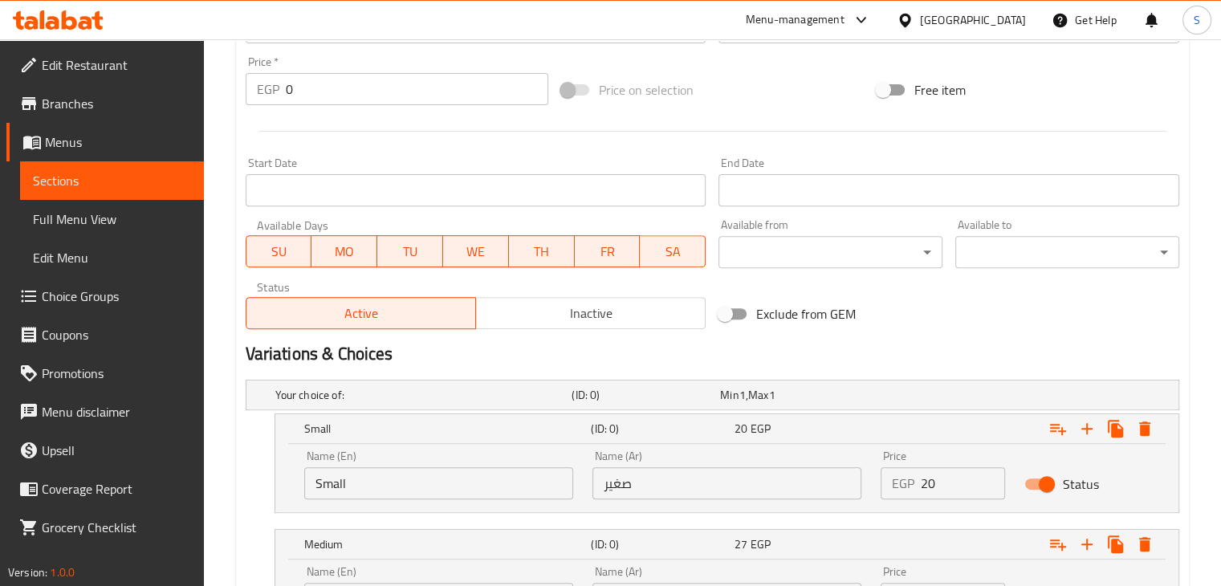
scroll to position [674, 0]
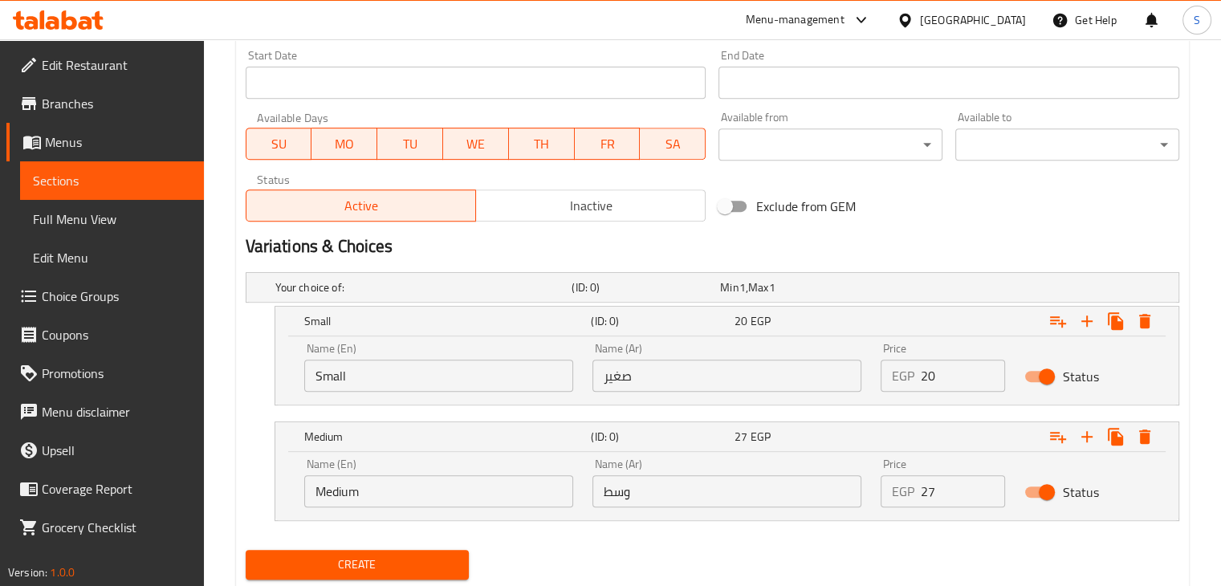
type input "علبه جبنه بالطماطم"
click at [246, 550] on button "Create" at bounding box center [358, 565] width 224 height 30
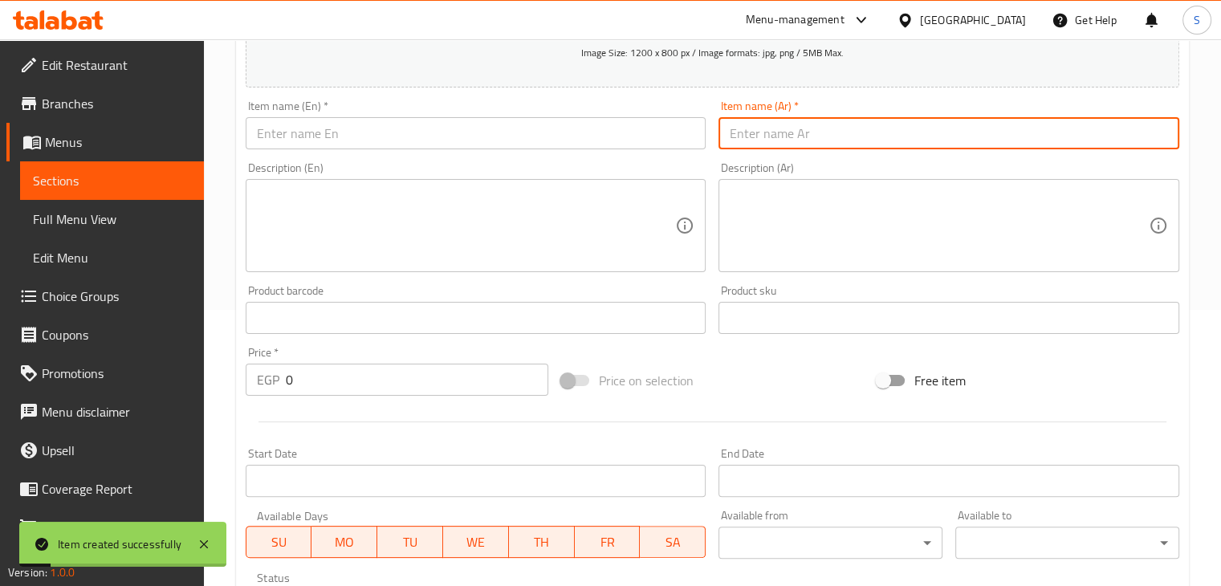
scroll to position [273, 0]
click at [480, 141] on input "text" at bounding box center [476, 136] width 461 height 32
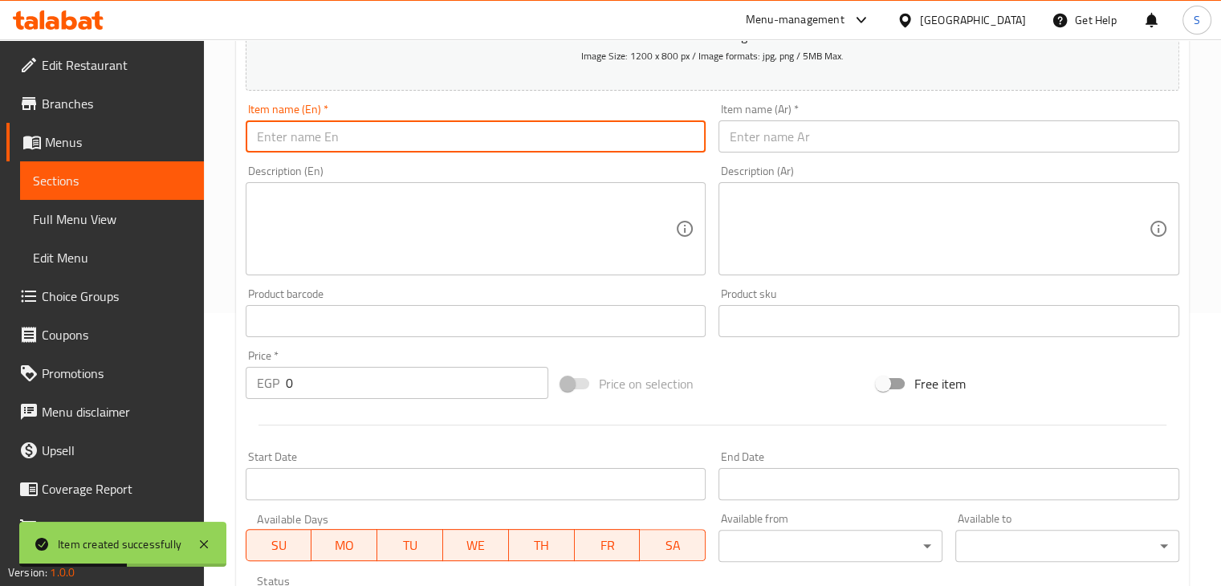
paste input "Pickle box"
type input "Pickle box"
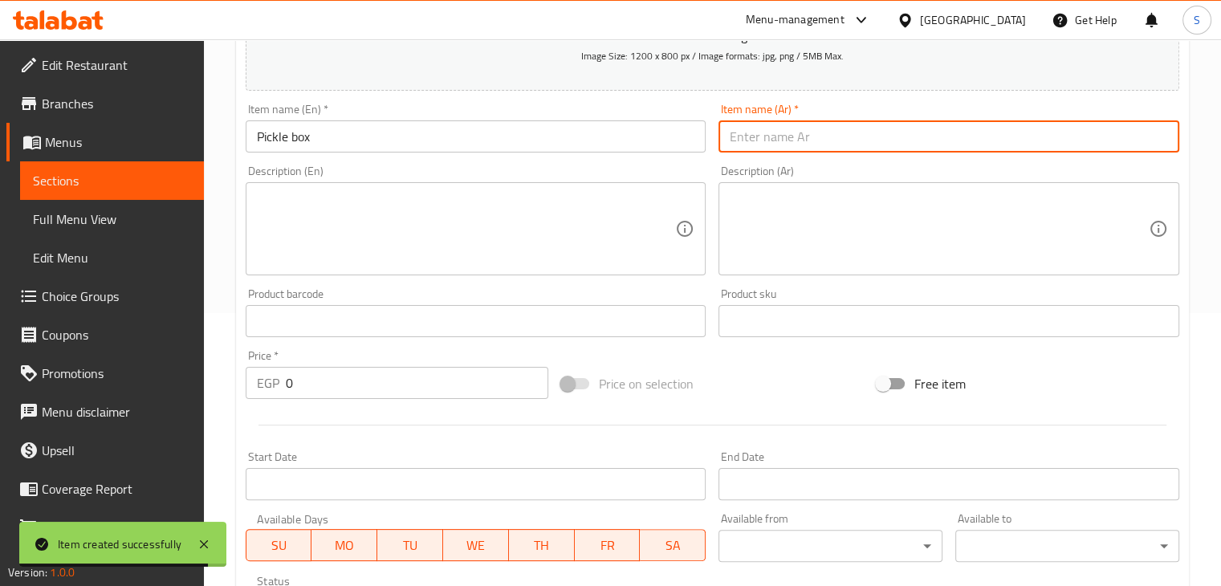
click at [761, 140] on input "text" at bounding box center [949, 136] width 461 height 32
paste input "علبه مخلل"
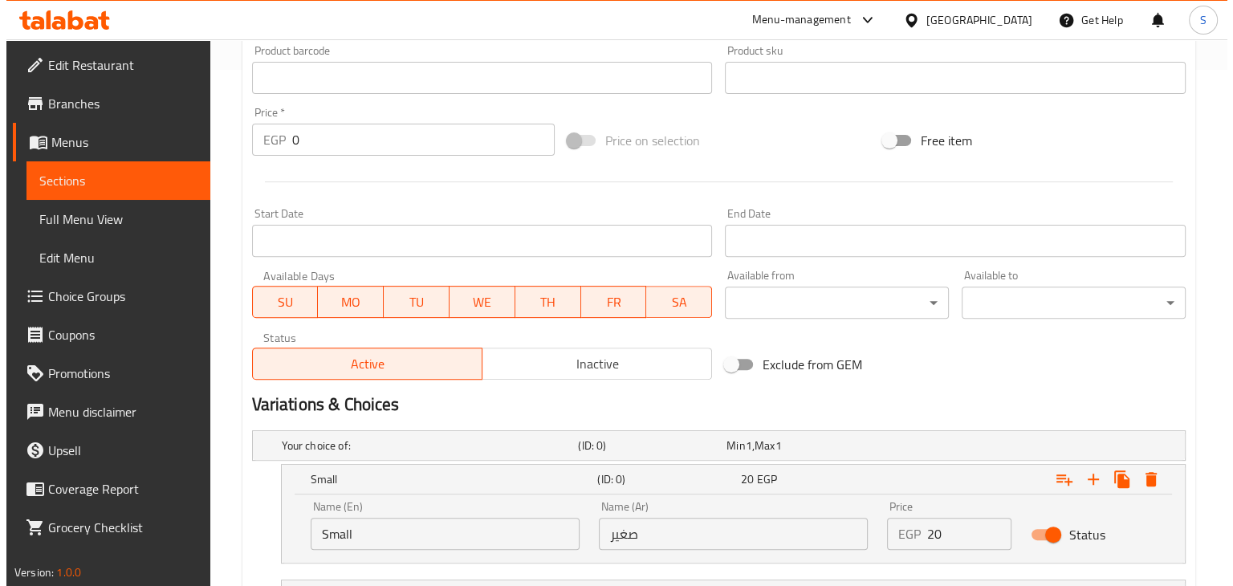
scroll to position [564, 0]
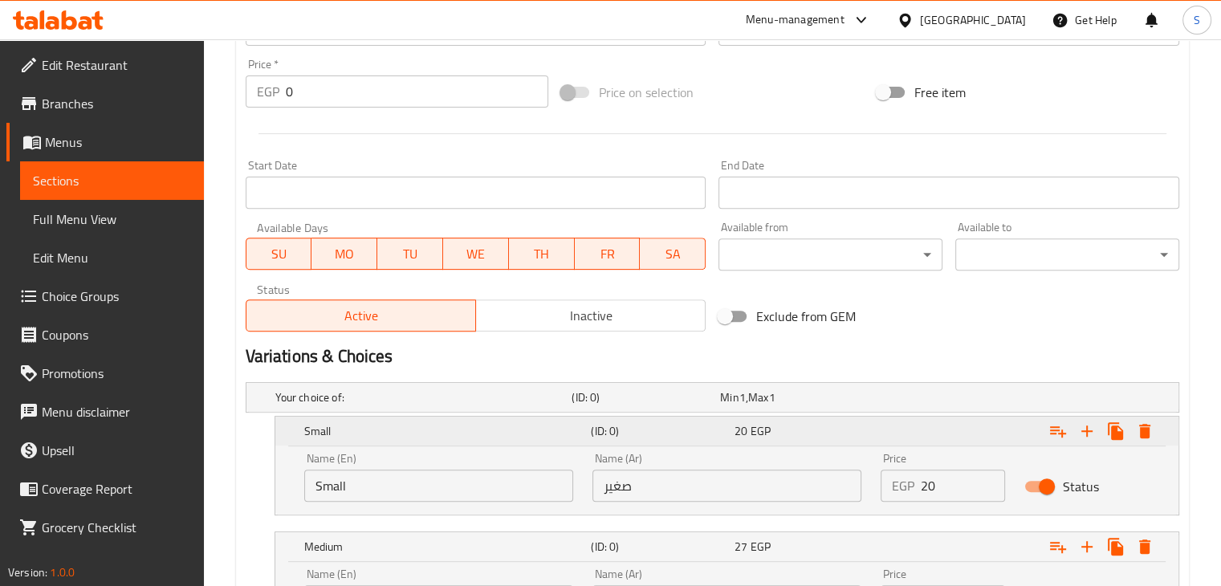
type input "علبه مخلل"
click at [1138, 436] on icon "Expand" at bounding box center [1144, 431] width 19 height 19
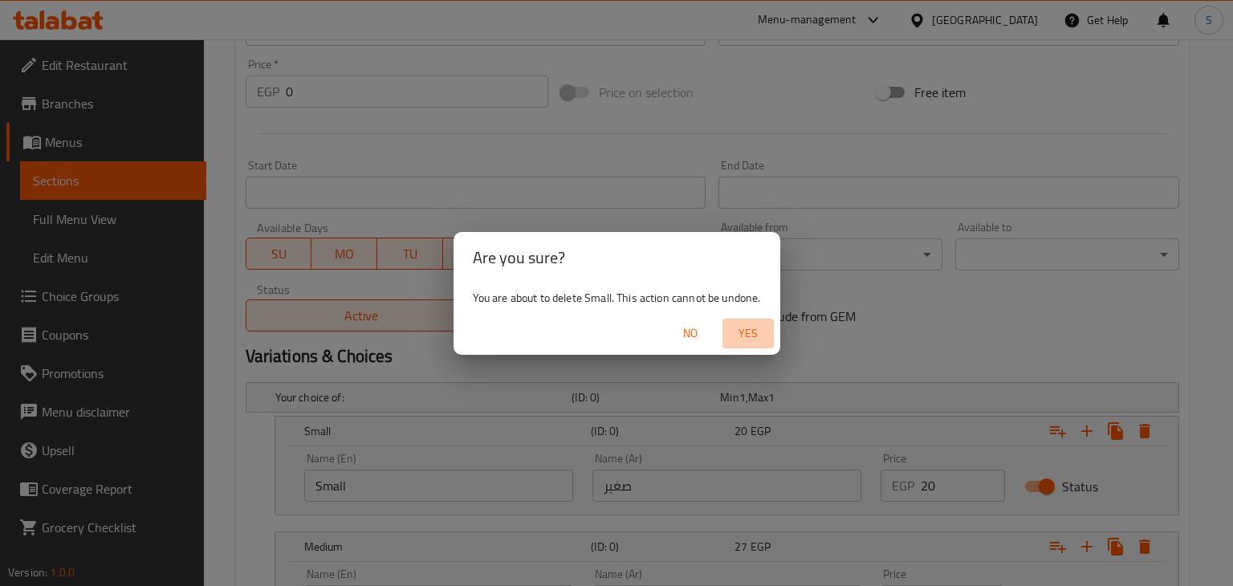
click at [752, 338] on span "Yes" at bounding box center [748, 334] width 39 height 20
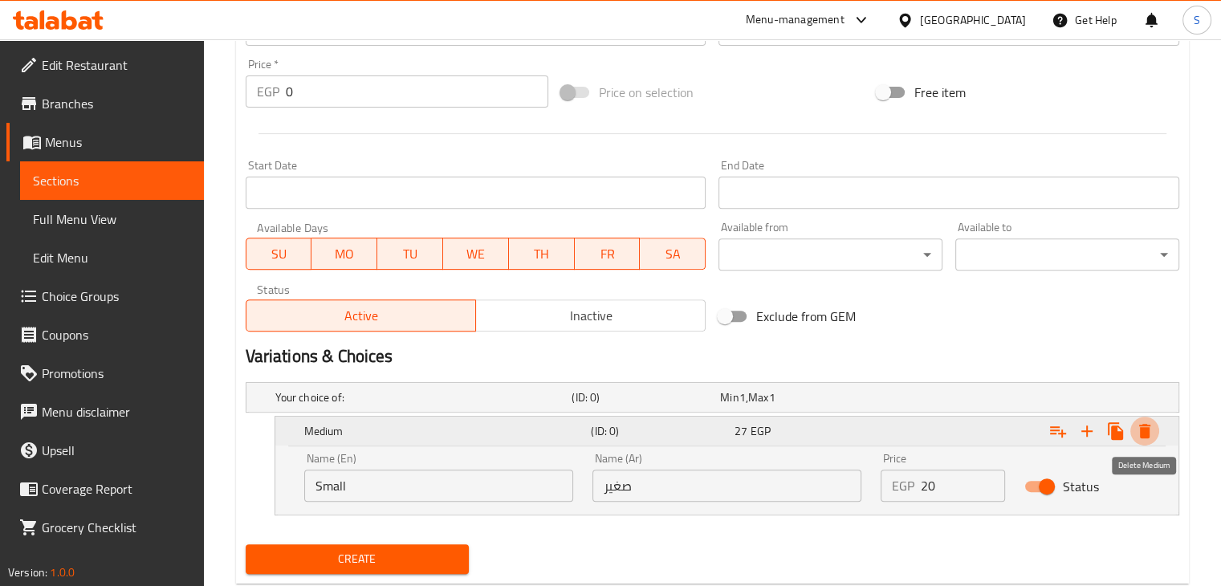
click at [1140, 428] on icon "Expand" at bounding box center [1144, 431] width 11 height 14
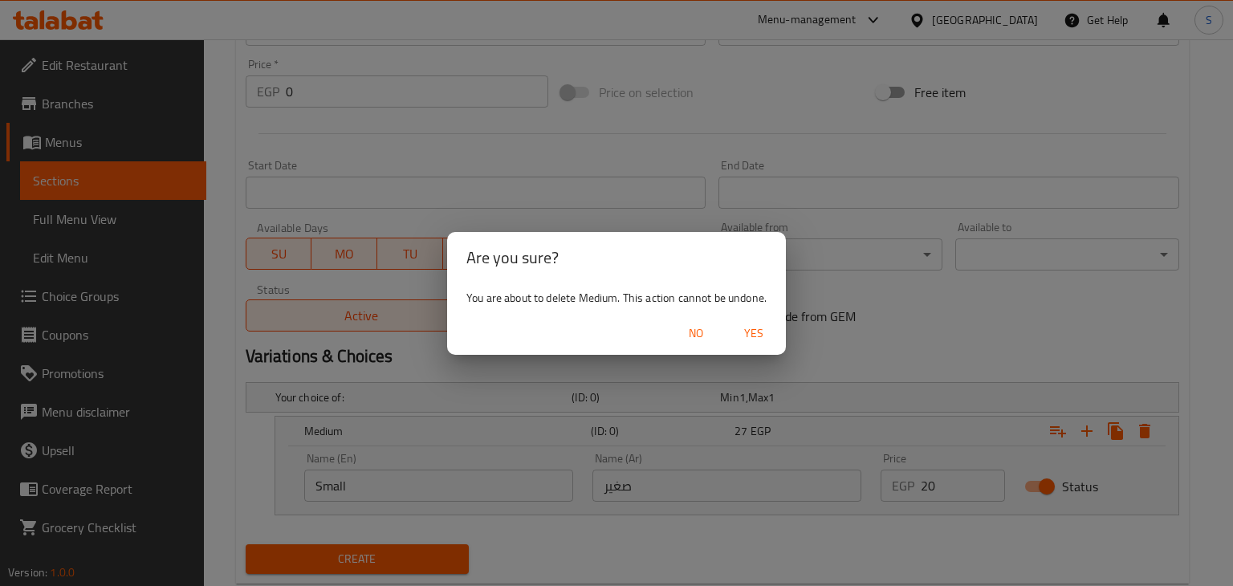
click at [764, 336] on span "Yes" at bounding box center [754, 334] width 39 height 20
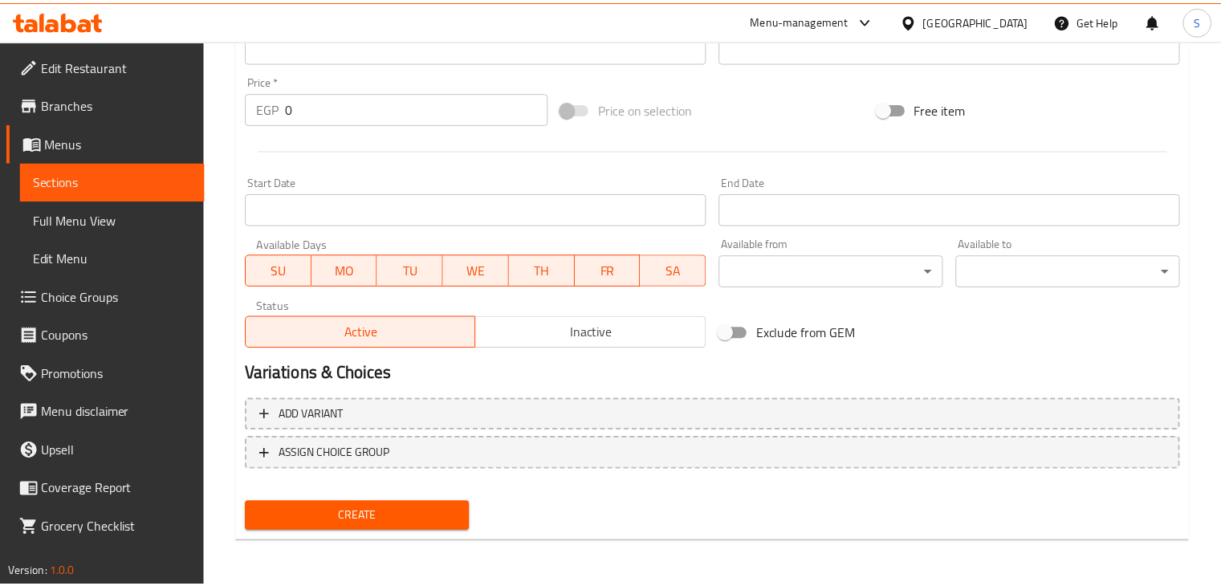
scroll to position [548, 0]
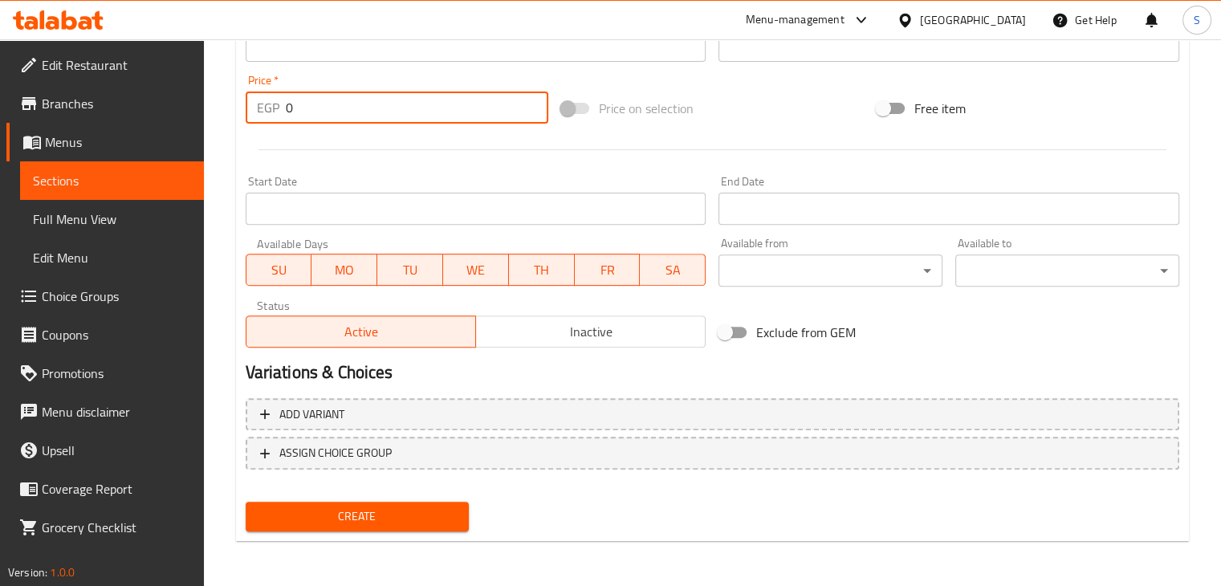
click at [291, 110] on input "0" at bounding box center [417, 108] width 263 height 32
type input "15"
click at [246, 502] on button "Create" at bounding box center [358, 517] width 224 height 30
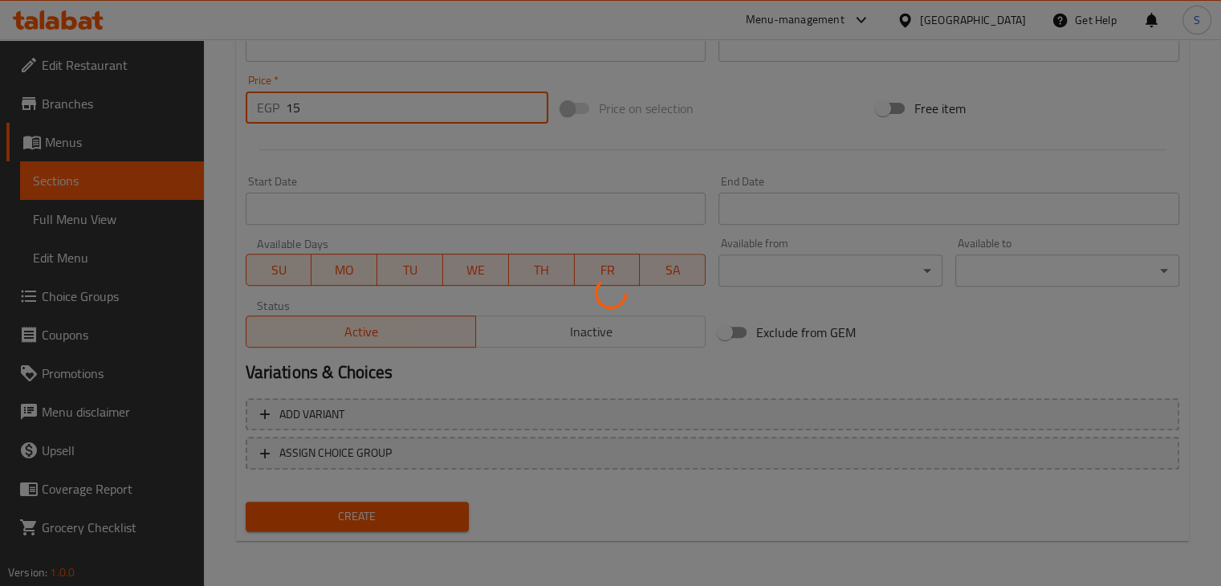
type input "0"
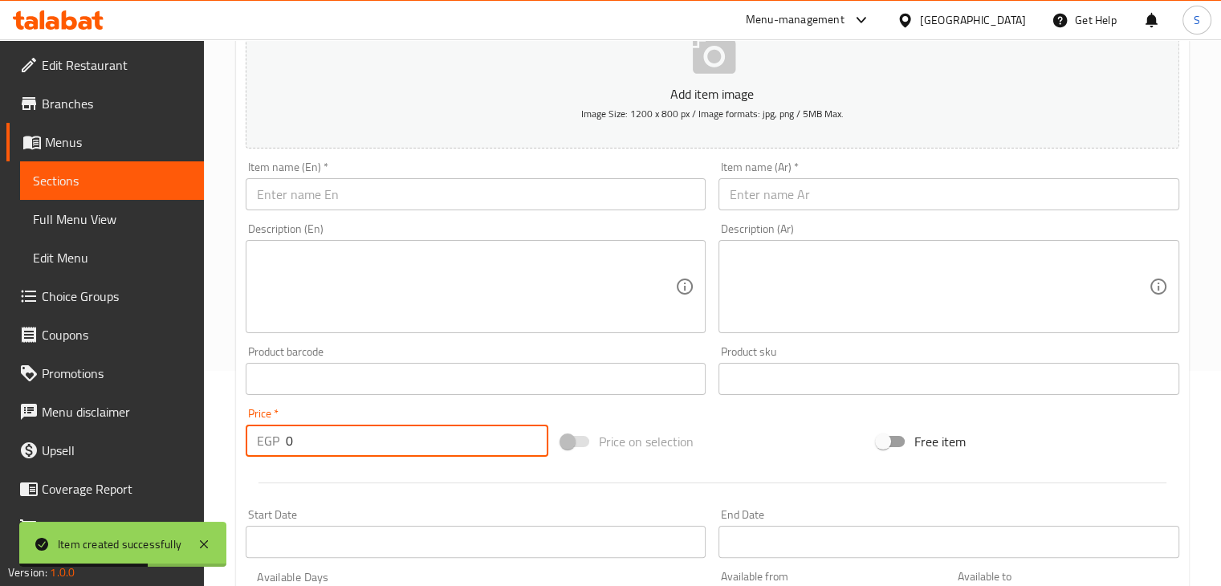
scroll to position [214, 0]
click at [515, 198] on input "text" at bounding box center [476, 195] width 461 height 32
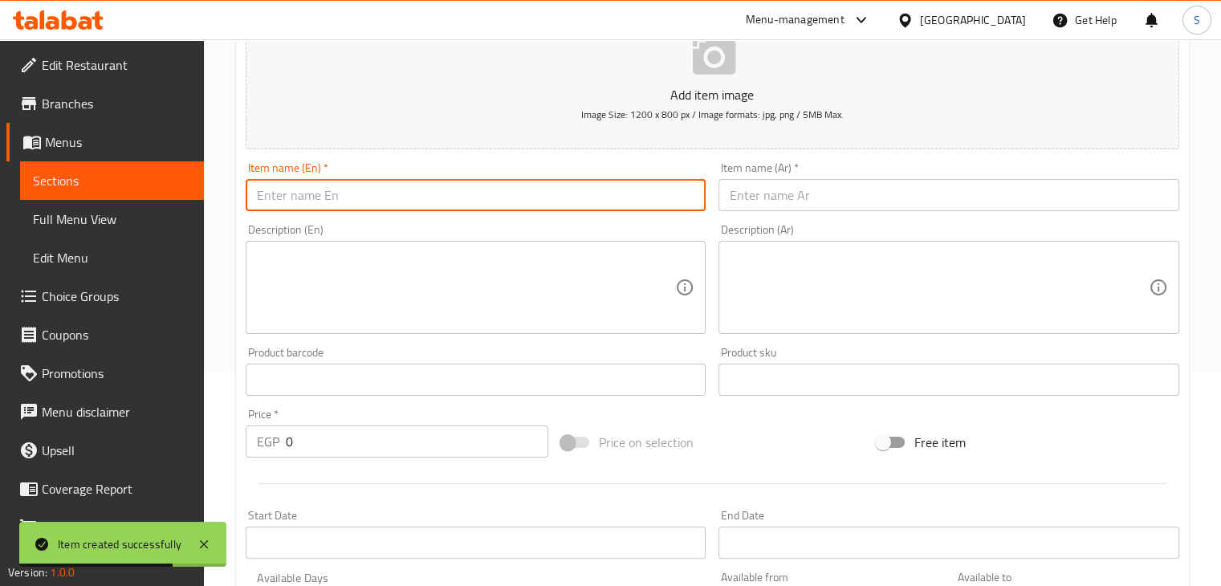
paste input "A box of pickled tomatoes"
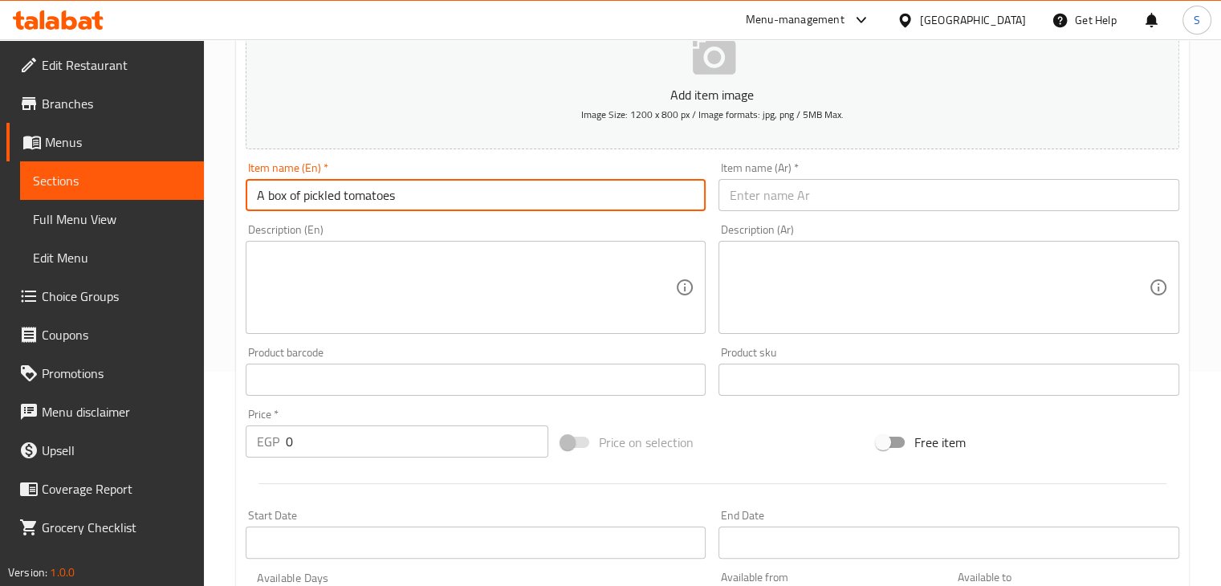
drag, startPoint x: 299, startPoint y: 198, endPoint x: 287, endPoint y: 200, distance: 13.1
click at [287, 200] on input "A box of pickled tomatoes" at bounding box center [476, 195] width 461 height 32
drag, startPoint x: 267, startPoint y: 194, endPoint x: 242, endPoint y: 197, distance: 24.2
click at [242, 197] on div "Item name (En)   * A box pickled tomatoes Item name (En) *" at bounding box center [476, 187] width 474 height 62
click at [263, 197] on input "box pickled tomatoes" at bounding box center [476, 195] width 461 height 32
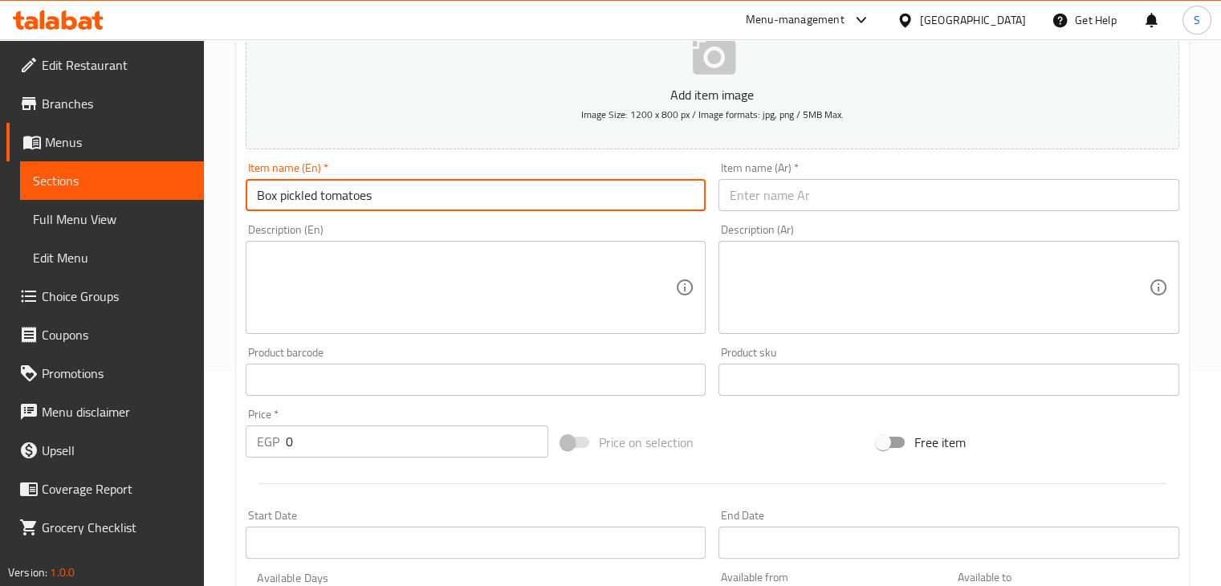
type input "Box pickled tomatoes"
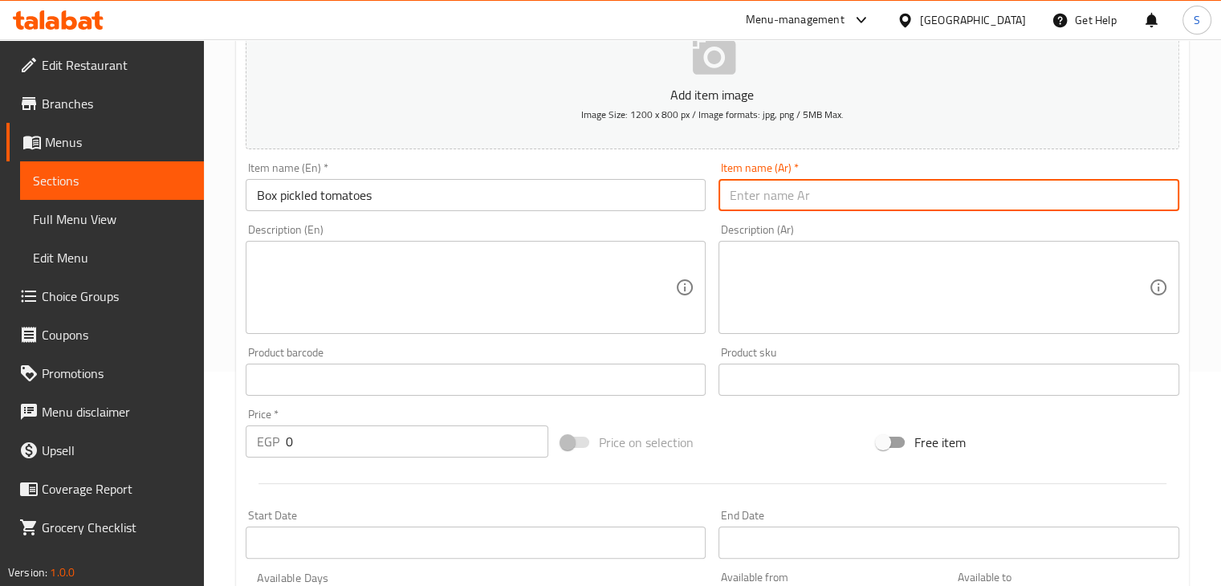
click at [756, 182] on input "text" at bounding box center [949, 195] width 461 height 32
paste input "علبه طماطم مخلله"
type input "علبه طماطم مخلله"
click at [312, 445] on input "0" at bounding box center [417, 442] width 263 height 32
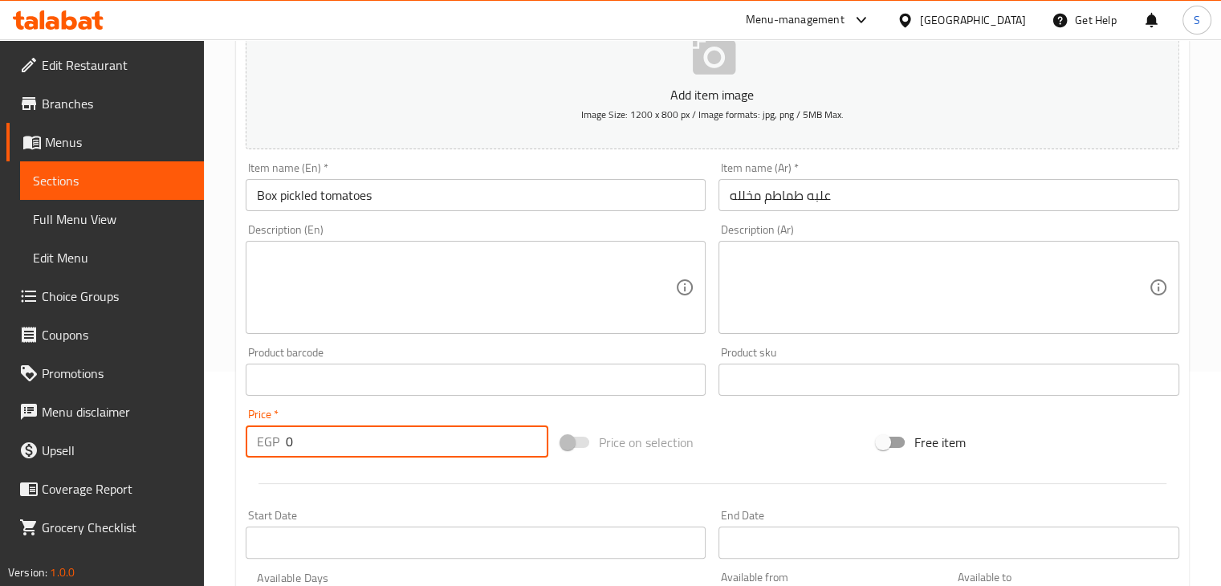
click at [312, 445] on input "0" at bounding box center [417, 442] width 263 height 32
type input "15"
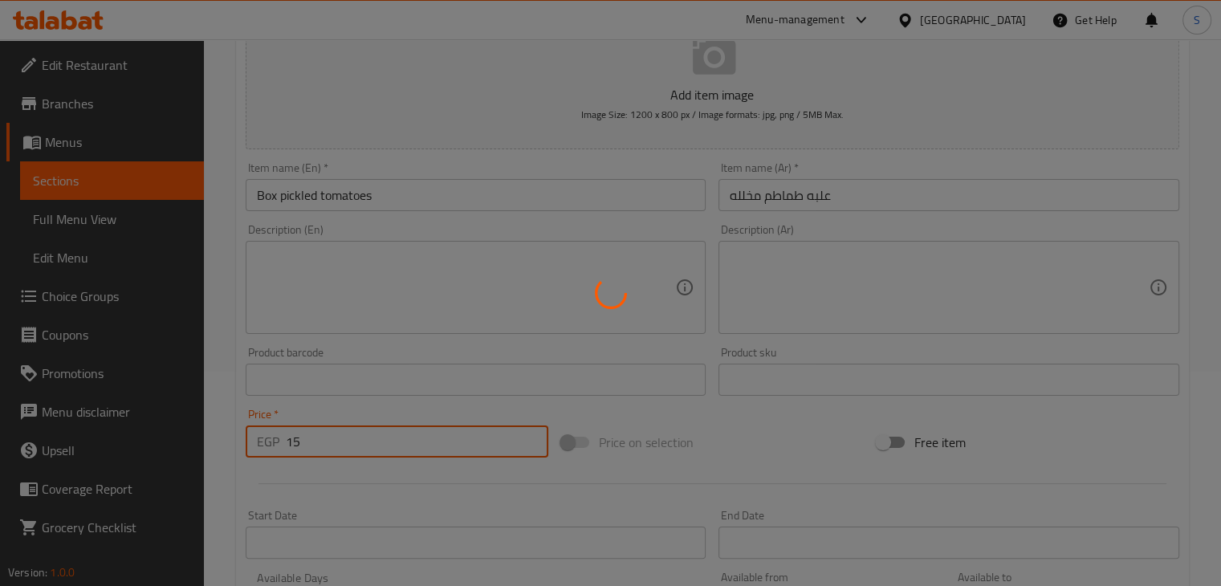
type input "0"
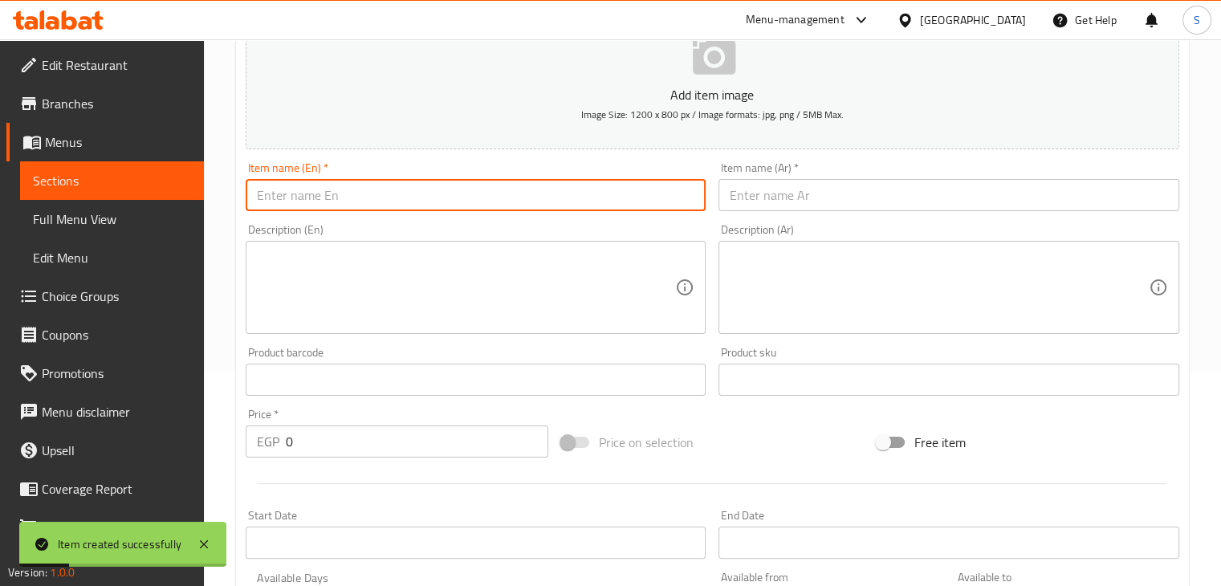
click at [399, 189] on input "text" at bounding box center [476, 195] width 461 height 32
paste input "Ta'ameya dough box"
type input "Ta'ameya dough box"
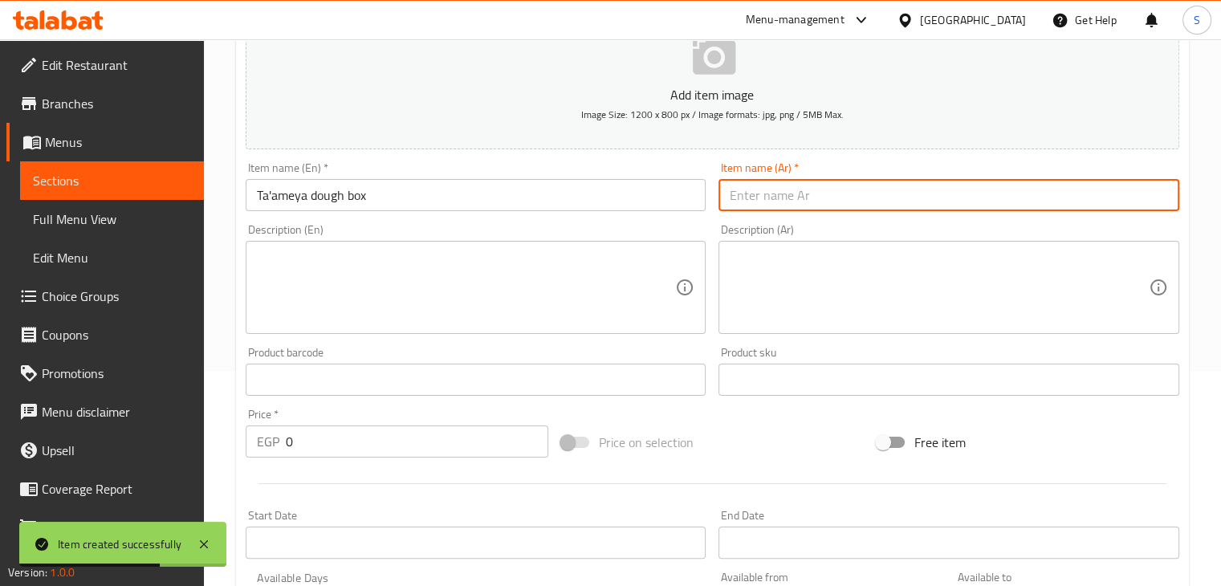
click at [777, 195] on input "text" at bounding box center [949, 195] width 461 height 32
paste input "علبه عجينه طعميه"
type input "علبه عجينه طعميه"
click at [318, 447] on input "0" at bounding box center [417, 442] width 263 height 32
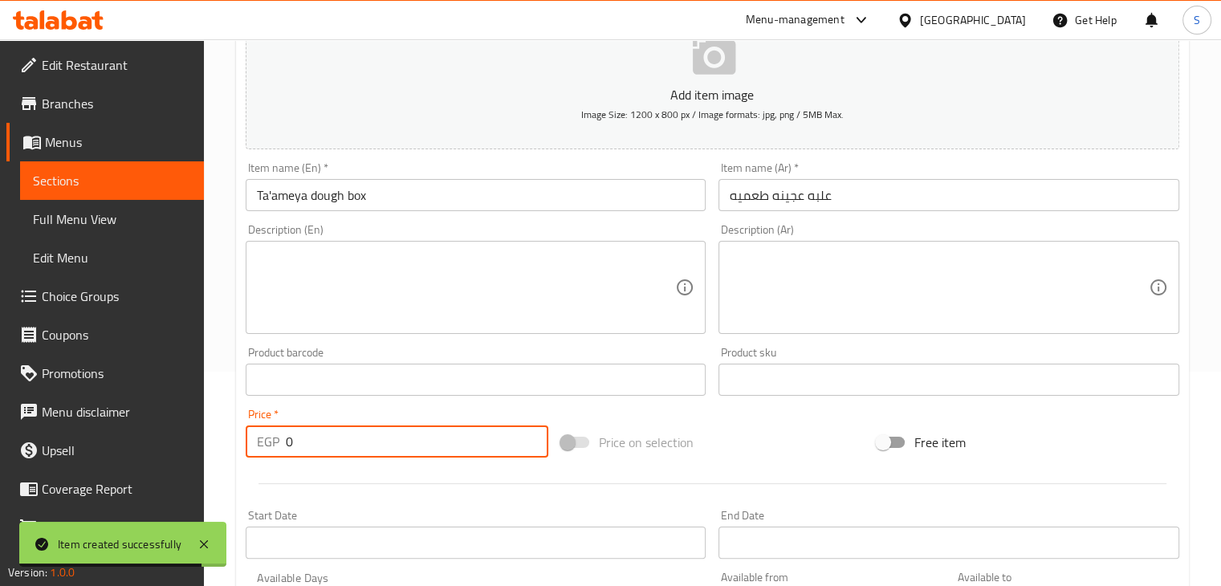
click at [318, 447] on input "0" at bounding box center [417, 442] width 263 height 32
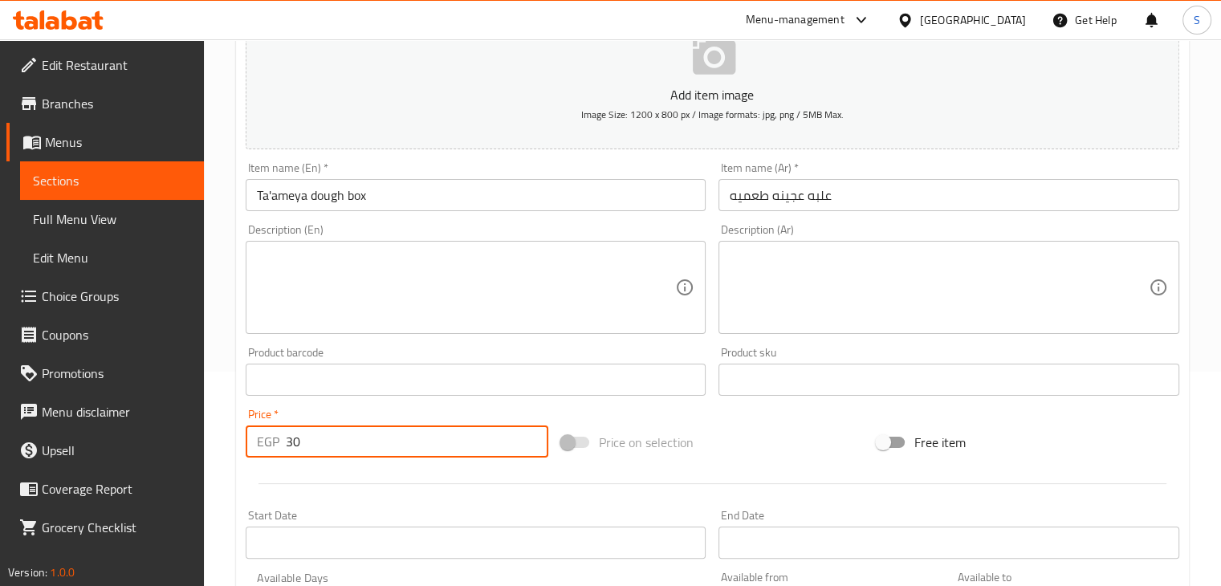
type input "30"
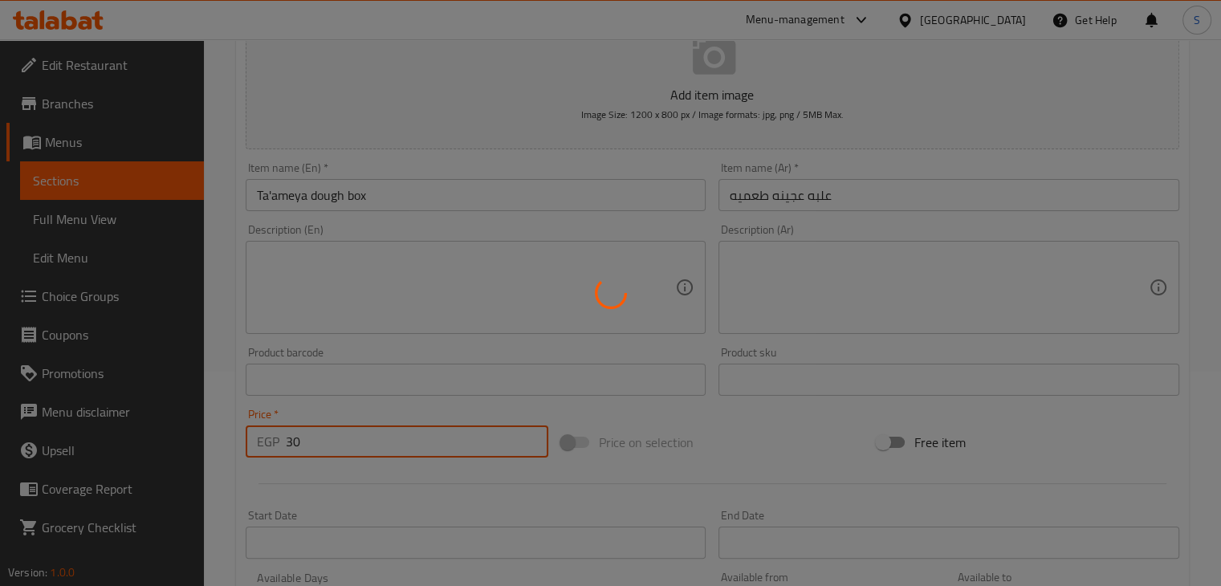
type input "0"
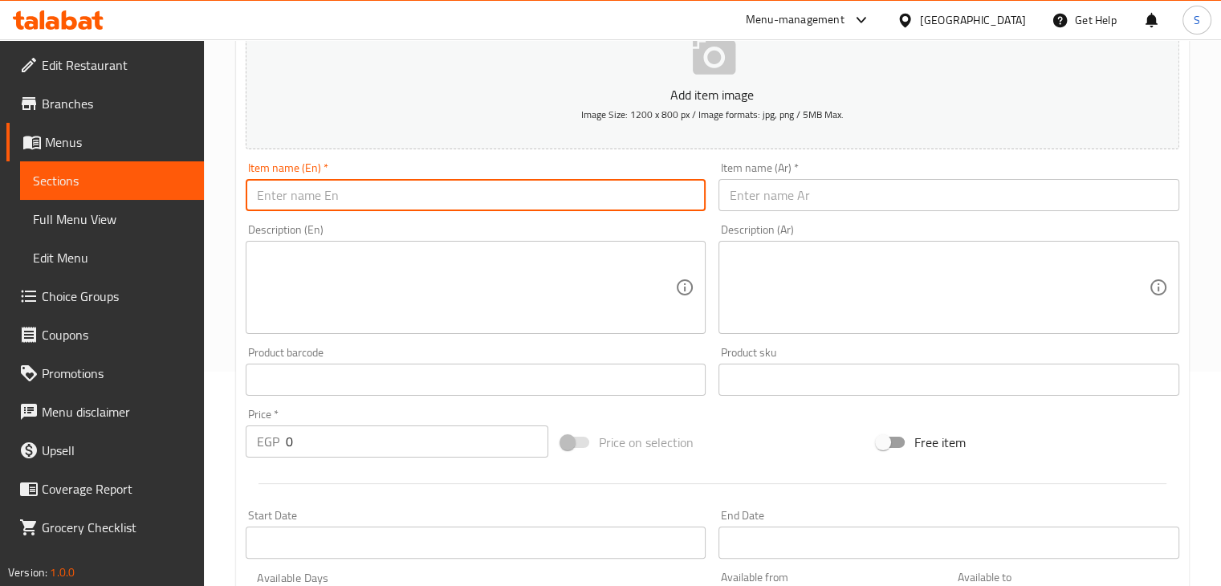
click at [426, 190] on input "text" at bounding box center [476, 195] width 461 height 32
paste input "Egg"
type input "Egg"
click at [767, 189] on input "text" at bounding box center [949, 195] width 461 height 32
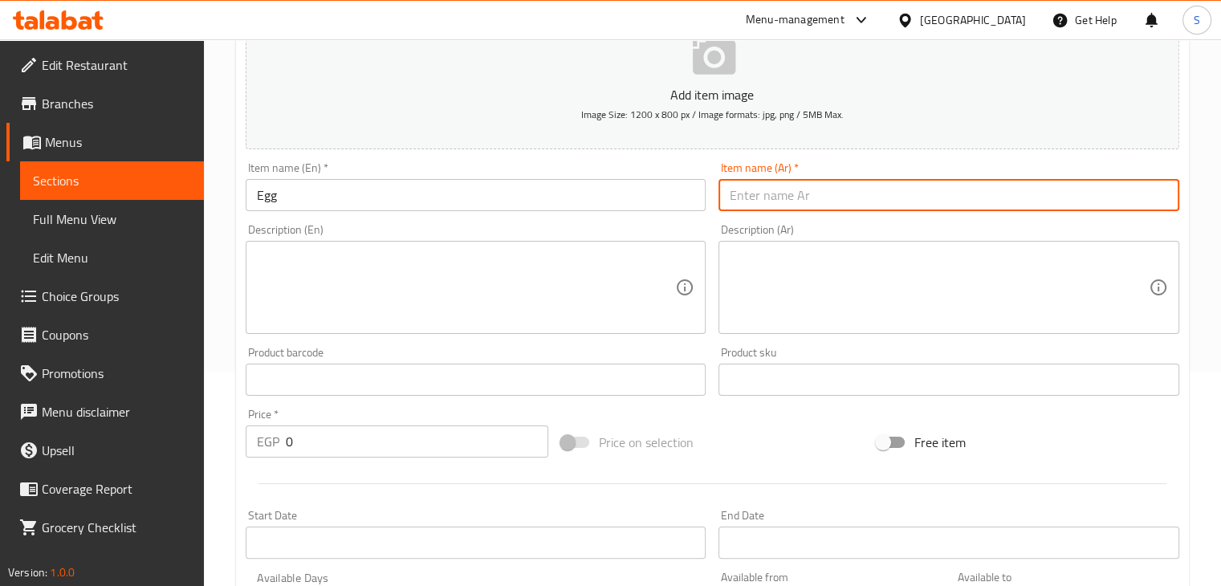
paste input "بيضه"
type input "بيضه"
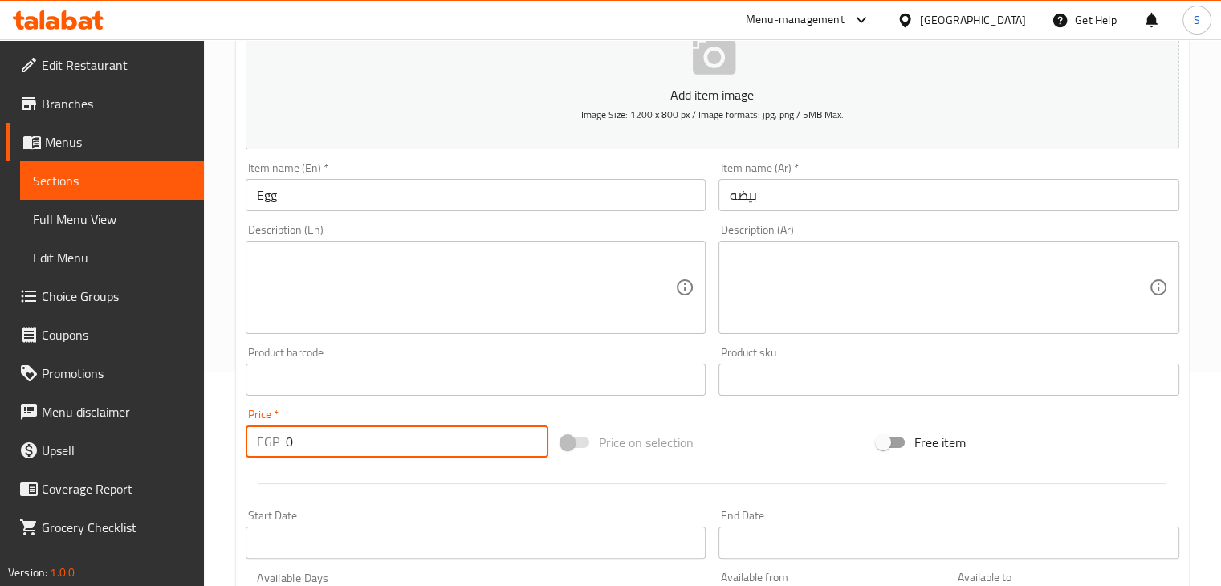
click at [291, 434] on input "0" at bounding box center [417, 442] width 263 height 32
type input "10"
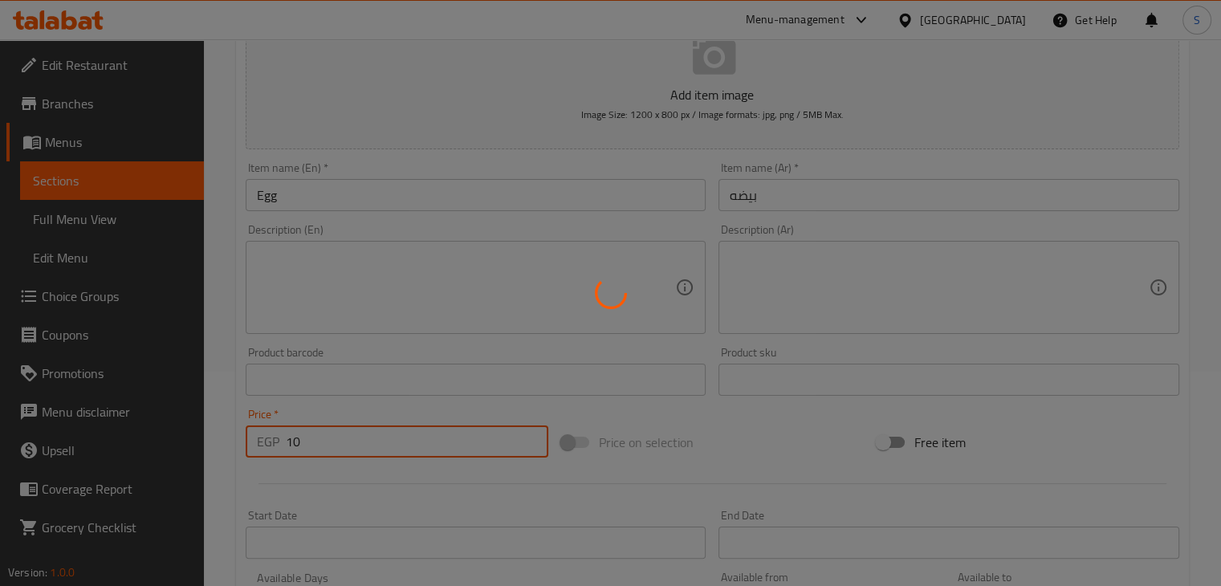
type input "0"
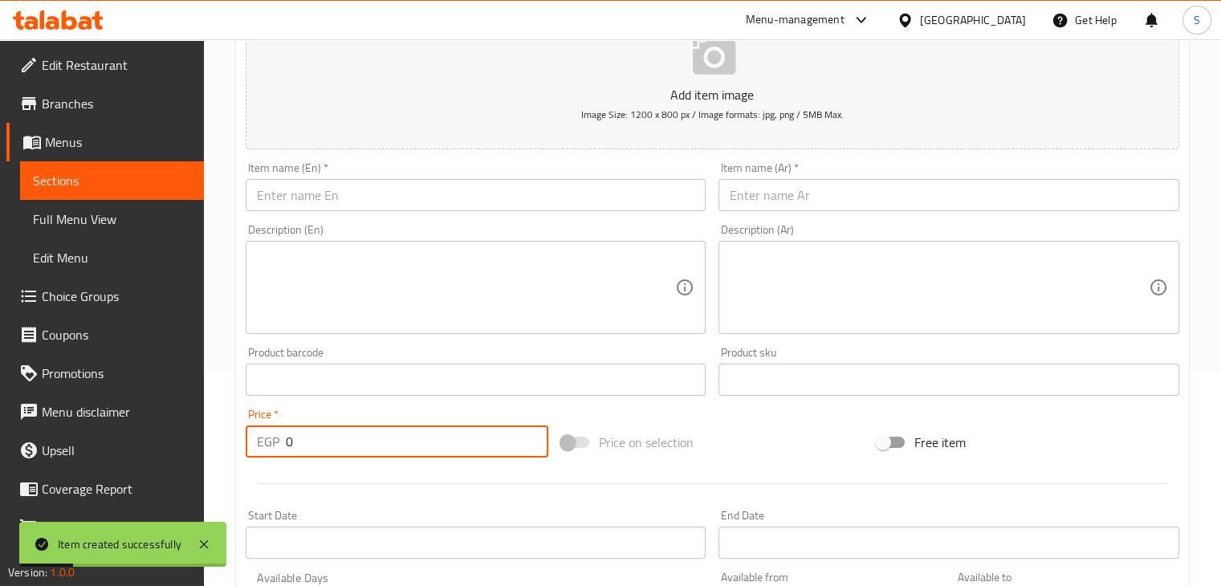
click at [327, 199] on input "text" at bounding box center [476, 195] width 461 height 32
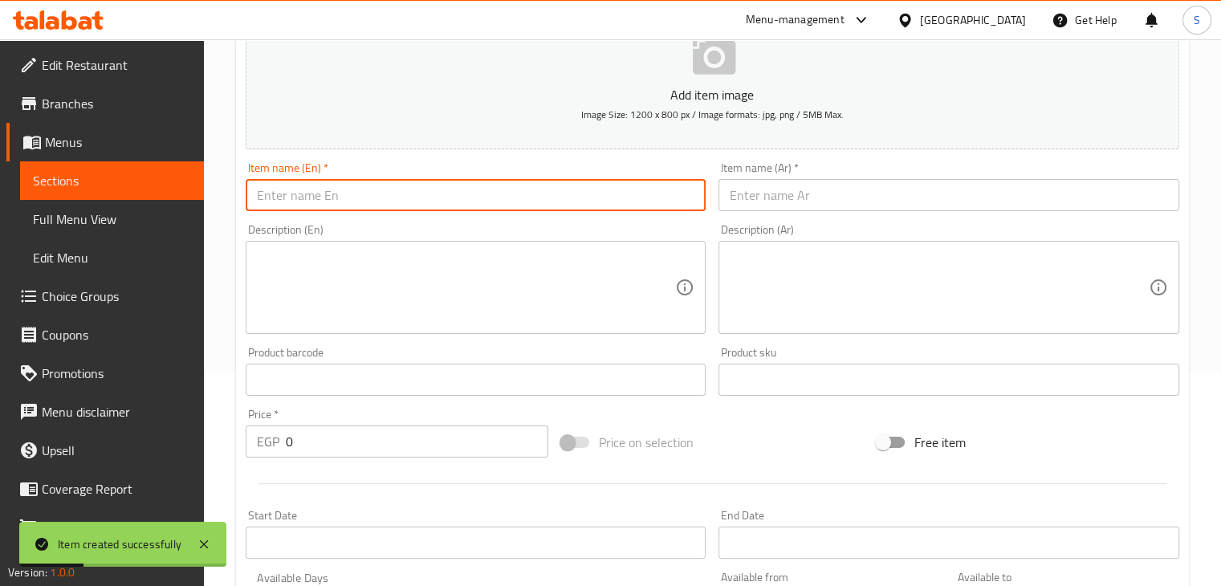
paste input "A packet of potato fingers"
drag, startPoint x: 318, startPoint y: 199, endPoint x: 299, endPoint y: 201, distance: 19.3
click at [299, 201] on input "A packet of potato fingers" at bounding box center [476, 195] width 461 height 32
click at [302, 201] on input "A packet of potato fingers" at bounding box center [476, 195] width 461 height 32
drag, startPoint x: 302, startPoint y: 201, endPoint x: 316, endPoint y: 201, distance: 13.6
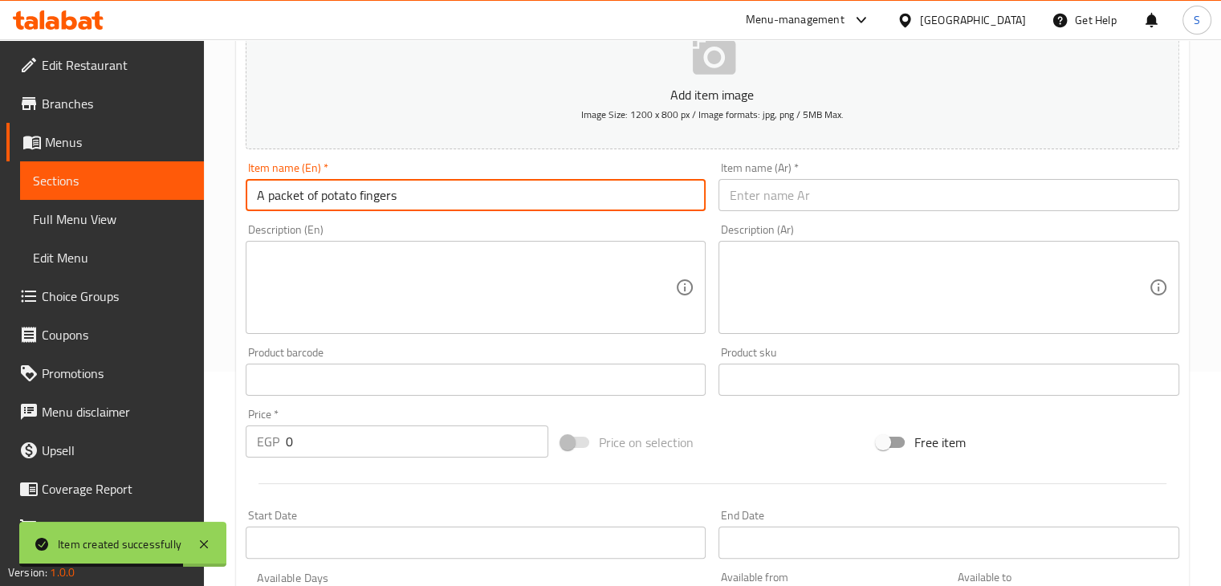
click at [316, 201] on input "A packet of potato fingers" at bounding box center [476, 195] width 461 height 32
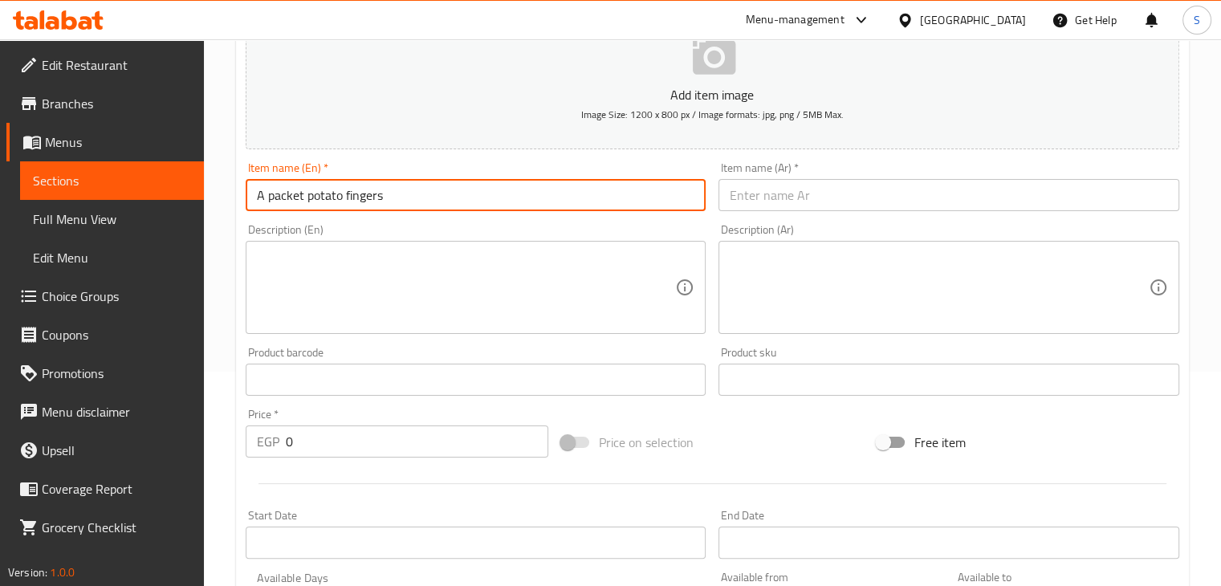
drag, startPoint x: 266, startPoint y: 200, endPoint x: 245, endPoint y: 200, distance: 20.9
click at [246, 200] on input "A packet potato fingers" at bounding box center [476, 195] width 461 height 32
click at [262, 200] on input "packet potato fingers" at bounding box center [476, 195] width 461 height 32
type input "Packet potato fingers"
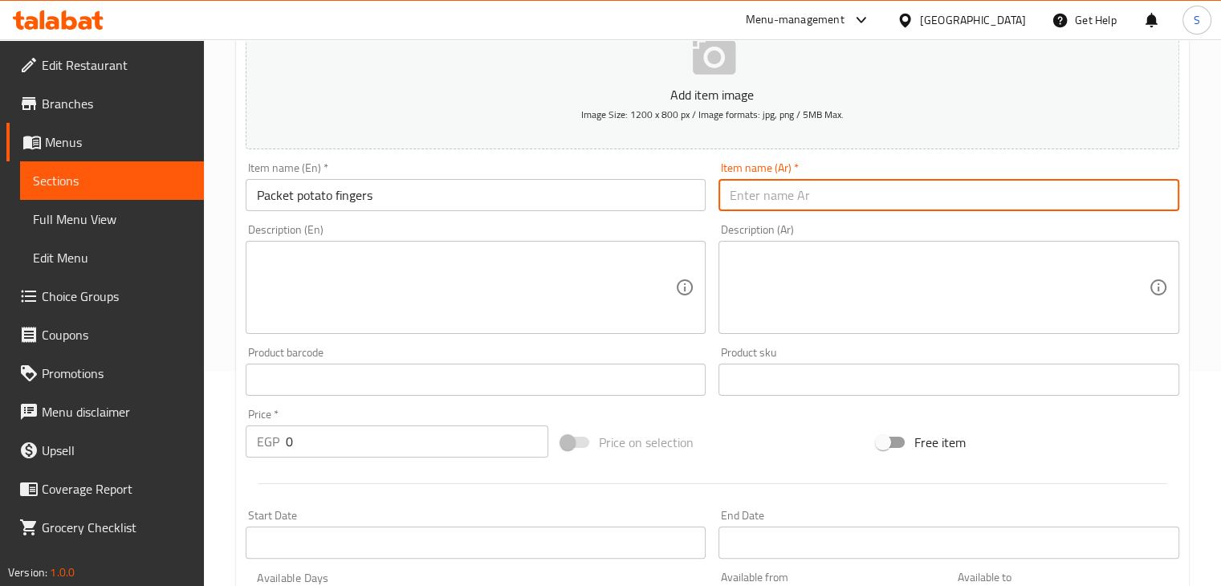
click at [738, 197] on input "text" at bounding box center [949, 195] width 461 height 32
paste input "باكيت بطاطس صوابع"
type input "باكيت بطاطس صوابع"
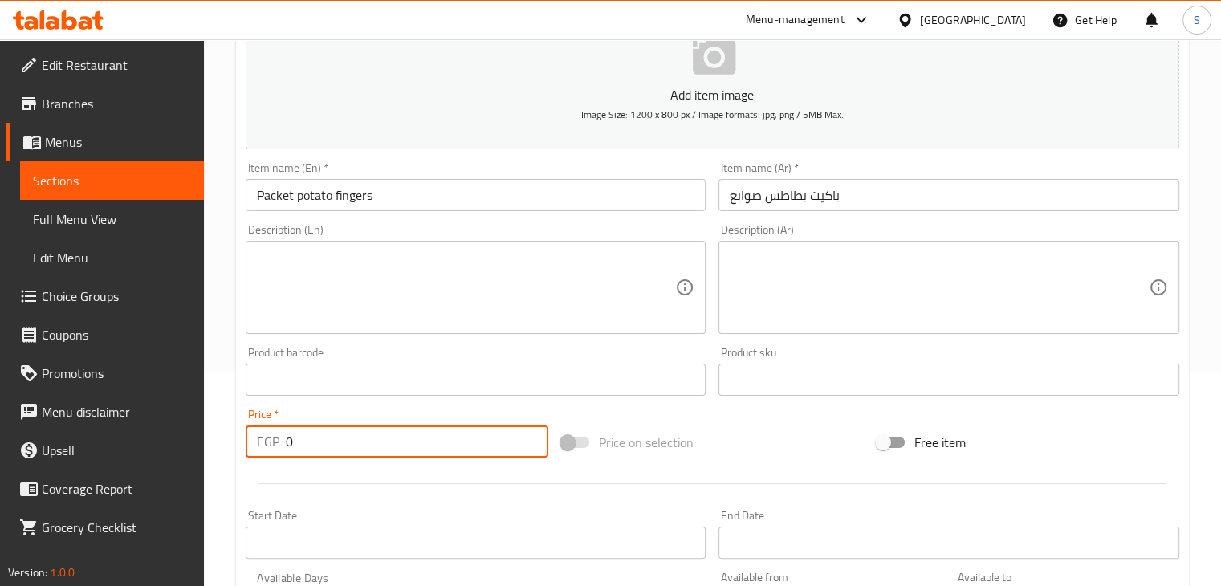
click at [299, 447] on input "0" at bounding box center [417, 442] width 263 height 32
type input "25"
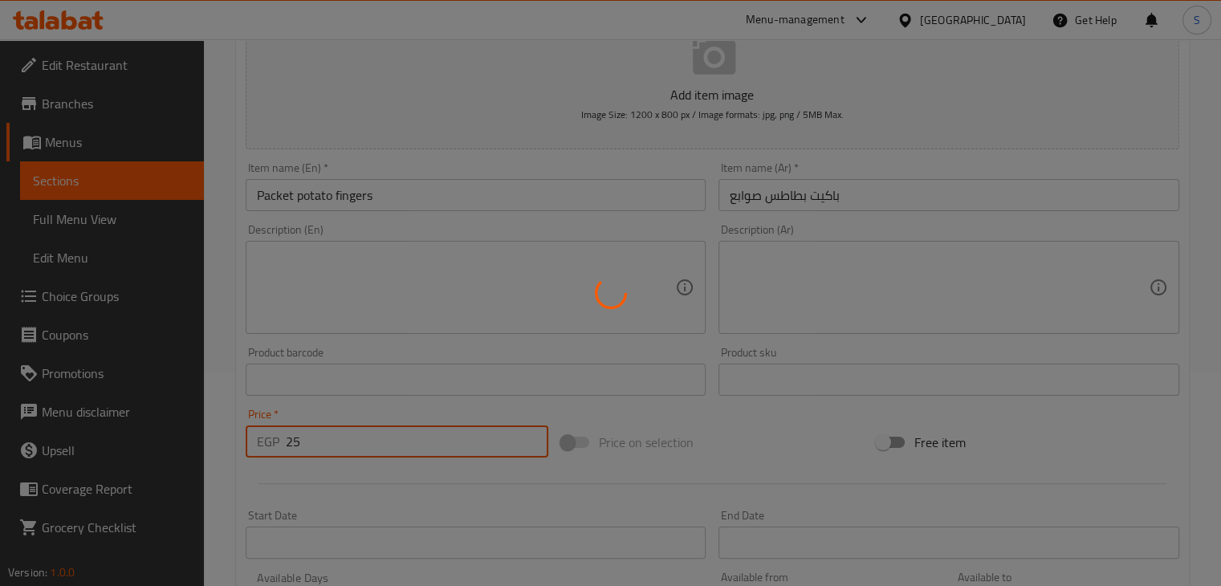
type input "0"
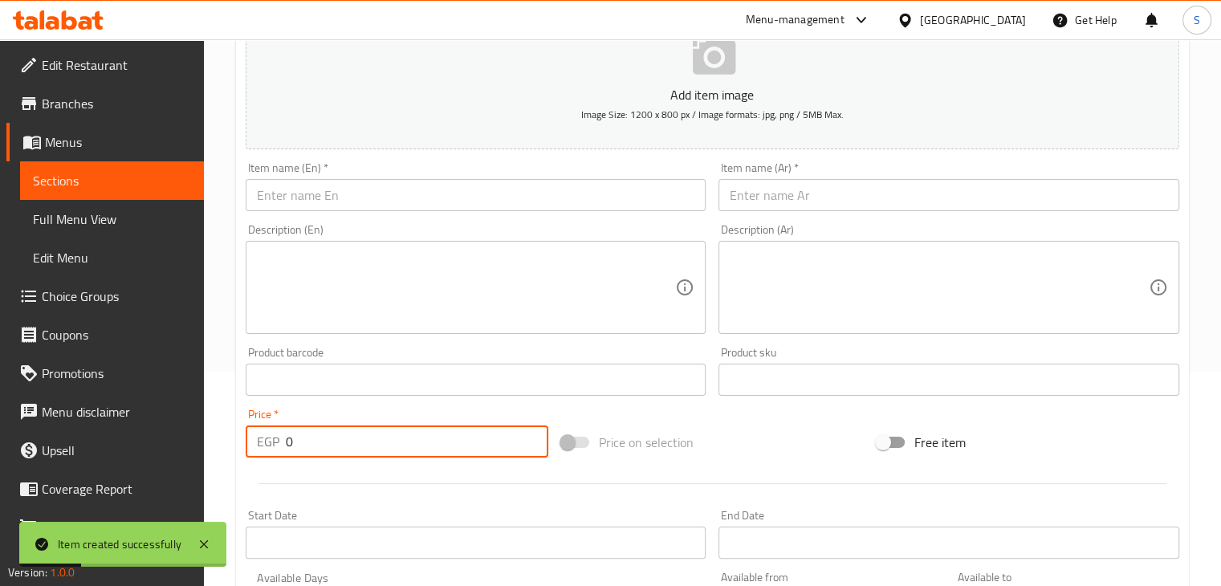
click at [351, 187] on input "text" at bounding box center [476, 195] width 461 height 32
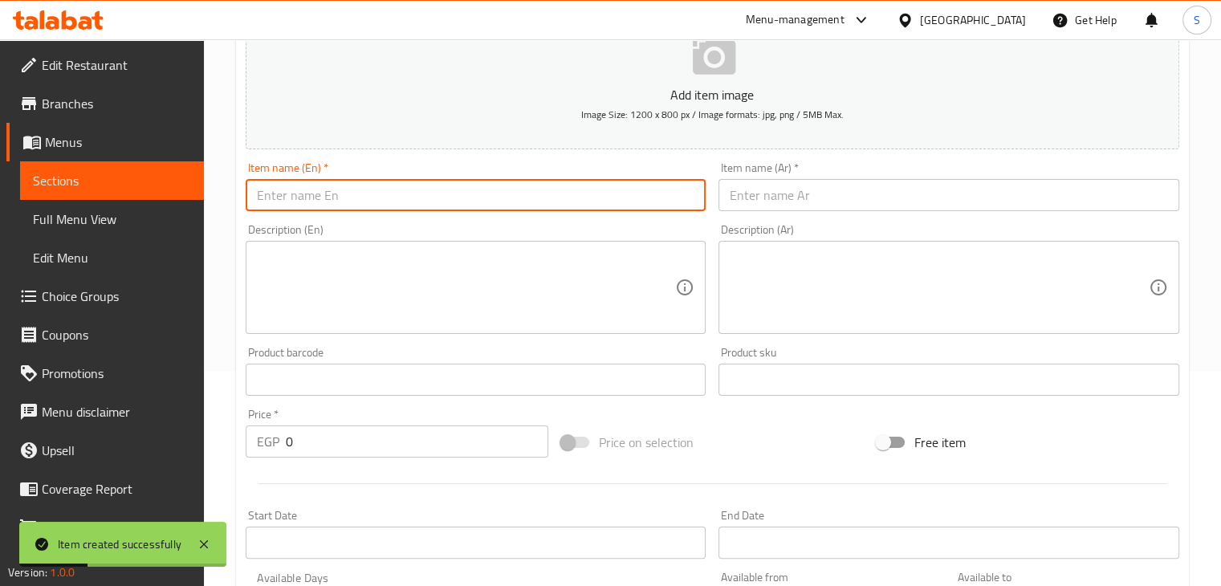
paste input "Fried pepper dish"
type input "Fried pepper dish"
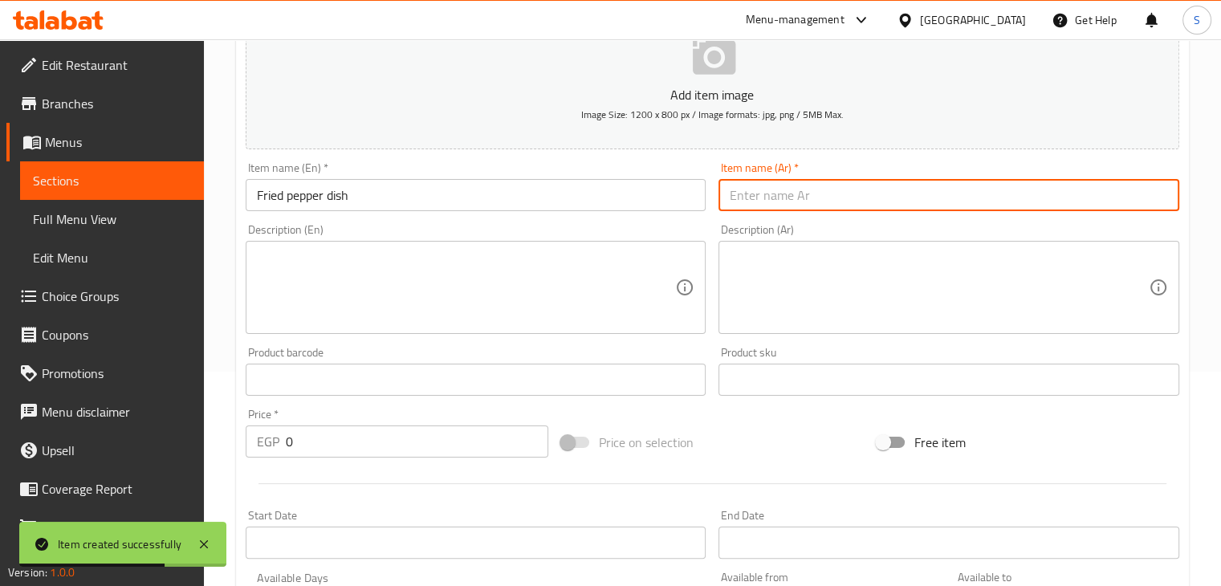
click at [795, 194] on input "text" at bounding box center [949, 195] width 461 height 32
paste input "طبق فلفل مقلي"
type input "طبق فلفل مقلي"
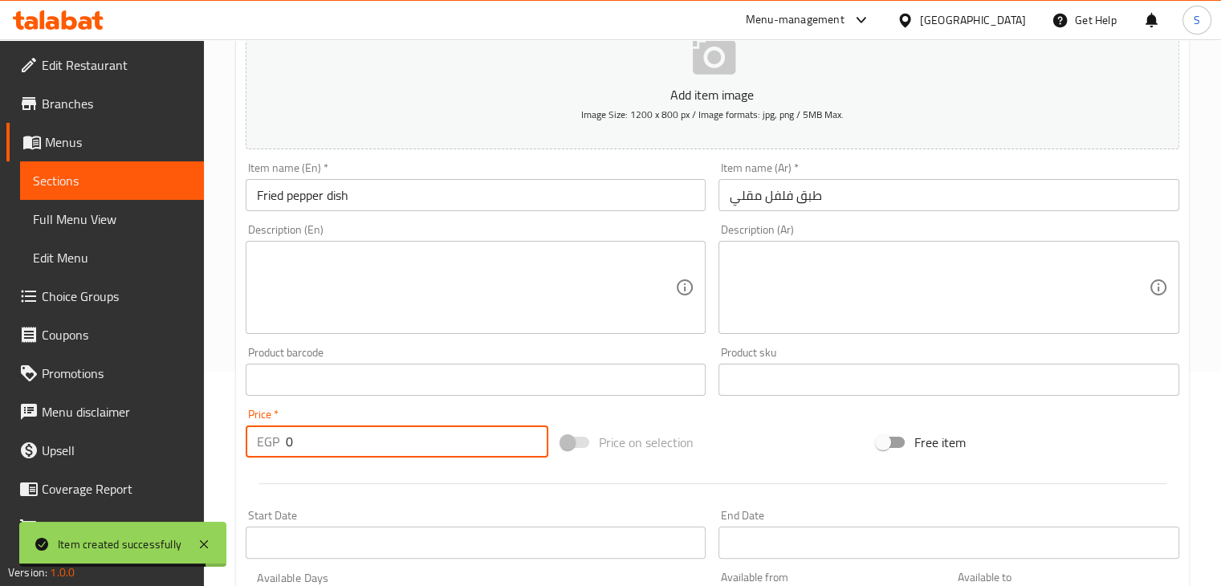
click at [292, 444] on input "0" at bounding box center [417, 442] width 263 height 32
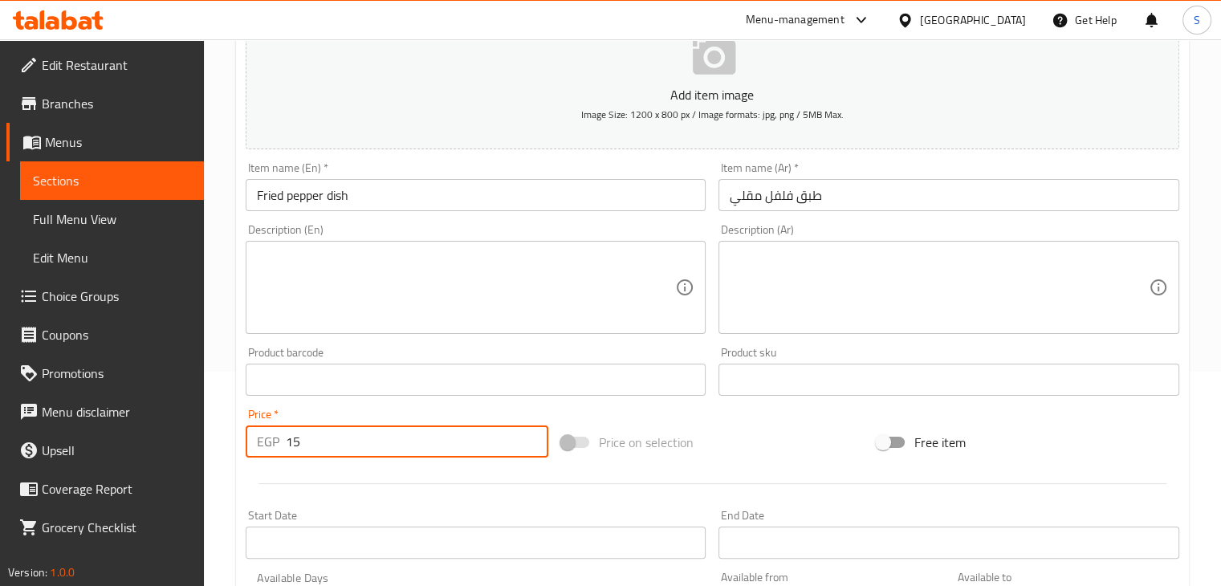
type input "15"
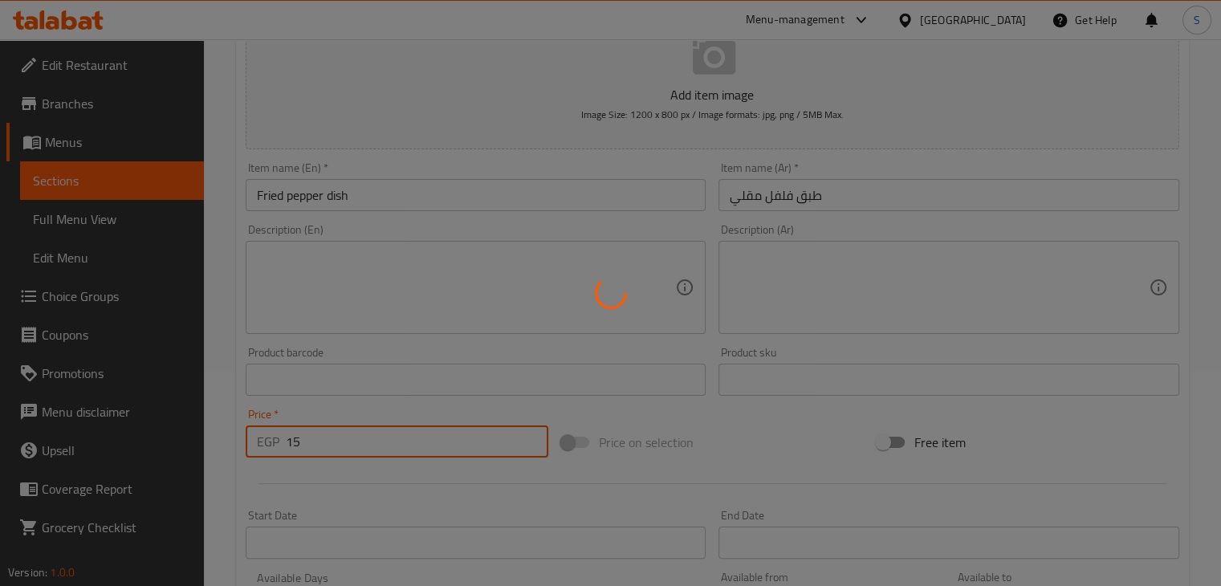
type input "0"
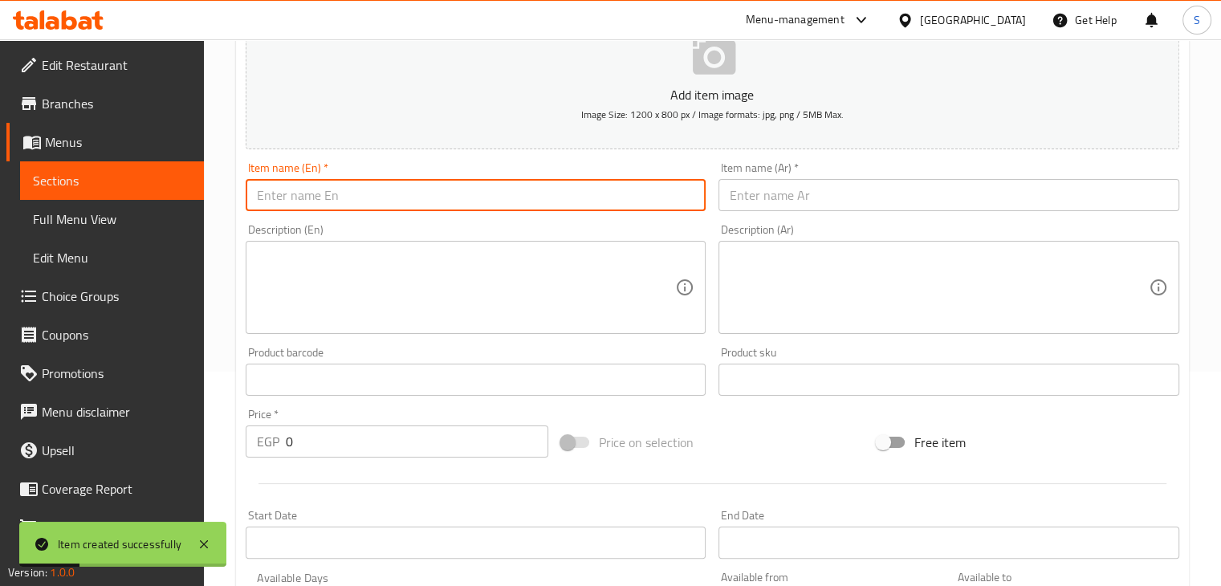
click at [364, 189] on input "text" at bounding box center [476, 195] width 461 height 32
paste input "Lemon and saffron plate 15"
type input "Lemon and saffron plate"
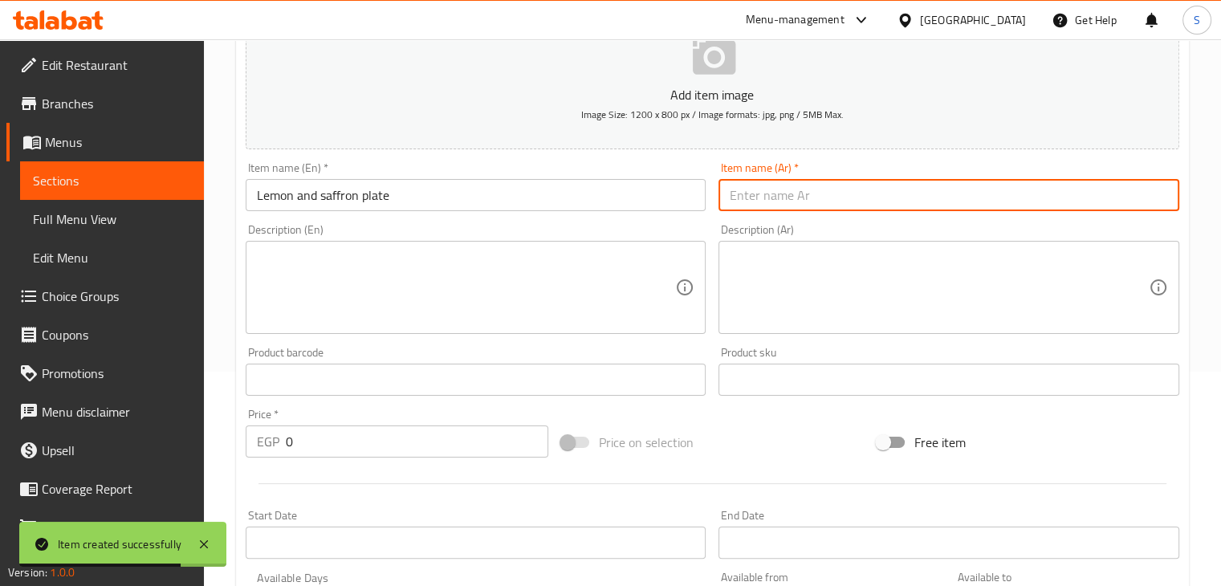
click at [837, 190] on input "text" at bounding box center [949, 195] width 461 height 32
paste input "طبق ليمون معصفر15"
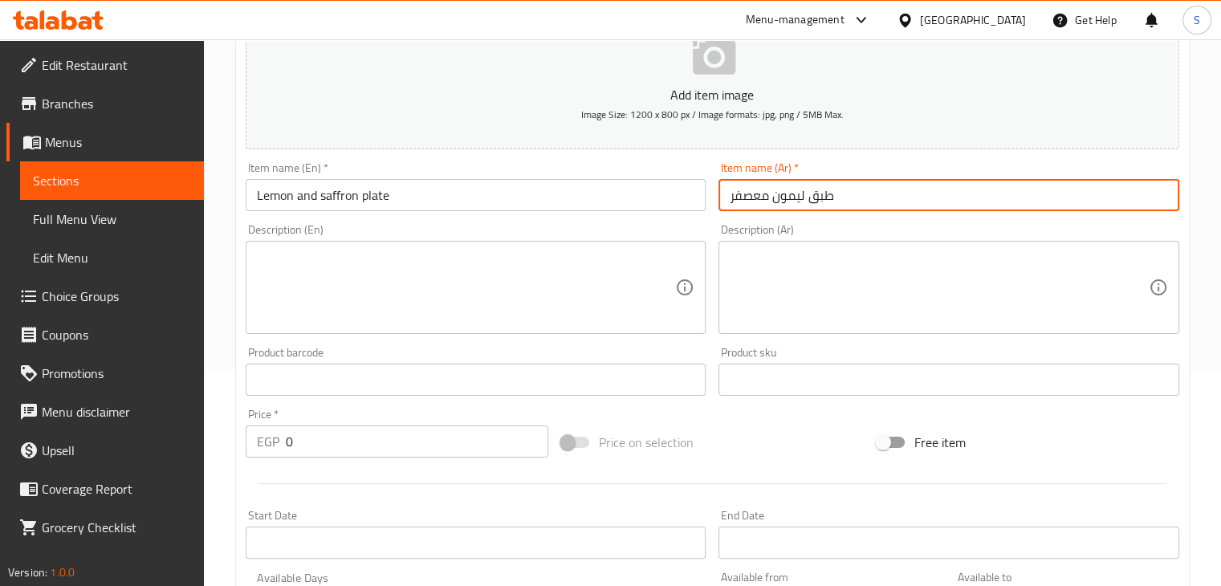
type input "طبق ليمون معصفر"
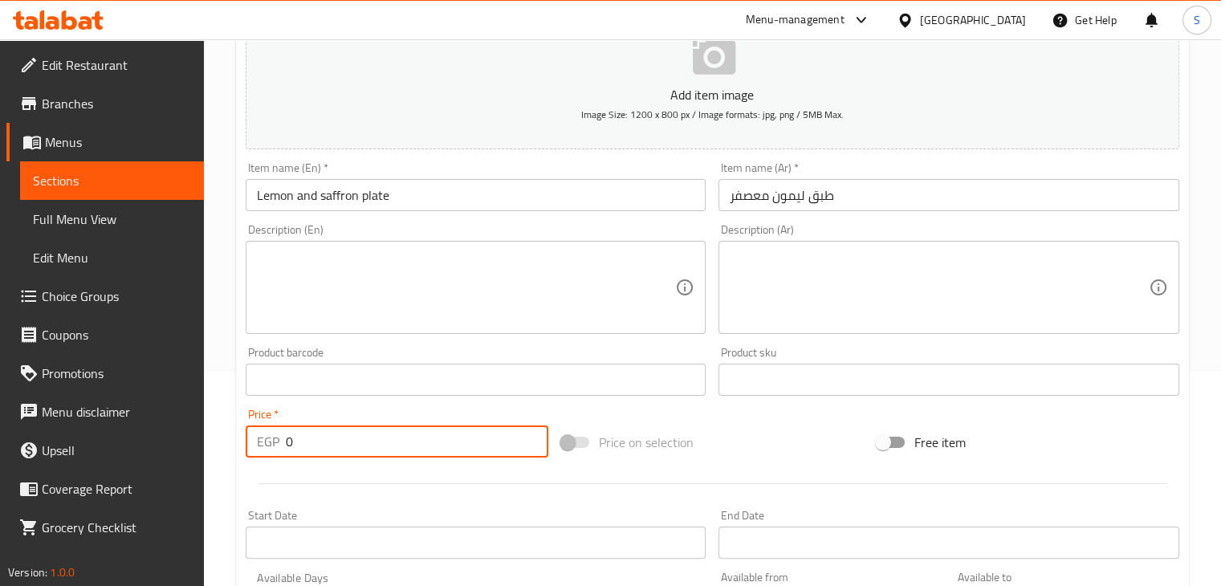
click at [291, 444] on input "0" at bounding box center [417, 442] width 263 height 32
type input "15"
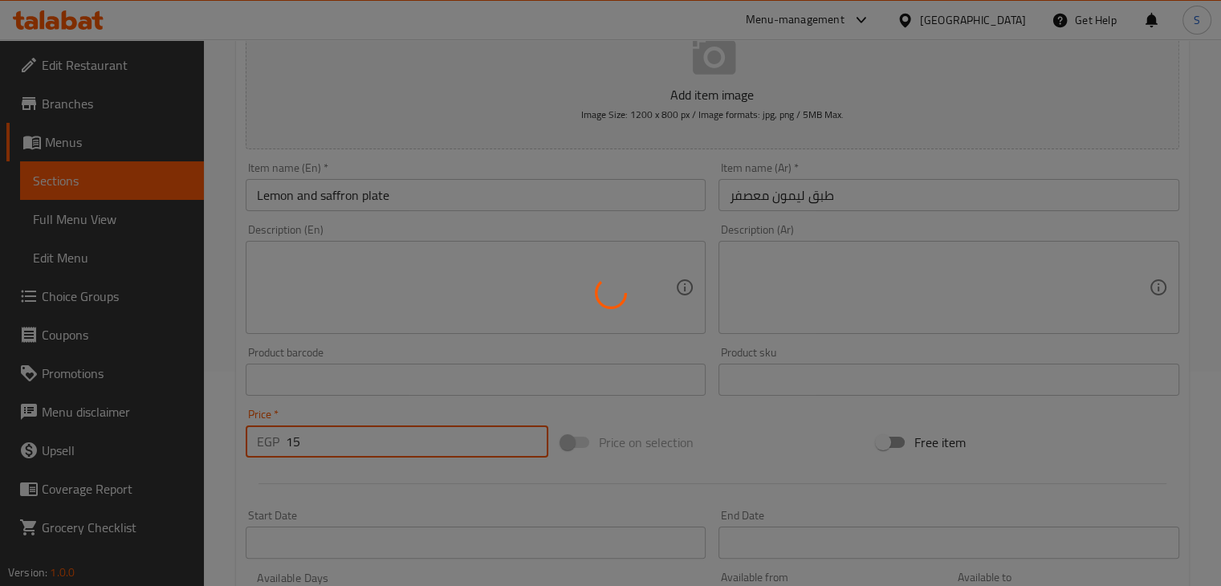
type input "0"
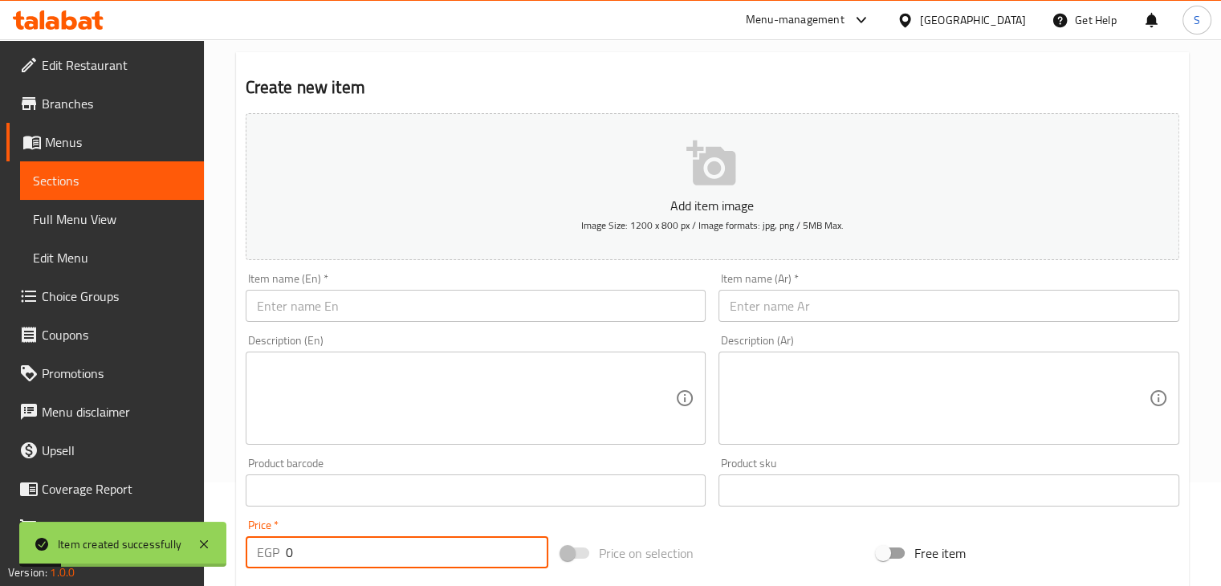
scroll to position [6, 0]
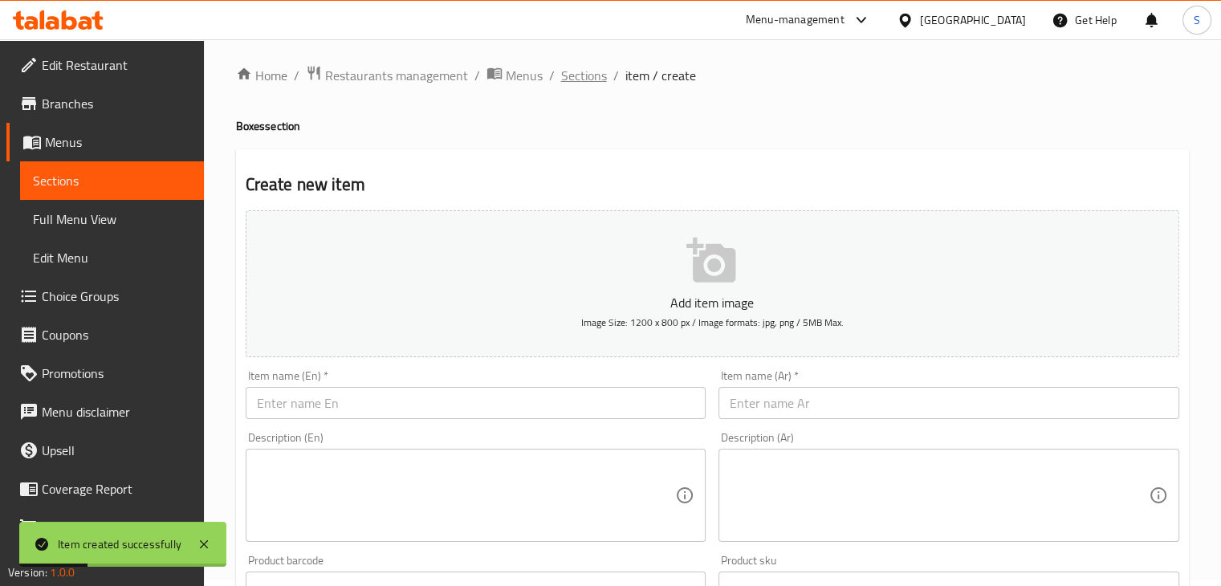
click at [564, 67] on span "Sections" at bounding box center [584, 75] width 46 height 19
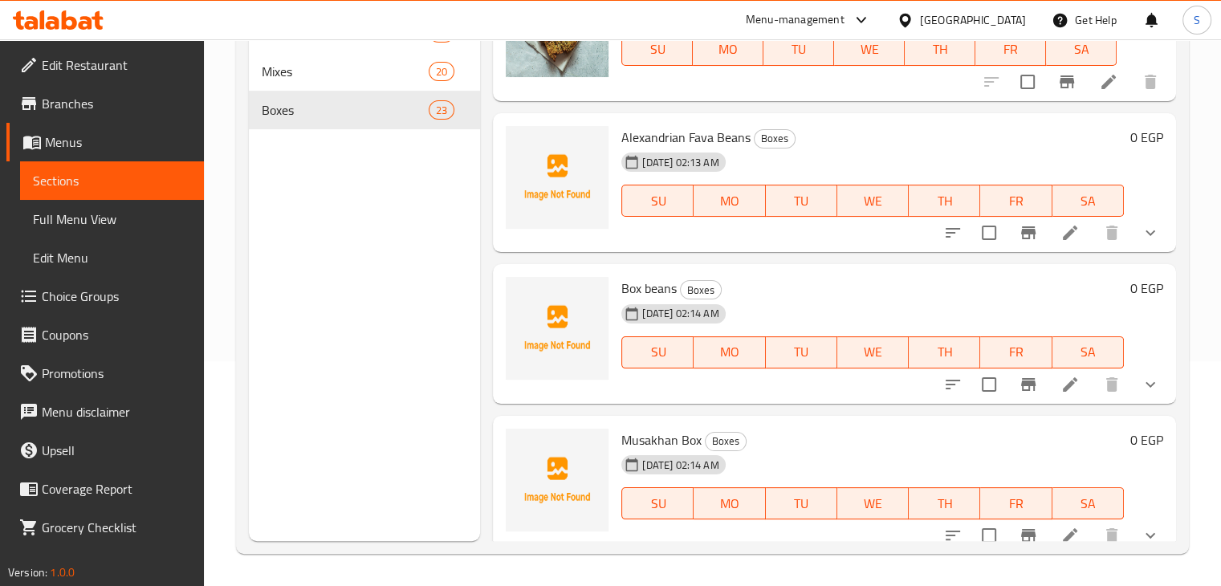
scroll to position [369, 0]
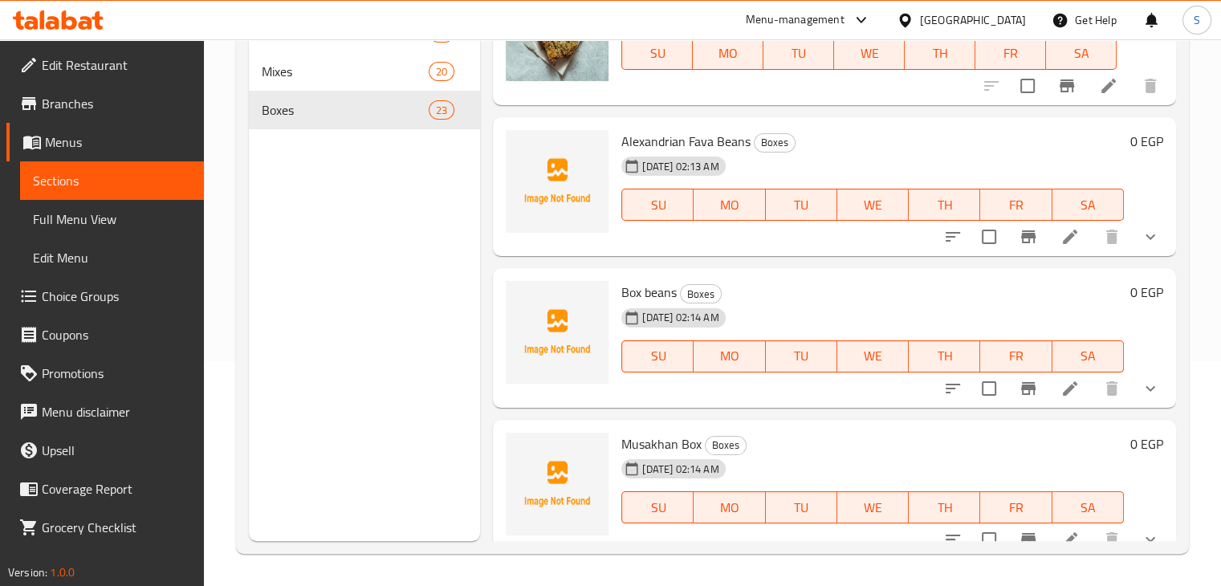
click at [652, 142] on span "Alexandrian Fava Beans" at bounding box center [685, 141] width 129 height 24
click at [651, 142] on span "Alexandrian Fava Beans" at bounding box center [685, 141] width 129 height 24
copy h6 "Alexandrian Fava Beans"
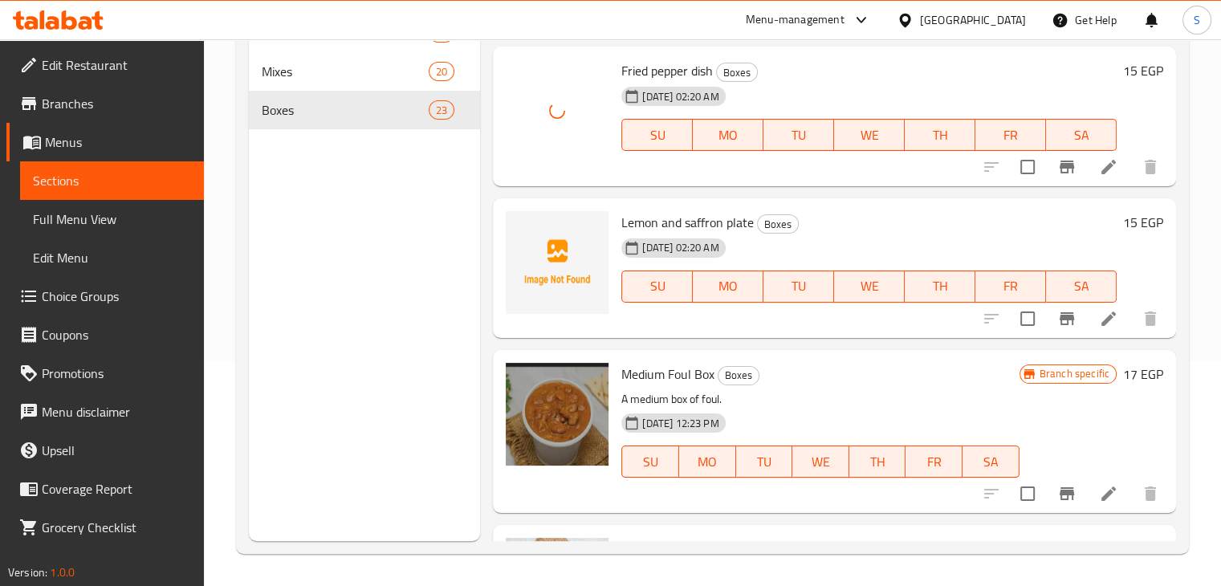
scroll to position [1958, 0]
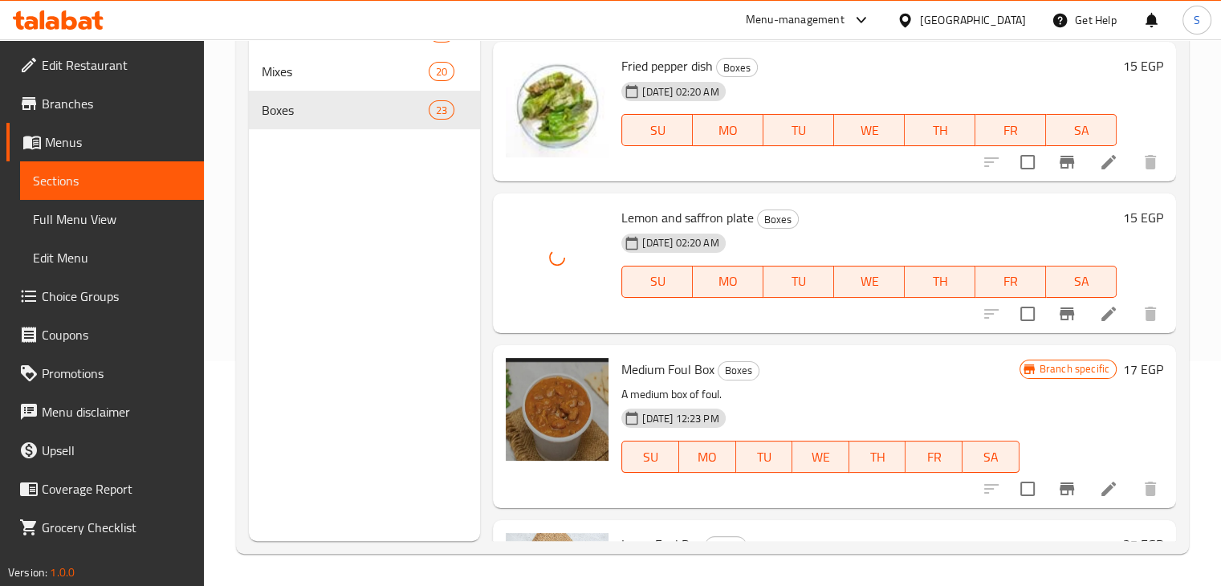
click at [861, 211] on h6 "Lemon and saffron plate Boxes" at bounding box center [868, 217] width 495 height 22
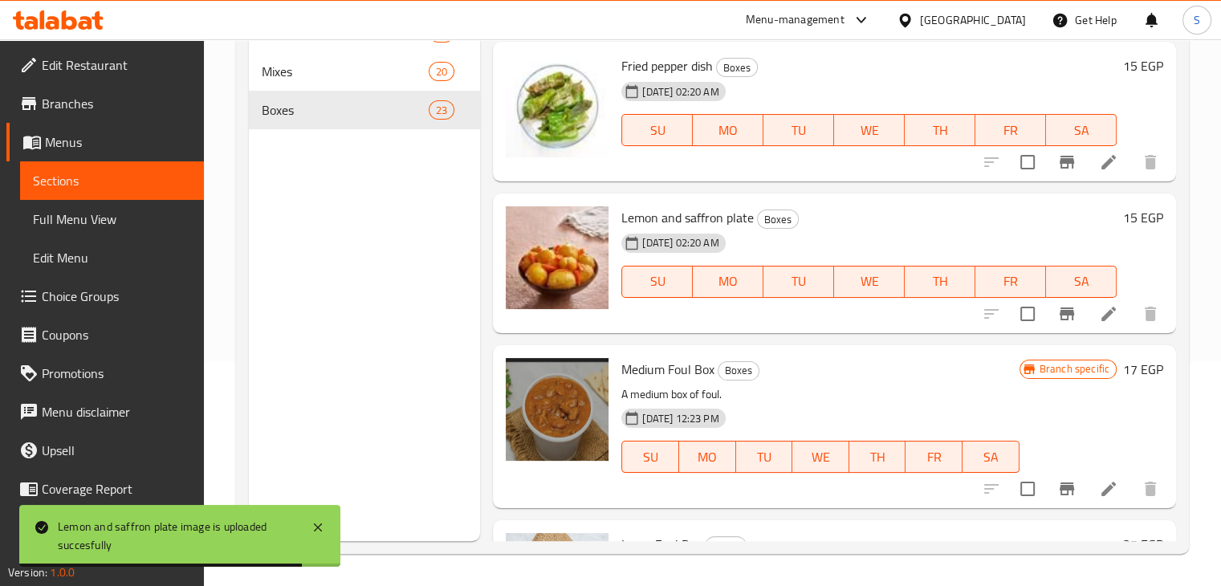
click at [434, 242] on div "Menu sections Sandwiches 29 Mixes 20 Boxes 23" at bounding box center [365, 248] width 232 height 586
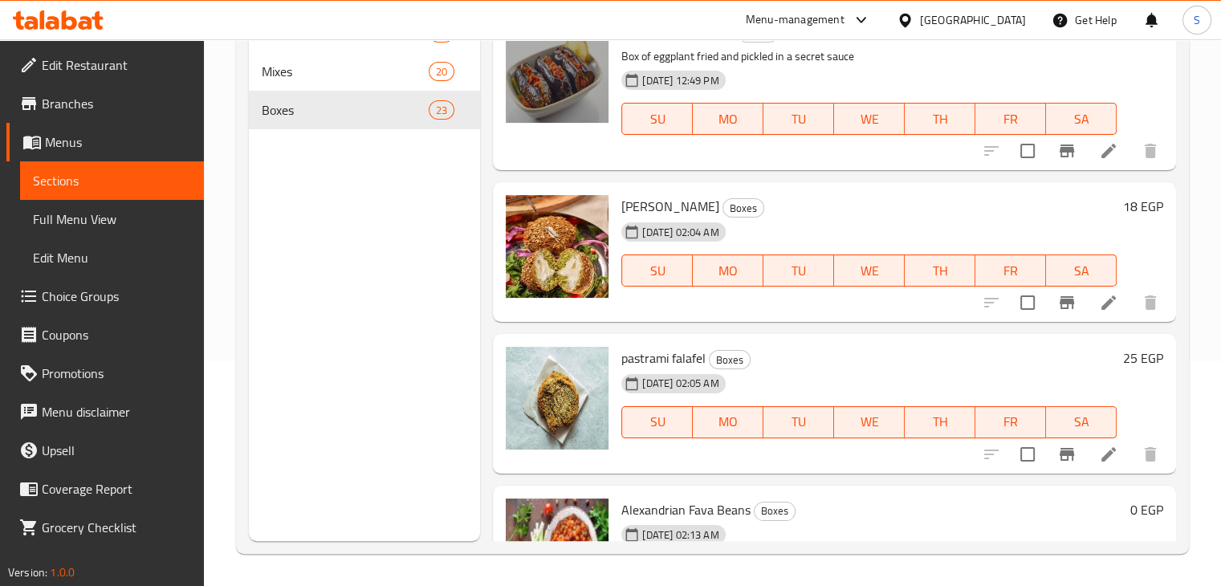
scroll to position [0, 0]
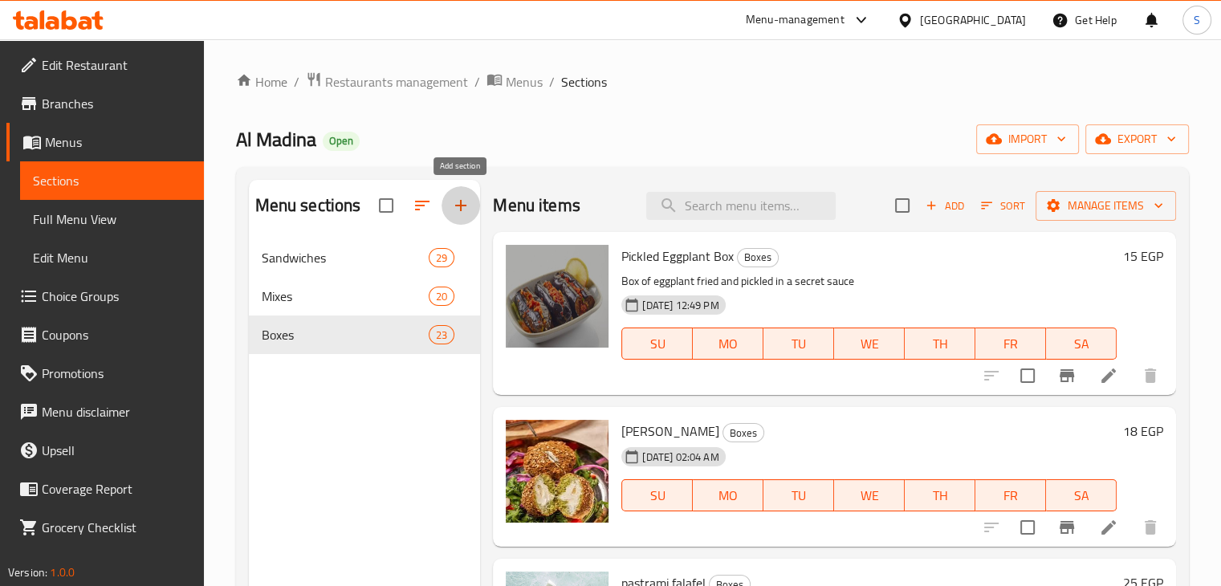
click at [469, 210] on icon "button" at bounding box center [460, 205] width 19 height 19
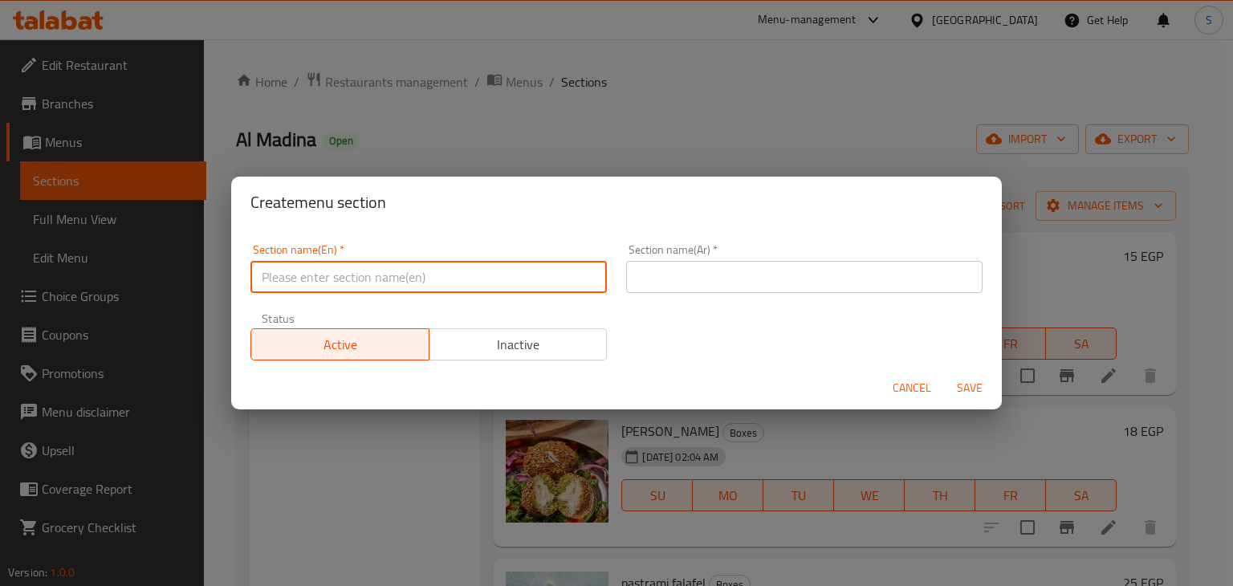
click at [379, 283] on input "text" at bounding box center [429, 277] width 357 height 32
paste input "Additions"
type input "Additions"
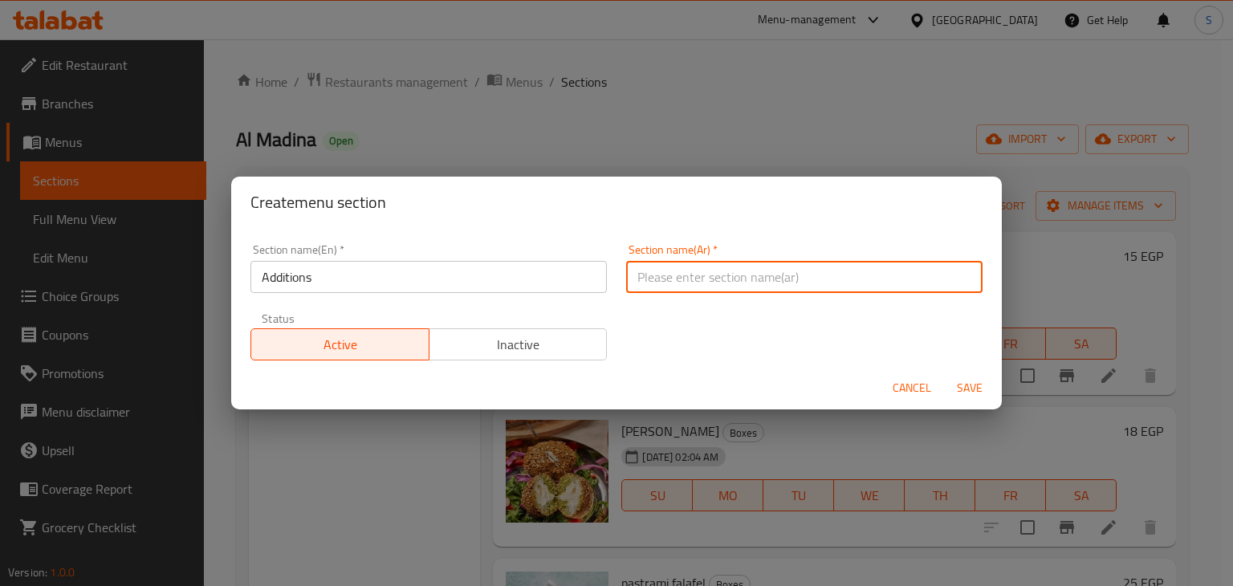
click at [683, 272] on input "text" at bounding box center [804, 277] width 357 height 32
paste input "اضافات"
type input "اضافات"
click at [972, 386] on span "Save" at bounding box center [970, 388] width 39 height 20
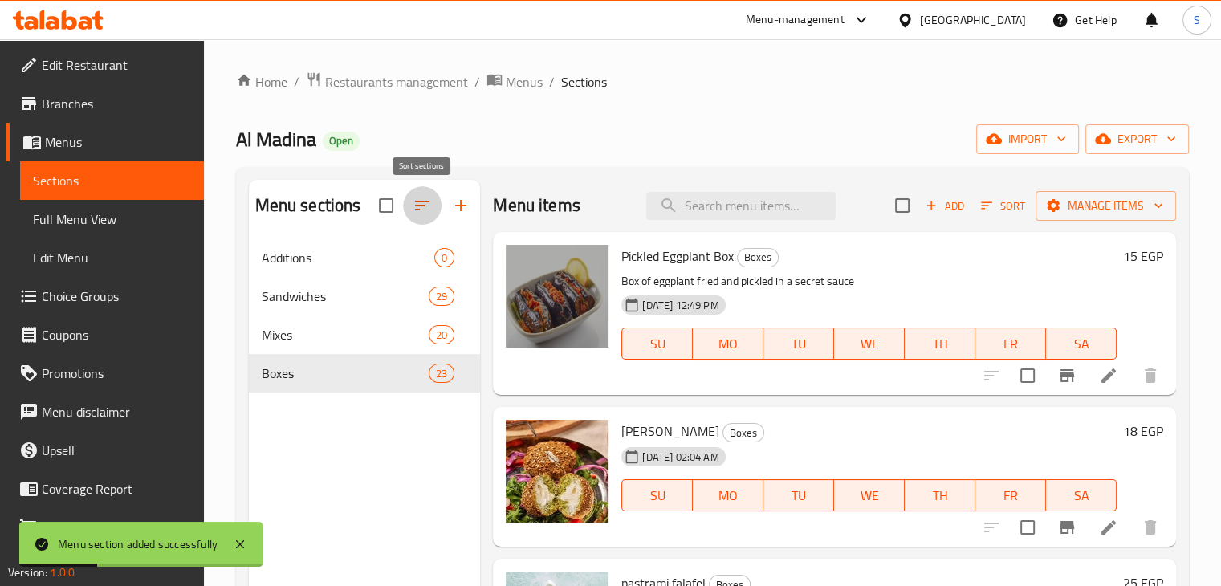
click at [417, 211] on icon "button" at bounding box center [422, 205] width 19 height 19
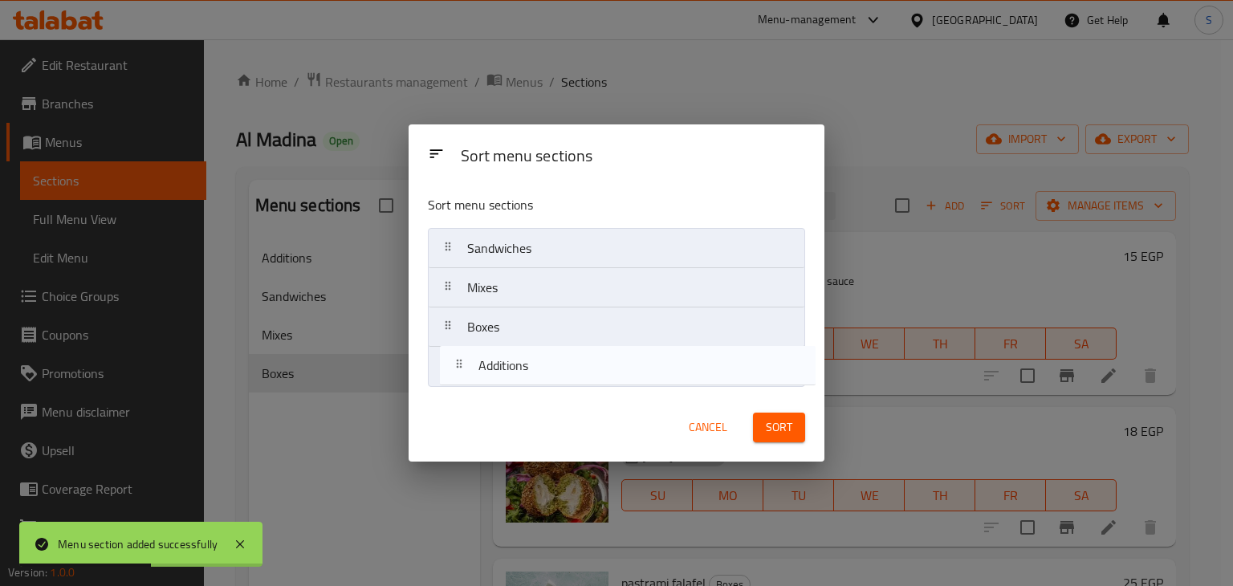
drag, startPoint x: 492, startPoint y: 261, endPoint x: 506, endPoint y: 383, distance: 122.8
click at [506, 383] on nav "Additions Sandwiches Mixes Boxes" at bounding box center [616, 307] width 377 height 159
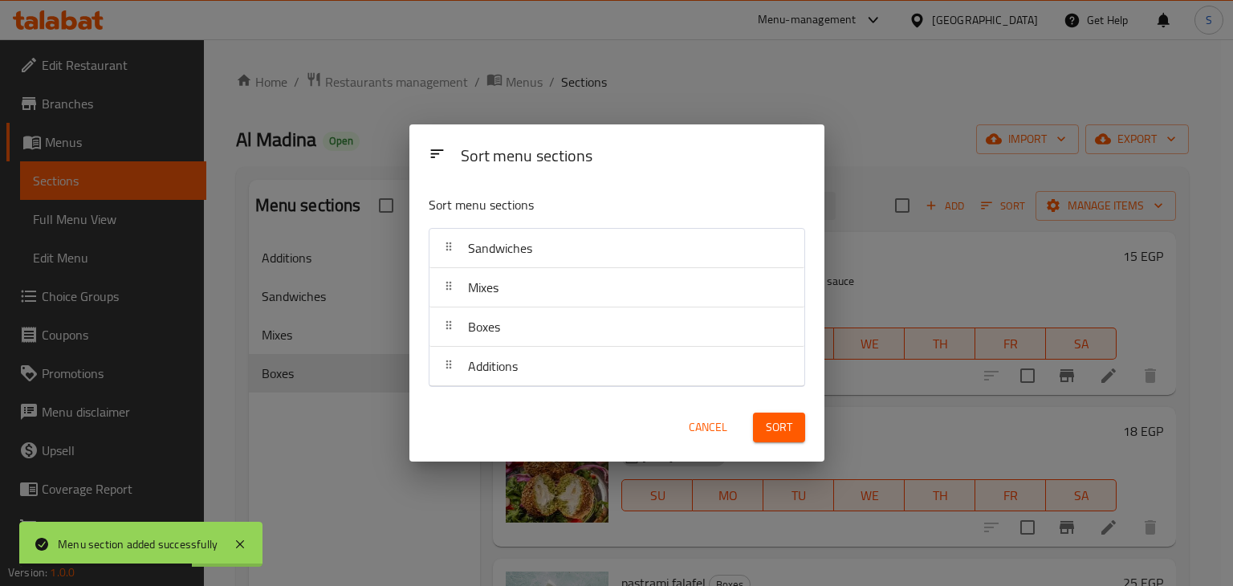
click at [776, 434] on span "Sort" at bounding box center [779, 428] width 26 height 20
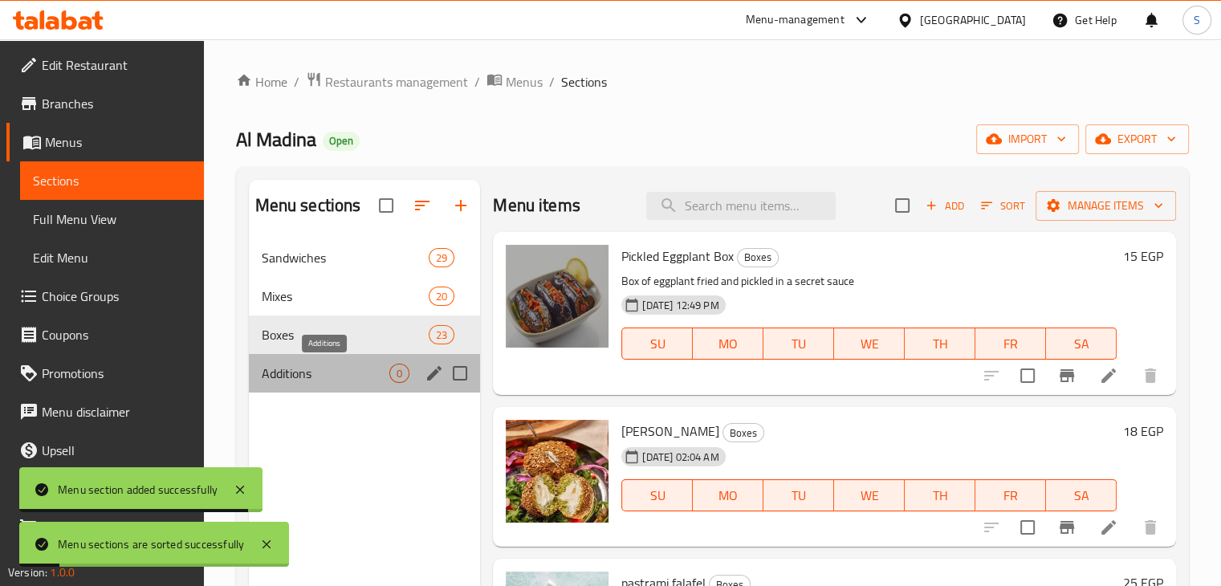
click at [324, 374] on span "Additions" at bounding box center [326, 373] width 128 height 19
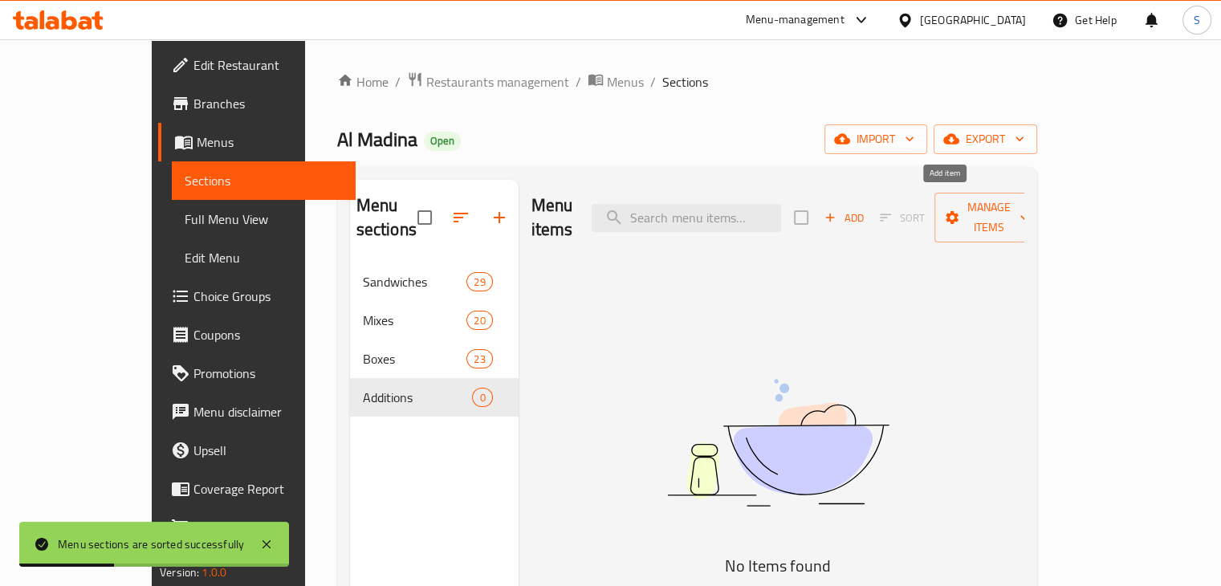
click at [866, 213] on span "Add" at bounding box center [843, 218] width 43 height 18
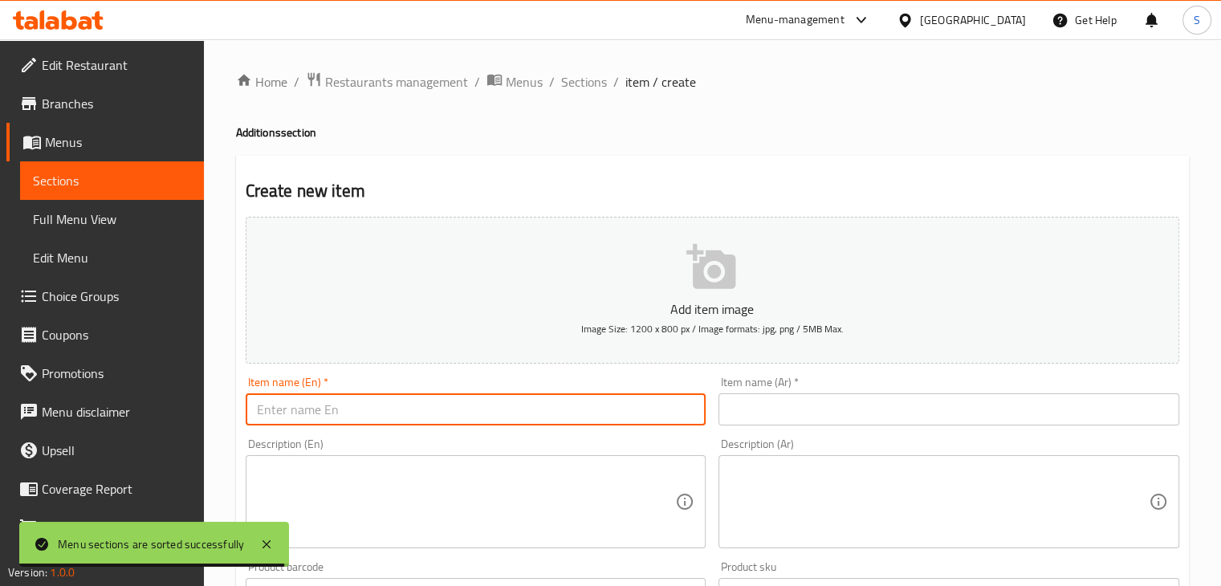
click at [325, 411] on input "text" at bounding box center [476, 409] width 461 height 32
paste input "loaf of bread"
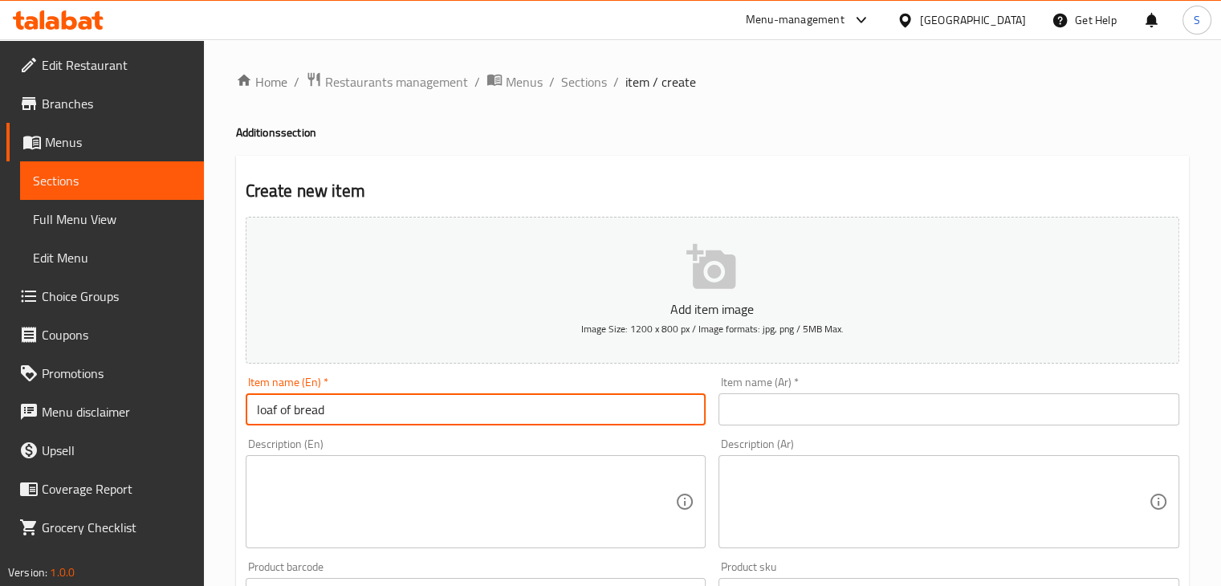
drag, startPoint x: 292, startPoint y: 415, endPoint x: 282, endPoint y: 415, distance: 10.4
click at [282, 415] on input "loaf of bread" at bounding box center [476, 409] width 461 height 32
paste input "رغيف عيش"
type input "loaf bread"
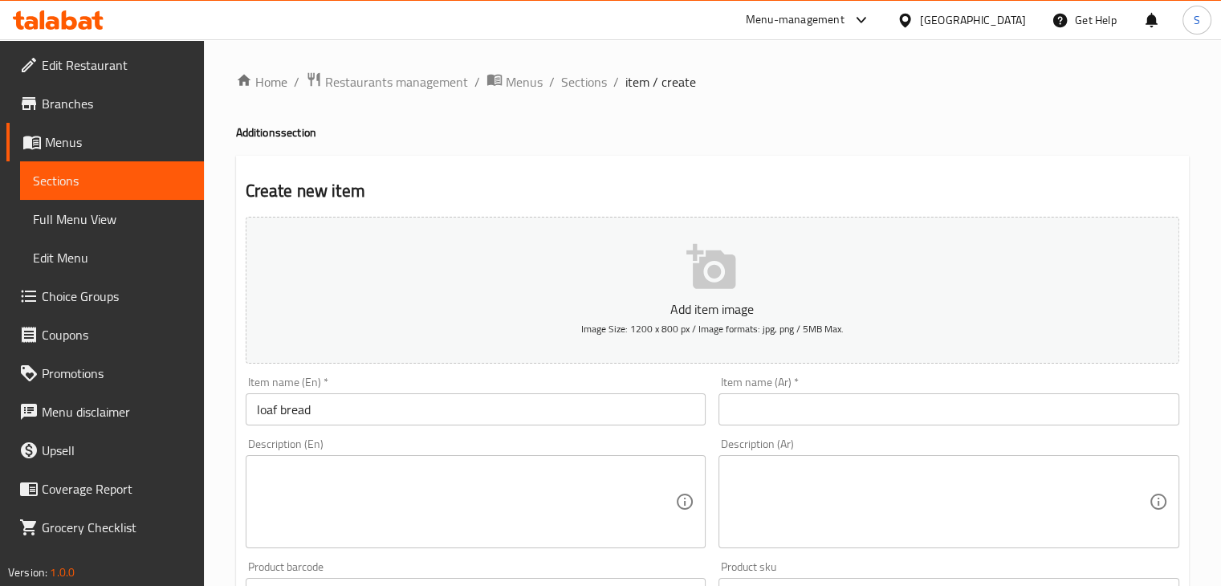
click at [848, 387] on div "Item name (Ar)   * Item name (Ar) *" at bounding box center [949, 401] width 461 height 49
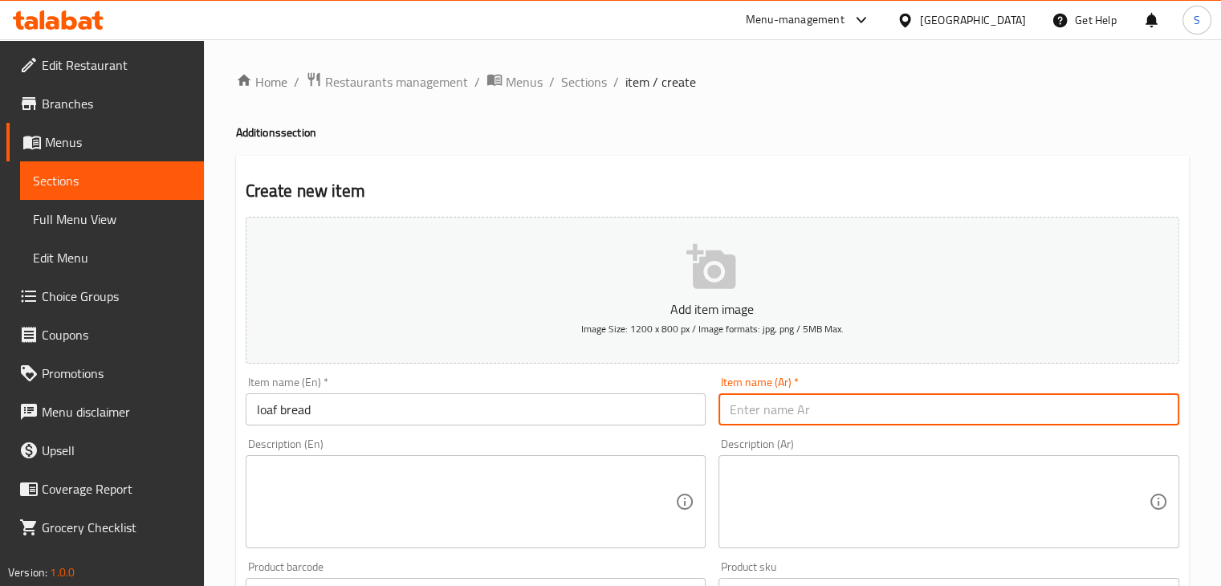
click at [835, 404] on input "text" at bounding box center [949, 409] width 461 height 32
paste input "رغيف عيش"
type input "رغيف عيش"
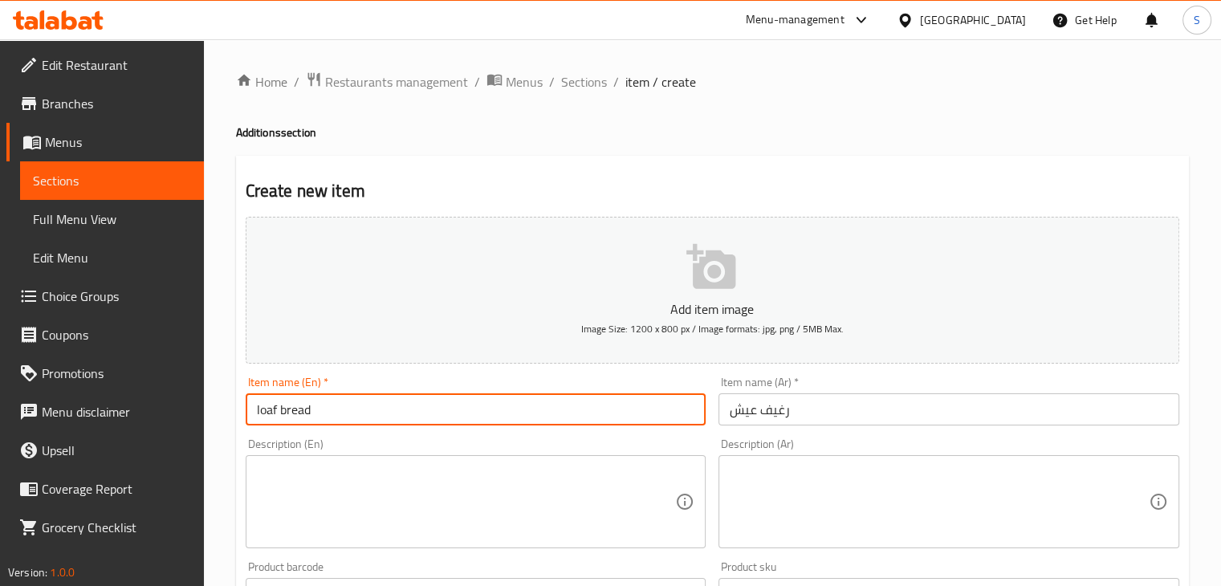
click at [262, 410] on input "loaf bread" at bounding box center [476, 409] width 461 height 32
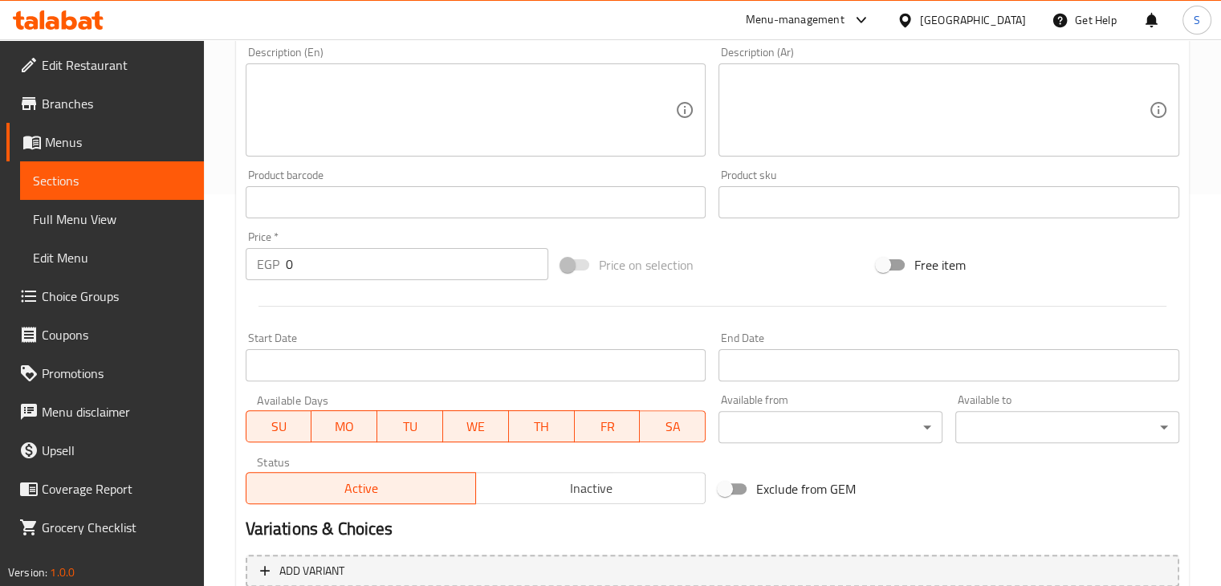
type input "Loaf bread"
click at [328, 260] on input "0" at bounding box center [417, 264] width 263 height 32
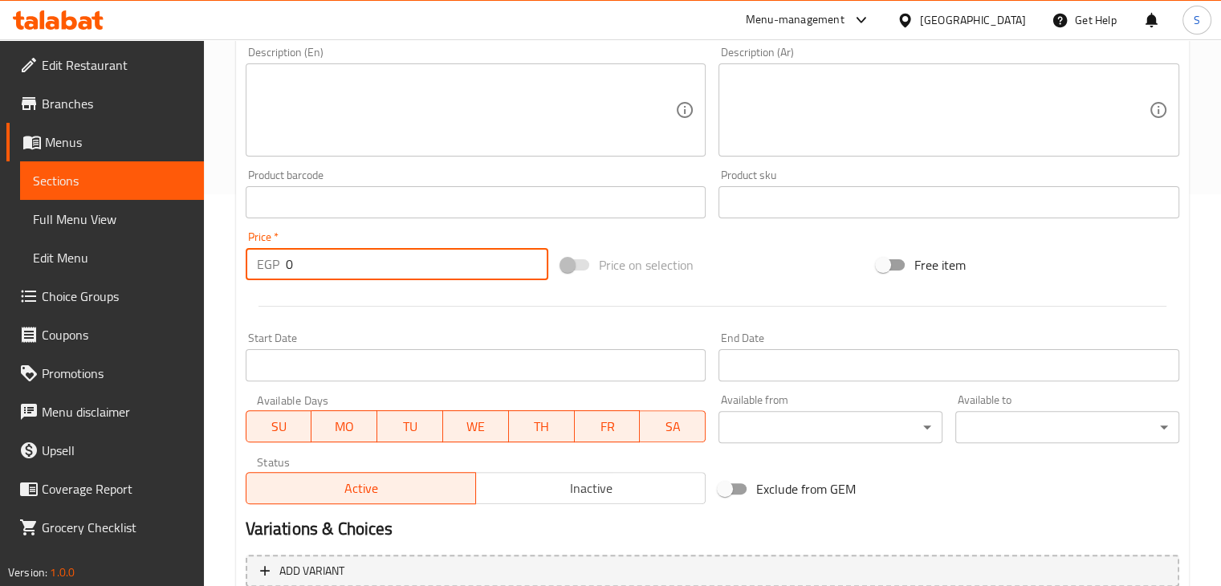
click at [328, 260] on input "0" at bounding box center [417, 264] width 263 height 32
click at [289, 263] on input "0" at bounding box center [417, 264] width 263 height 32
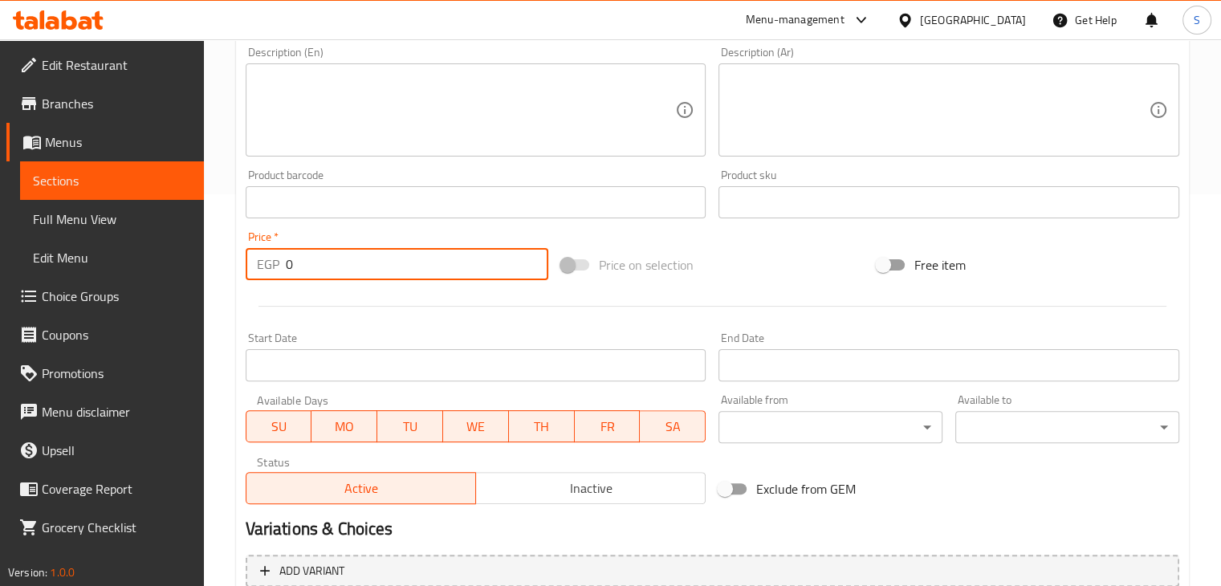
click at [289, 263] on input "0" at bounding box center [417, 264] width 263 height 32
type input "3"
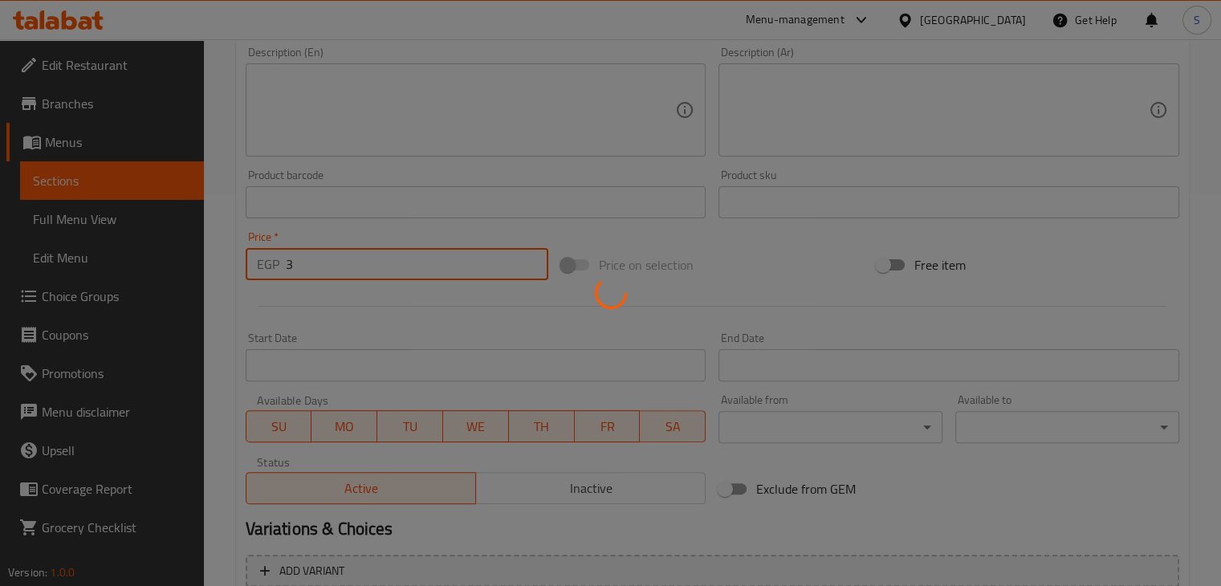
type input "0"
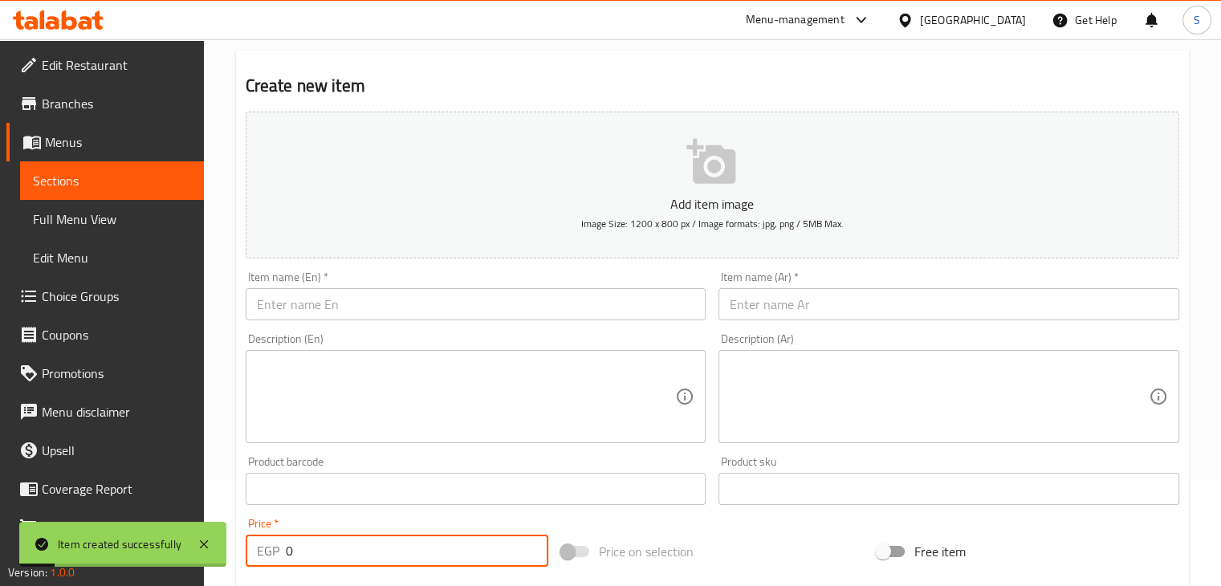
scroll to position [22, 0]
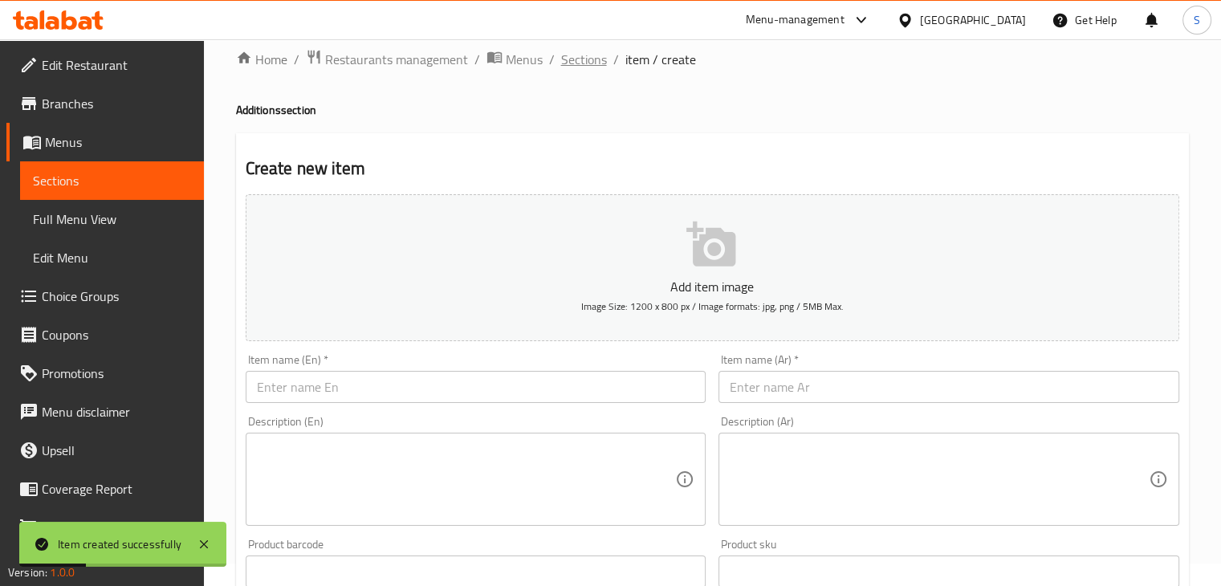
click at [565, 59] on span "Sections" at bounding box center [584, 59] width 46 height 19
